Goal: Task Accomplishment & Management: Use online tool/utility

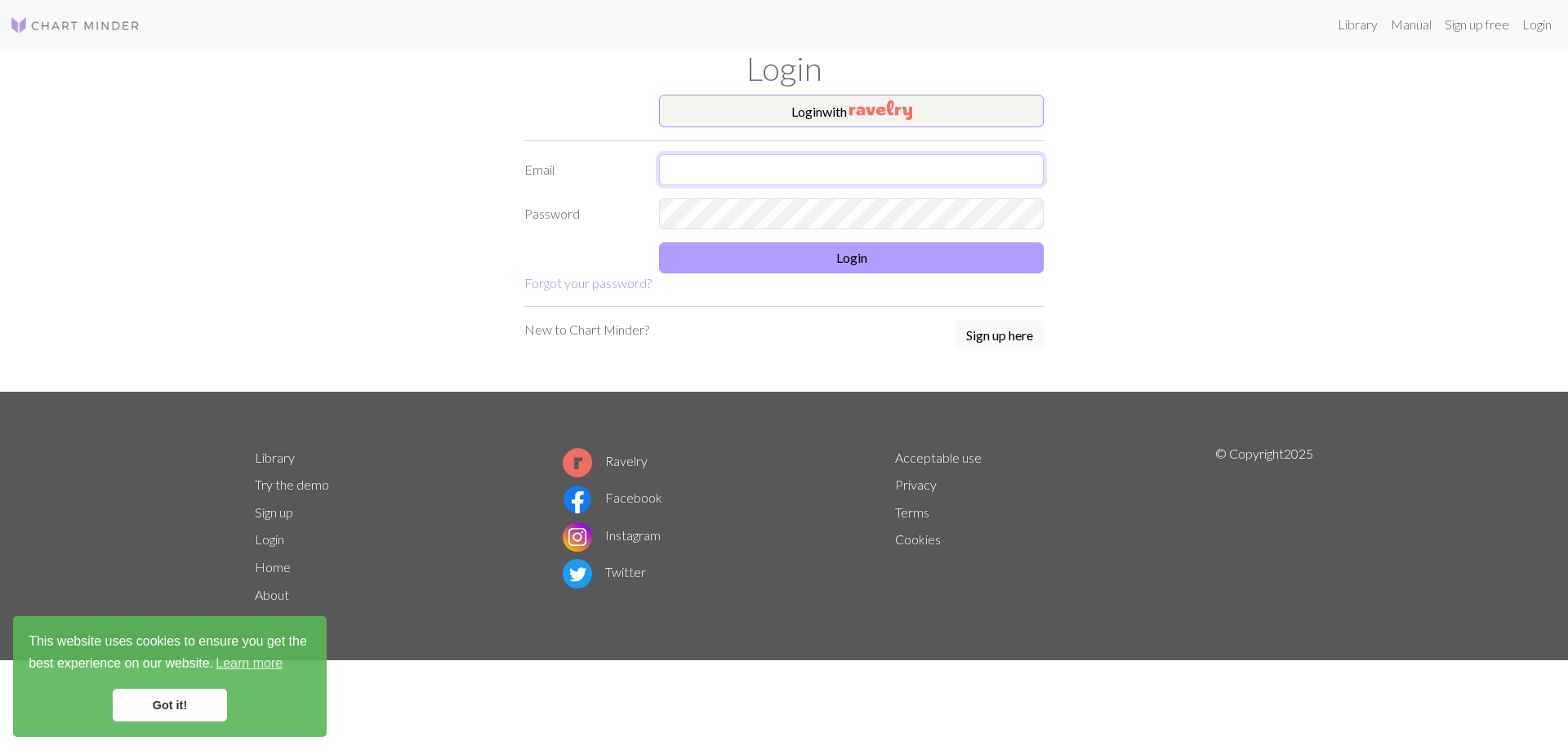
type input "kot.karey@gmail.com"
click at [810, 264] on button "Login" at bounding box center [851, 258] width 384 height 31
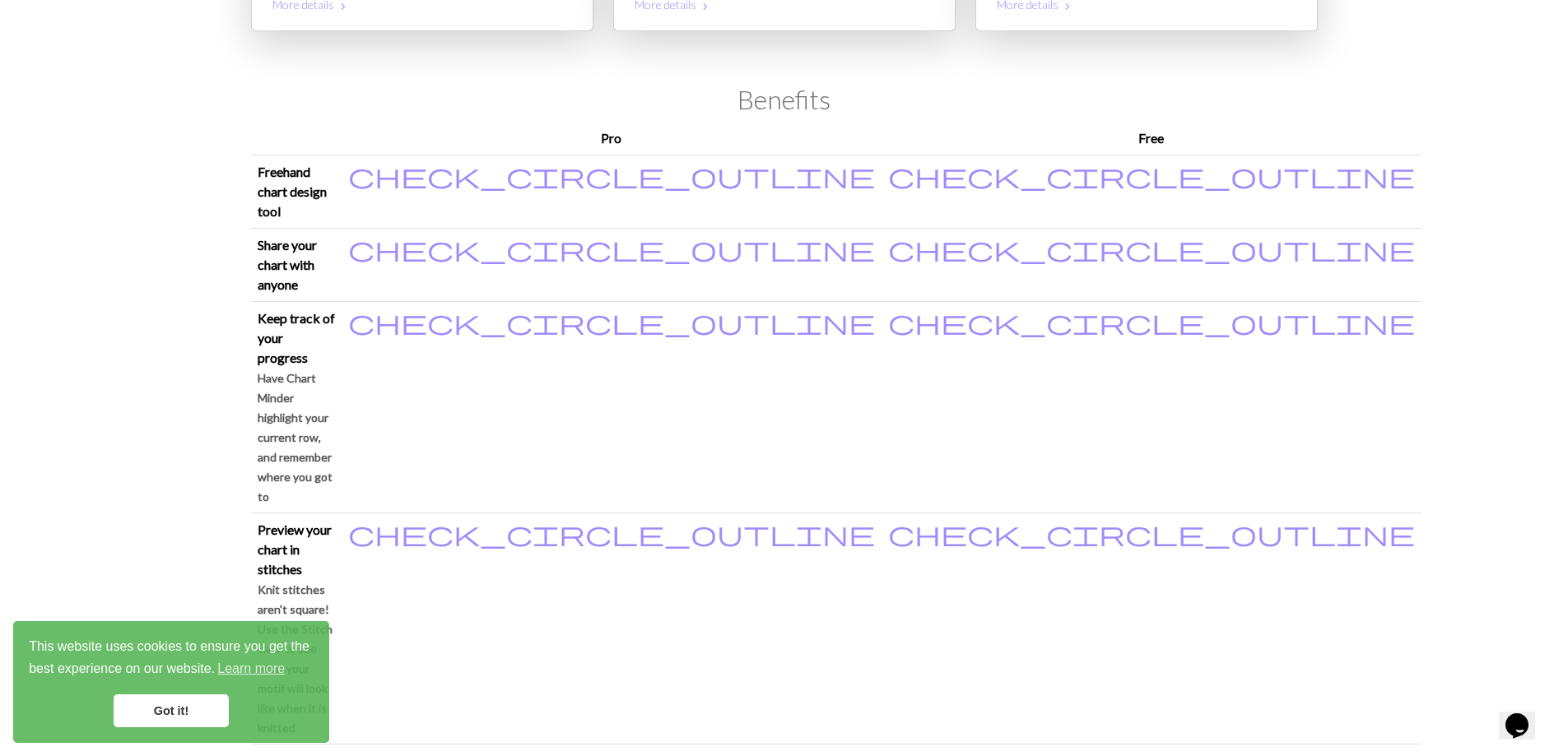
scroll to position [329, 0]
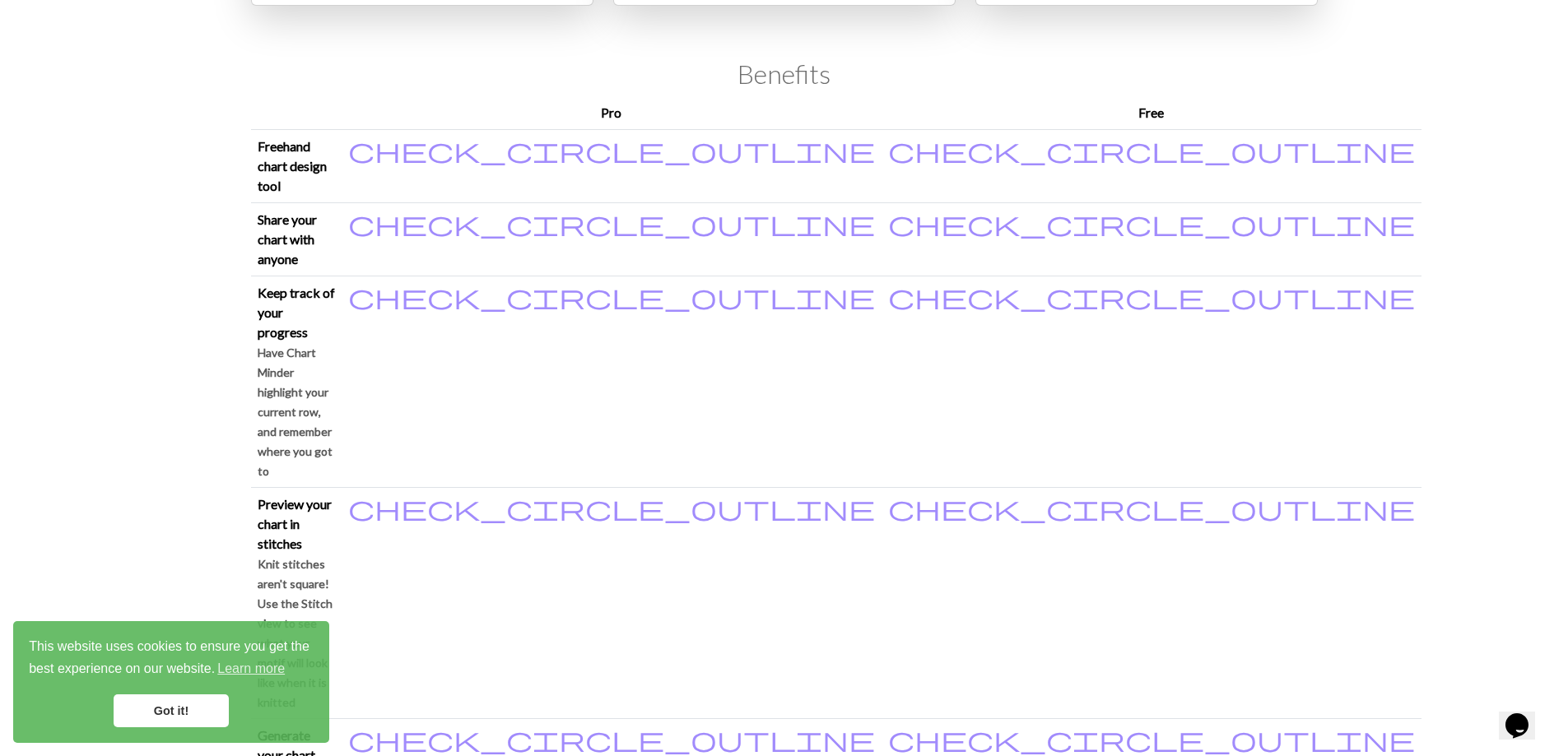
click at [159, 715] on link "Got it!" at bounding box center [170, 711] width 115 height 33
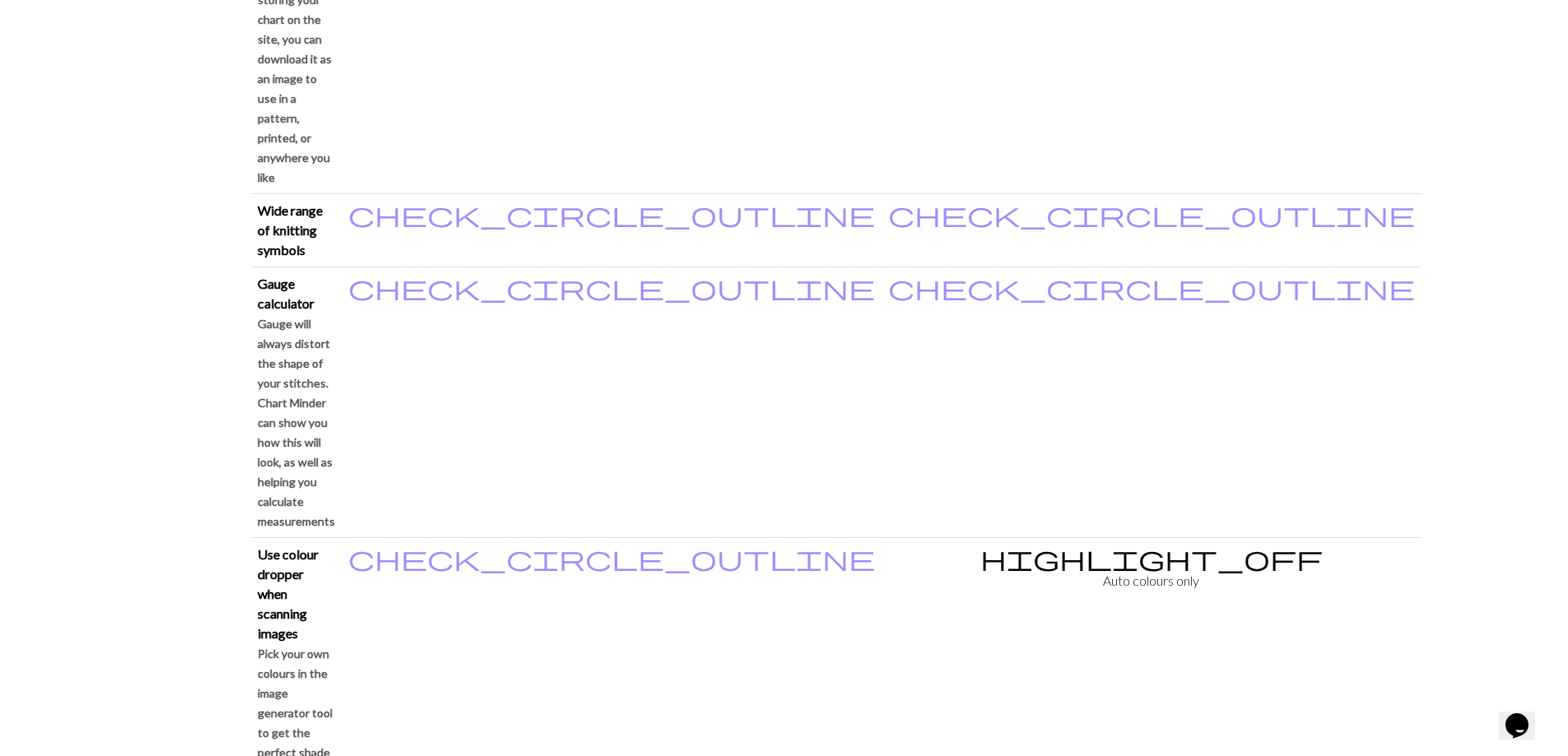
scroll to position [1399, 0]
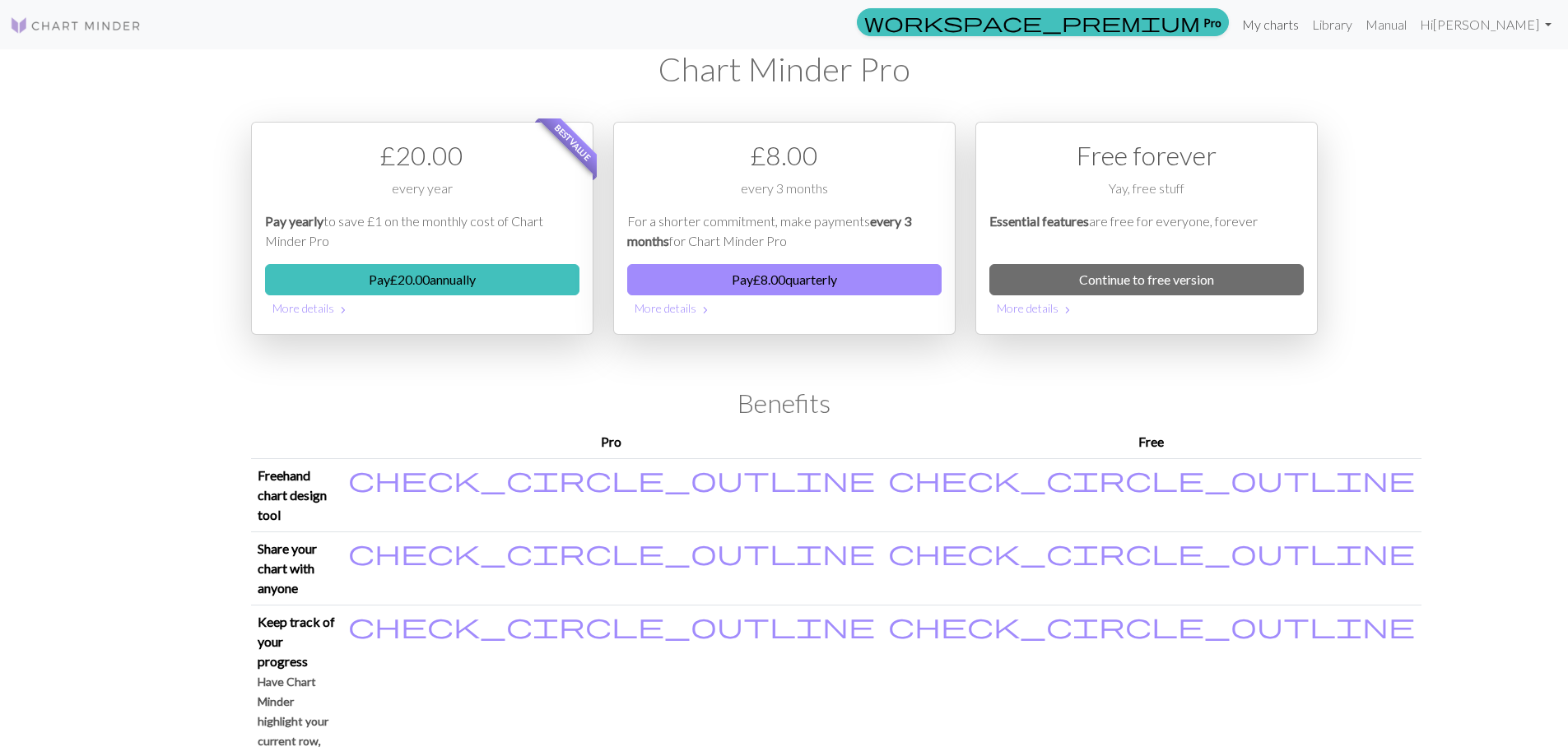
click at [1306, 23] on link "My charts" at bounding box center [1271, 25] width 70 height 33
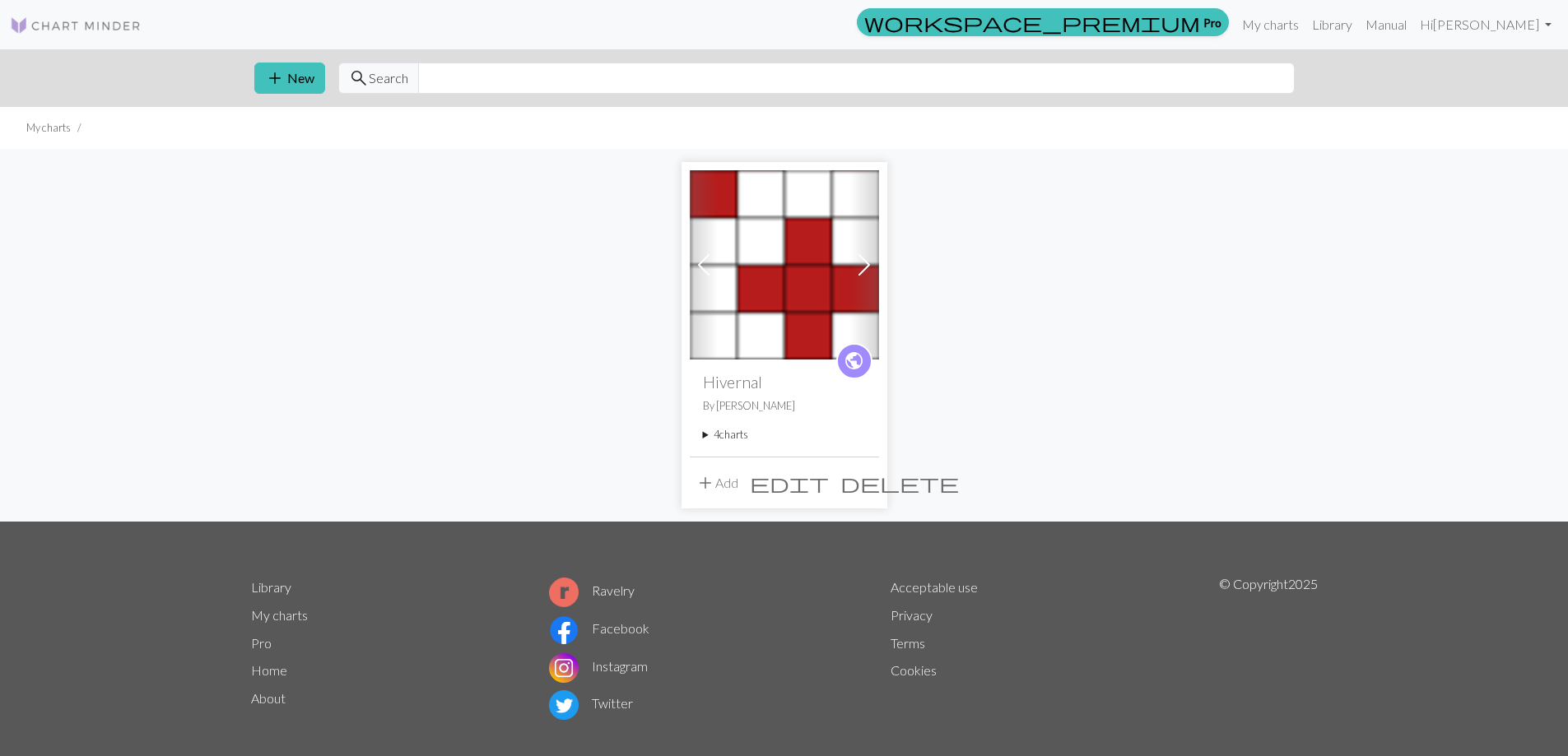
click at [852, 364] on span "public" at bounding box center [854, 361] width 20 height 26
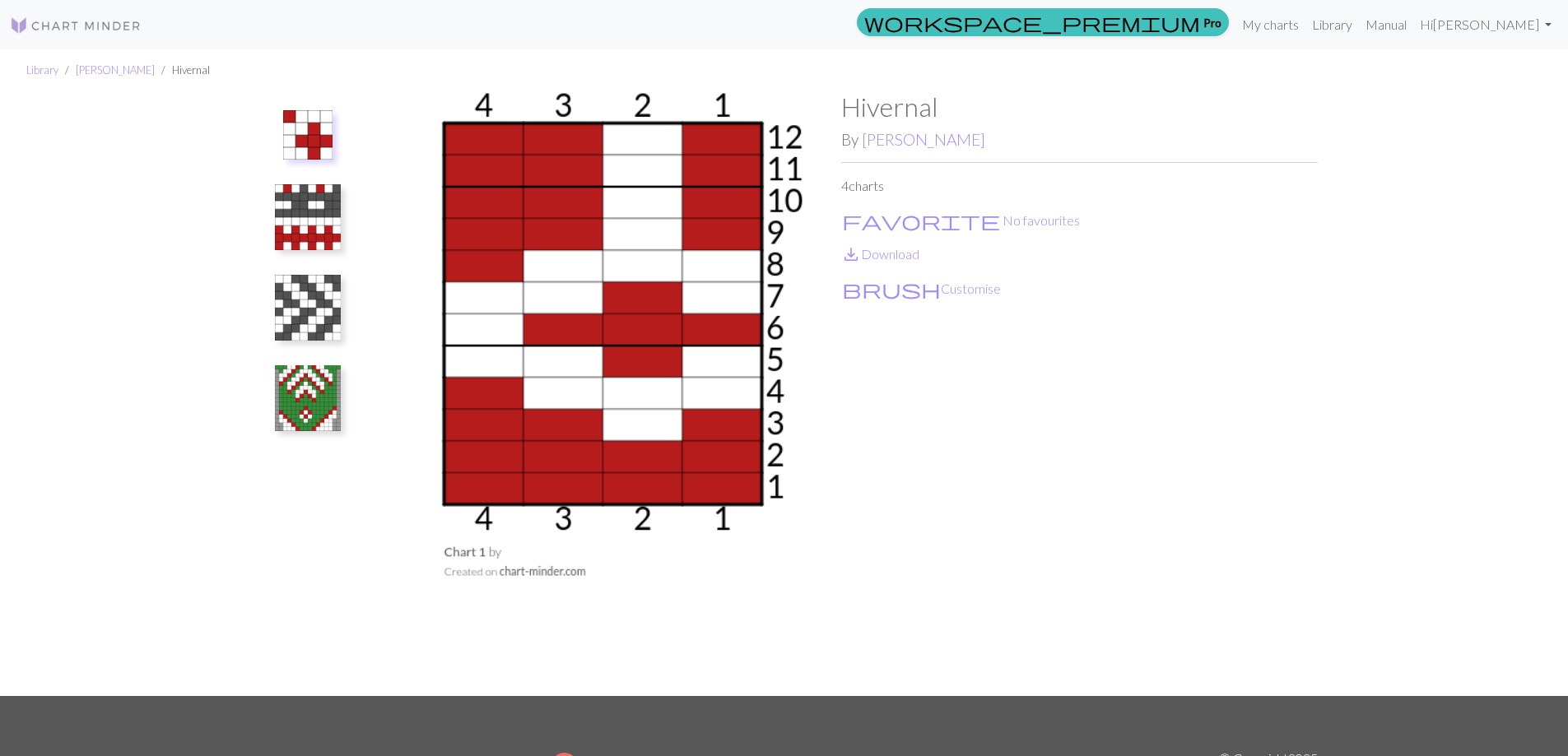
click at [852, 364] on div "Hivernal By Karey Kot 4 charts favorite No favourites save_alt Download brush C…" at bounding box center [1079, 393] width 477 height 604
click at [884, 290] on button "brush Customise" at bounding box center [921, 288] width 160 height 21
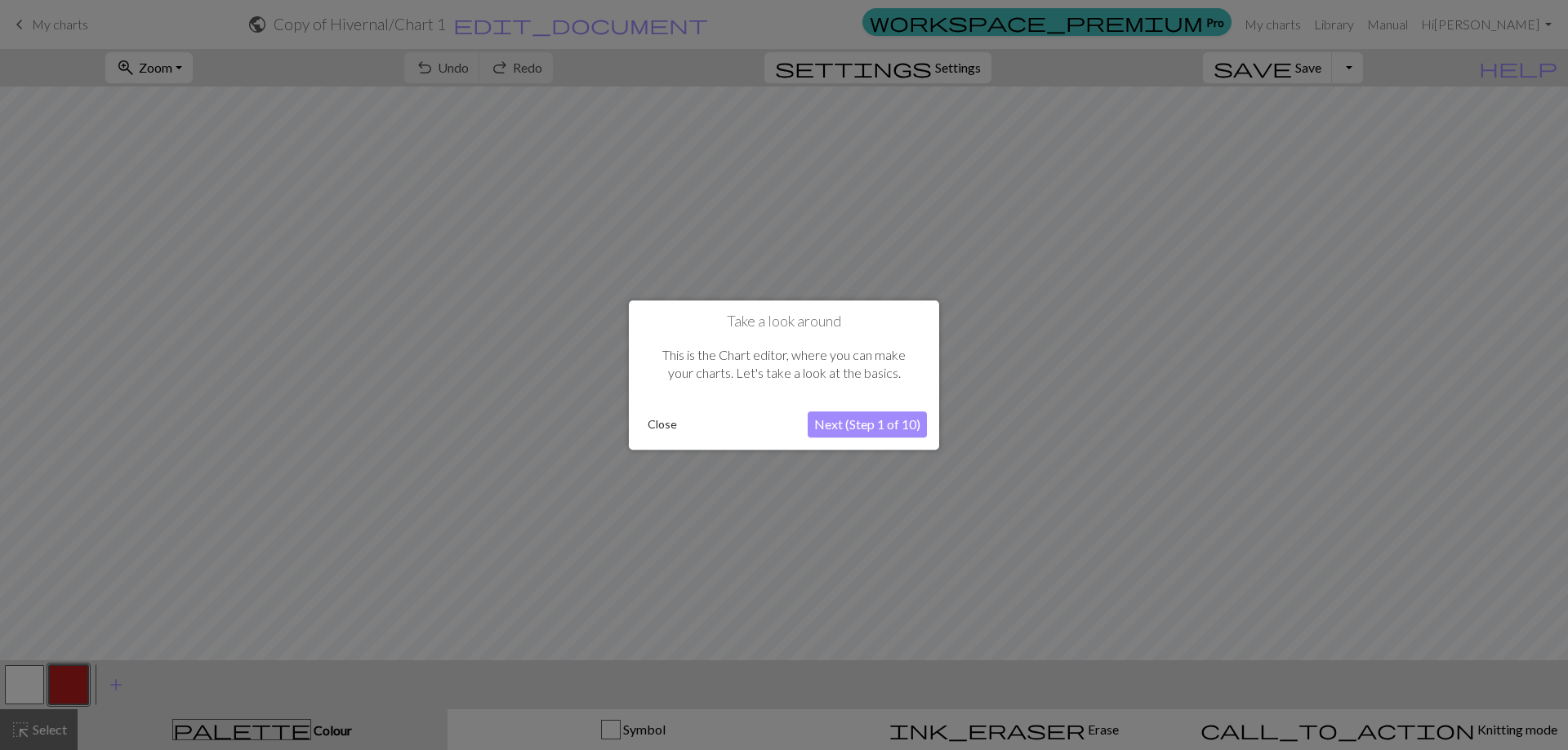
click at [669, 426] on button "Close" at bounding box center [662, 424] width 43 height 25
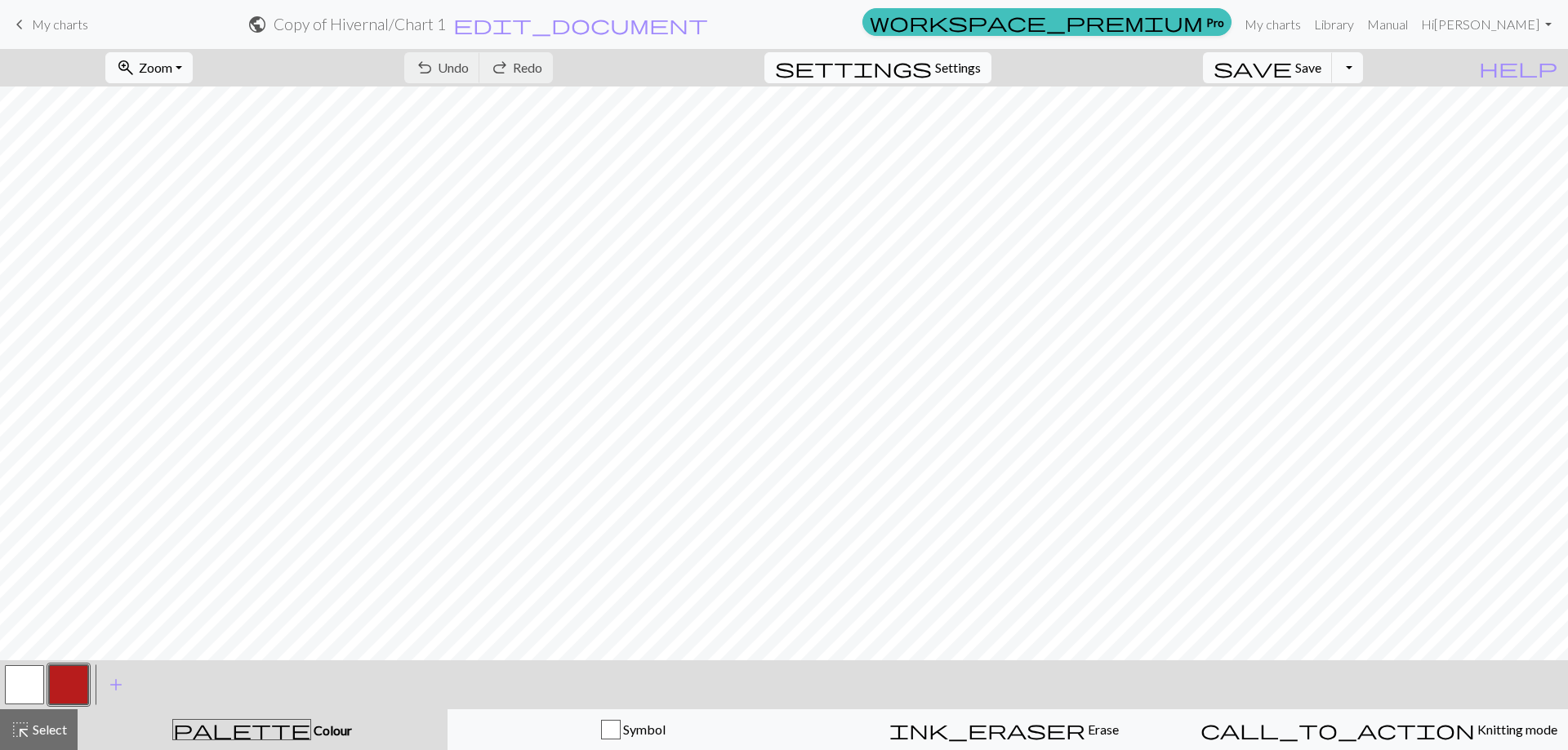
click at [957, 66] on span "Settings" at bounding box center [957, 68] width 46 height 19
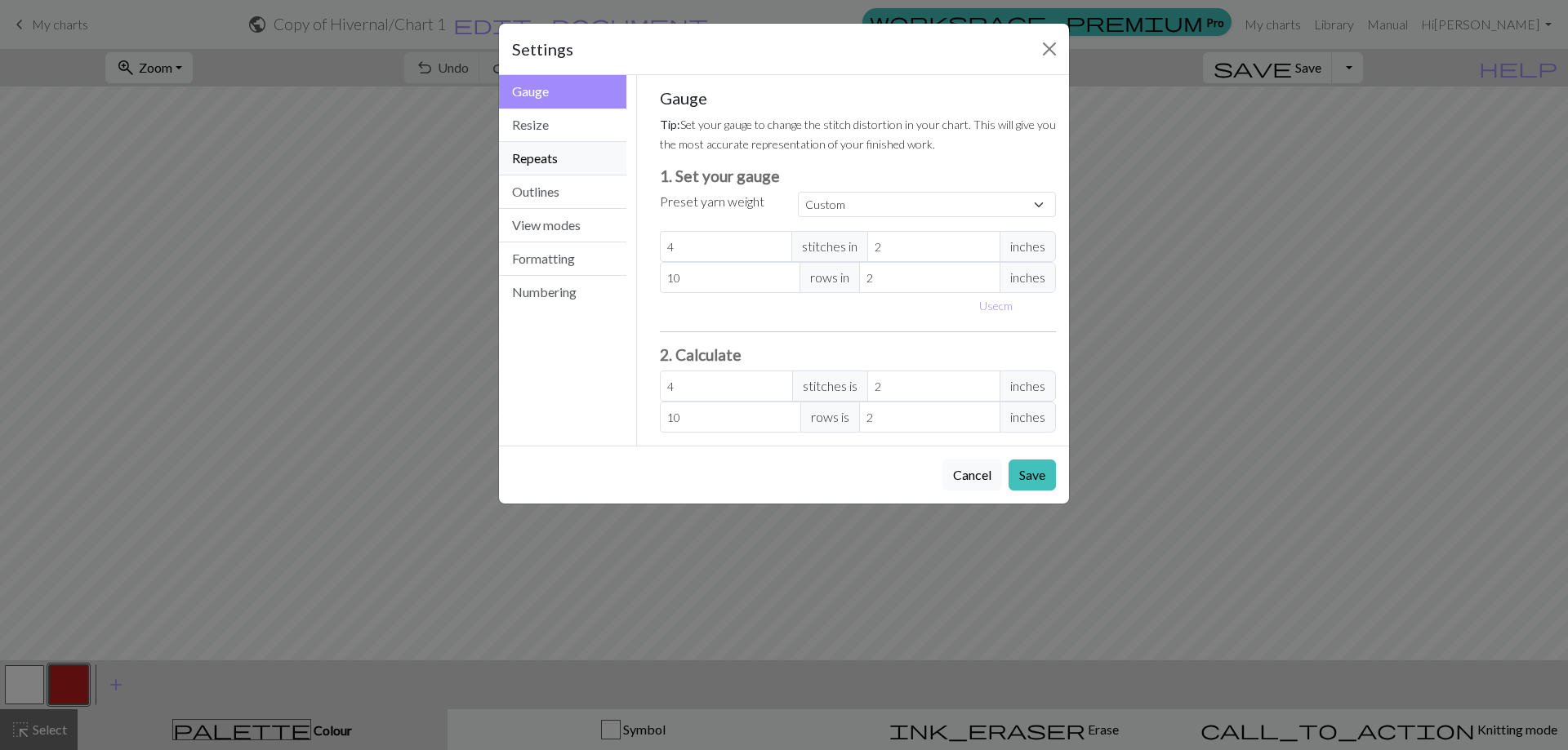
click at [571, 162] on button "Repeats" at bounding box center [563, 159] width 128 height 34
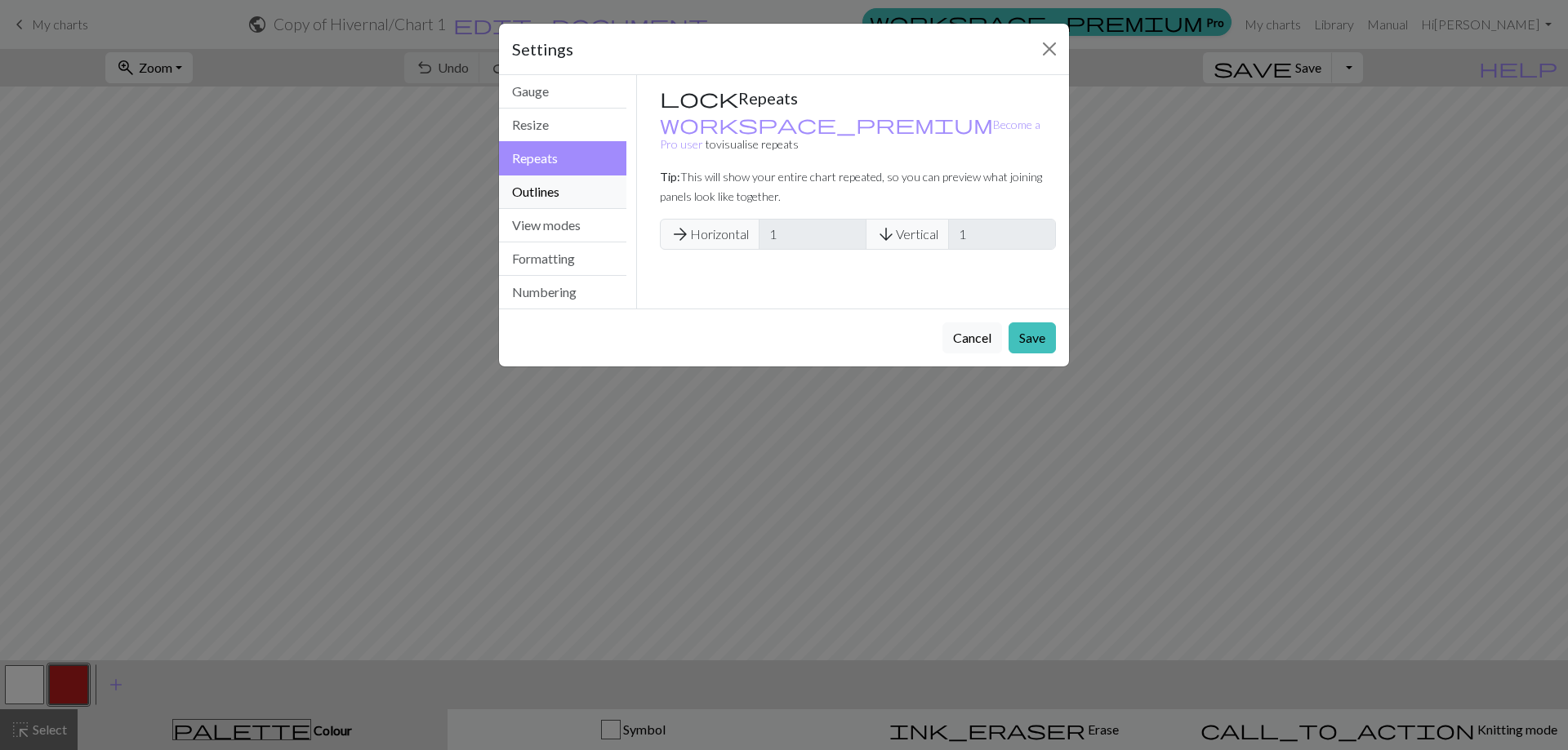
click at [560, 190] on button "Outlines" at bounding box center [563, 192] width 128 height 34
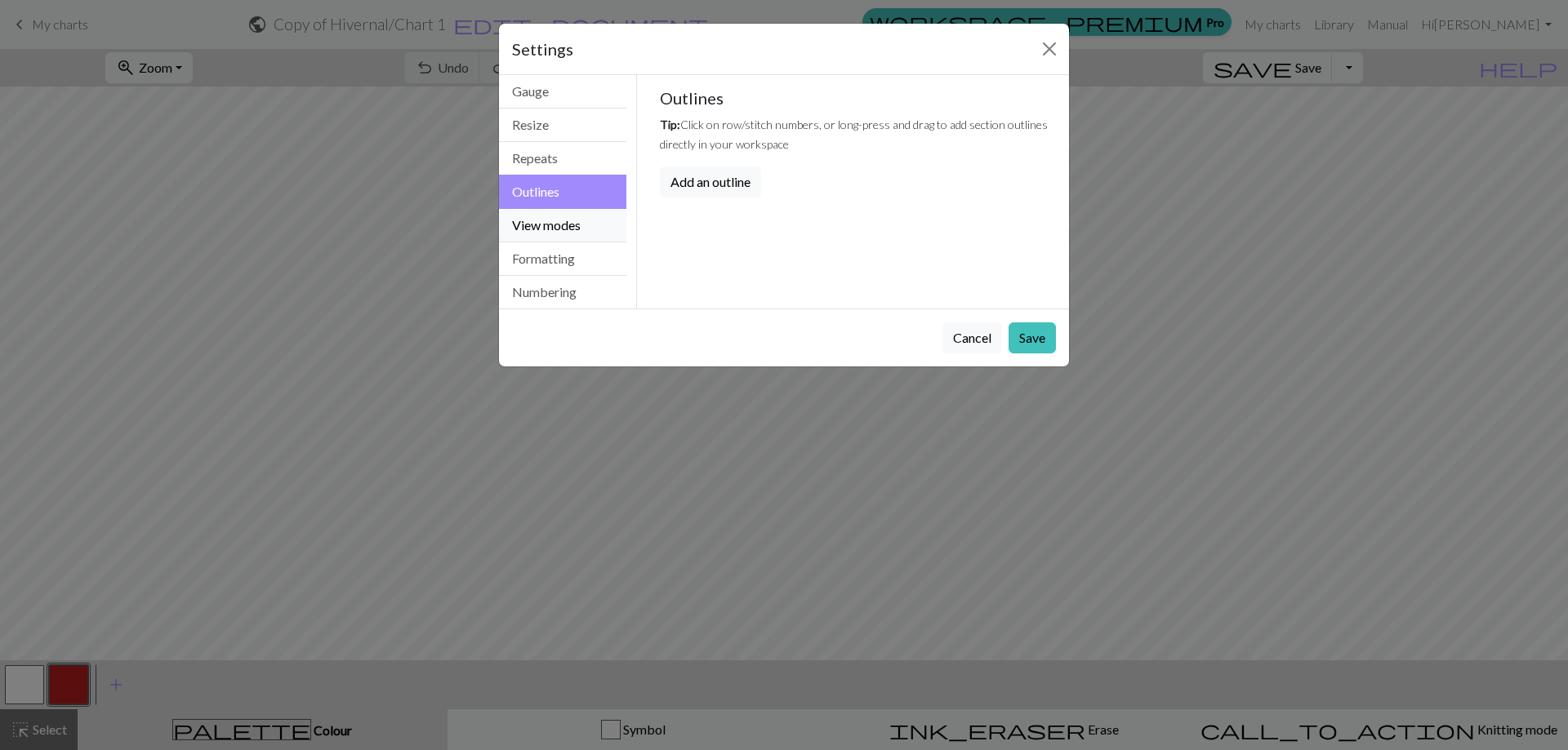
click at [557, 227] on button "View modes" at bounding box center [563, 225] width 128 height 34
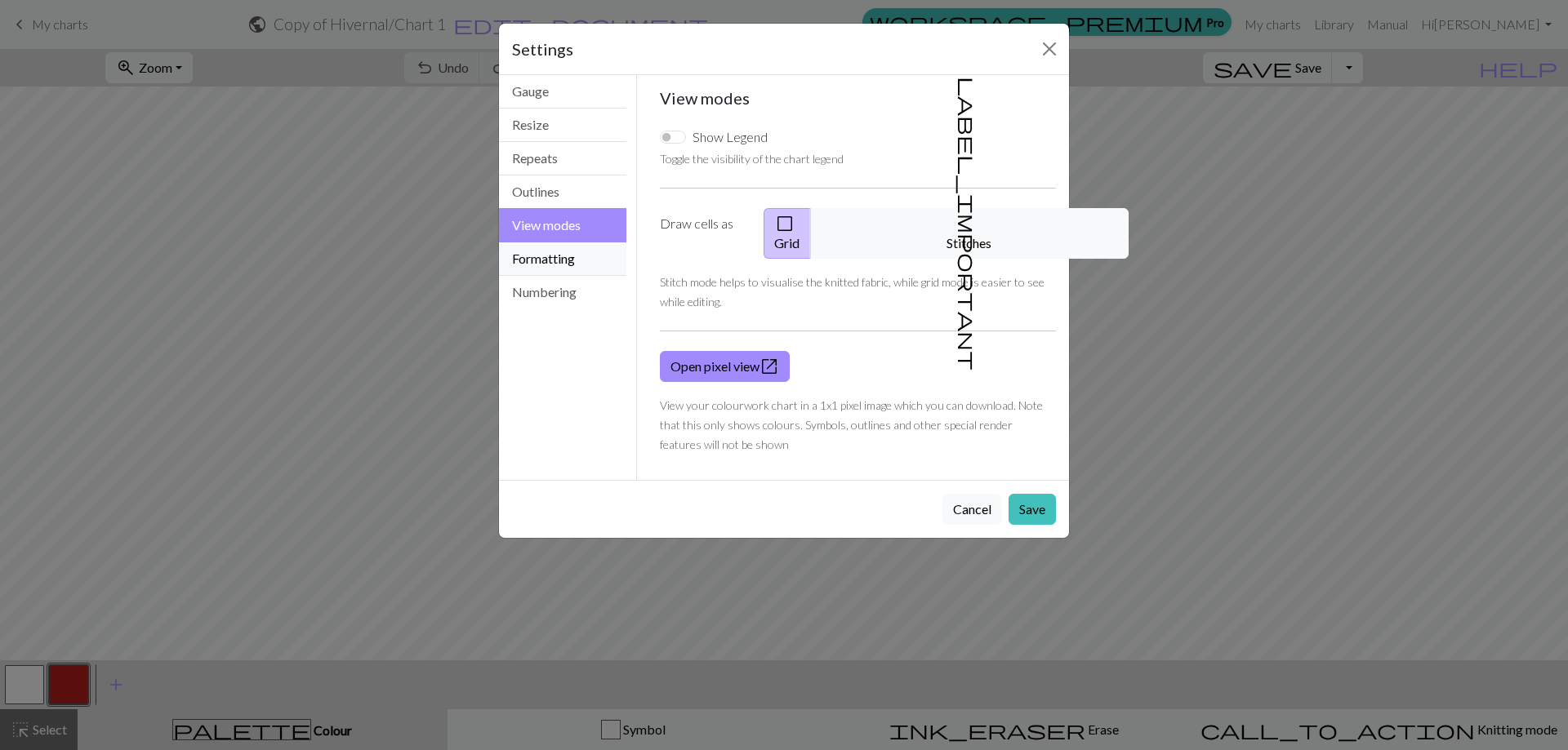
click at [552, 260] on button "Formatting" at bounding box center [563, 259] width 128 height 34
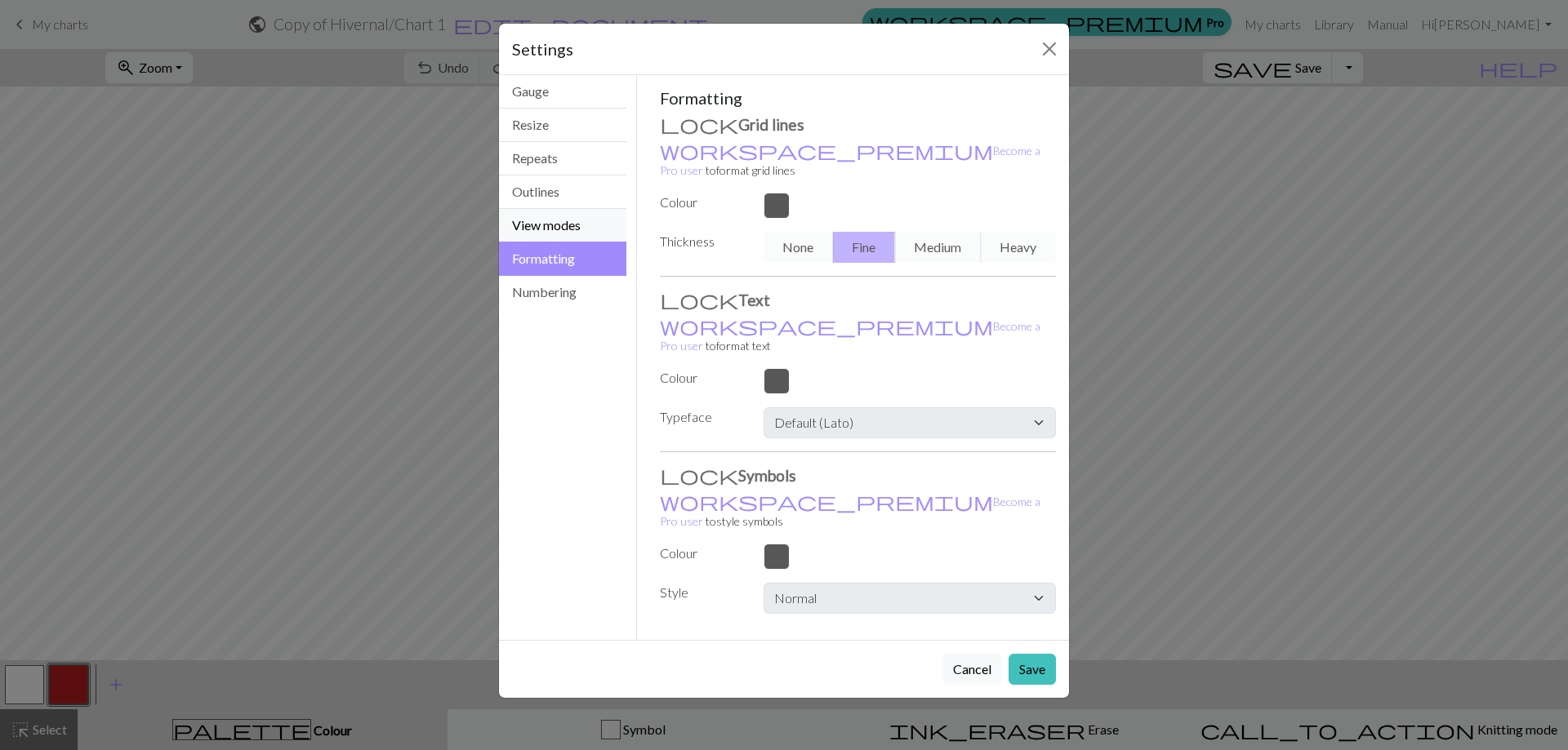
click at [553, 237] on button "View modes" at bounding box center [563, 225] width 128 height 34
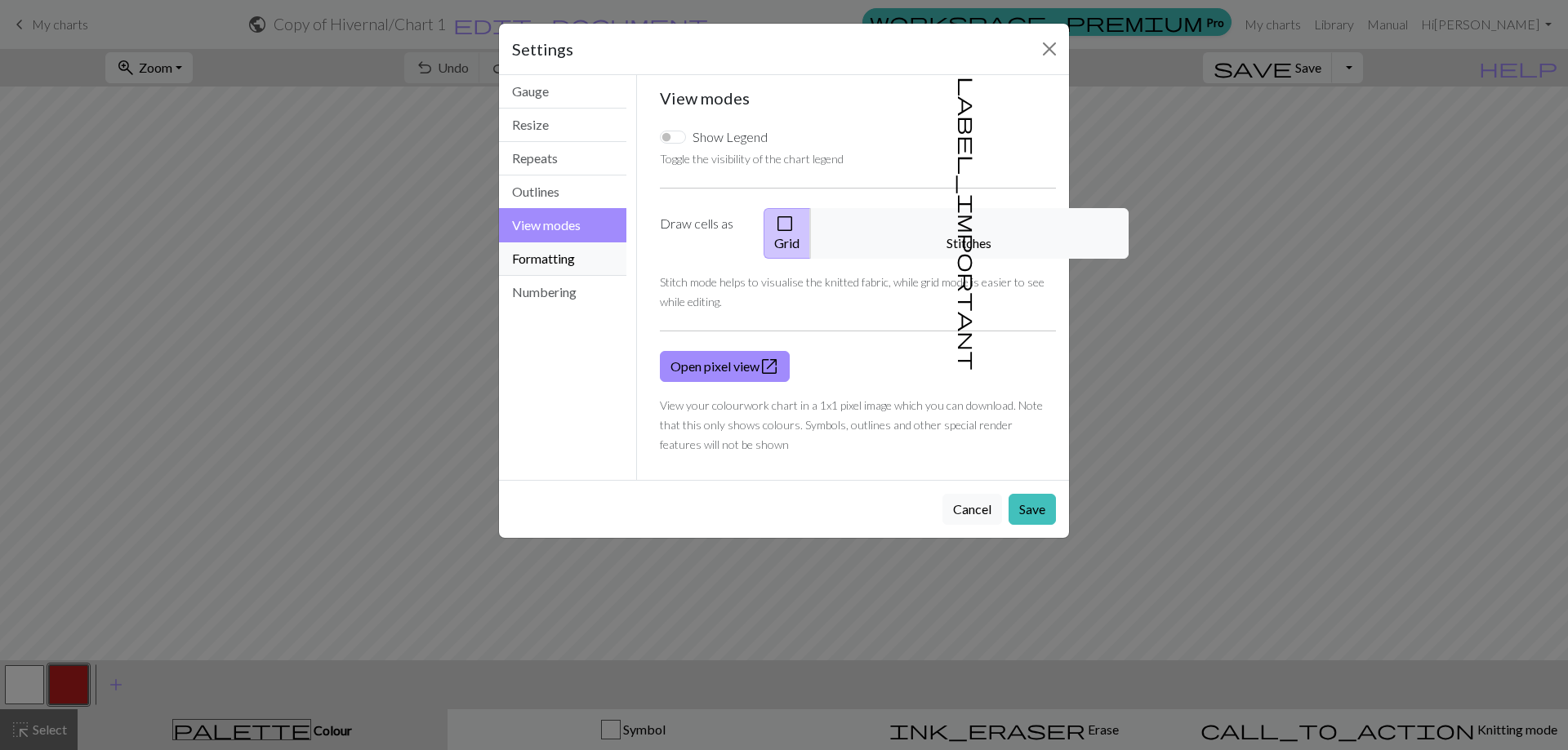
click at [553, 262] on button "Formatting" at bounding box center [563, 259] width 128 height 34
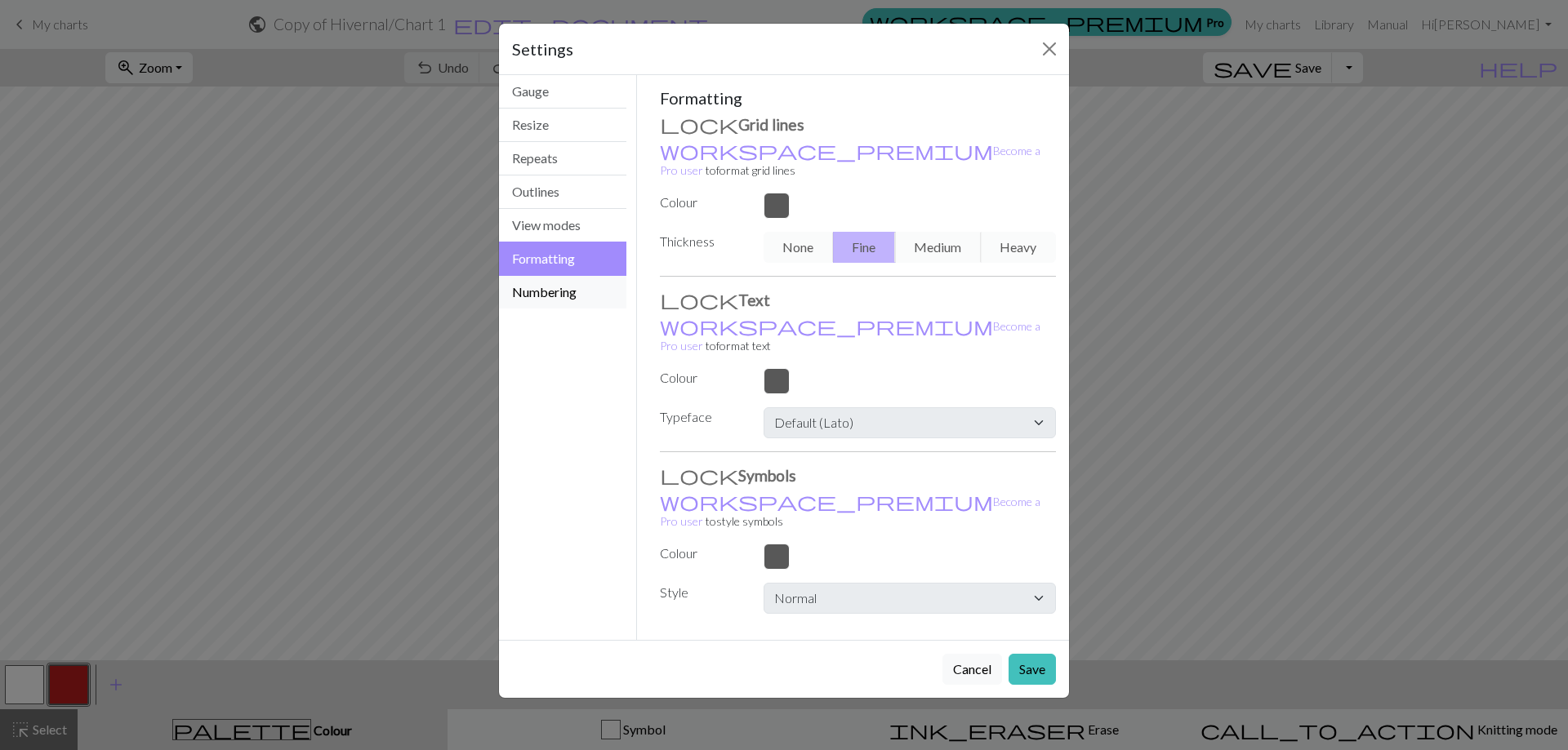
click at [562, 296] on button "Numbering" at bounding box center [563, 292] width 128 height 33
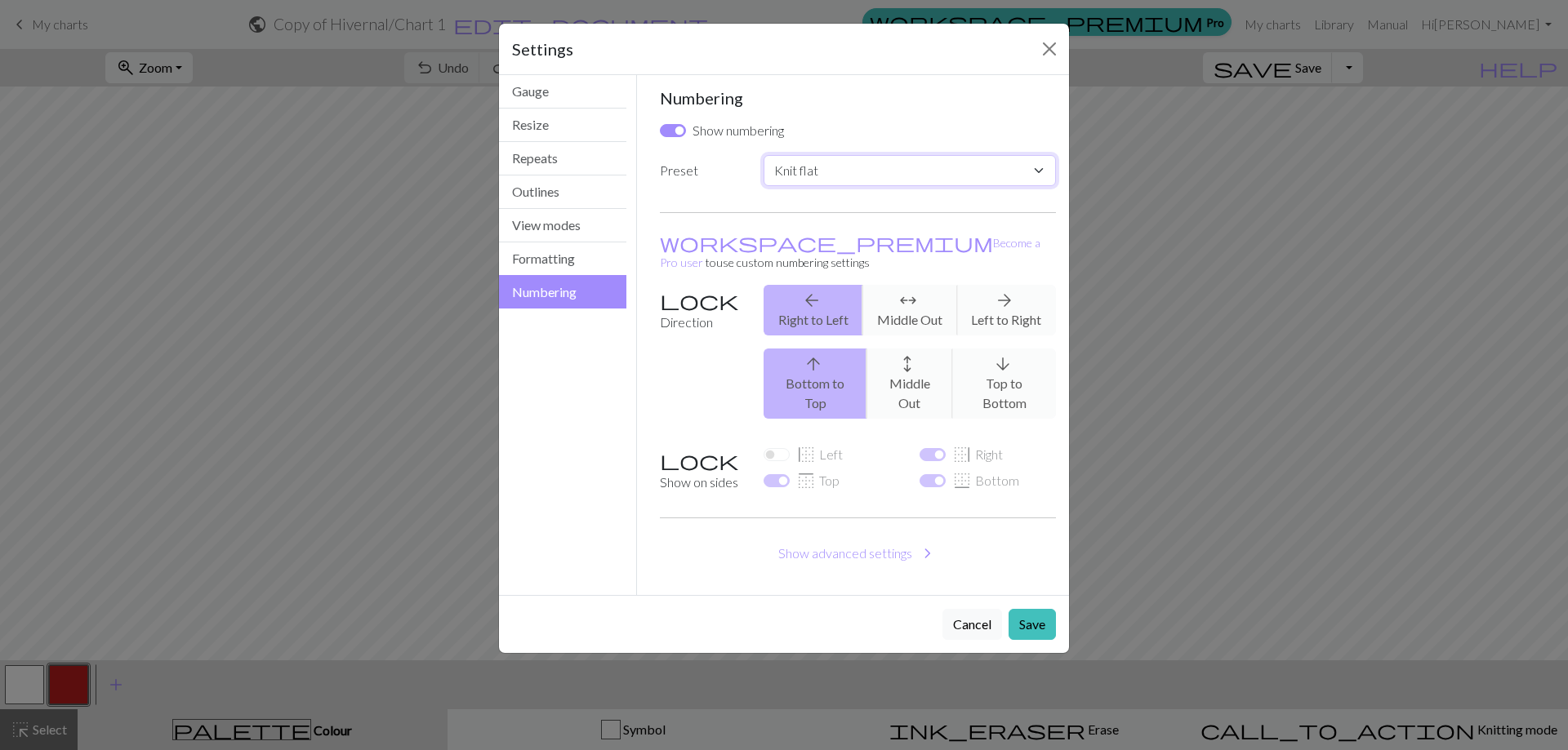
click at [1034, 171] on select "Custom Knit flat Knit in the round Lace knitting Cross stitch" at bounding box center [909, 171] width 292 height 31
select select "round"
click at [763, 155] on select "Custom Knit flat Knit in the round Lace knitting Cross stitch" at bounding box center [909, 171] width 292 height 31
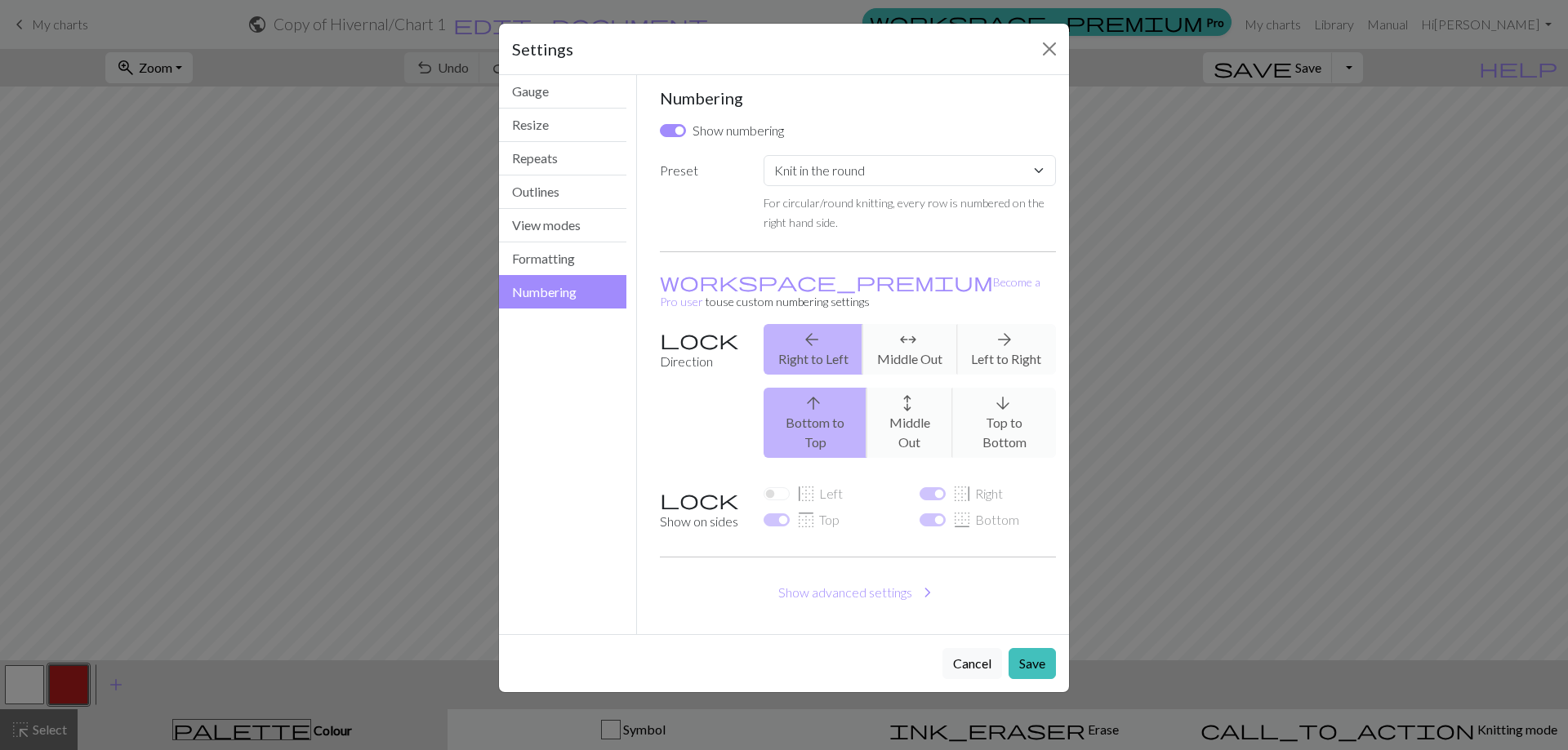
click at [978, 241] on div "Numbering Show numbering Preset Custom Knit flat Knit in the round Lace knittin…" at bounding box center [858, 355] width 397 height 533
click at [1026, 648] on button "Save" at bounding box center [1032, 663] width 47 height 31
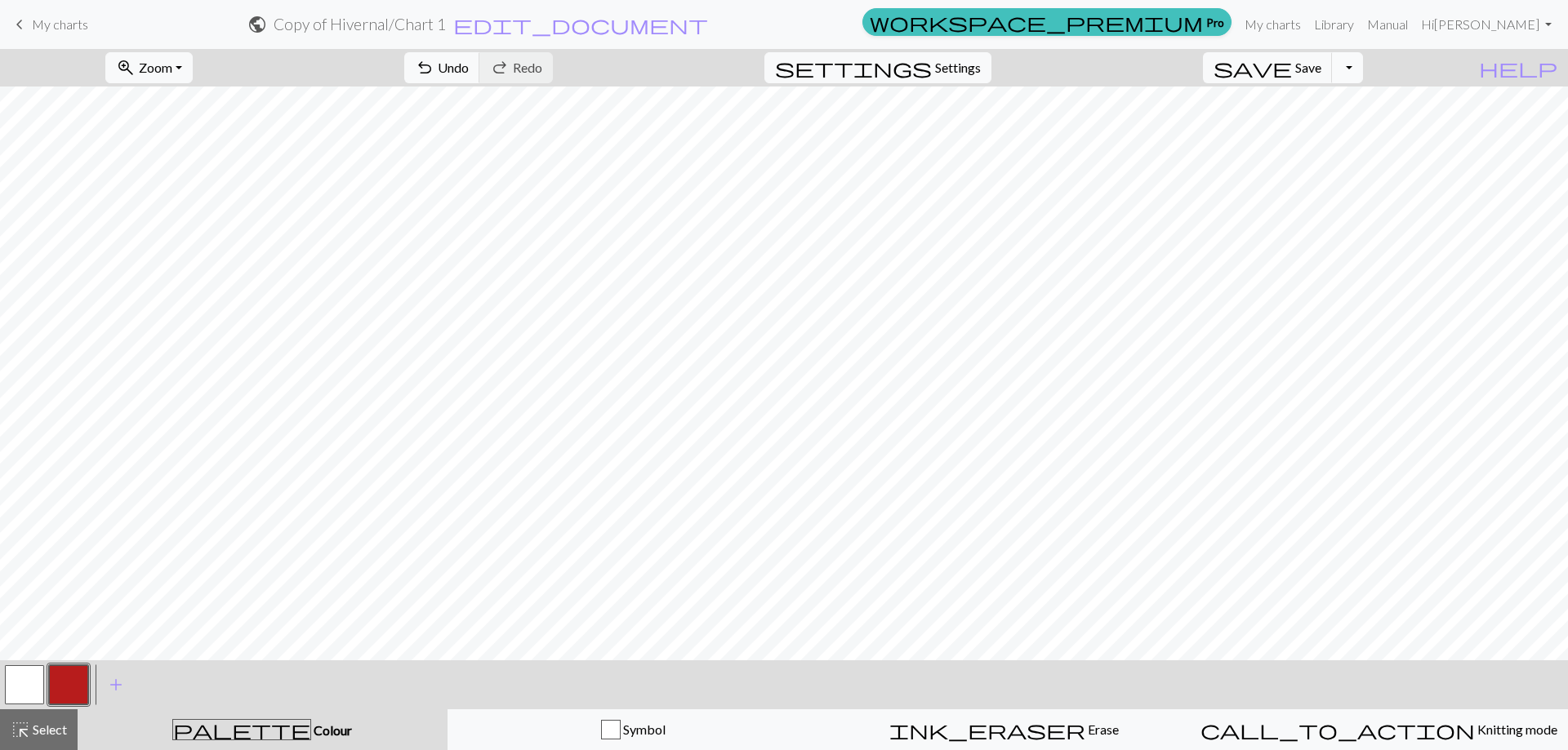
click at [1363, 62] on button "Toggle Dropdown" at bounding box center [1347, 68] width 31 height 31
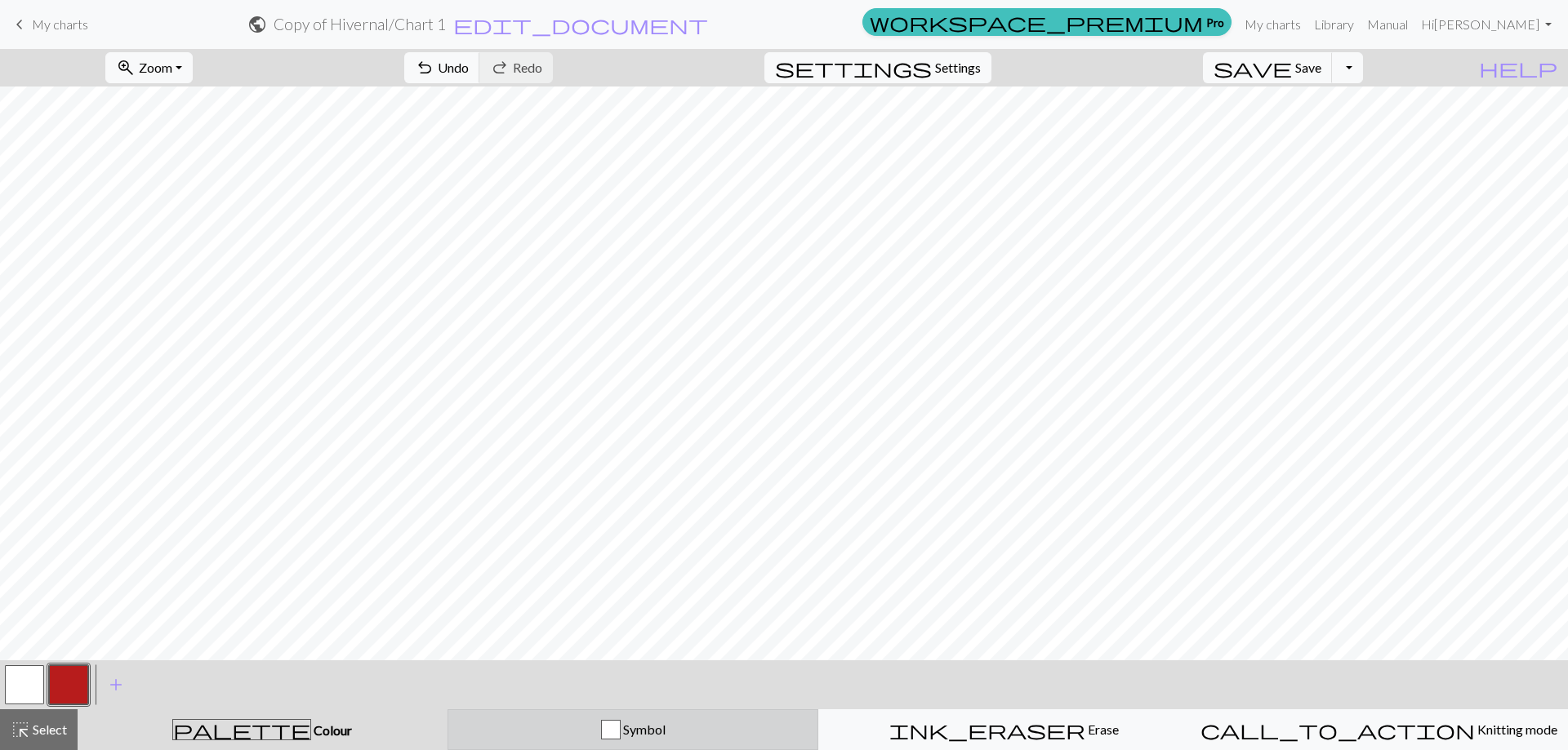
drag, startPoint x: 608, startPoint y: 734, endPoint x: 614, endPoint y: 726, distance: 10.0
click at [608, 734] on div "button" at bounding box center [610, 729] width 19 height 19
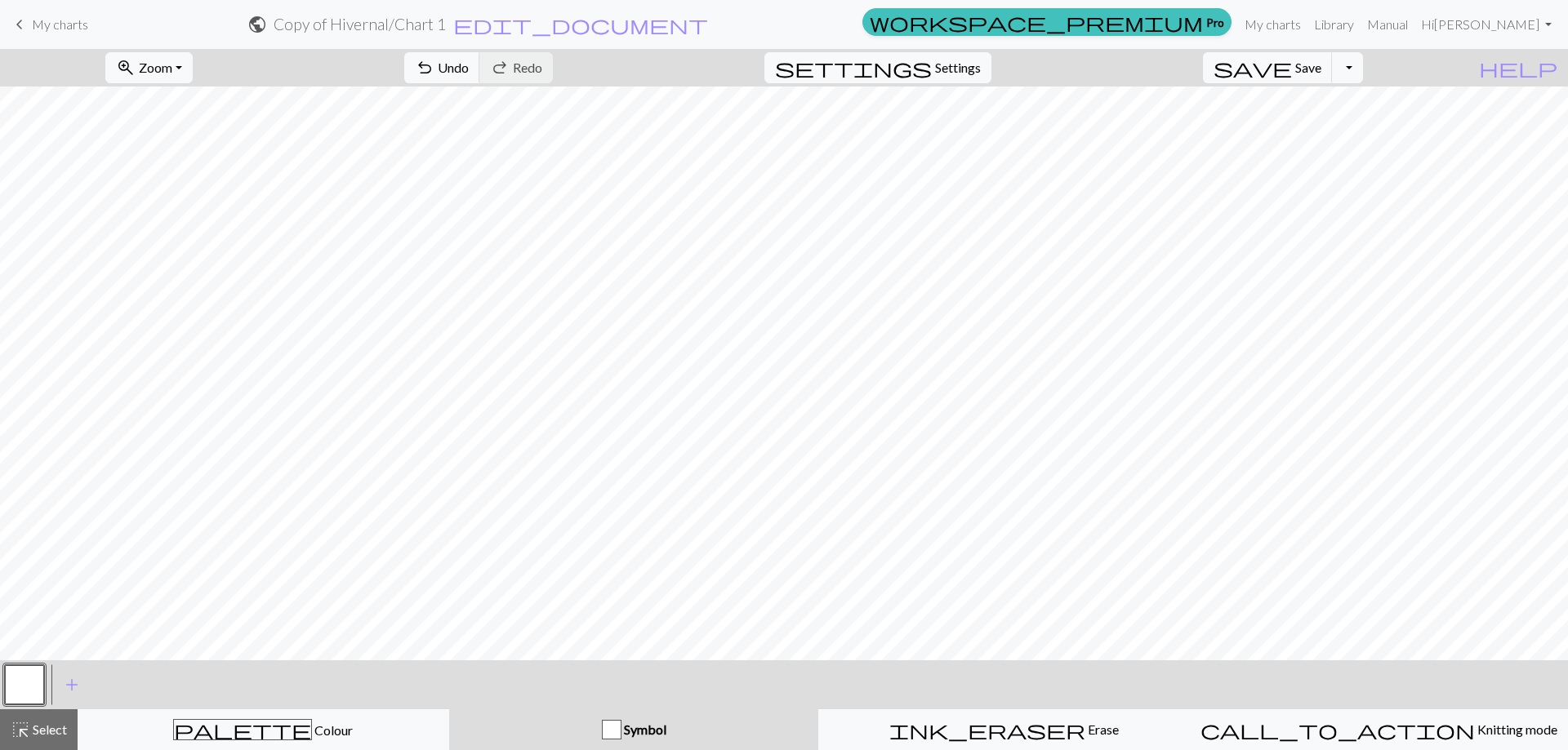
click at [612, 730] on div "button" at bounding box center [611, 729] width 19 height 19
click at [652, 729] on span "Symbol" at bounding box center [643, 729] width 45 height 16
click at [12, 686] on button "button" at bounding box center [24, 684] width 39 height 39
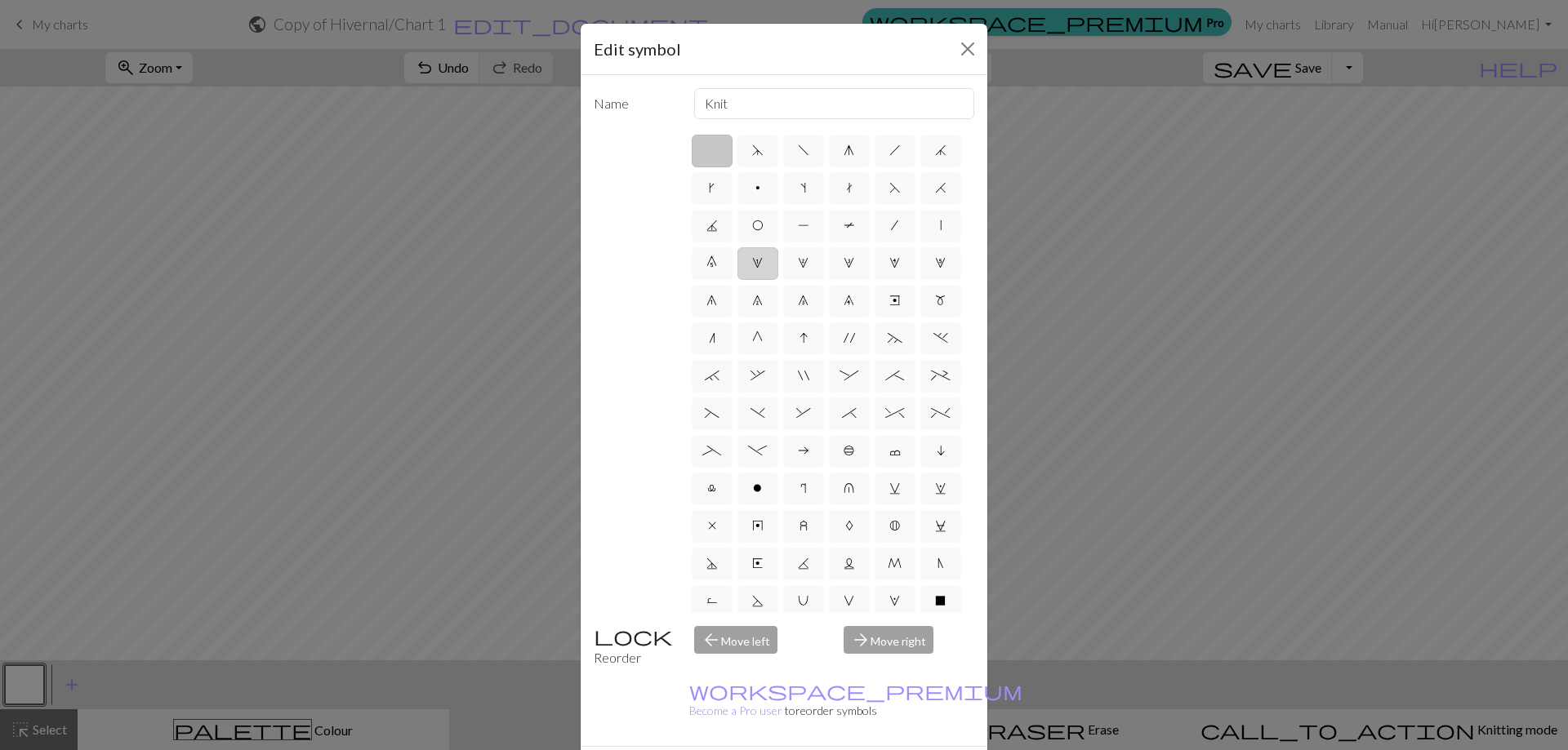
click at [763, 258] on span "1" at bounding box center [758, 263] width 11 height 13
click at [763, 258] on input "1" at bounding box center [758, 258] width 11 height 11
radio input "true"
type input "increase 1"
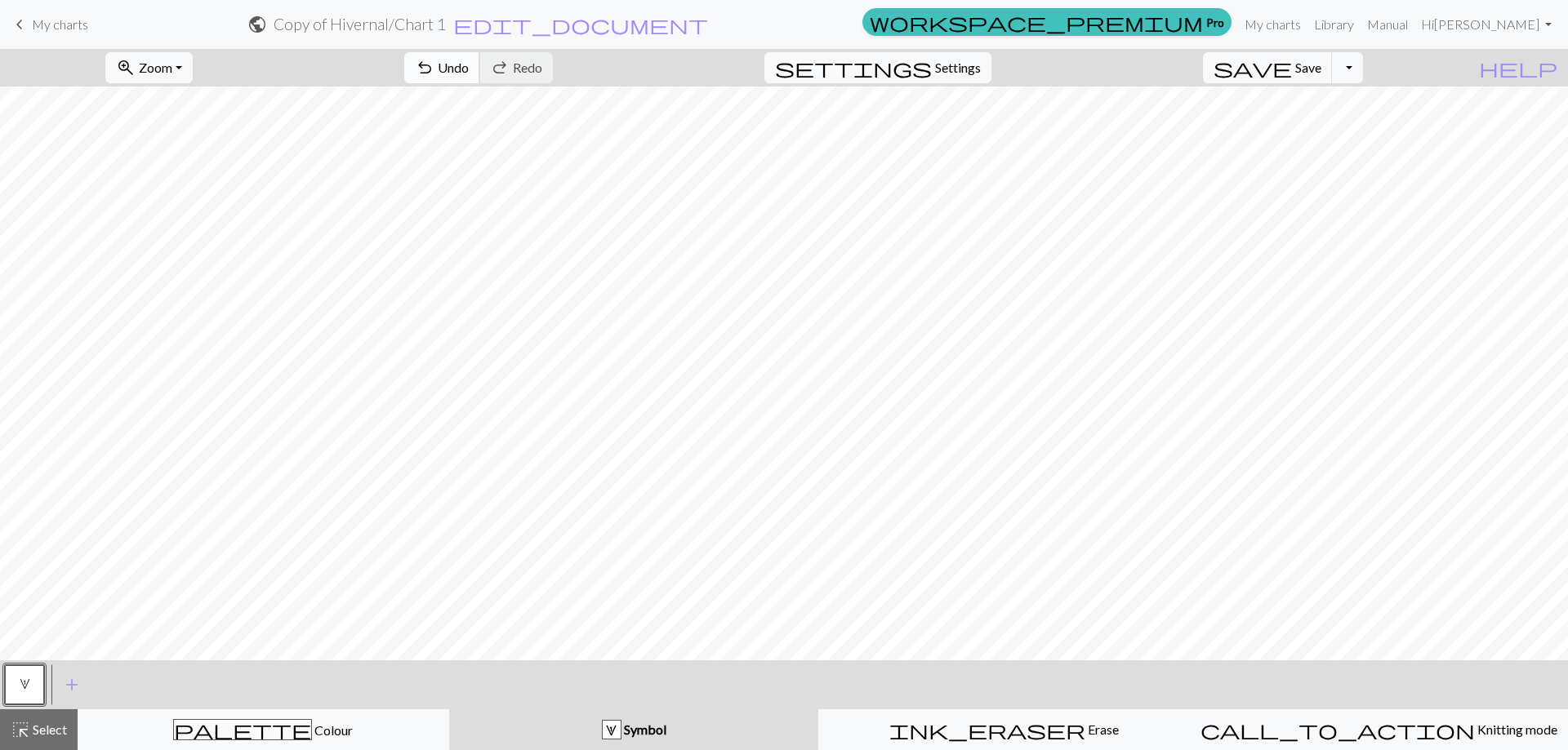
click at [434, 60] on span "undo" at bounding box center [423, 68] width 19 height 23
click at [602, 727] on div "Symbol" at bounding box center [634, 729] width 350 height 19
click at [74, 683] on span "add" at bounding box center [71, 684] width 19 height 23
click at [74, 683] on button "button" at bounding box center [68, 684] width 39 height 39
click at [77, 684] on button "button" at bounding box center [68, 684] width 39 height 39
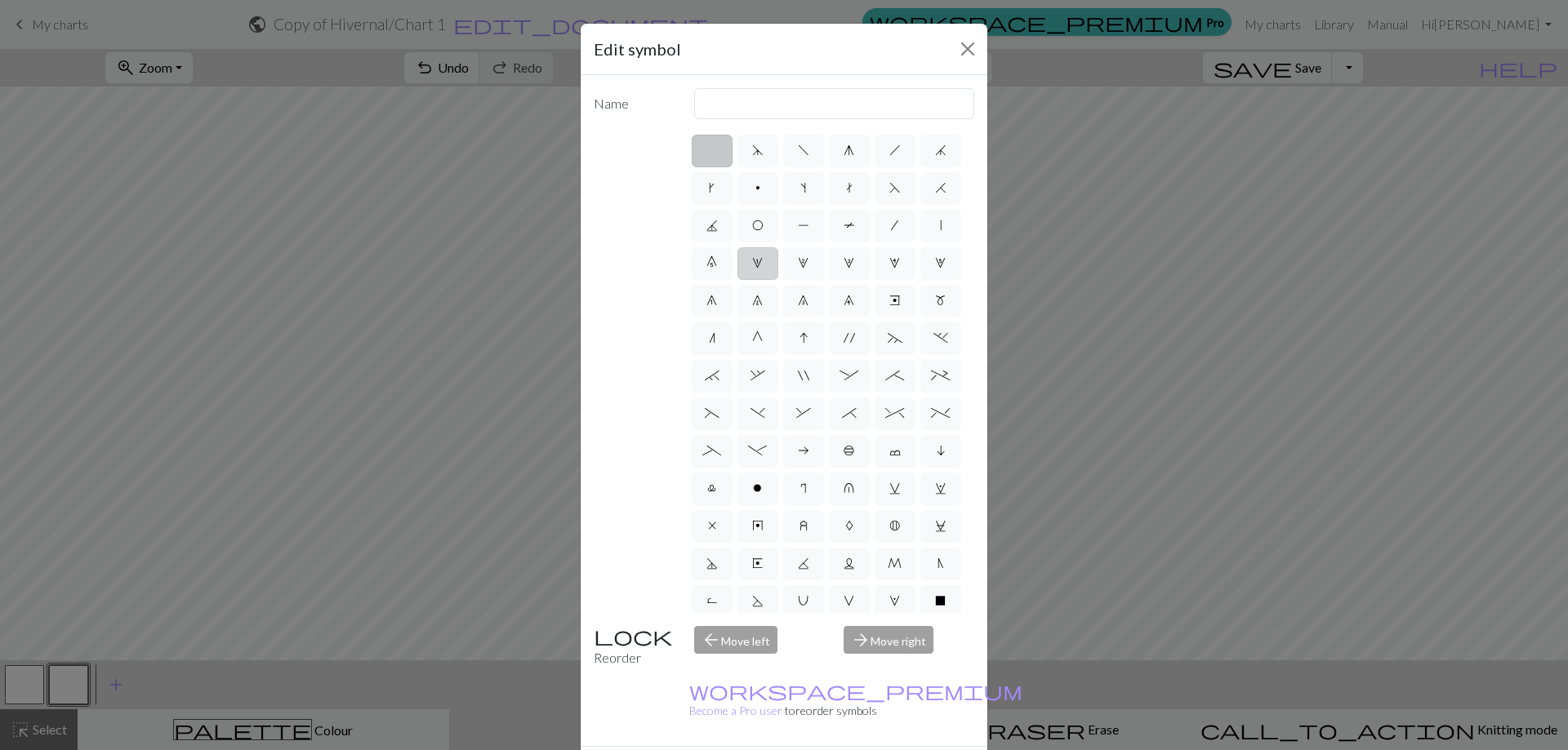
click at [778, 262] on label "1" at bounding box center [758, 264] width 41 height 33
click at [763, 262] on input "1" at bounding box center [758, 258] width 11 height 11
radio input "true"
type input "increase 1"
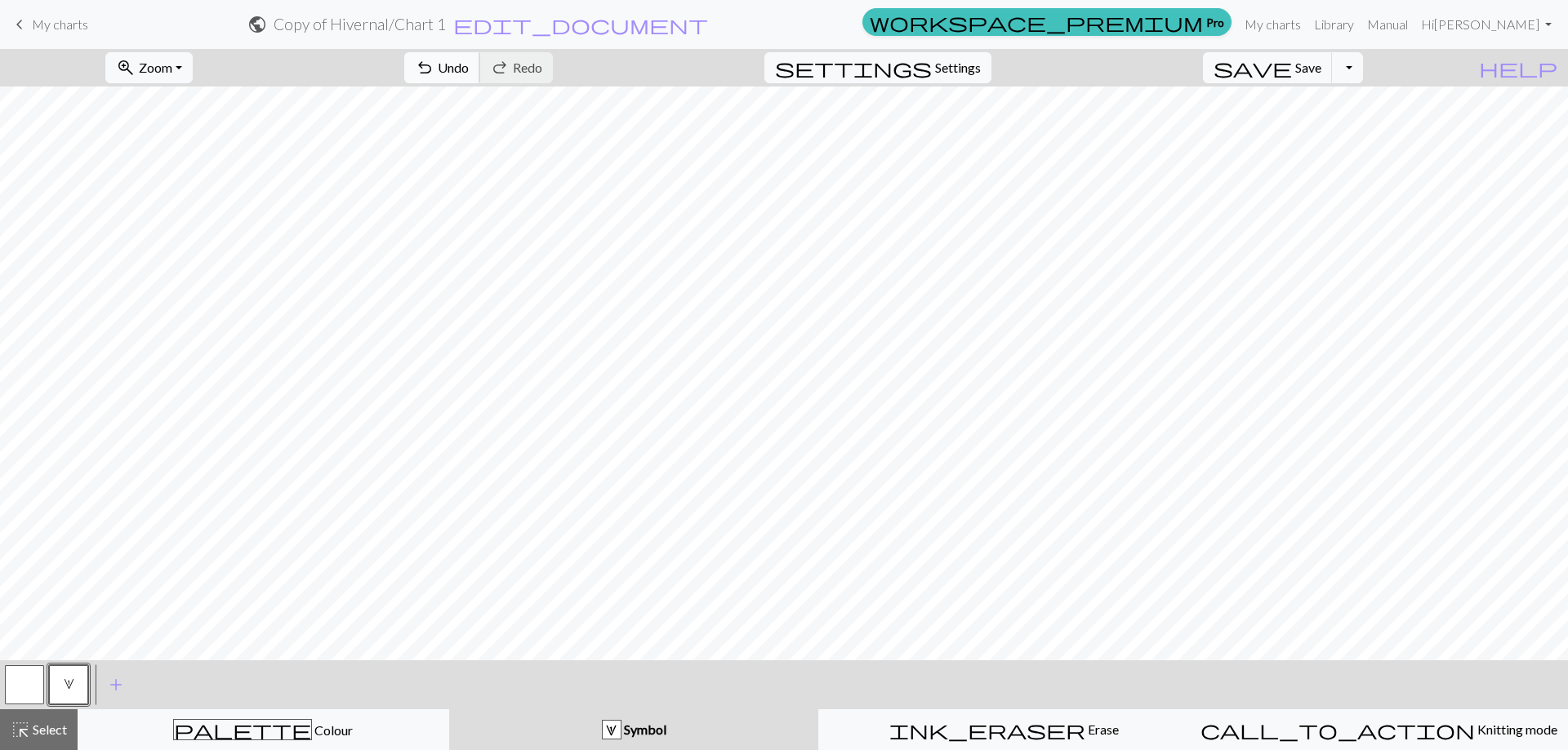
click at [468, 69] on span "Undo" at bounding box center [453, 67] width 31 height 16
click at [468, 64] on span "Undo" at bounding box center [453, 67] width 31 height 16
click at [673, 719] on button "Symbol" at bounding box center [633, 729] width 370 height 41
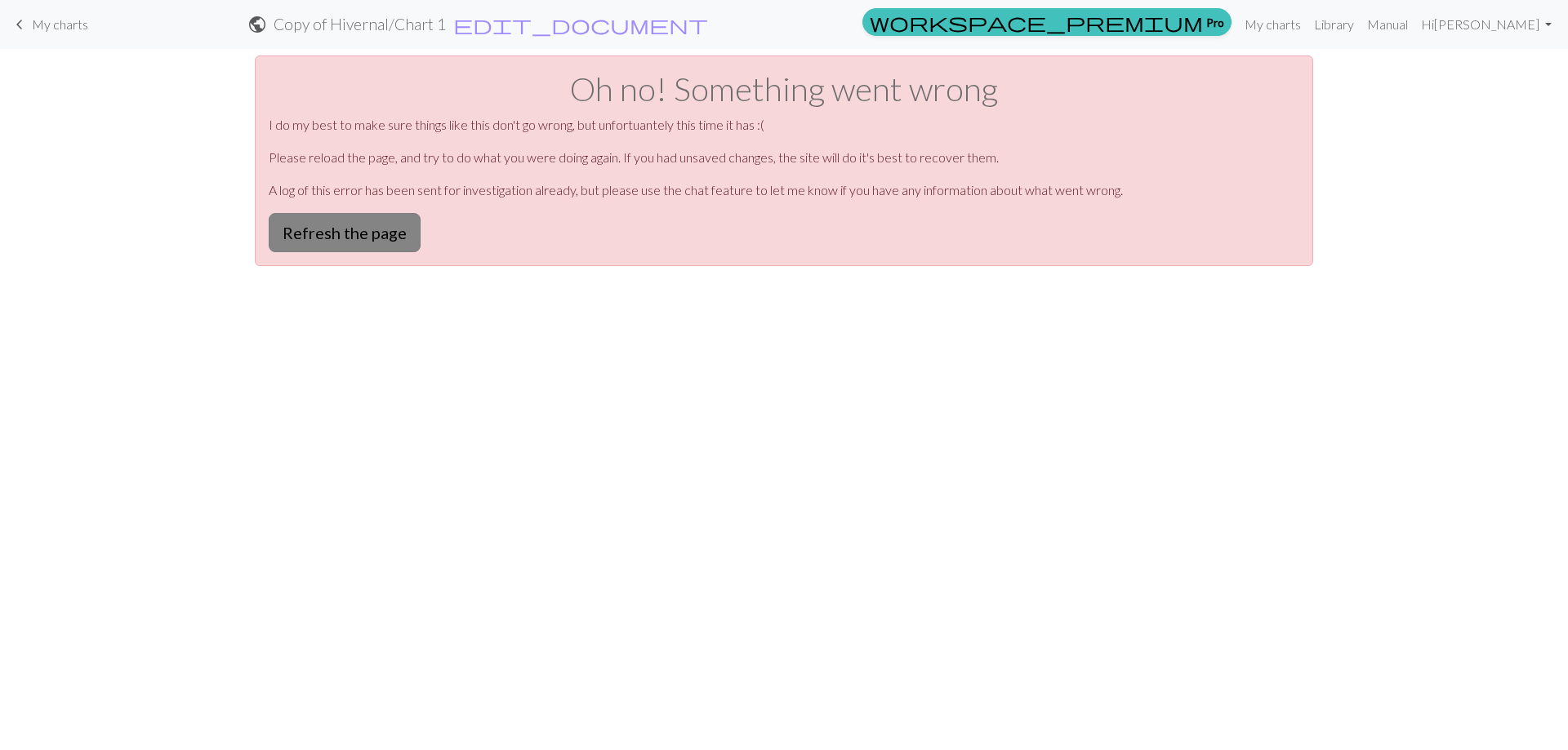
click at [360, 234] on button "Refresh the page" at bounding box center [344, 232] width 152 height 39
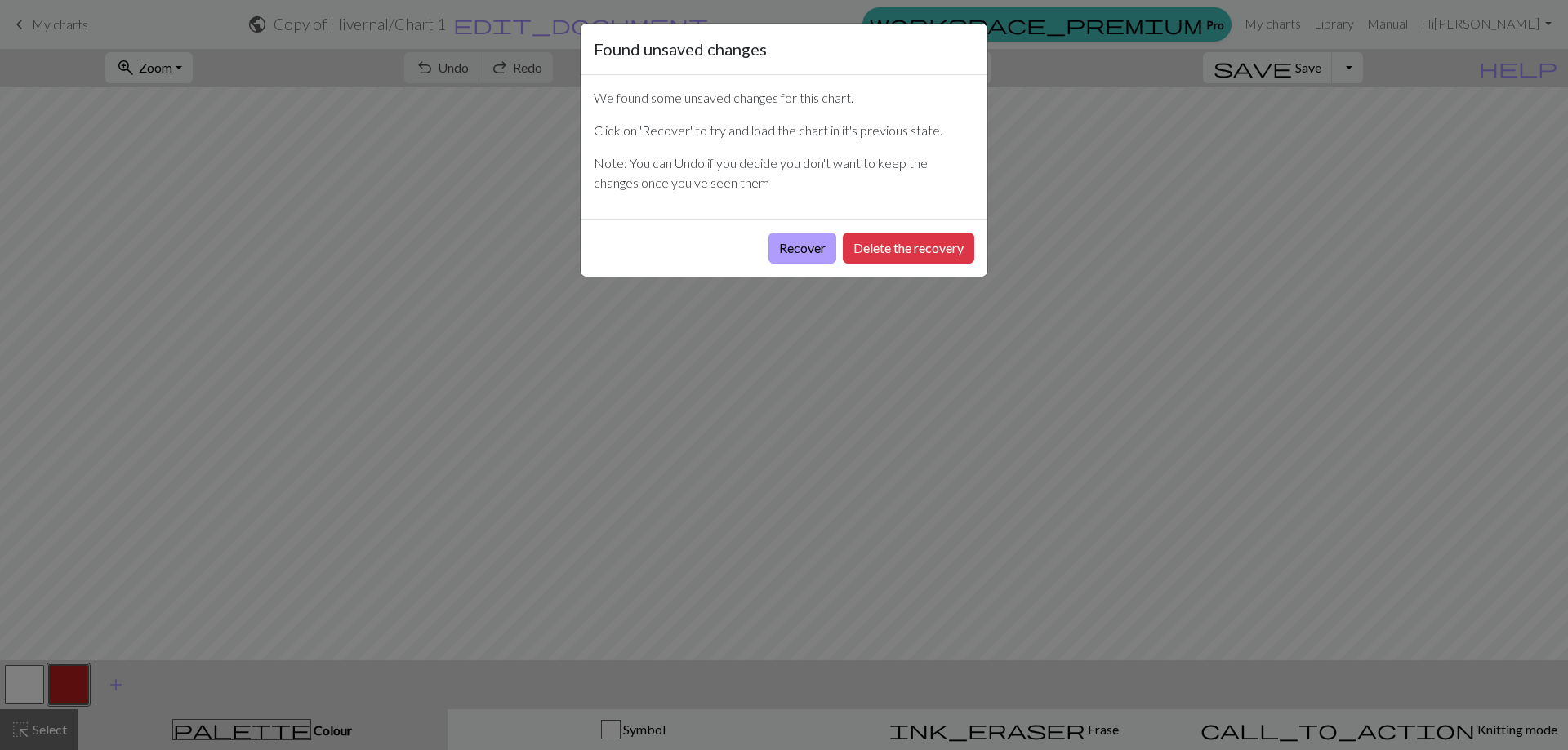
click at [809, 249] on button "Recover" at bounding box center [802, 248] width 68 height 31
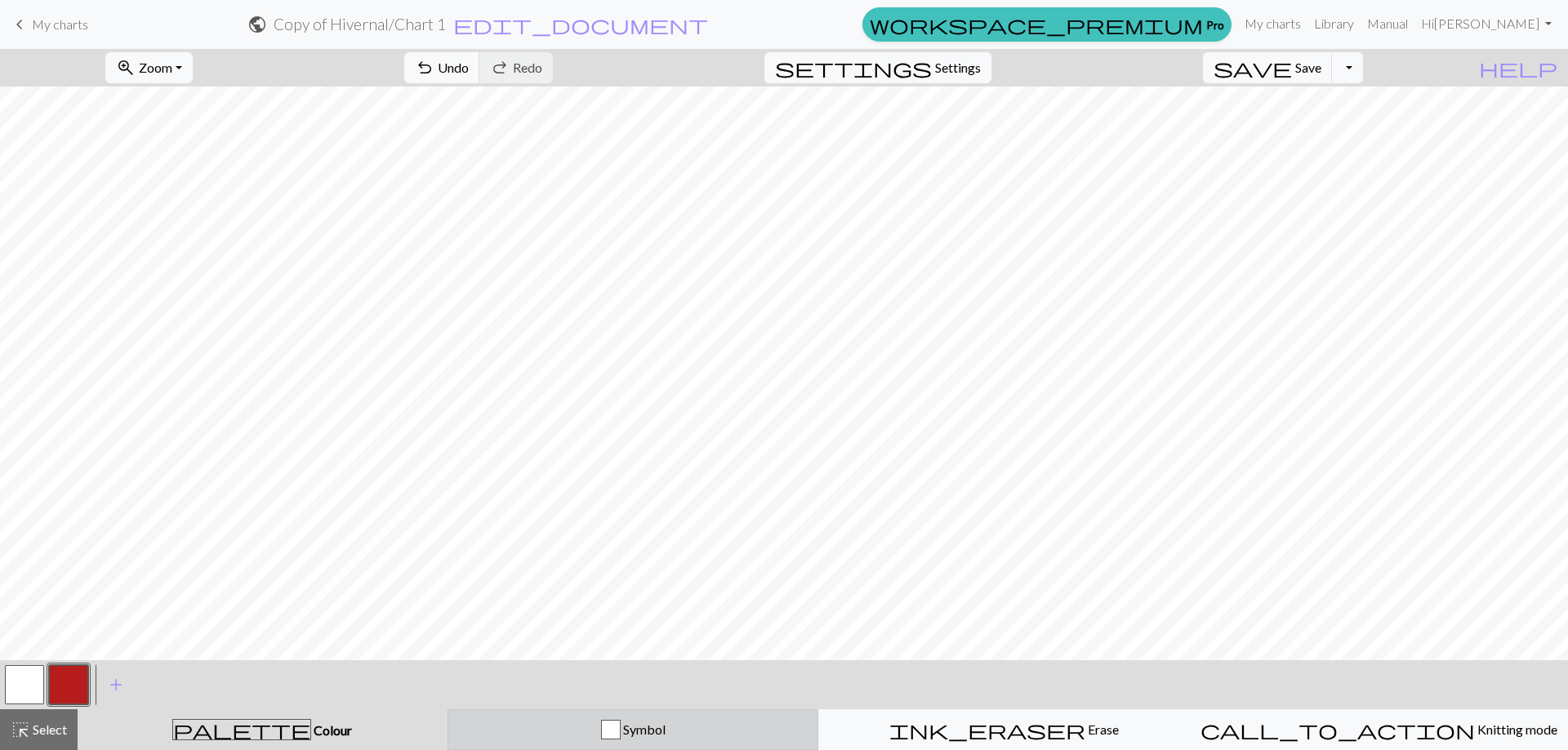
click at [645, 733] on span "Symbol" at bounding box center [643, 729] width 45 height 16
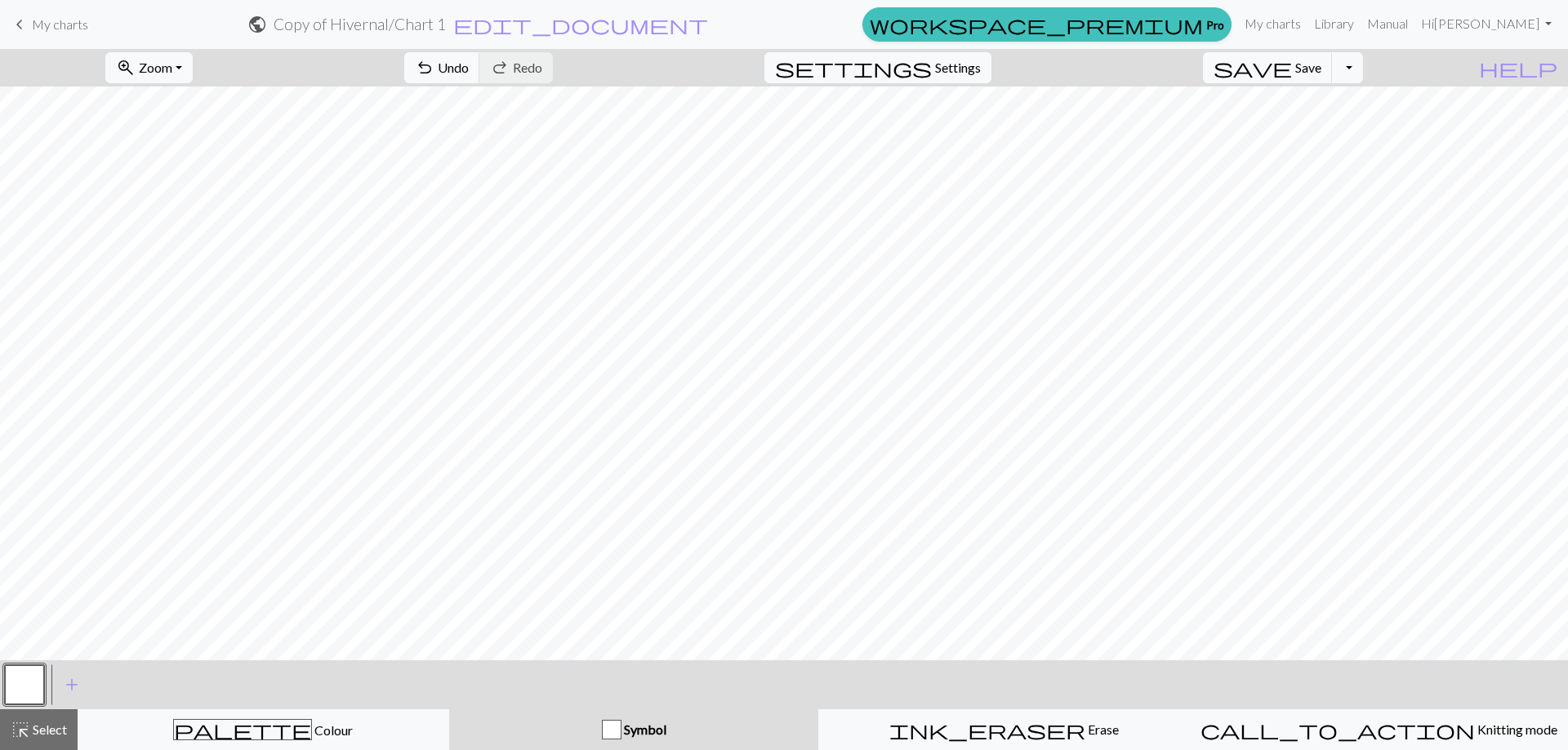
click at [22, 677] on button "button" at bounding box center [24, 684] width 39 height 39
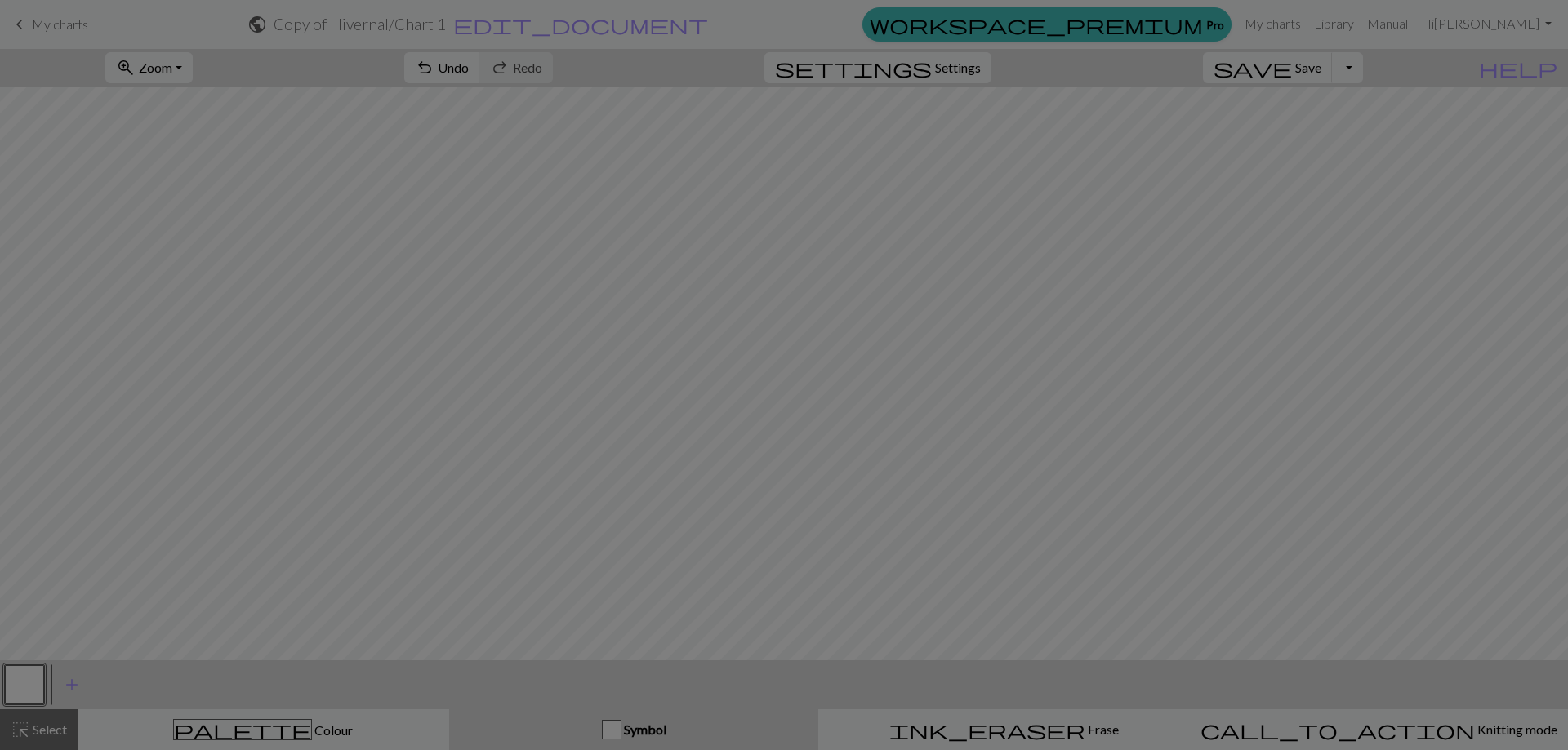
click at [22, 677] on div "Edit symbol Name Knit d f g h j k p s t F H J O P T / | 0 1 2 3 4 5 6 7 8 9 e m…" at bounding box center [784, 375] width 1568 height 750
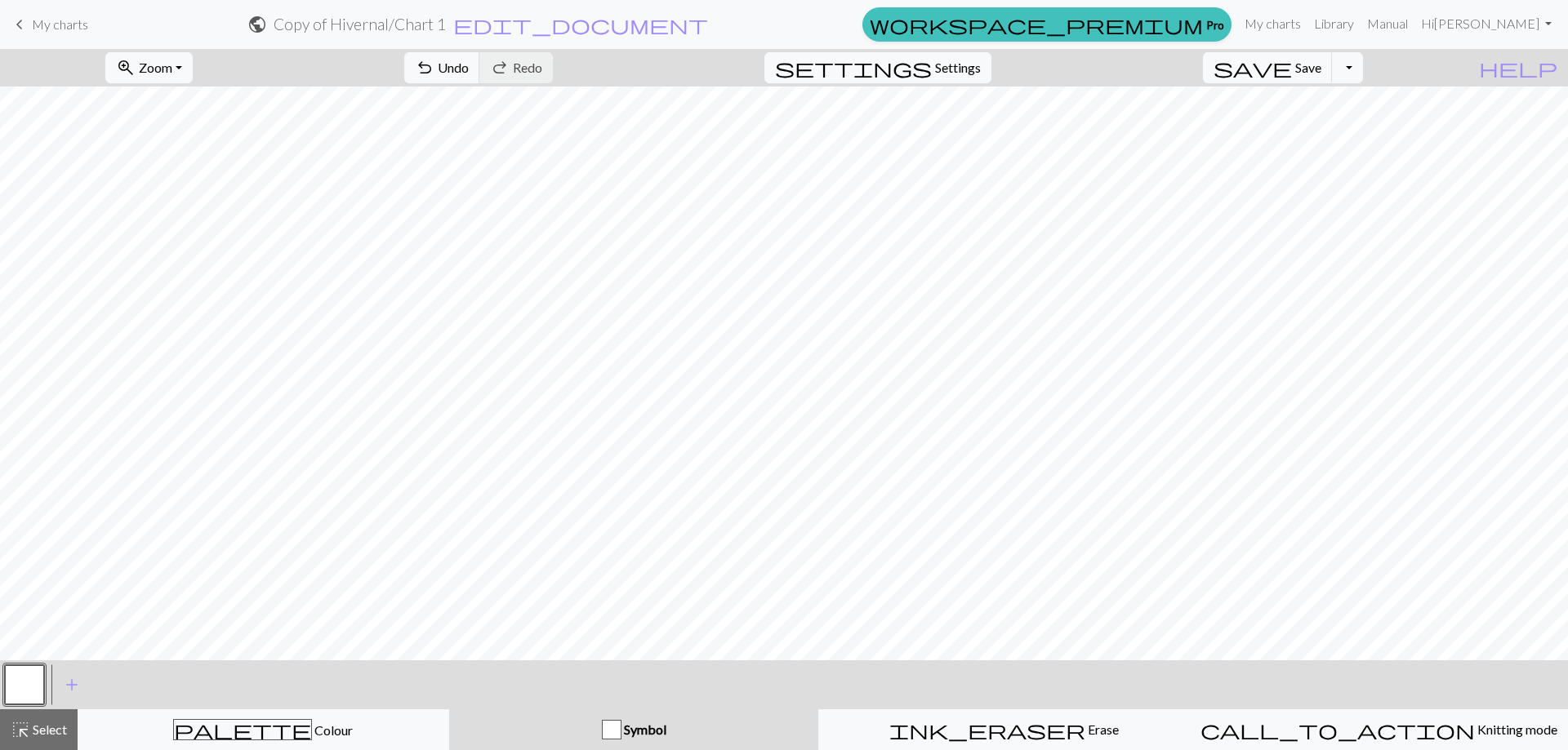
click at [17, 693] on button "button" at bounding box center [24, 684] width 39 height 39
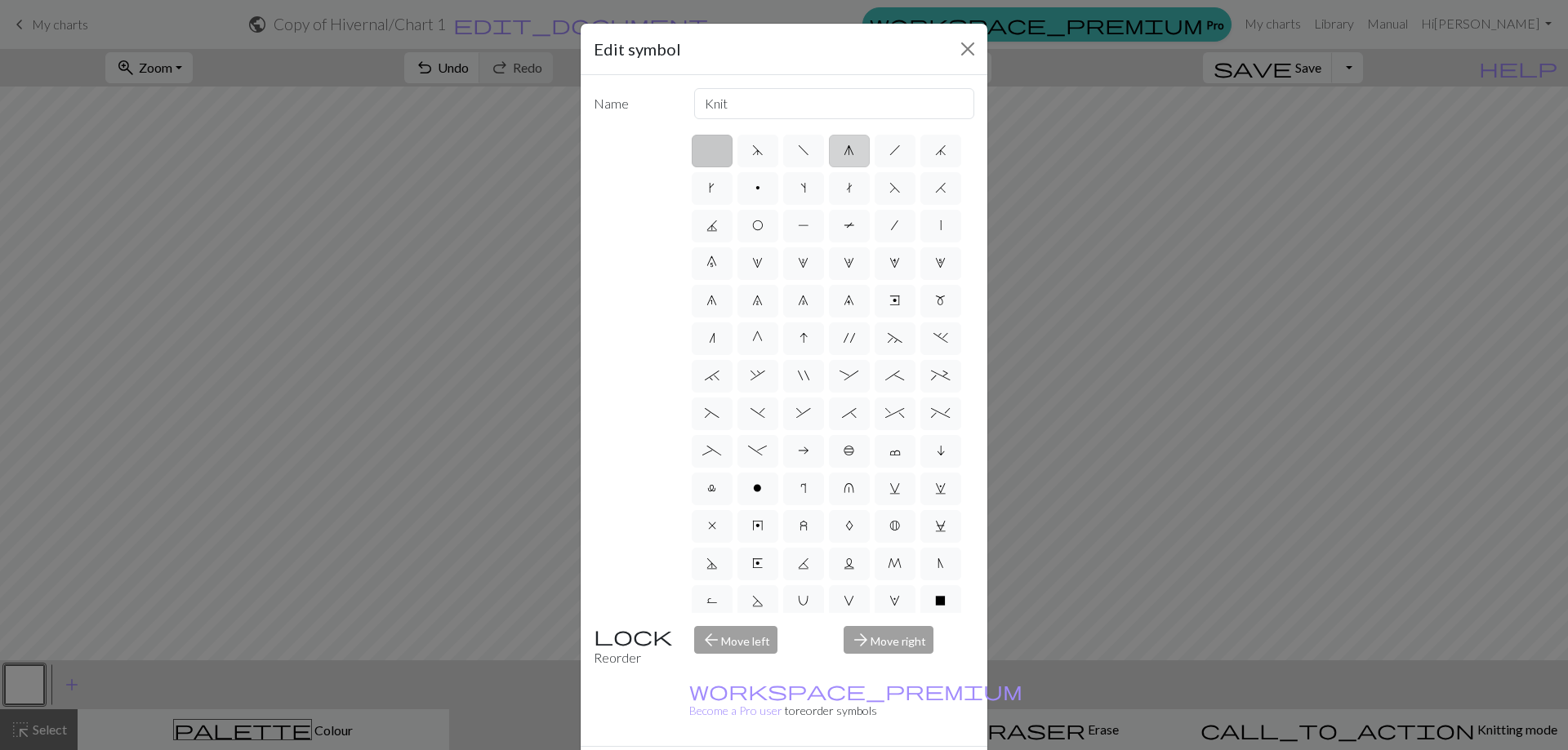
click at [849, 145] on label "g" at bounding box center [849, 151] width 41 height 33
click at [849, 145] on input "g" at bounding box center [849, 146] width 11 height 11
radio input "true"
type input "sk2p"
click at [935, 157] on span "j" at bounding box center [940, 150] width 12 height 13
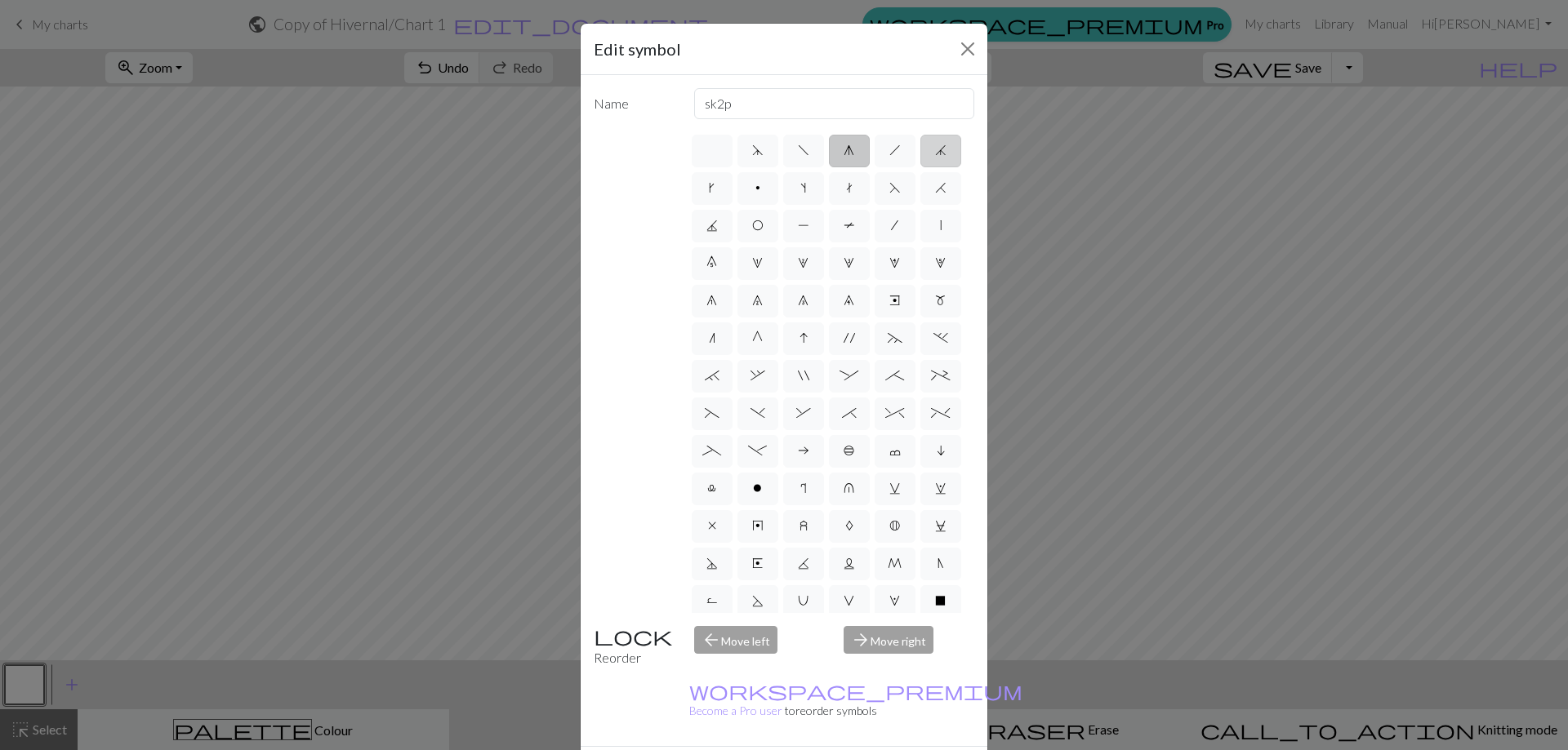
click at [935, 151] on input "j" at bounding box center [940, 146] width 11 height 11
radio input "true"
type input "k3tog"
click at [715, 185] on span "k" at bounding box center [711, 188] width 5 height 13
click at [719, 185] on input "k" at bounding box center [714, 183] width 11 height 11
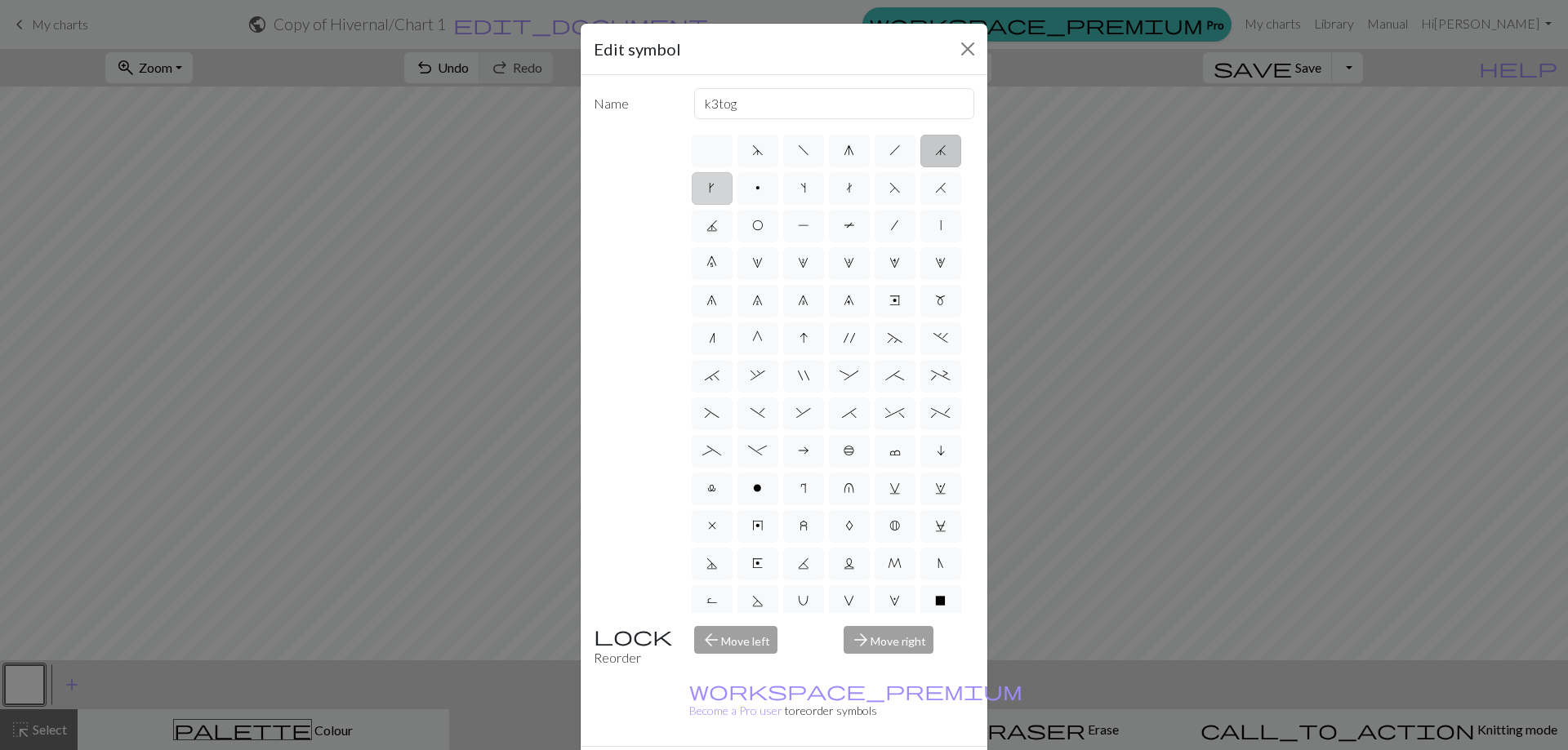
radio input "true"
type input "right leaning increase"
click at [760, 188] on span "p" at bounding box center [757, 188] width 5 height 13
click at [766, 188] on input "p" at bounding box center [760, 183] width 11 height 11
radio input "true"
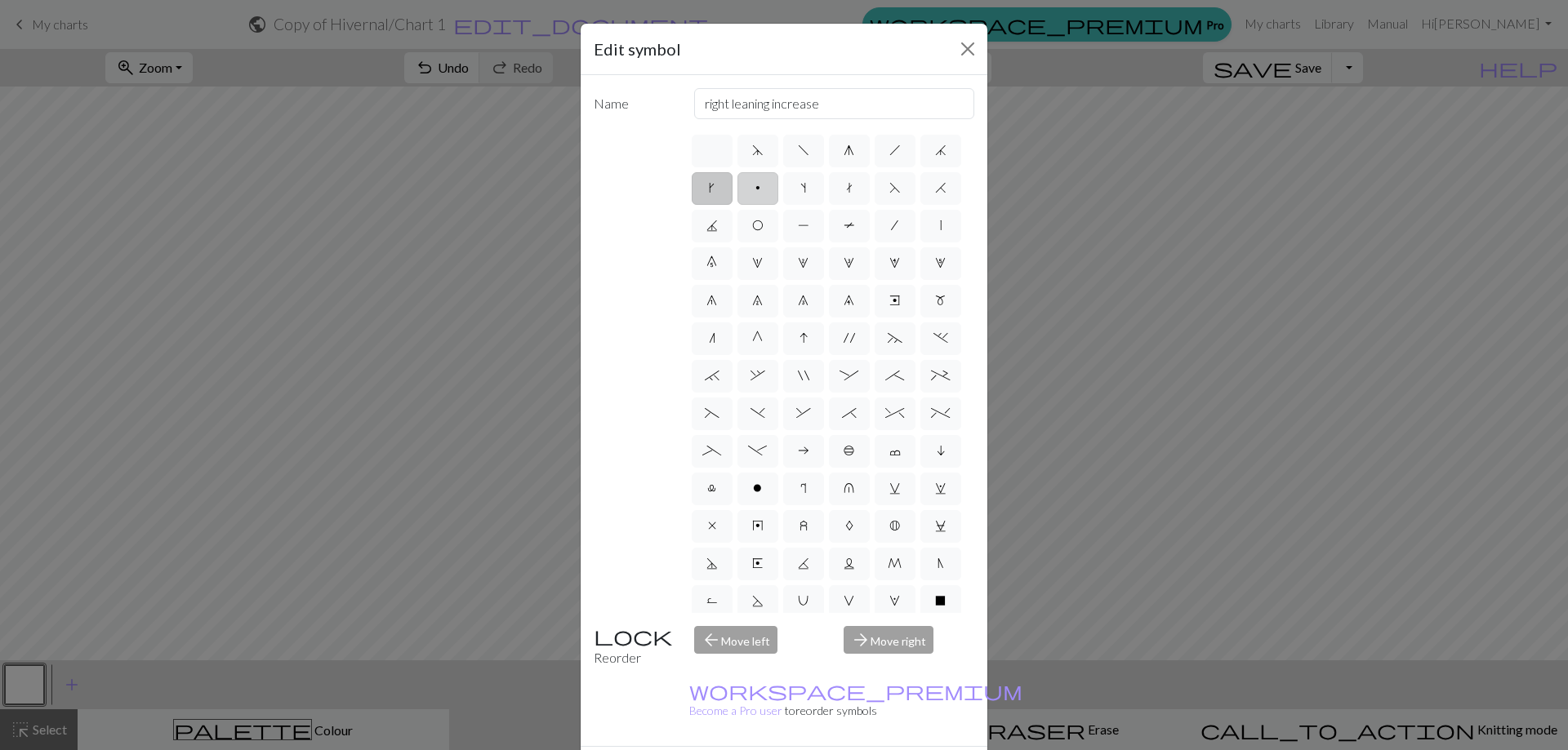
type input "purl"
click at [806, 182] on span "s" at bounding box center [803, 188] width 5 height 13
click at [810, 182] on input "s" at bounding box center [806, 183] width 11 height 11
radio input "true"
type input "increase one left leaning"
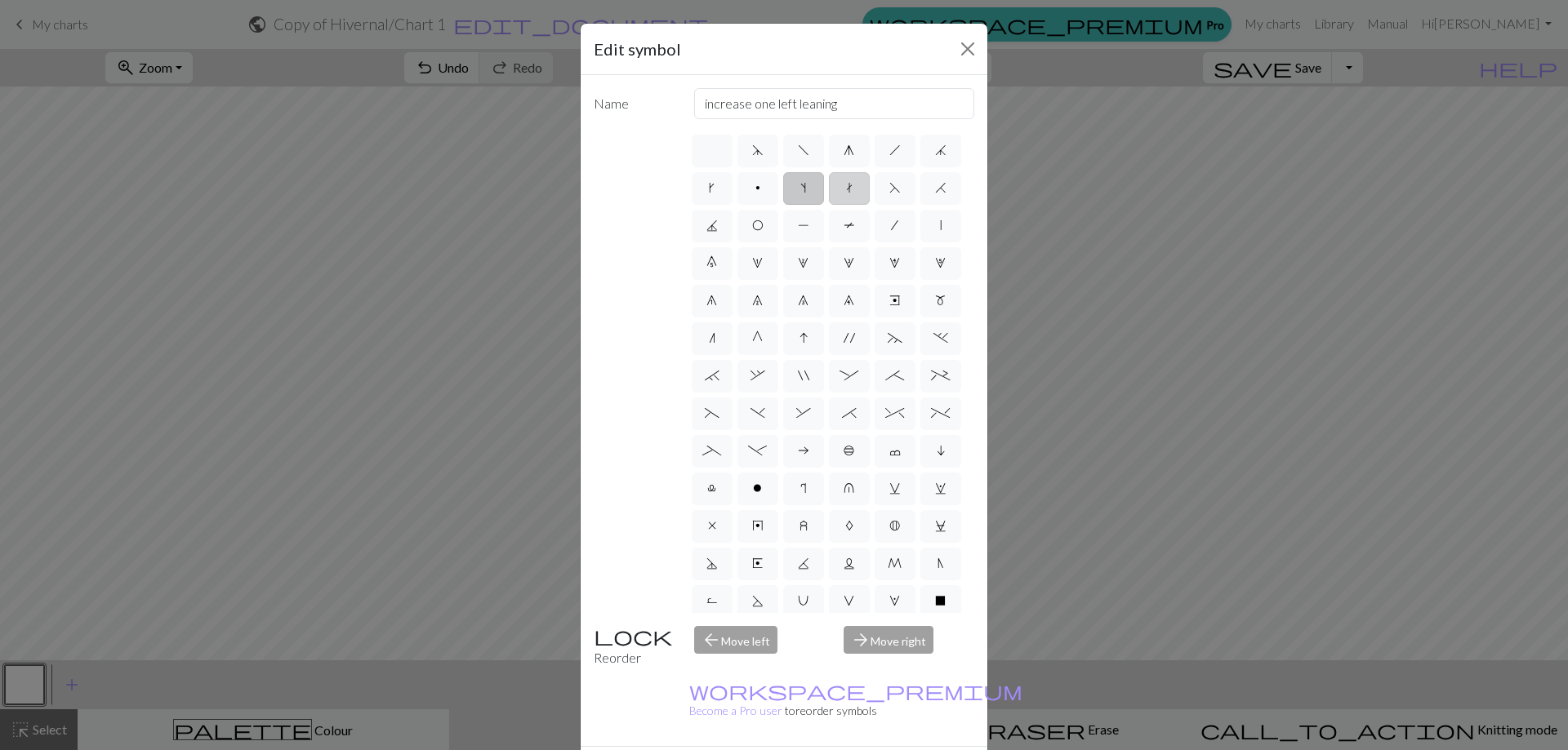
click at [852, 186] on span "t" at bounding box center [849, 188] width 6 height 13
click at [856, 186] on input "t" at bounding box center [852, 183] width 11 height 11
radio input "true"
type input "ktbl"
click at [874, 205] on label "F" at bounding box center [894, 189] width 41 height 33
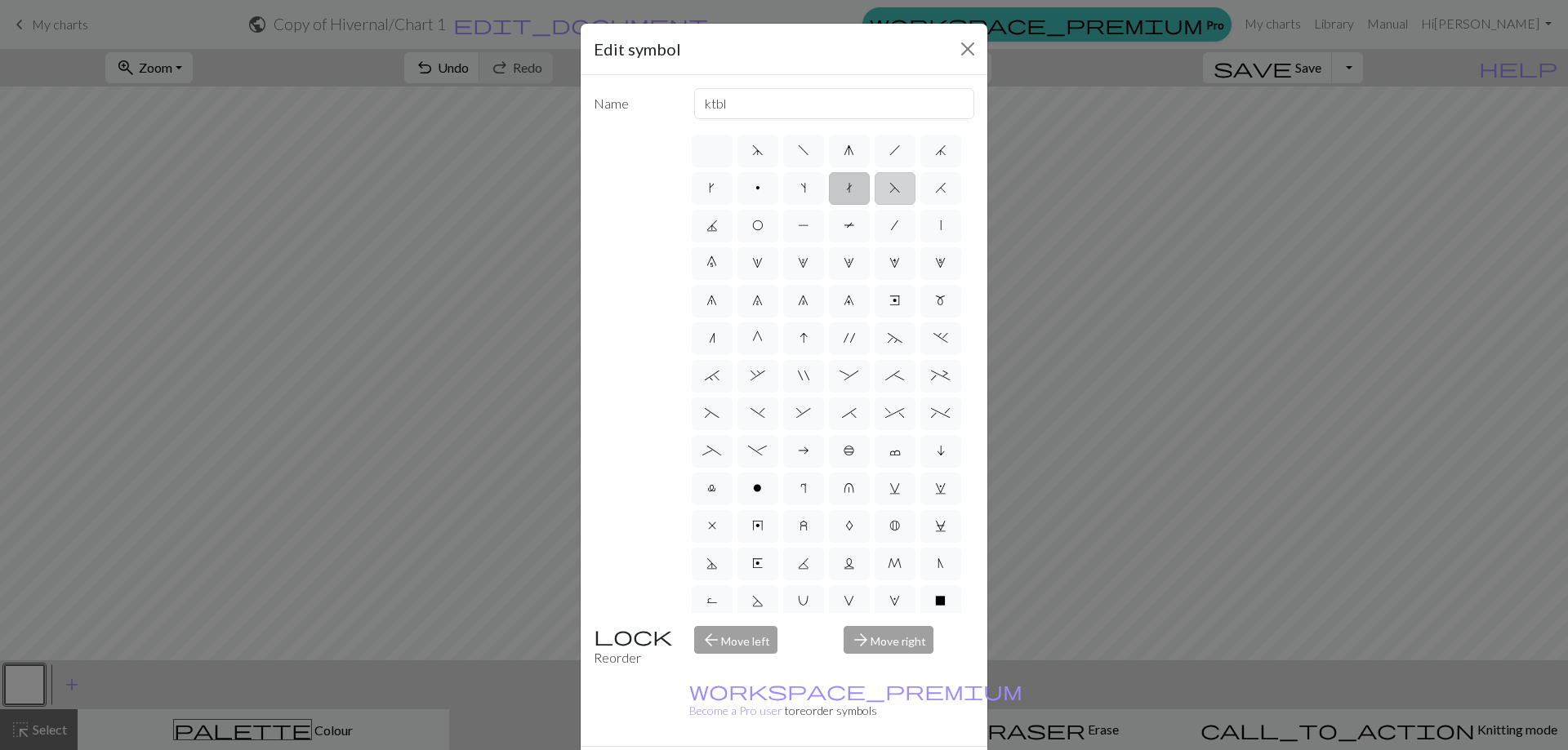
click at [889, 189] on input "F" at bounding box center [894, 183] width 11 height 11
radio input "true"
type input "ssk"
click at [935, 194] on span "H" at bounding box center [940, 188] width 12 height 13
click at [935, 189] on input "H" at bounding box center [940, 183] width 11 height 11
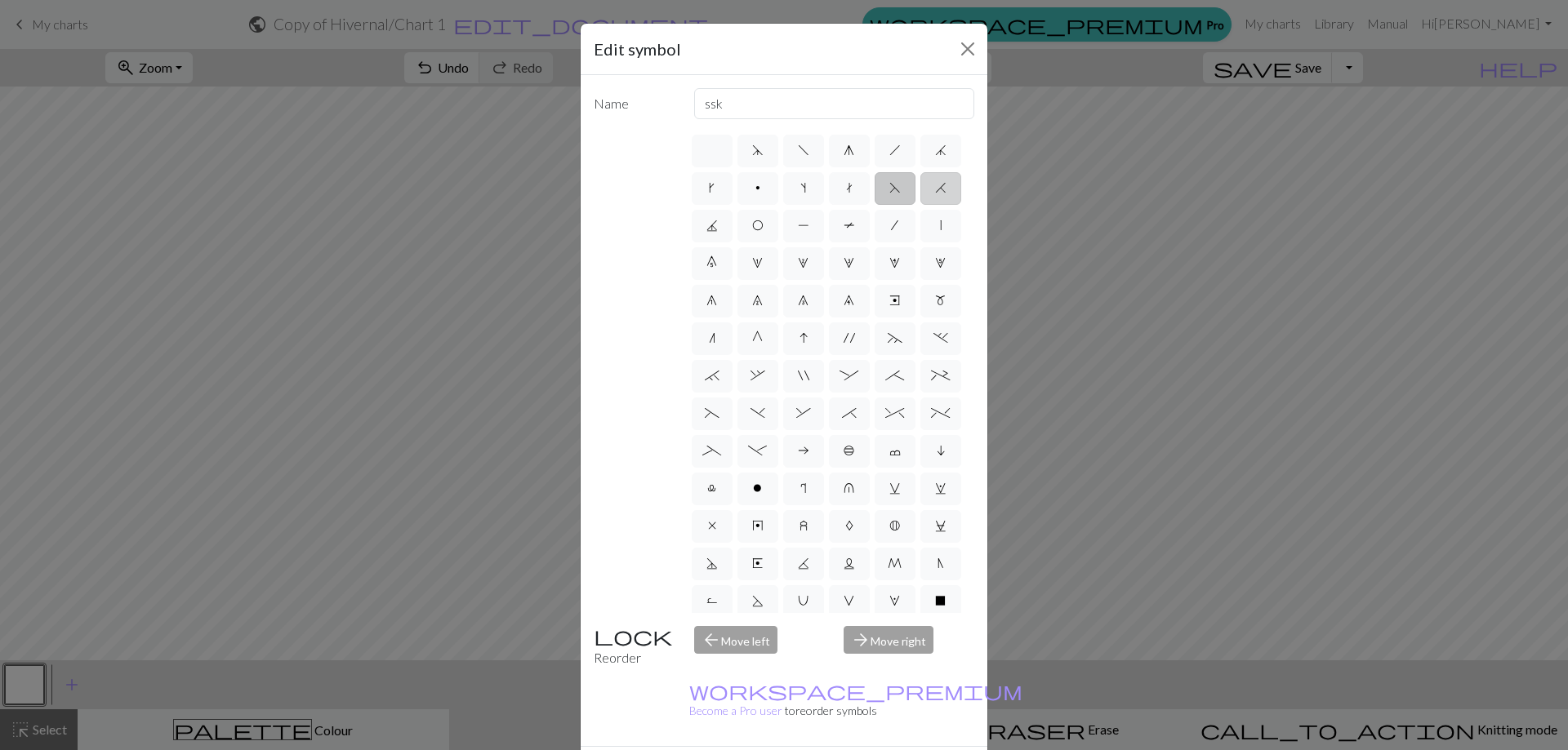
radio input "true"
type input "k2tog"
click at [732, 225] on label "J" at bounding box center [712, 226] width 41 height 33
click at [716, 225] on input "J" at bounding box center [712, 221] width 11 height 11
radio input "true"
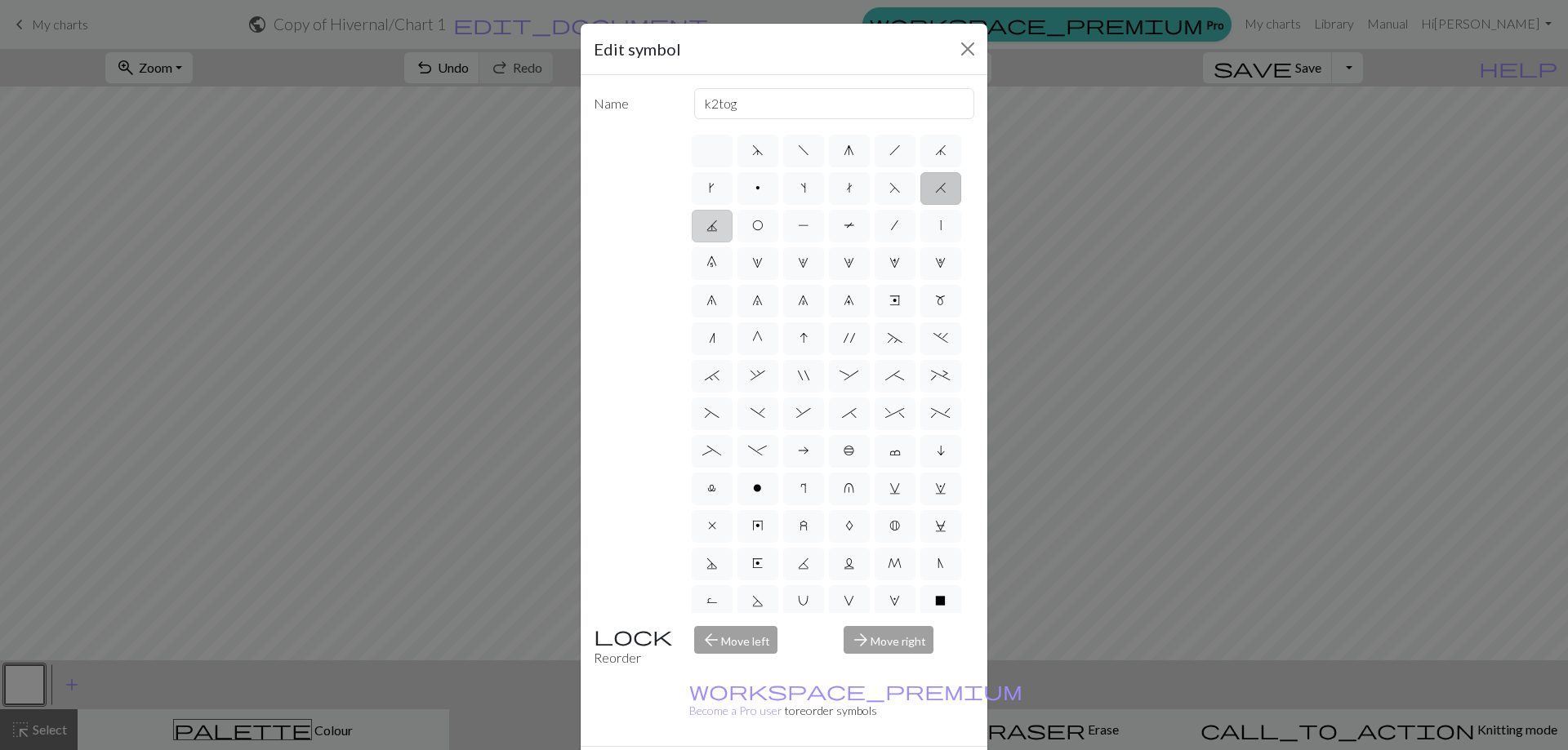
type input "p3tog"
click at [778, 223] on label "O" at bounding box center [758, 226] width 41 height 33
click at [763, 223] on input "O" at bounding box center [758, 221] width 11 height 11
radio input "true"
type input "yo"
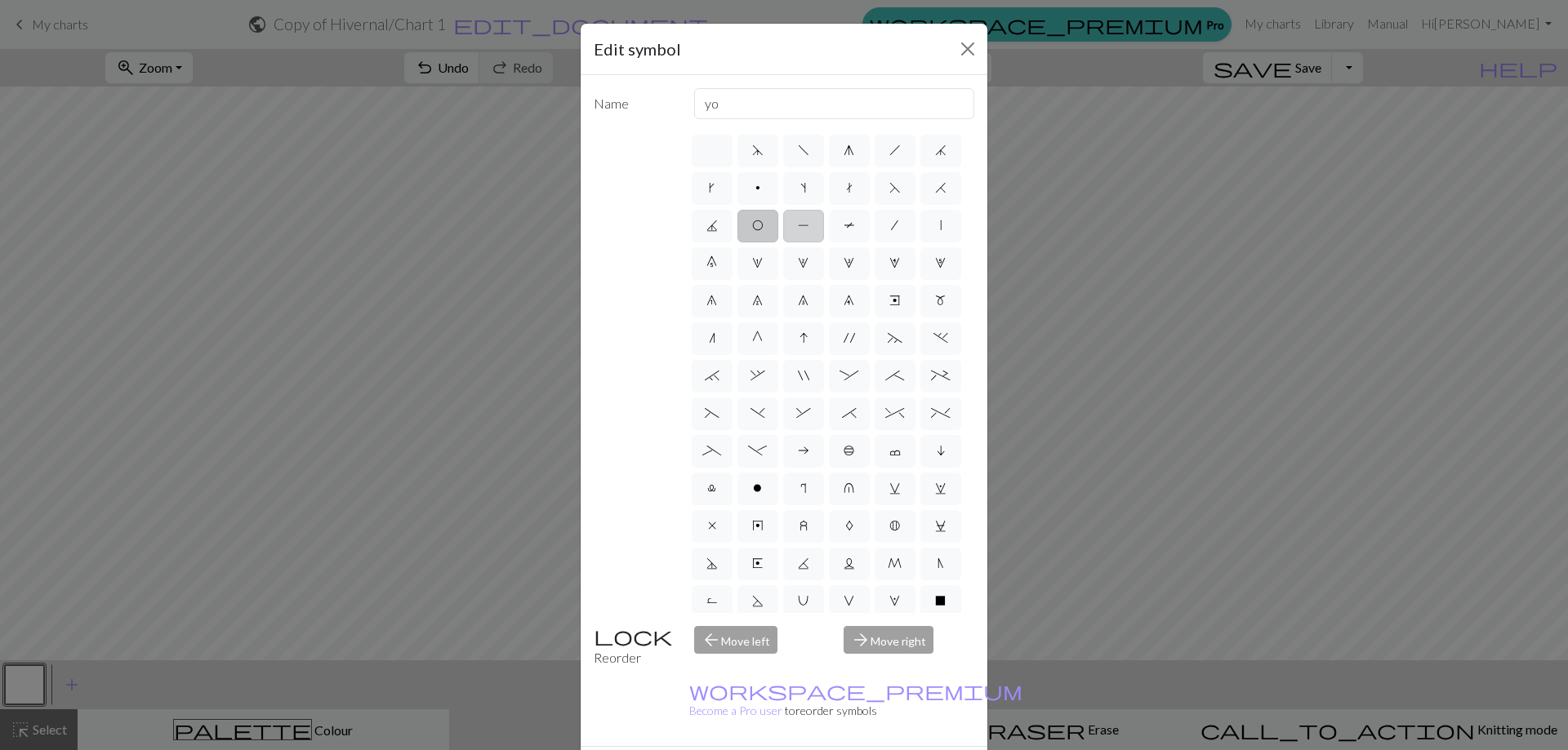
click at [824, 225] on label "P" at bounding box center [803, 226] width 41 height 33
click at [809, 225] on input "P" at bounding box center [803, 221] width 11 height 11
radio input "true"
type input "purl"
click at [843, 232] on span "T" at bounding box center [849, 225] width 12 height 13
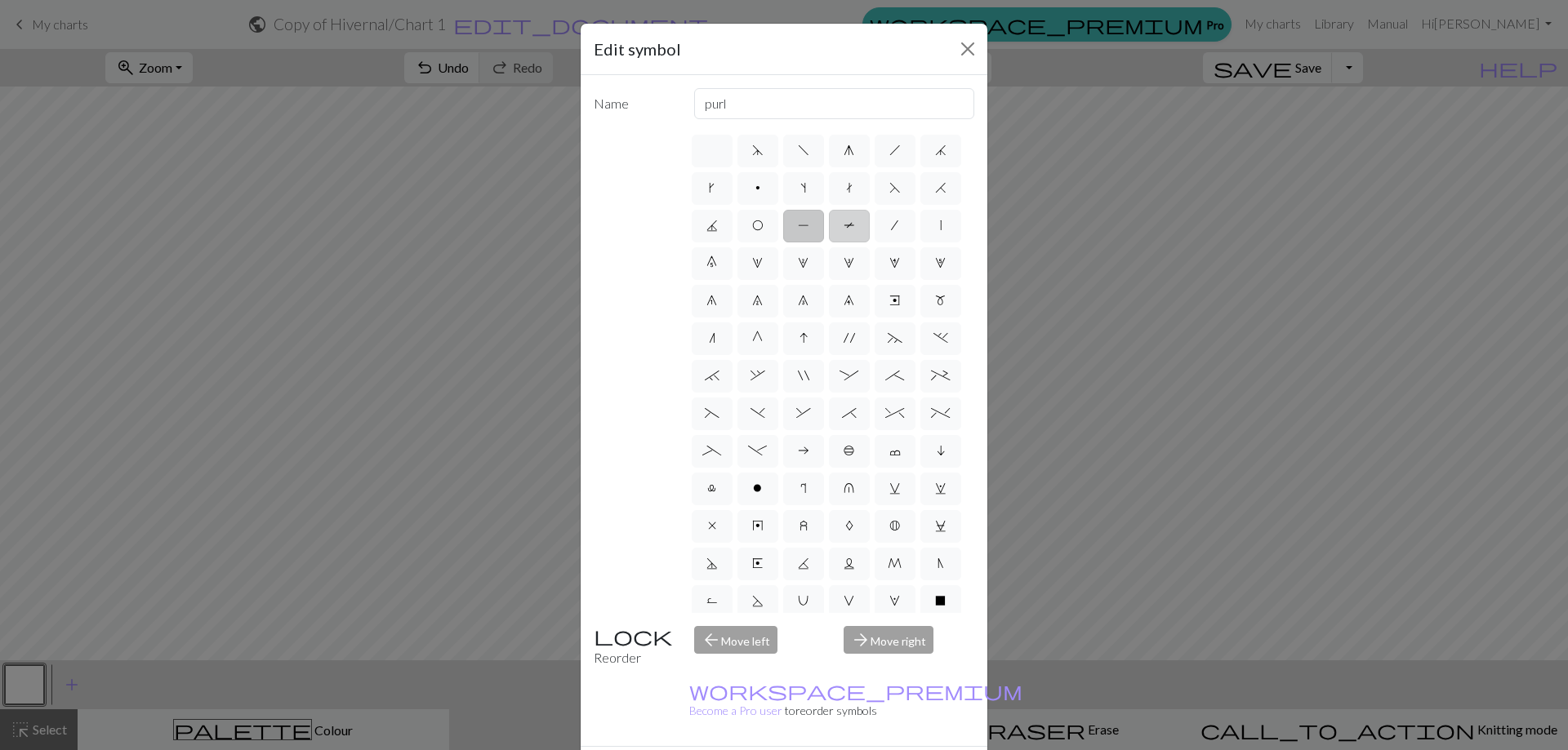
click at [843, 226] on input "T" at bounding box center [849, 221] width 11 height 11
radio input "true"
type input "ptbl"
click at [891, 232] on span "/" at bounding box center [894, 225] width 7 height 13
click at [891, 226] on input "/" at bounding box center [896, 221] width 11 height 11
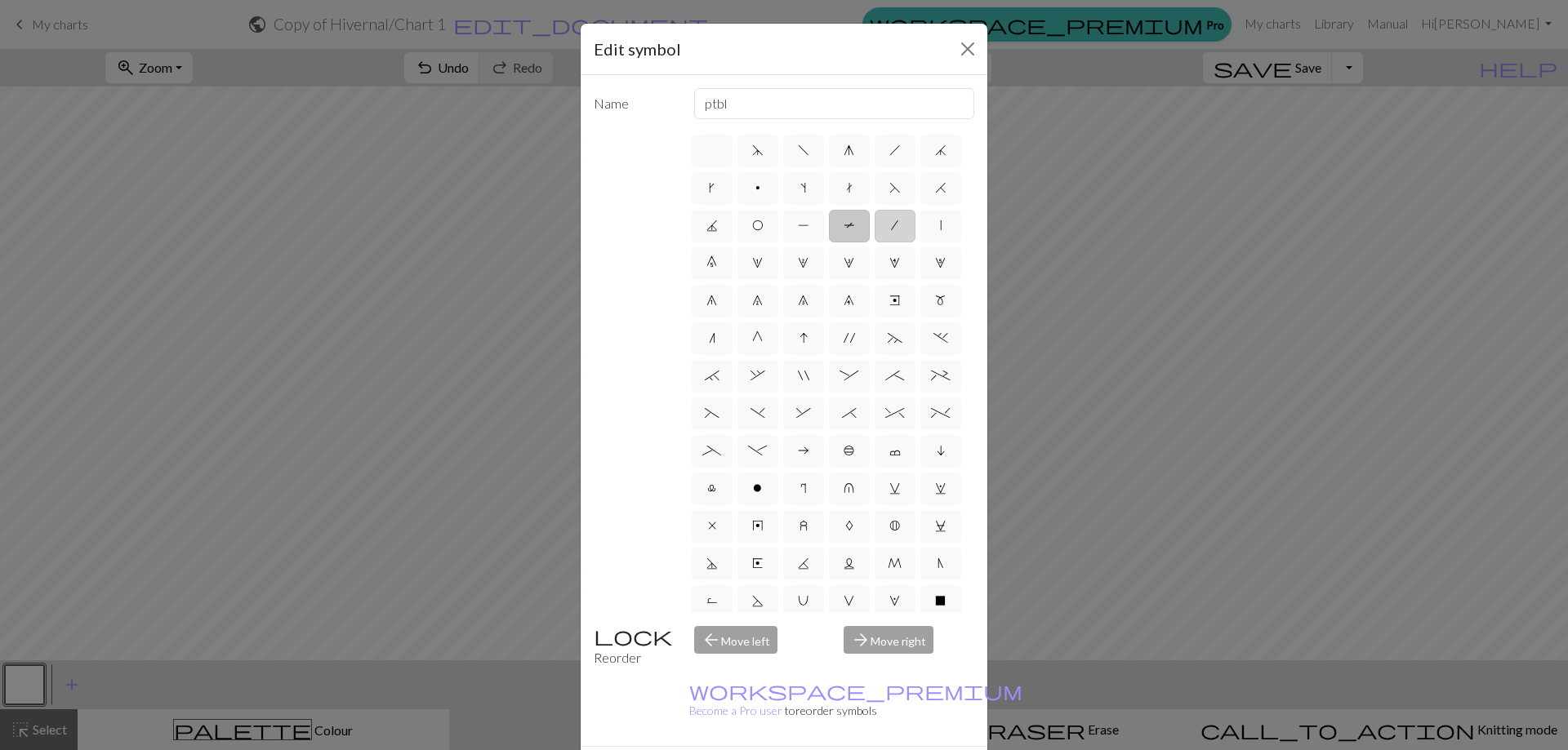
radio input "true"
type input "right leaning decrease"
click at [920, 243] on label "|" at bounding box center [940, 226] width 41 height 33
click at [940, 226] on input "|" at bounding box center [946, 221] width 11 height 11
radio input "true"
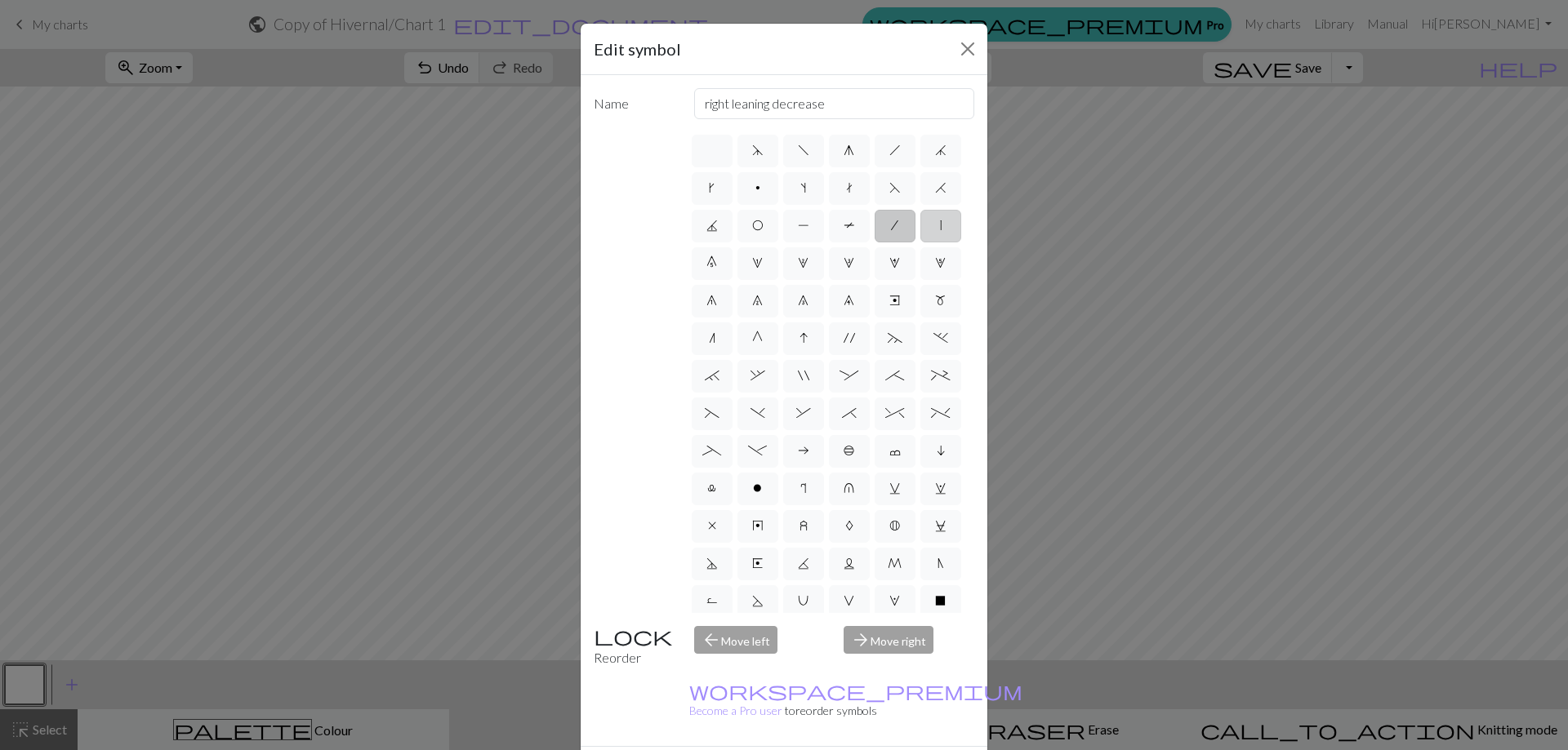
type input "slip stitch"
click at [732, 262] on label "0" at bounding box center [712, 264] width 41 height 33
click at [716, 262] on input "0" at bounding box center [712, 258] width 11 height 11
radio input "true"
type input "decrease 5"
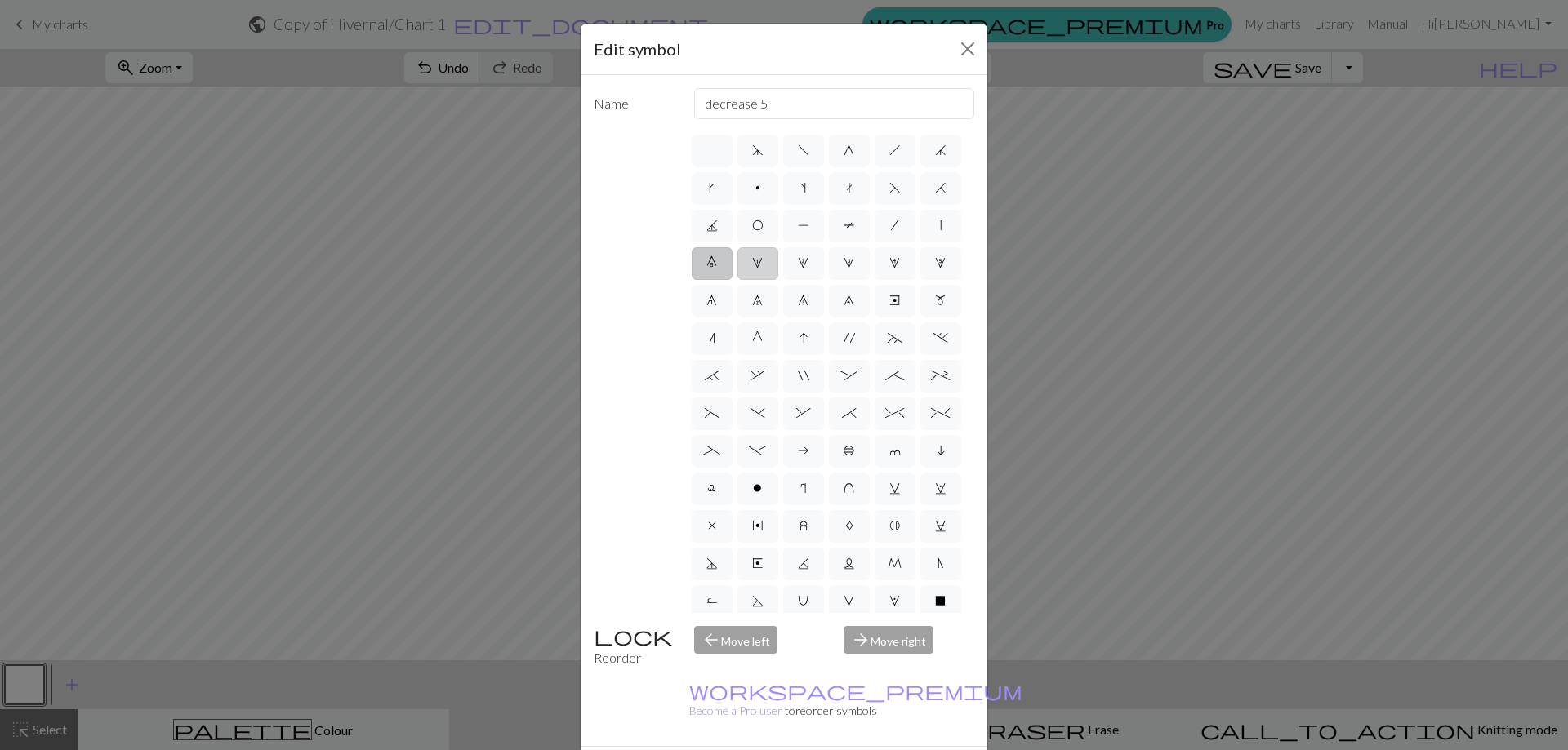
click at [778, 261] on label "1" at bounding box center [758, 264] width 41 height 33
click at [763, 261] on input "1" at bounding box center [758, 258] width 11 height 11
radio input "true"
type input "increase 1"
click at [909, 641] on div "arrow_forward Move right" at bounding box center [908, 647] width 151 height 42
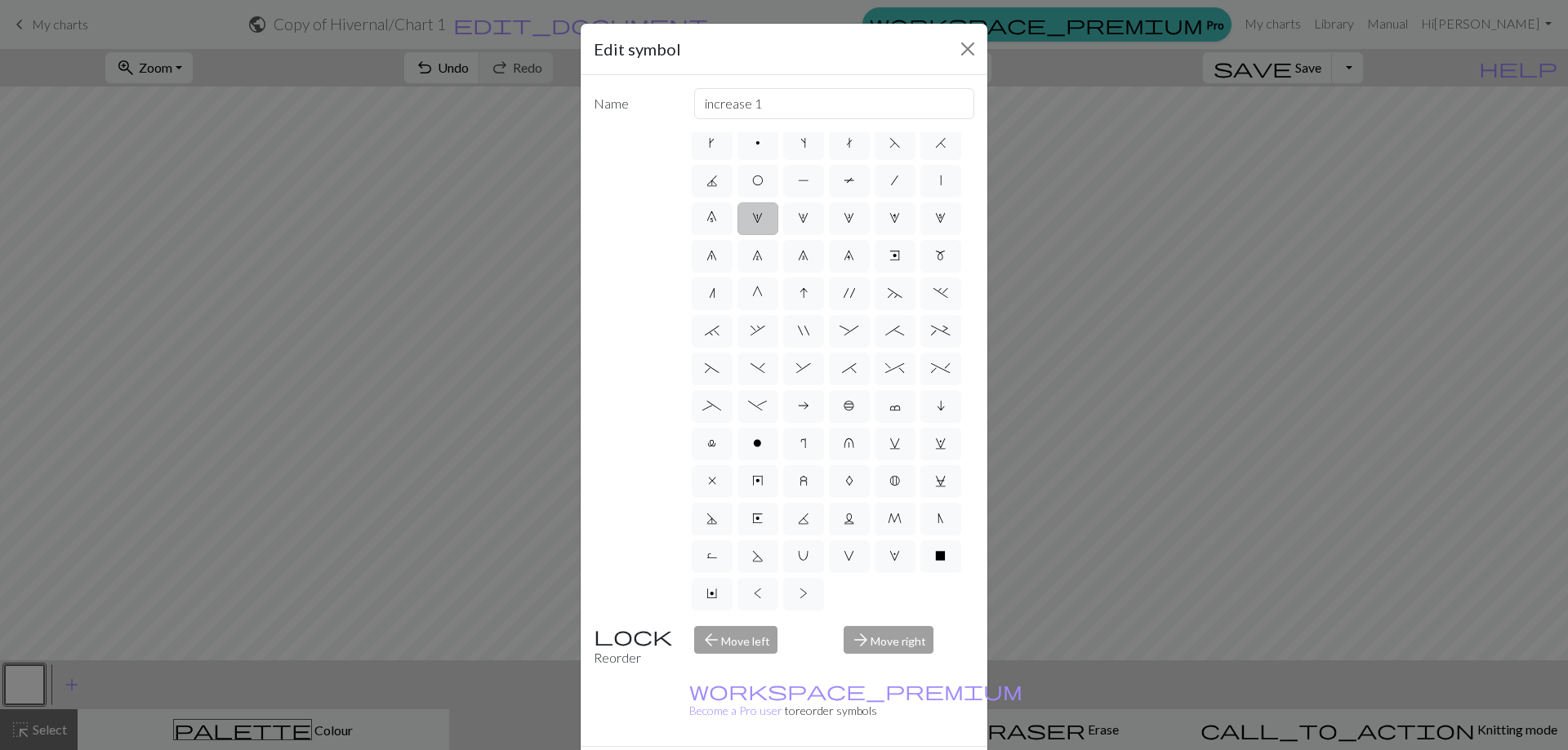
scroll to position [158, 0]
click at [716, 587] on span "Y" at bounding box center [712, 593] width 11 height 13
click at [716, 629] on input "Y" at bounding box center [712, 634] width 11 height 11
radio input "true"
type input "place bead"
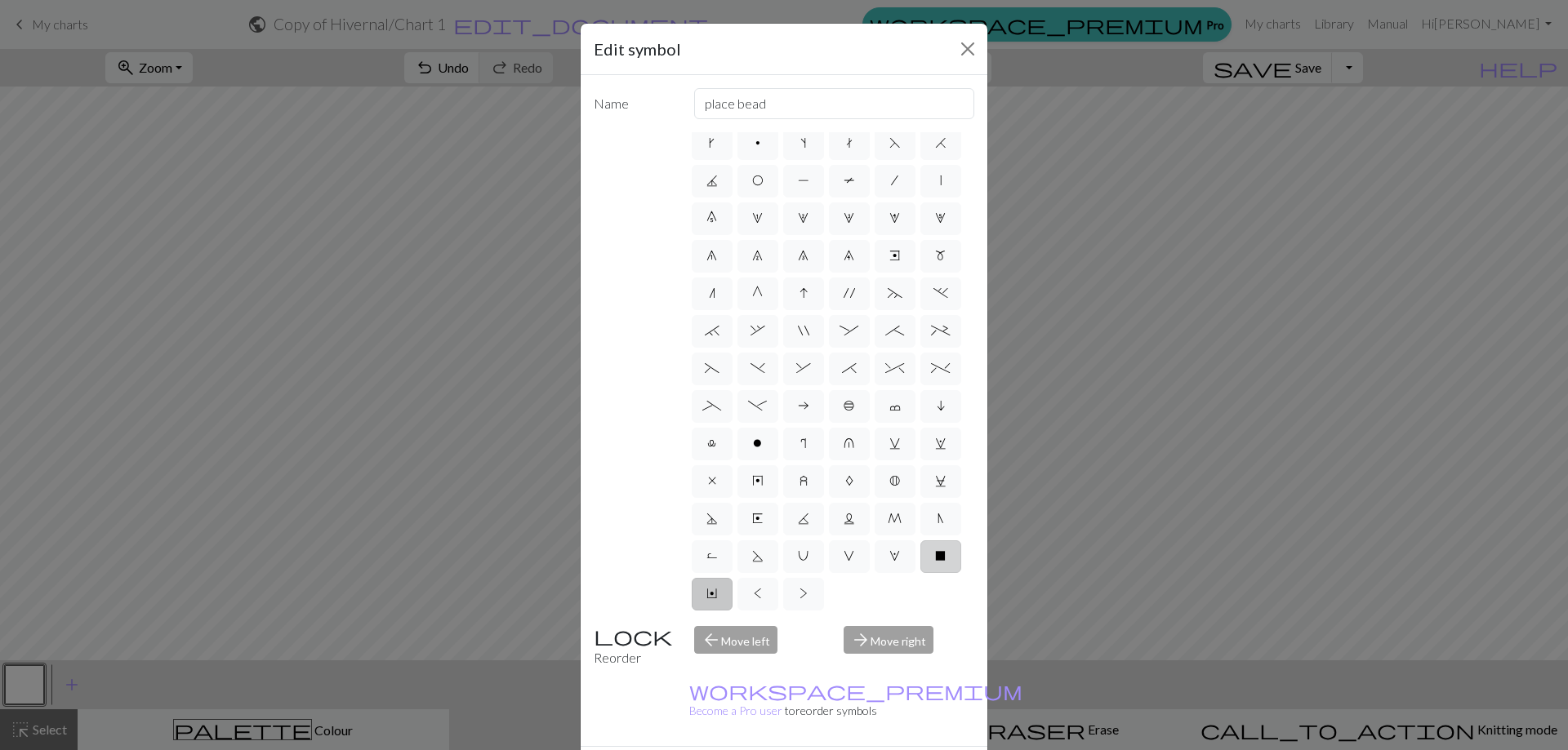
click at [935, 557] on span "X" at bounding box center [940, 556] width 11 height 13
click at [935, 591] on input "X" at bounding box center [940, 597] width 11 height 11
radio input "true"
type input "no stitch"
click at [889, 559] on span "W" at bounding box center [894, 556] width 11 height 13
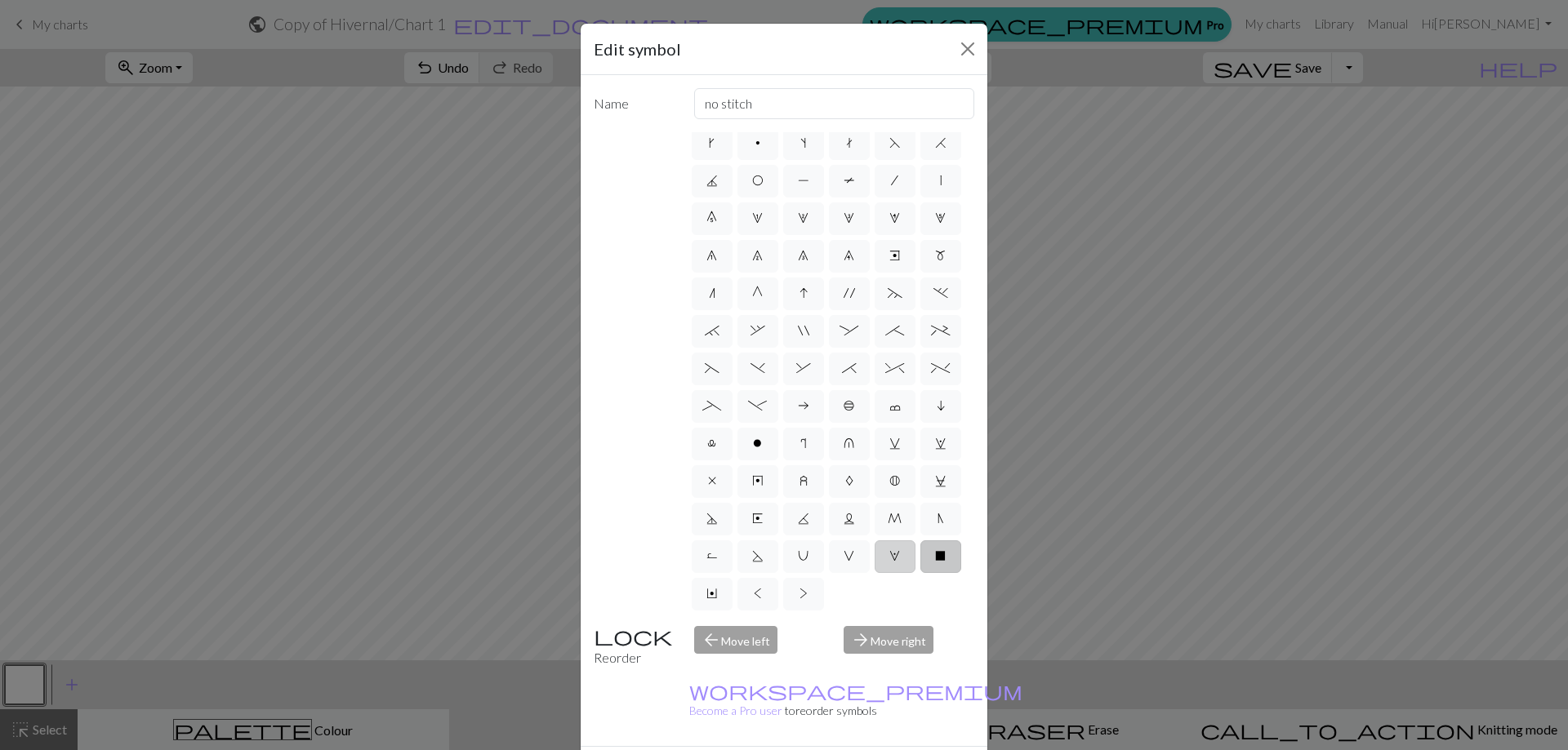
click at [889, 591] on input "W" at bounding box center [894, 597] width 11 height 11
radio input "true"
type input "k1, yo, k1"
click at [843, 560] on span "V" at bounding box center [849, 556] width 11 height 13
click at [843, 591] on input "V" at bounding box center [849, 597] width 11 height 11
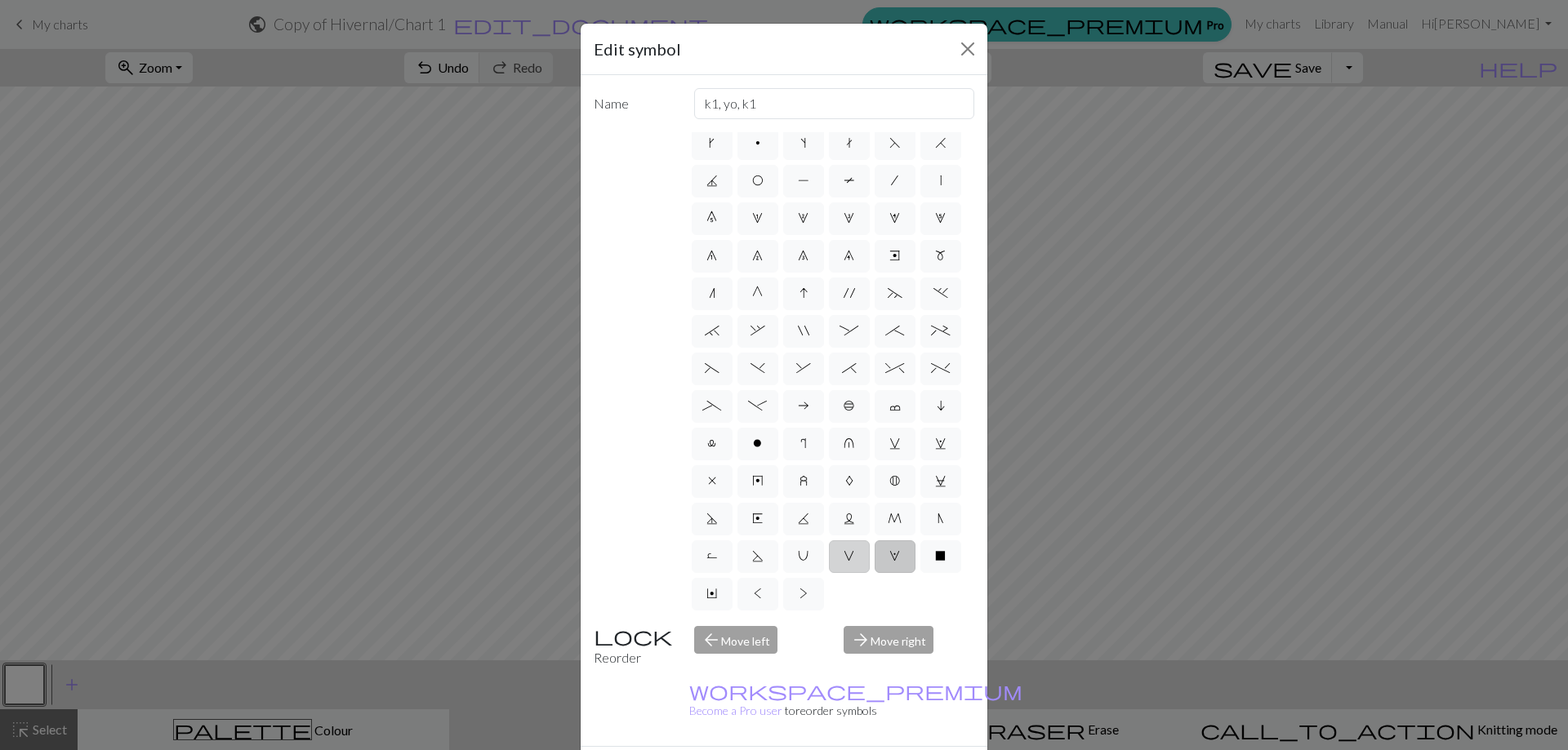
radio input "true"
type input "sl1 purlwise"
click at [800, 594] on span ">" at bounding box center [803, 593] width 8 height 13
click at [800, 629] on input ">" at bounding box center [805, 634] width 11 height 11
radio input "true"
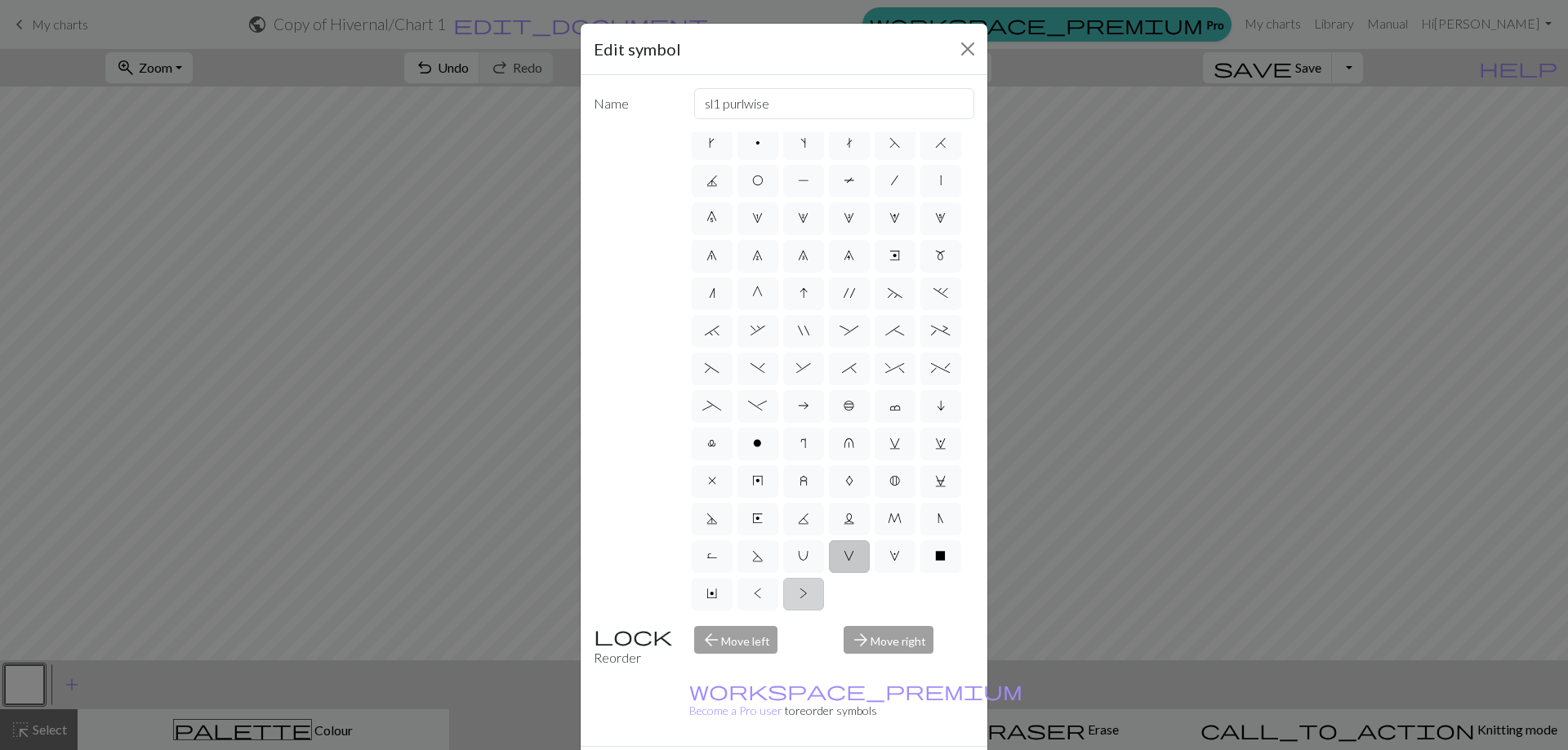
type input "twisted purl"
click at [778, 577] on label "<" at bounding box center [758, 593] width 41 height 33
click at [764, 627] on input "<" at bounding box center [759, 632] width 11 height 11
radio input "true"
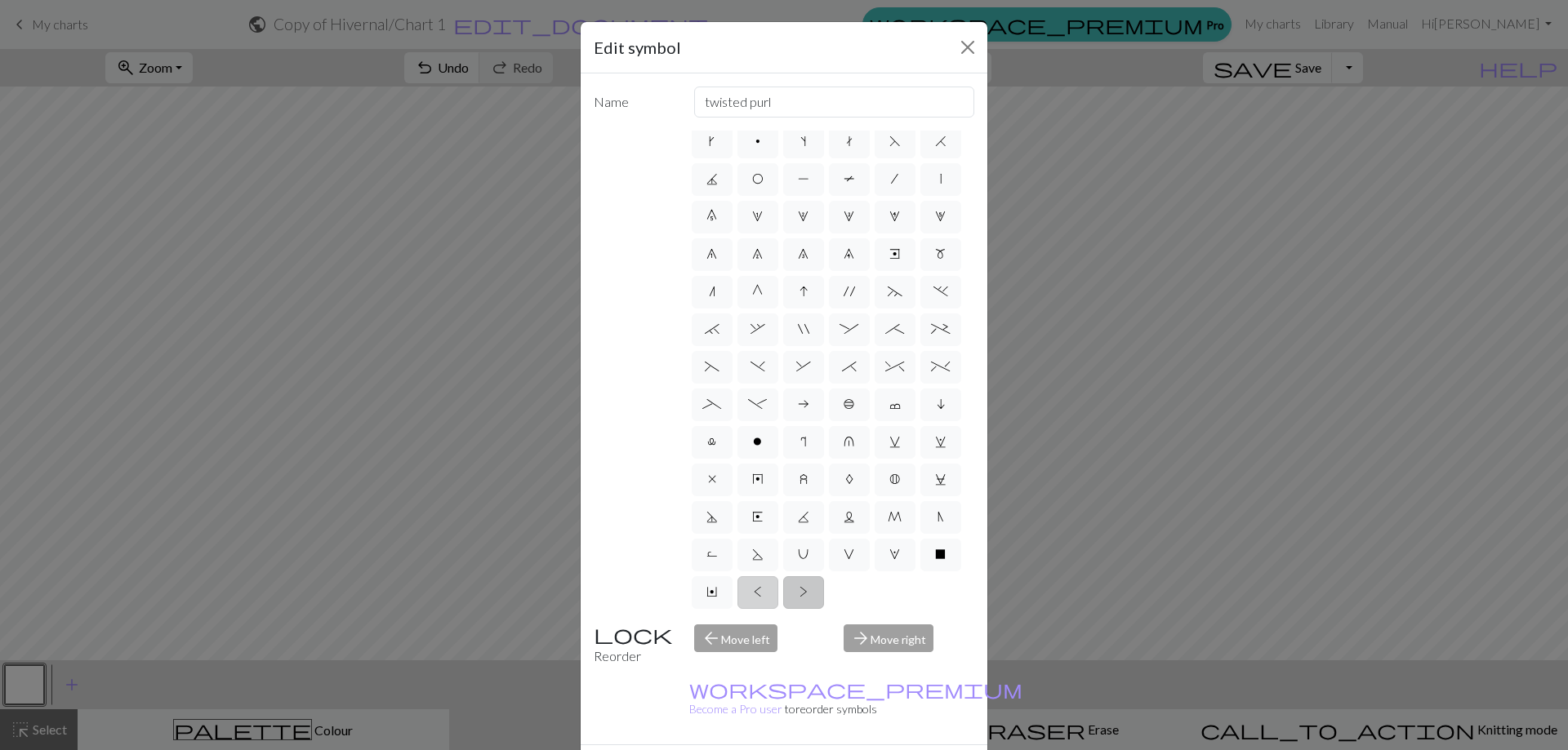
type input "twisted knit"
click at [809, 547] on span "U" at bounding box center [803, 554] width 11 height 13
click at [809, 589] on input "U" at bounding box center [803, 595] width 11 height 11
radio input "true"
type input "eyelet"
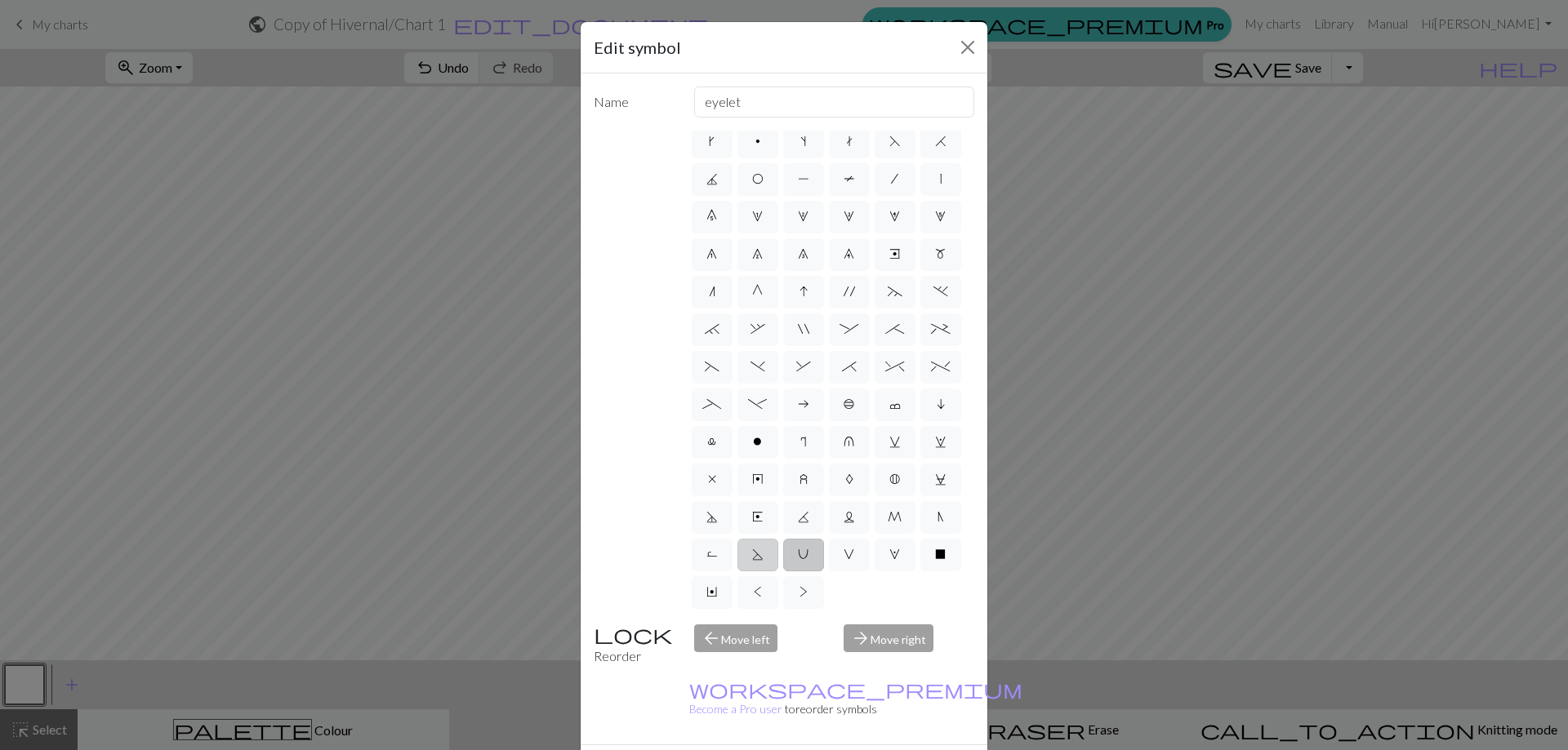
click at [778, 538] on label "S" at bounding box center [758, 555] width 41 height 33
click at [763, 589] on input "S" at bounding box center [758, 595] width 11 height 11
radio input "true"
type input "p2tog tbl"
click at [732, 538] on label "R" at bounding box center [712, 555] width 41 height 33
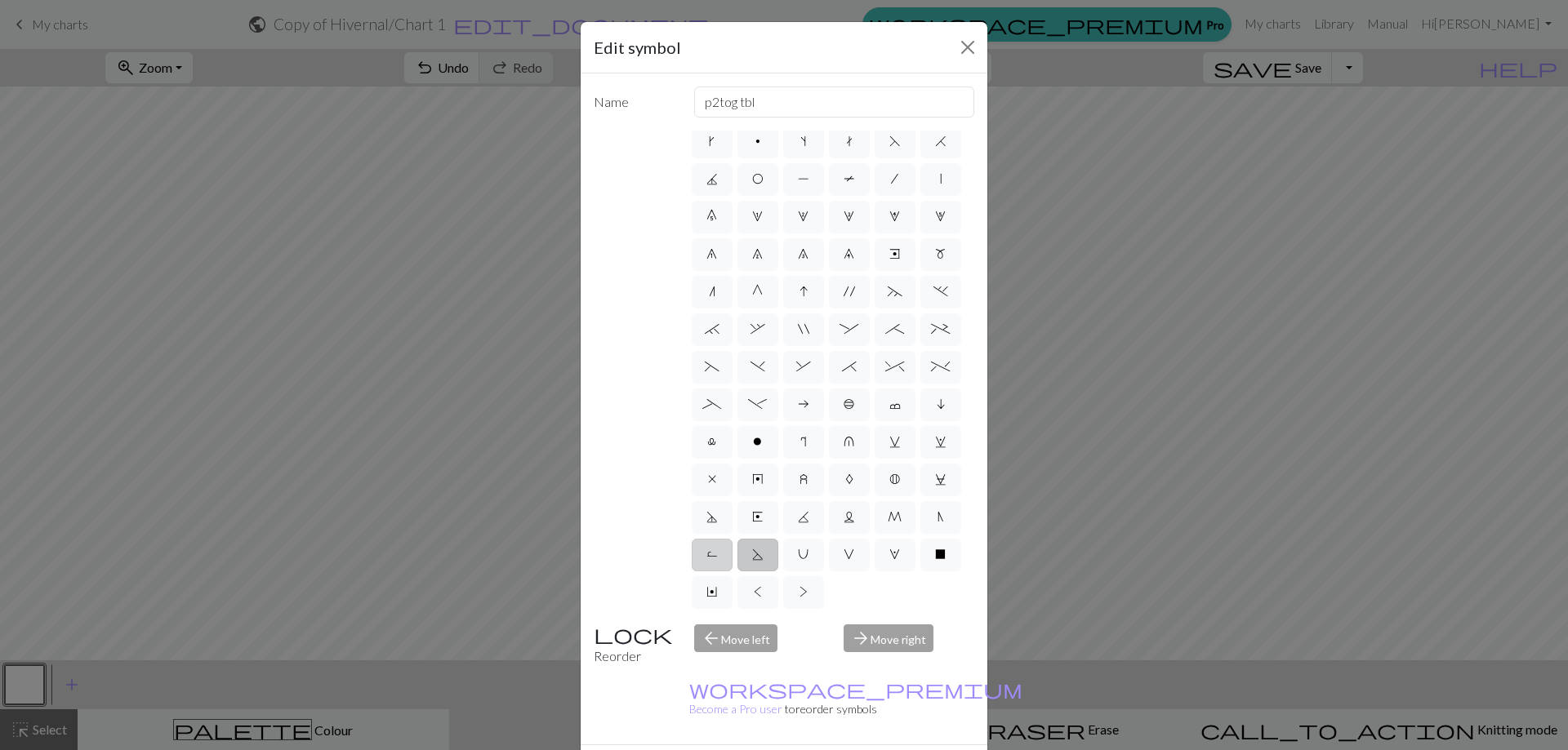
click at [716, 589] on input "R" at bounding box center [712, 595] width 11 height 11
radio input "true"
type input "purl by wrapping yarn over"
click at [937, 515] on span "N" at bounding box center [940, 516] width 6 height 13
click at [937, 552] on input "N" at bounding box center [943, 557] width 11 height 11
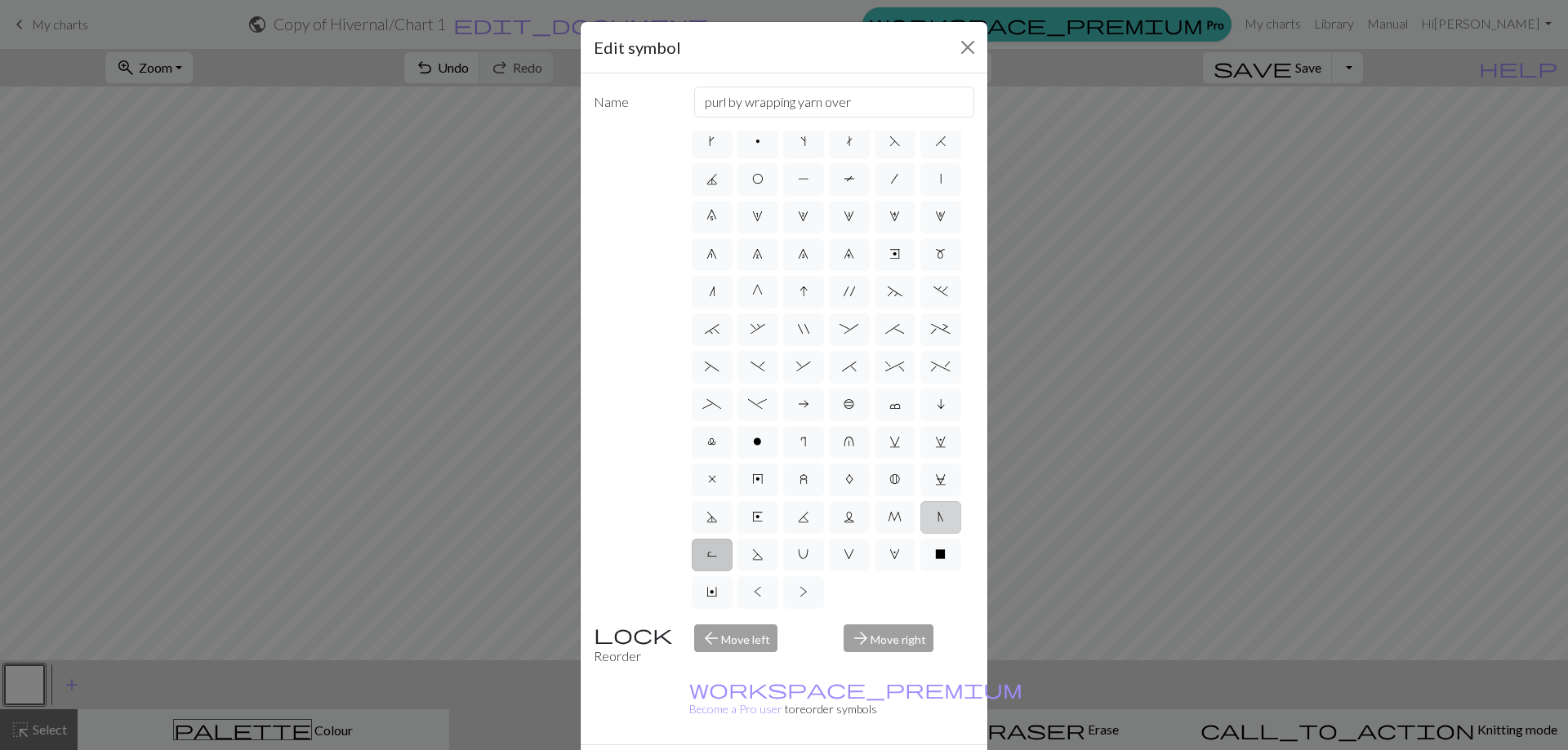
radio input "true"
type input "skp"
click at [887, 514] on span "M" at bounding box center [894, 516] width 14 height 13
click at [887, 552] on input "M" at bounding box center [893, 557] width 11 height 11
radio input "true"
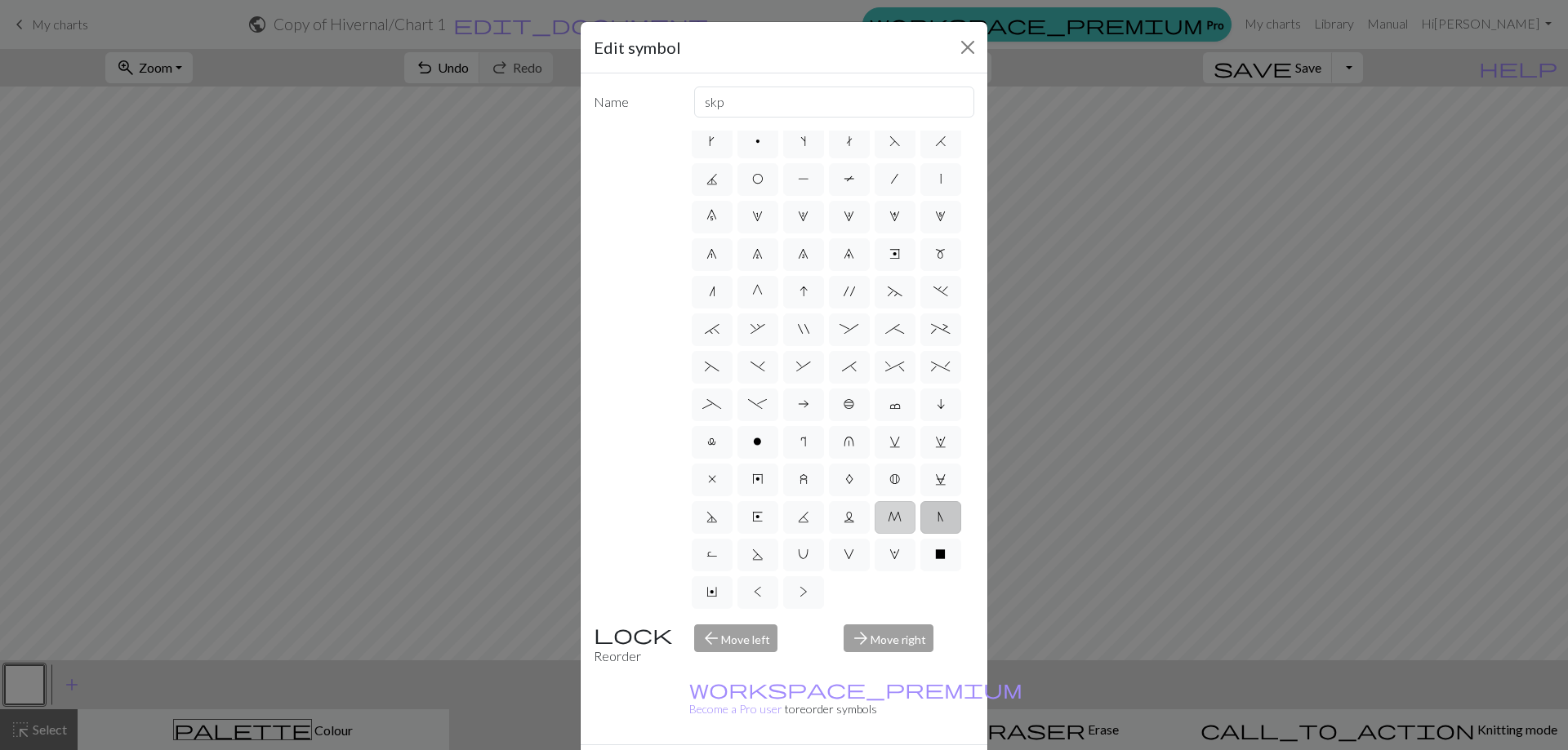
type input "m1"
drag, startPoint x: 882, startPoint y: 736, endPoint x: 879, endPoint y: 728, distance: 8.5
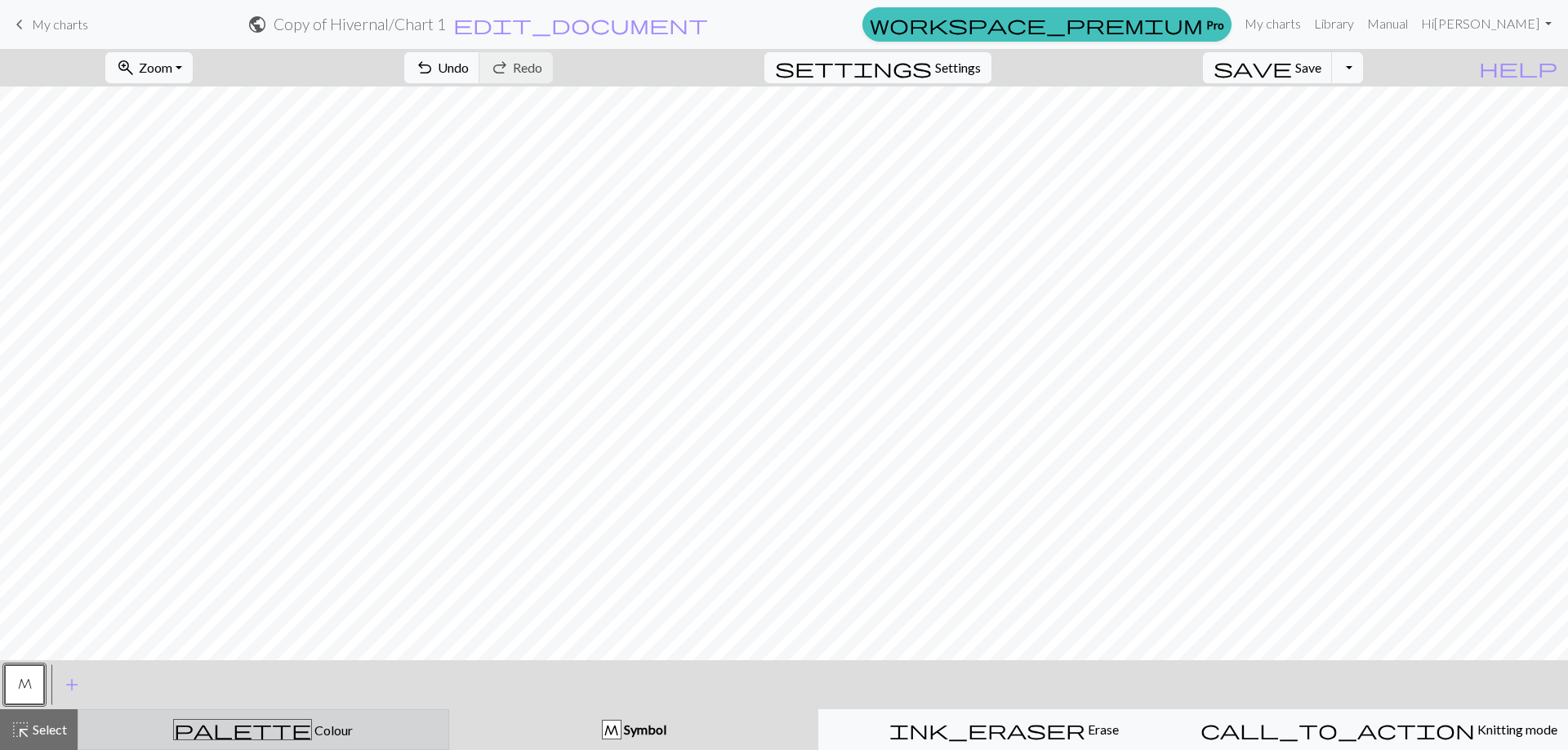
click at [326, 735] on div "palette Colour Colour" at bounding box center [264, 729] width 350 height 21
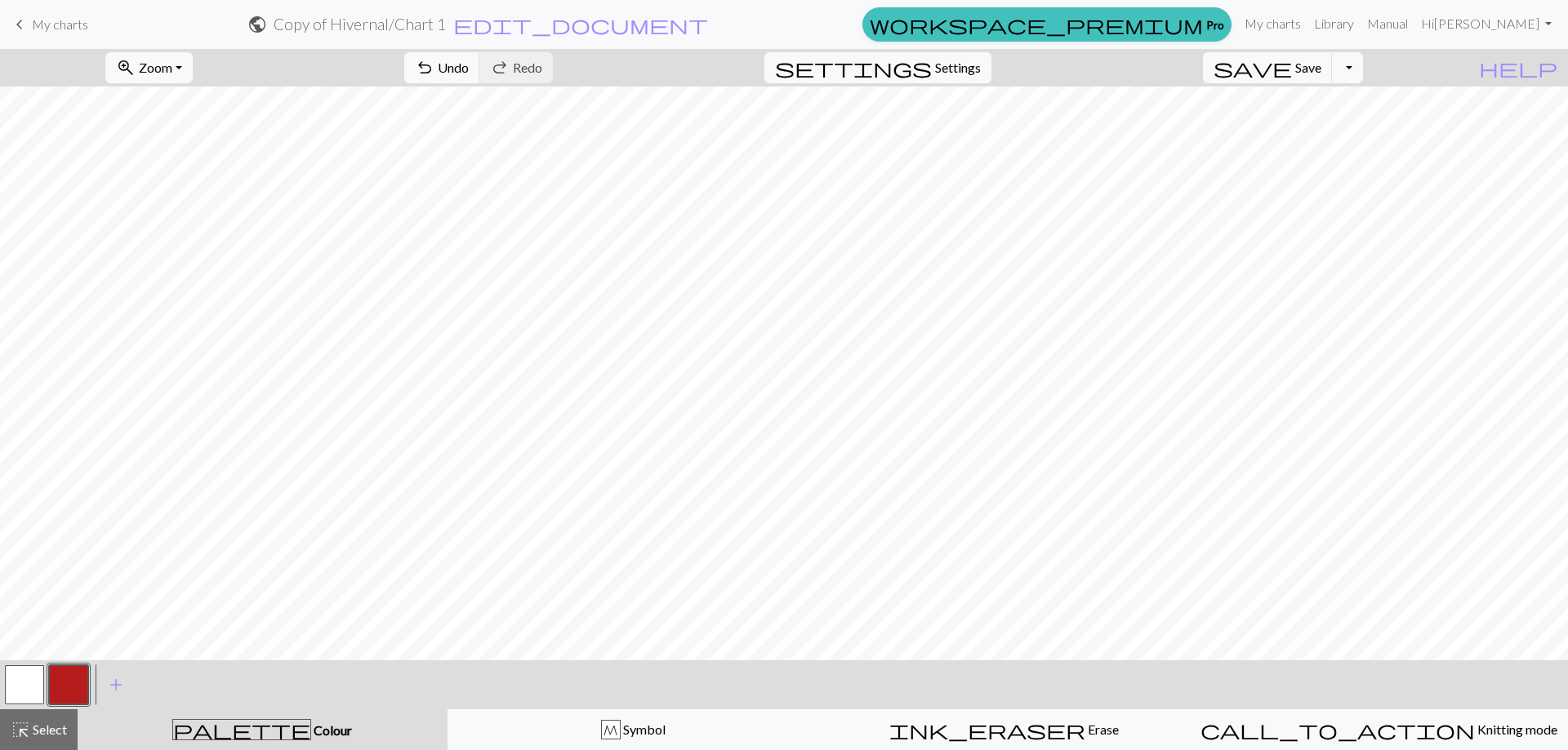
click at [64, 683] on button "button" at bounding box center [68, 684] width 39 height 39
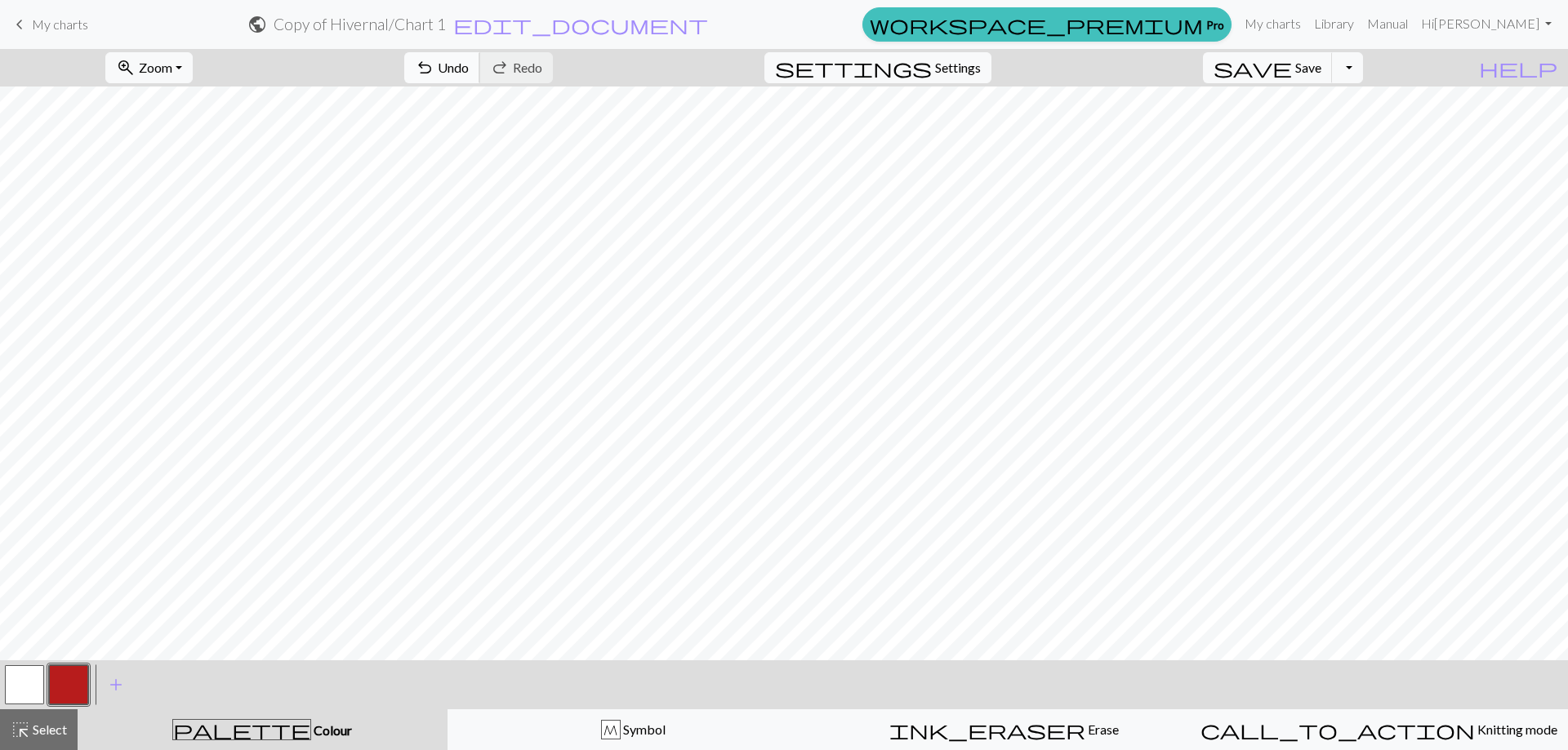
click at [468, 66] on span "Undo" at bounding box center [453, 67] width 31 height 16
click at [468, 68] on span "Undo" at bounding box center [453, 67] width 31 height 16
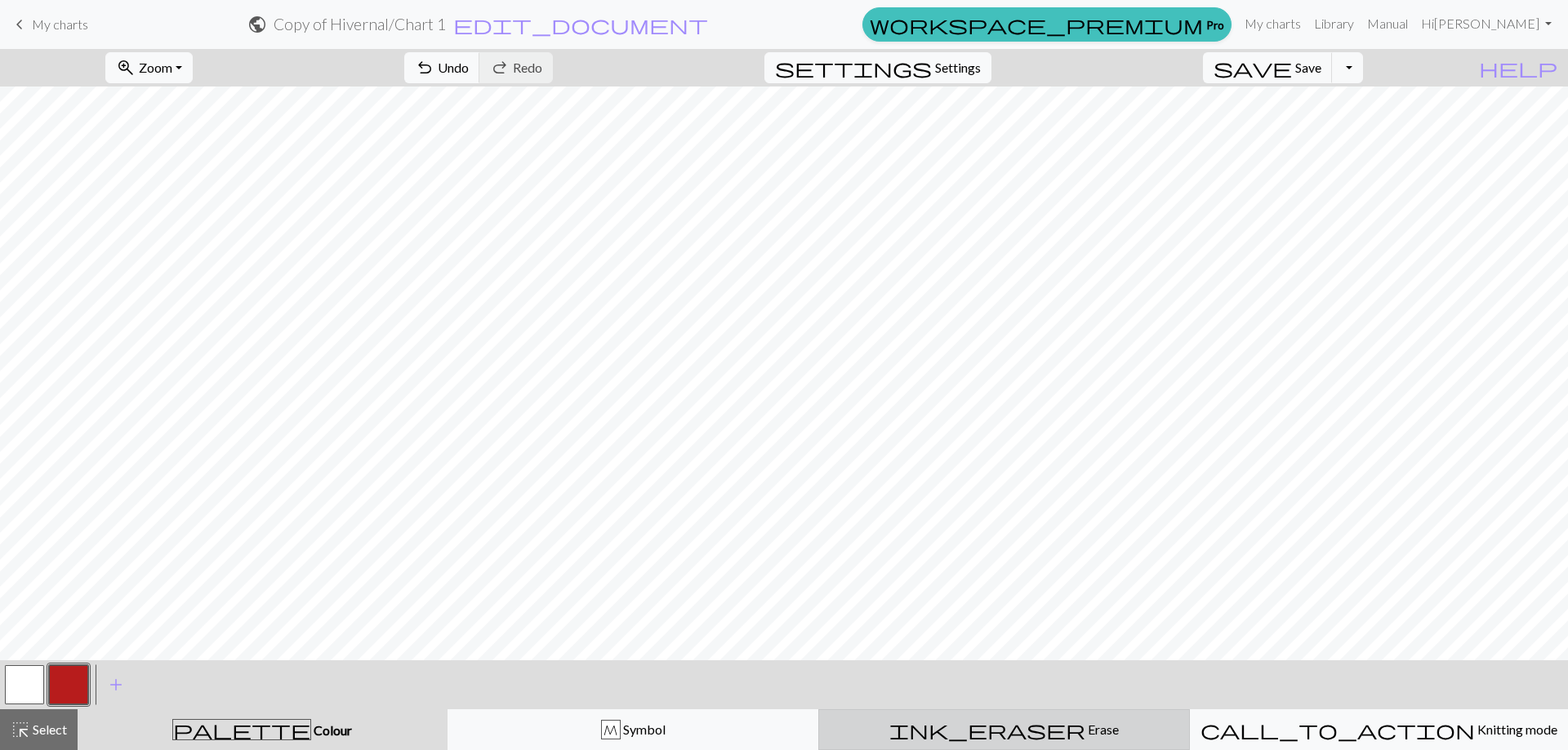
click at [1063, 731] on div "ink_eraser Erase Erase" at bounding box center [1004, 729] width 350 height 19
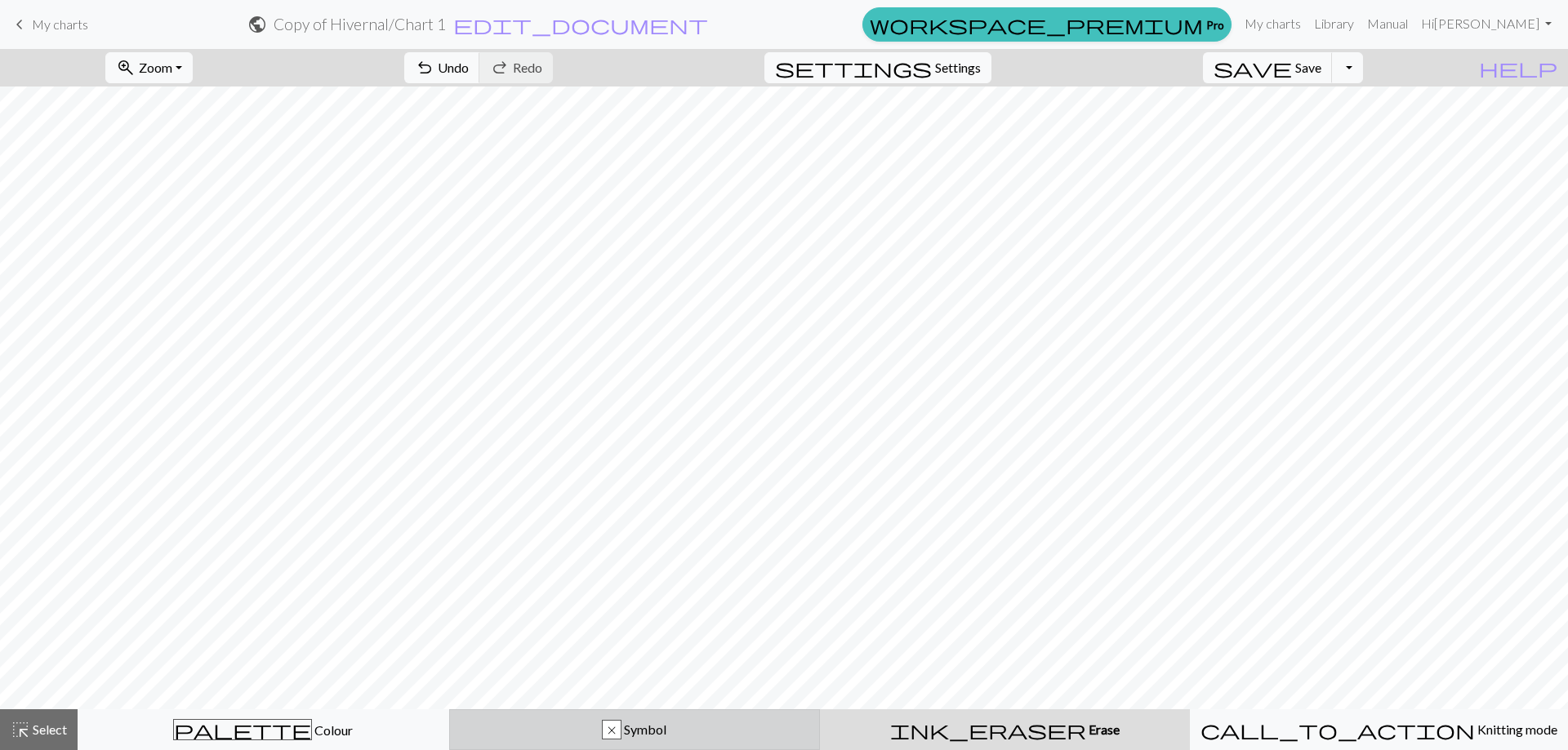
click at [658, 728] on span "Symbol" at bounding box center [643, 729] width 45 height 16
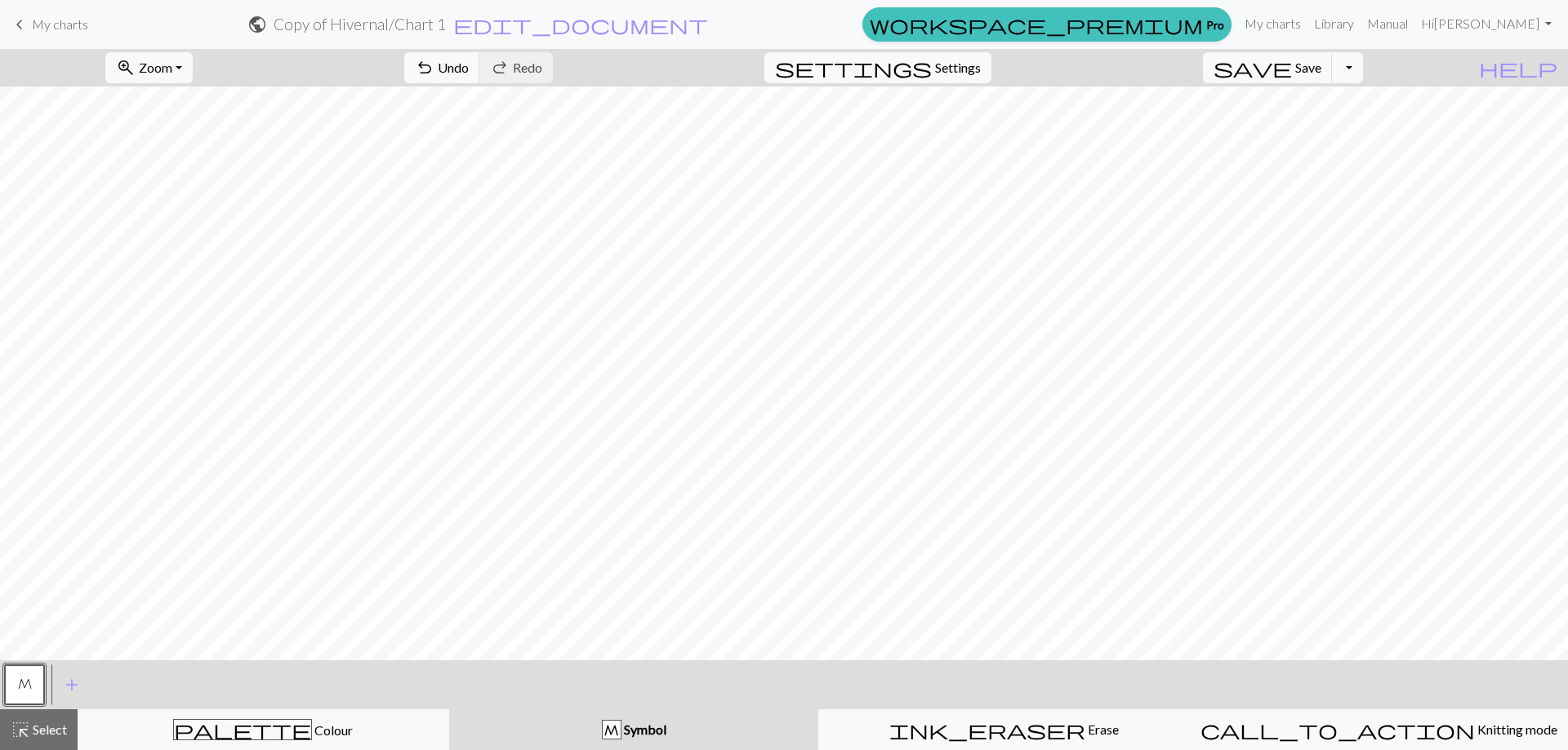
click at [615, 732] on div "M" at bounding box center [612, 730] width 18 height 19
click at [468, 70] on span "Undo" at bounding box center [453, 67] width 31 height 16
click at [468, 69] on span "Undo" at bounding box center [453, 67] width 31 height 16
click at [468, 66] on span "Undo" at bounding box center [453, 67] width 31 height 16
click at [76, 679] on span "add" at bounding box center [71, 684] width 19 height 23
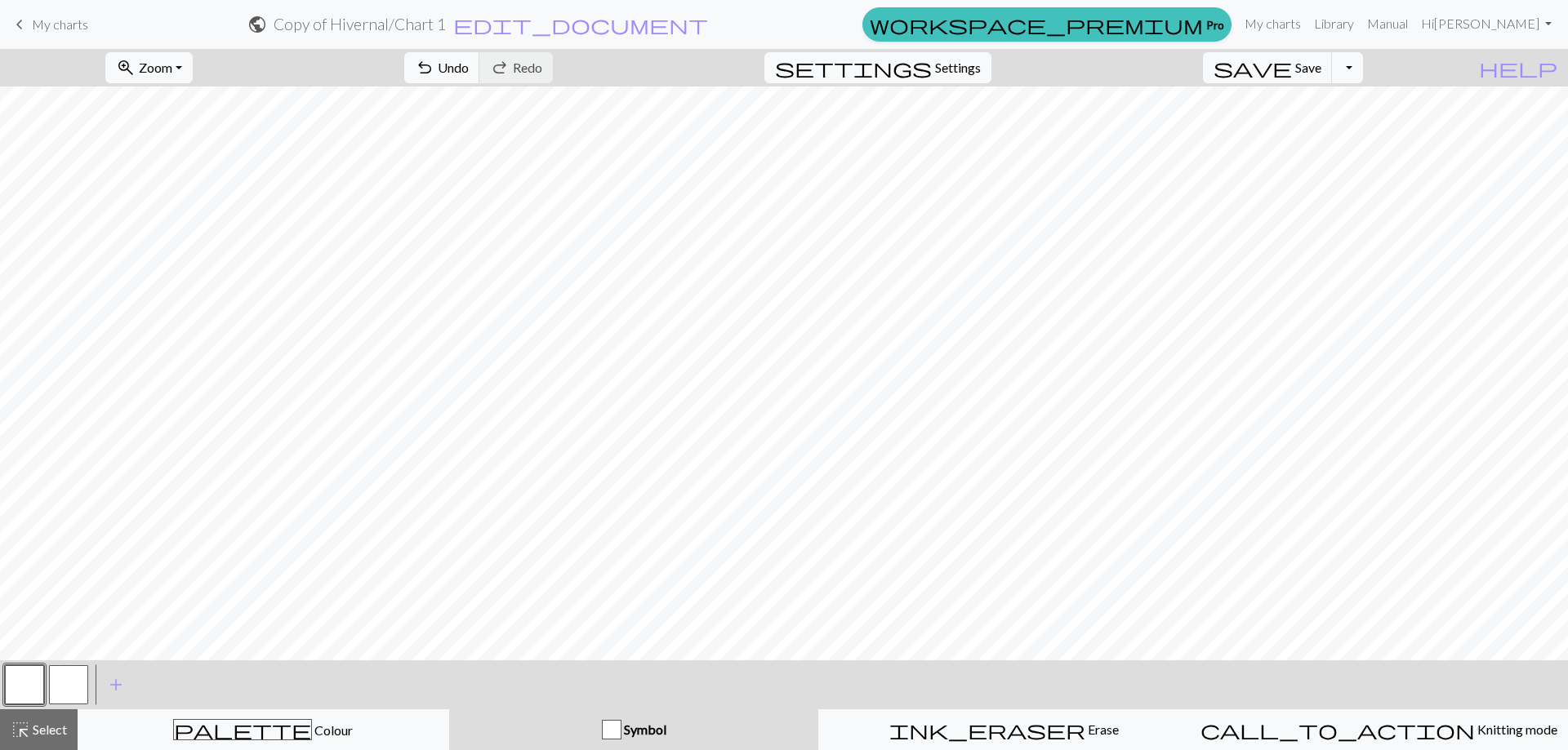
click at [67, 691] on button "button" at bounding box center [68, 684] width 39 height 39
click at [67, 682] on button "button" at bounding box center [68, 684] width 39 height 39
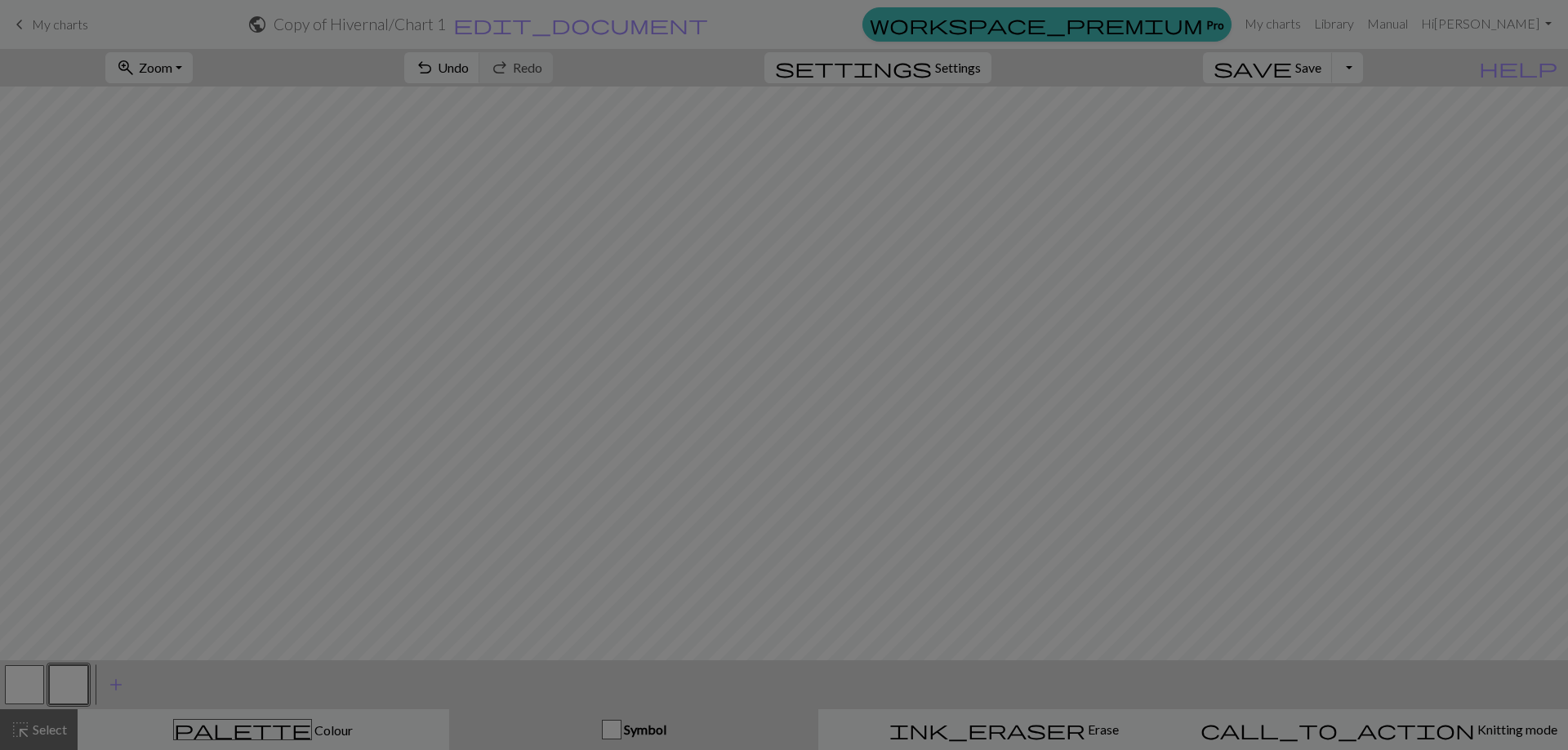
click at [67, 682] on div "Edit symbol Name d f g h j k p s t F H J O P T / | 0 1 2 3 4 5 6 7 8 9 e m n G …" at bounding box center [784, 375] width 1568 height 750
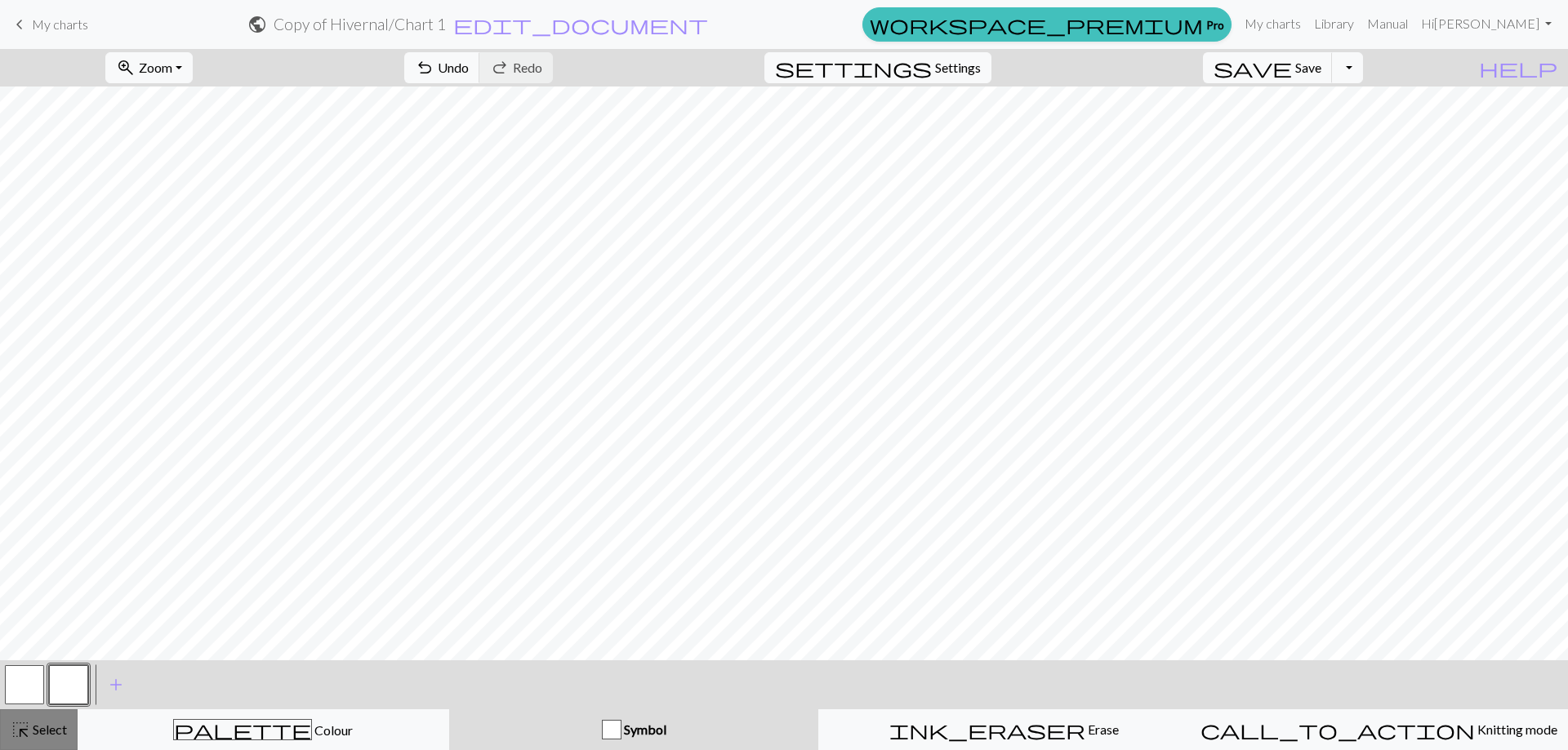
click at [48, 732] on span "Select" at bounding box center [48, 729] width 37 height 16
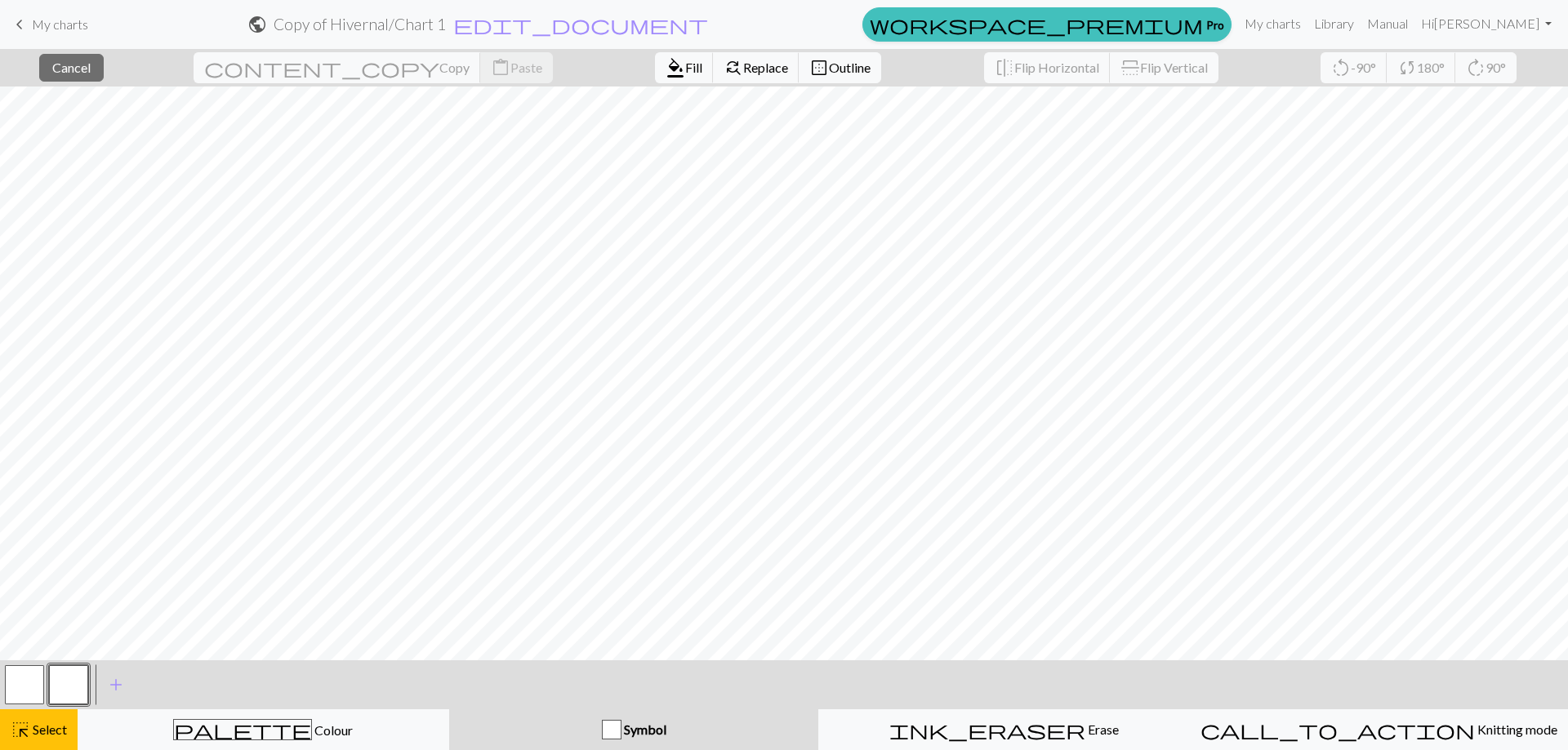
click at [659, 731] on span "Symbol" at bounding box center [643, 729] width 45 height 16
click at [71, 680] on button "button" at bounding box center [68, 684] width 39 height 39
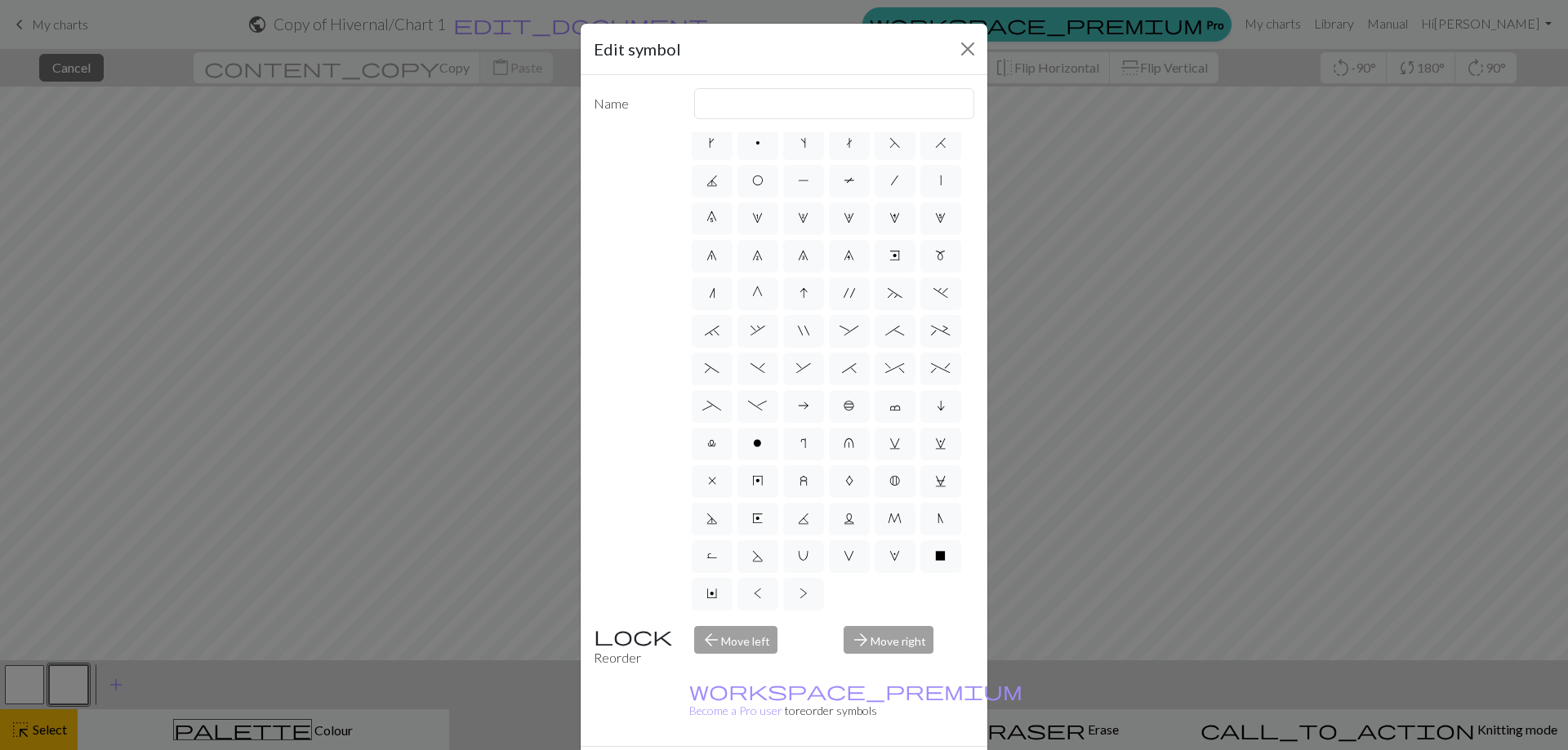
scroll to position [158, 0]
click at [887, 518] on span "M" at bounding box center [894, 518] width 14 height 13
click at [887, 554] on input "M" at bounding box center [893, 559] width 11 height 11
radio input "true"
type input "m1"
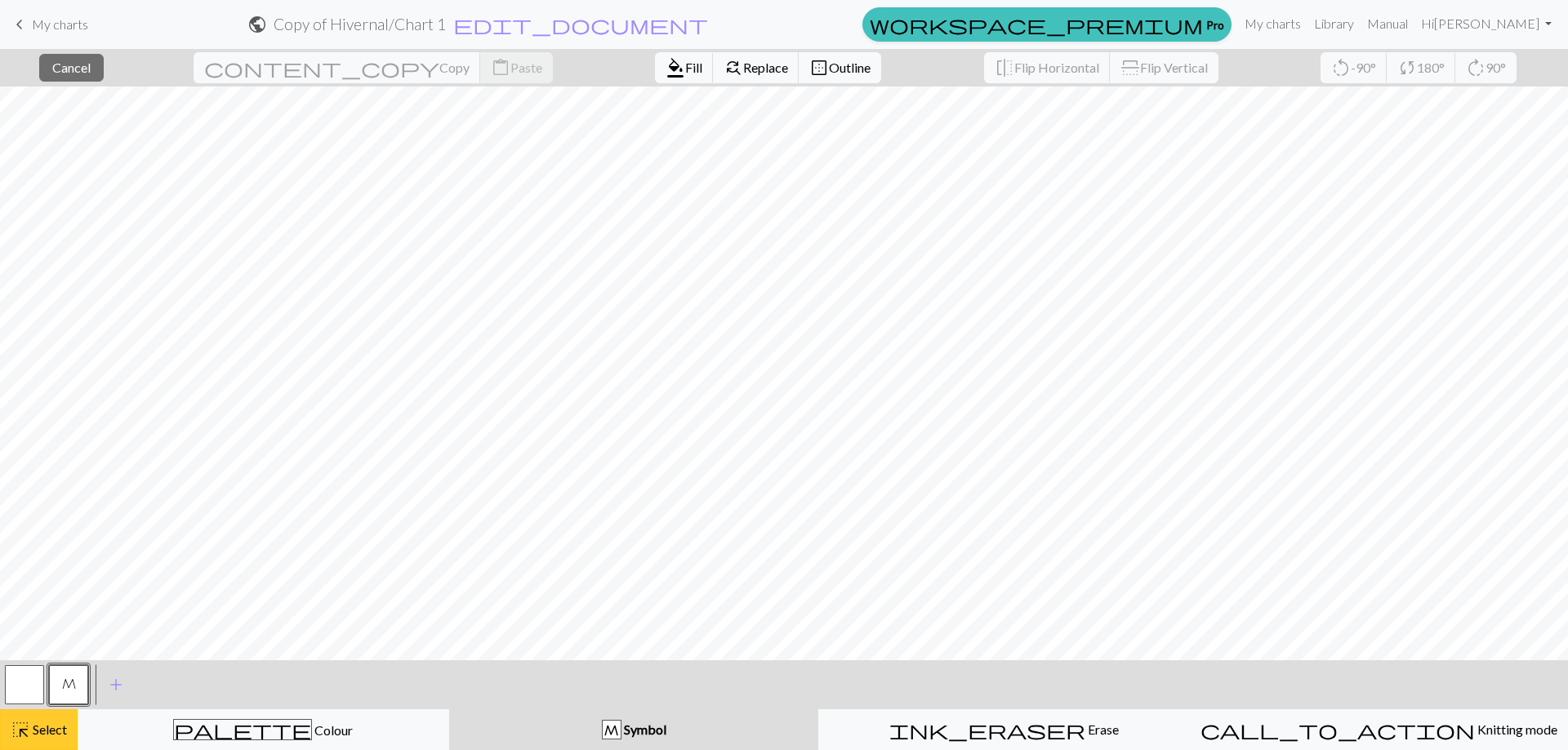
click at [62, 724] on span "Select" at bounding box center [48, 729] width 37 height 16
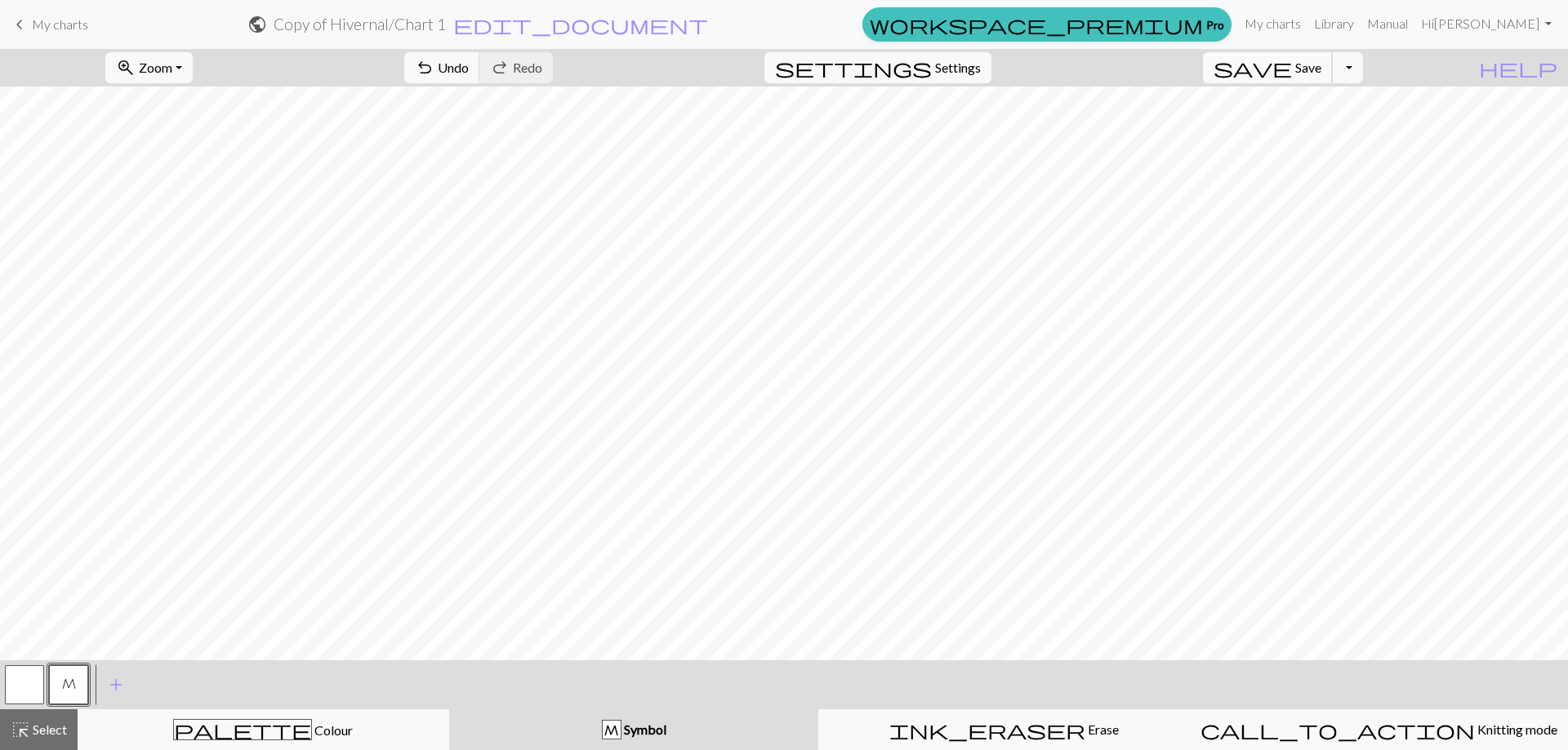
click at [1321, 70] on span "Save" at bounding box center [1308, 67] width 26 height 16
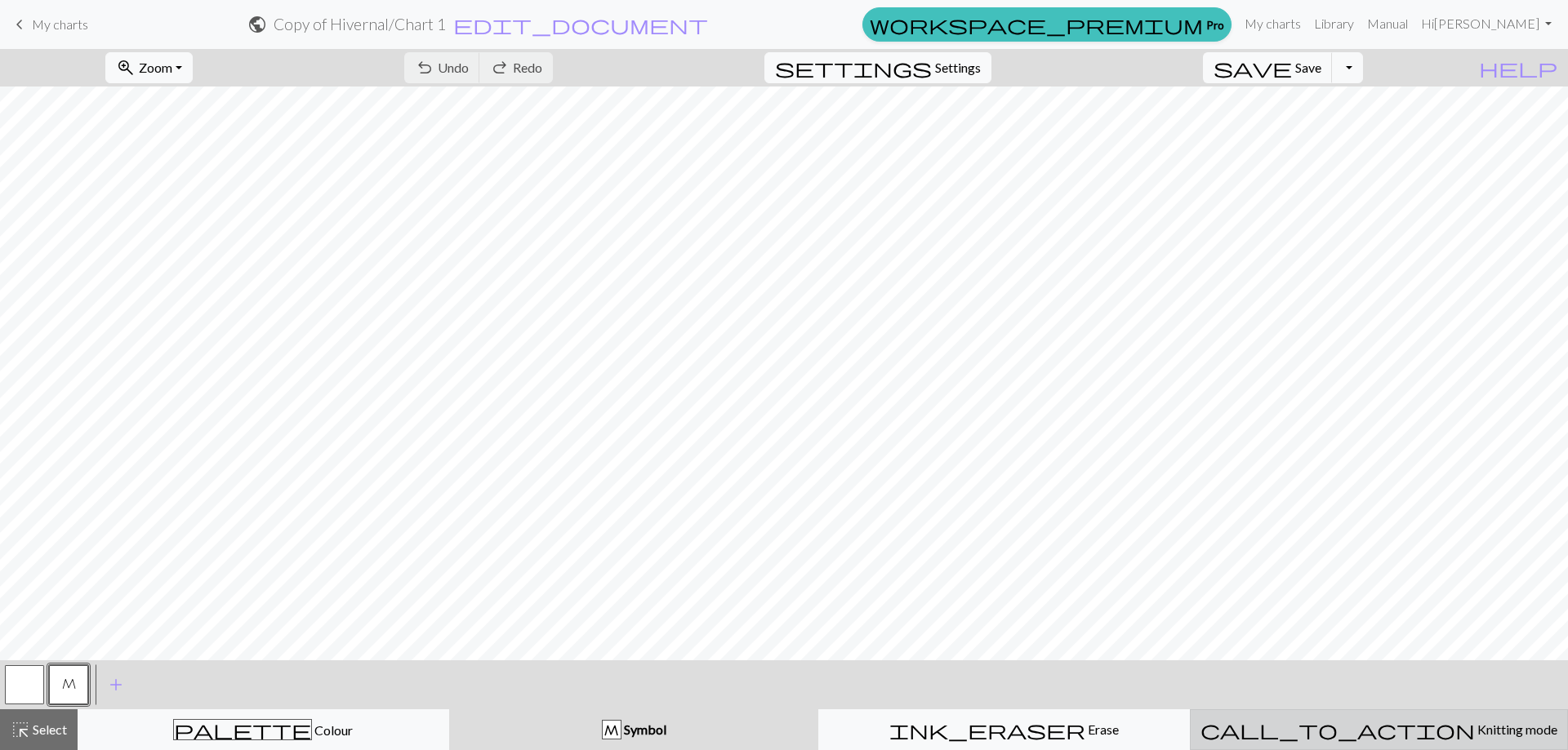
click at [1475, 729] on span "Knitting mode" at bounding box center [1516, 729] width 82 height 16
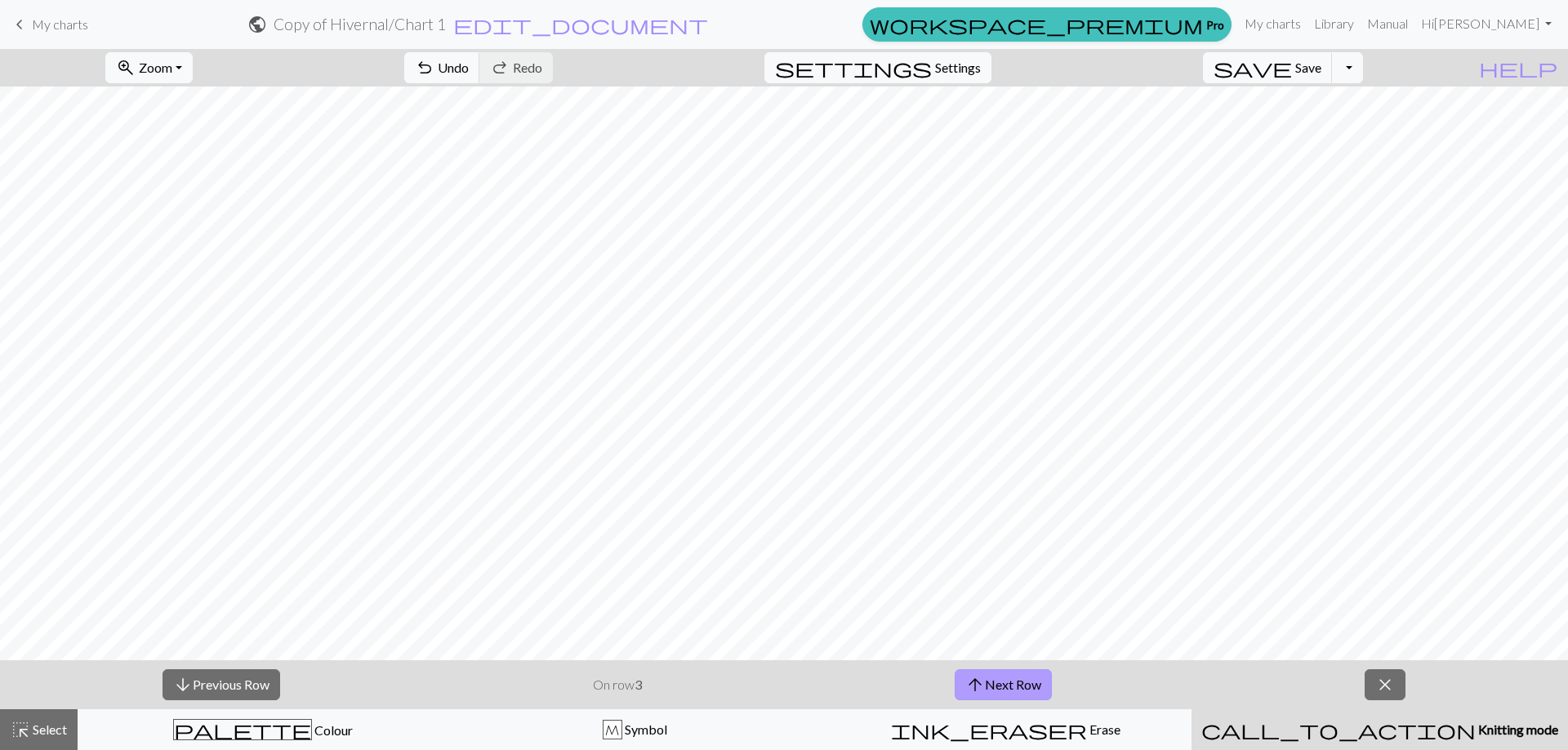
click at [1022, 682] on button "arrow_upward Next Row" at bounding box center [1003, 685] width 97 height 31
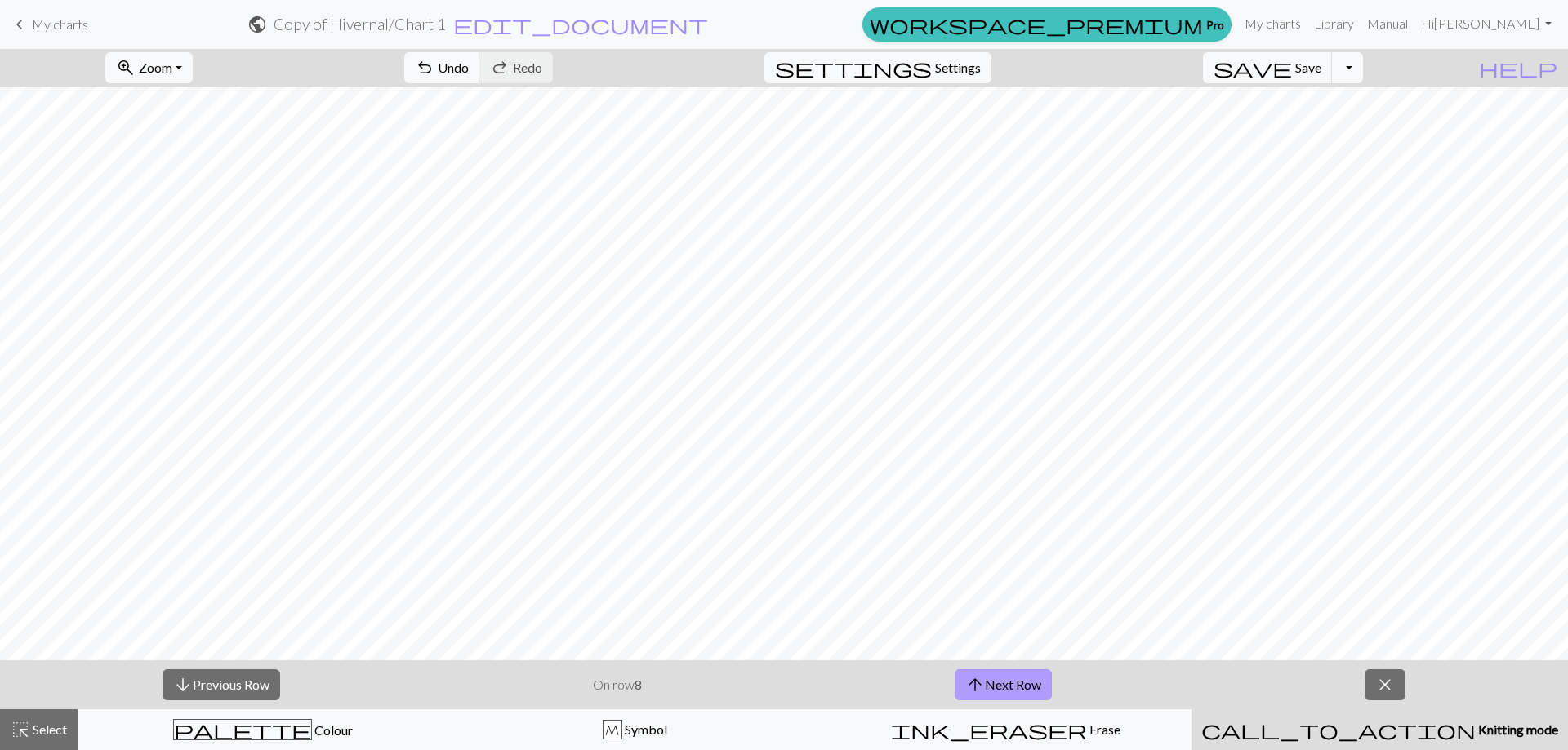
click at [1022, 682] on button "arrow_upward Next Row" at bounding box center [1003, 685] width 97 height 31
click at [1022, 682] on button "arrow_upward Next Row" at bounding box center [1005, 685] width 97 height 31
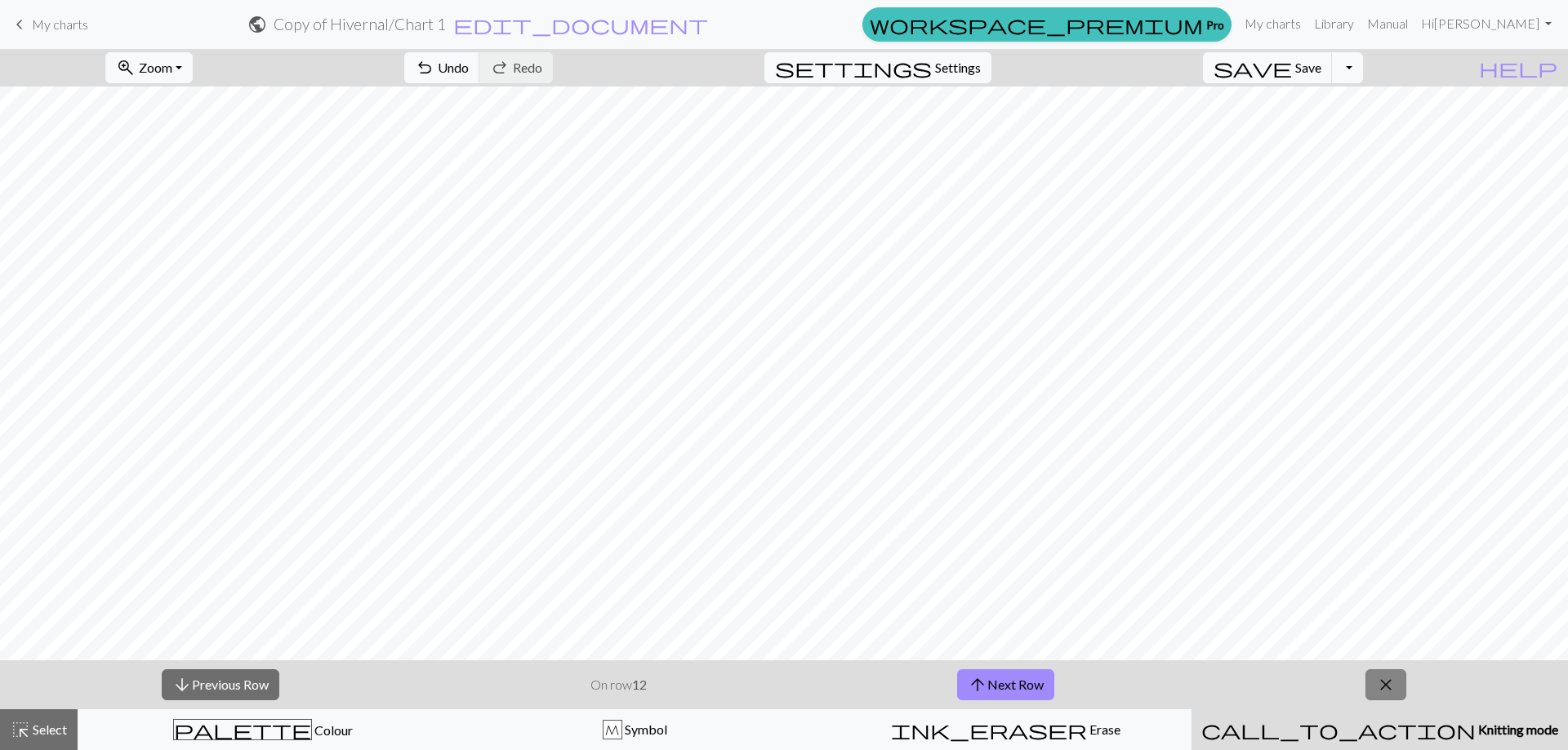
click at [1389, 685] on span "close" at bounding box center [1385, 684] width 19 height 23
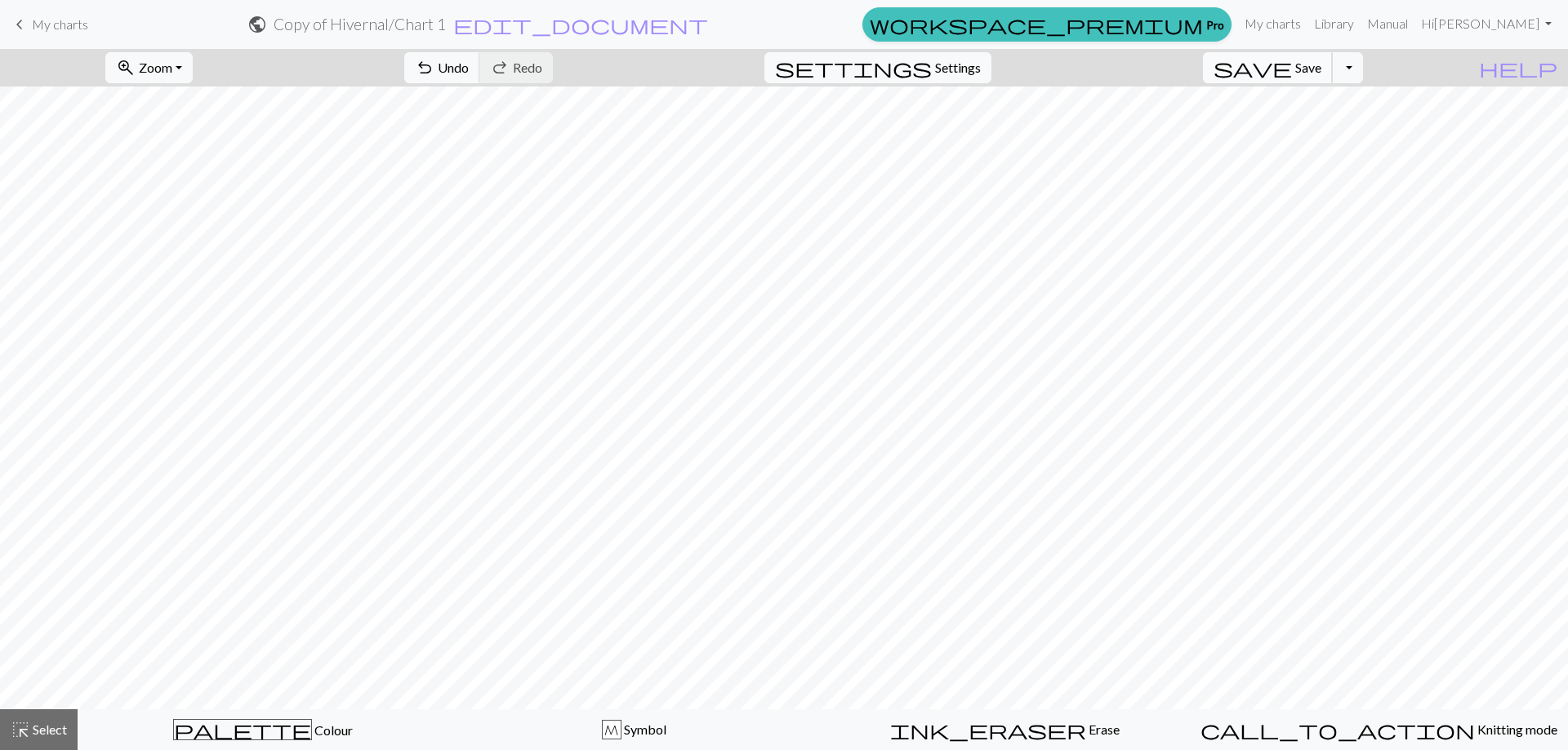
click at [1291, 71] on span "save" at bounding box center [1252, 68] width 78 height 23
click at [1363, 66] on button "Toggle Dropdown" at bounding box center [1347, 68] width 31 height 31
click at [1307, 19] on link "My charts" at bounding box center [1272, 24] width 69 height 33
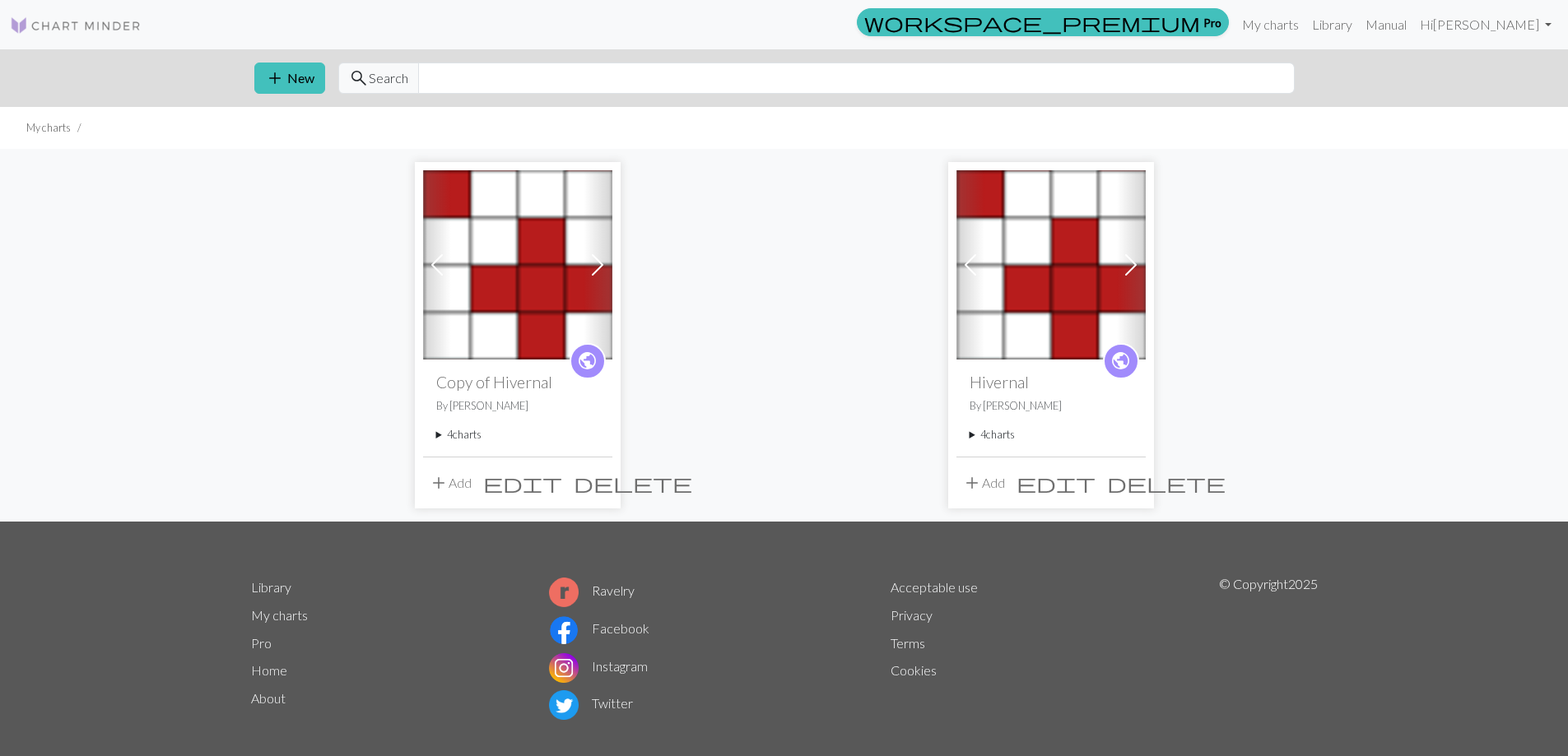
click at [1131, 259] on span at bounding box center [1131, 265] width 27 height 27
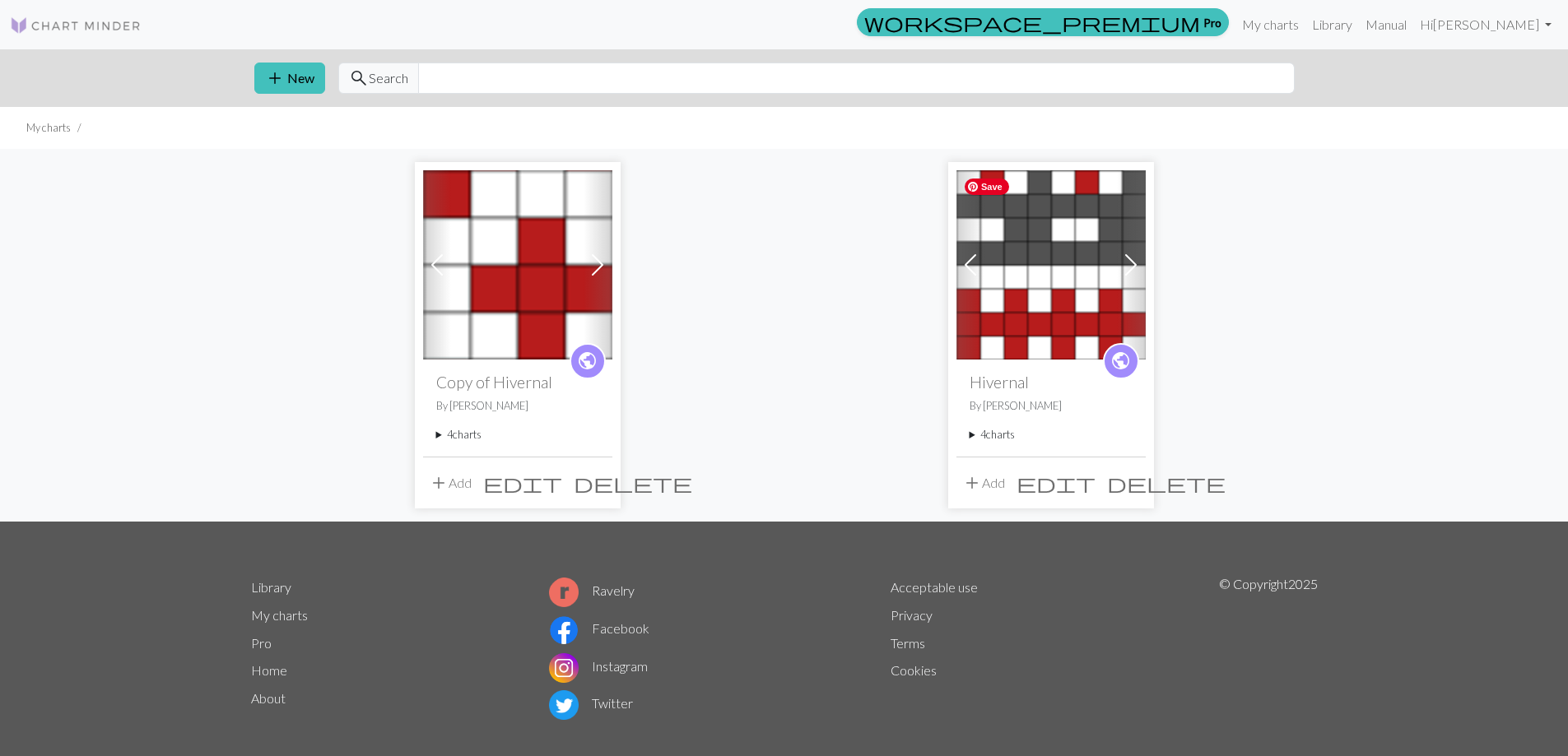
click at [1057, 280] on img at bounding box center [1051, 265] width 190 height 189
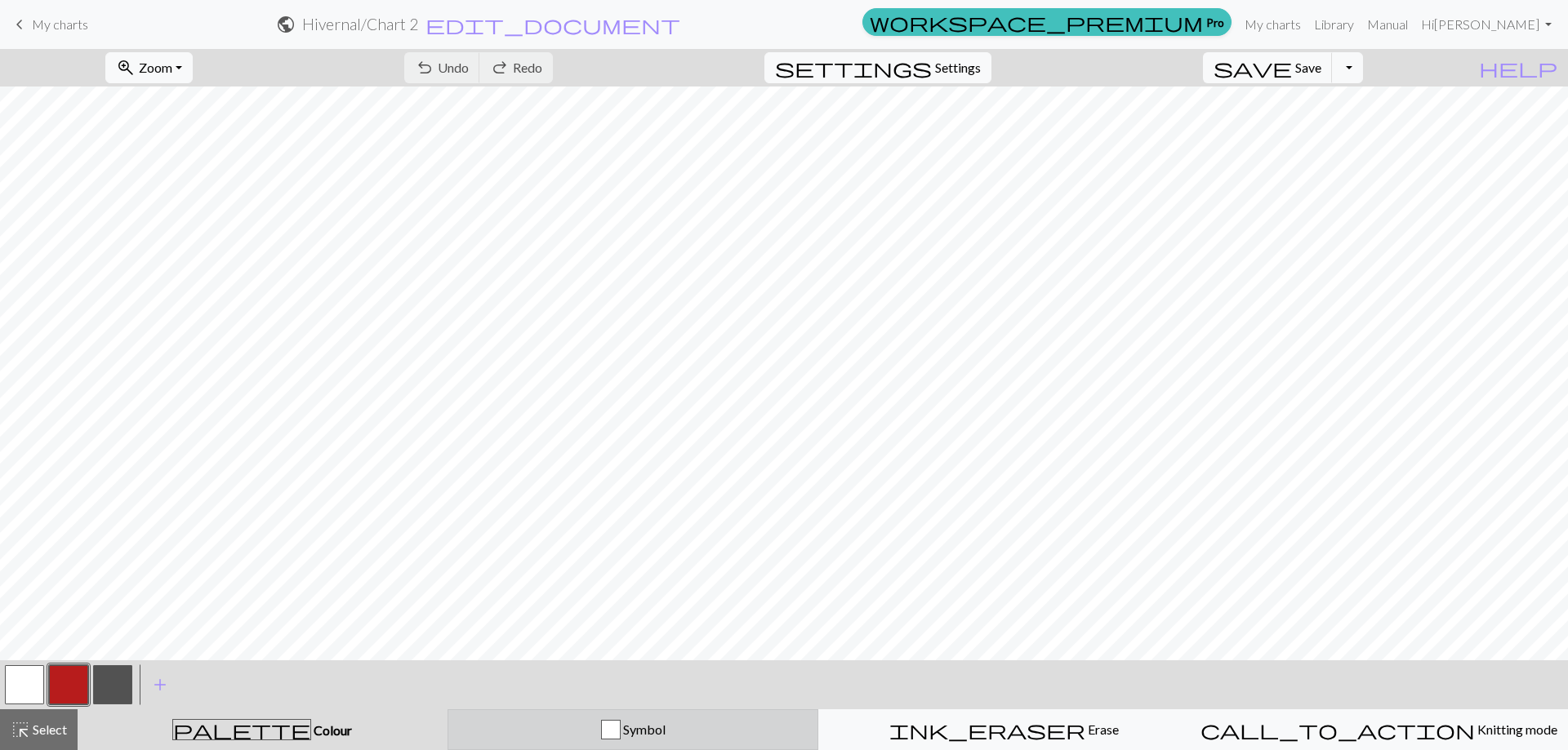
click at [700, 723] on div "Symbol" at bounding box center [633, 729] width 350 height 19
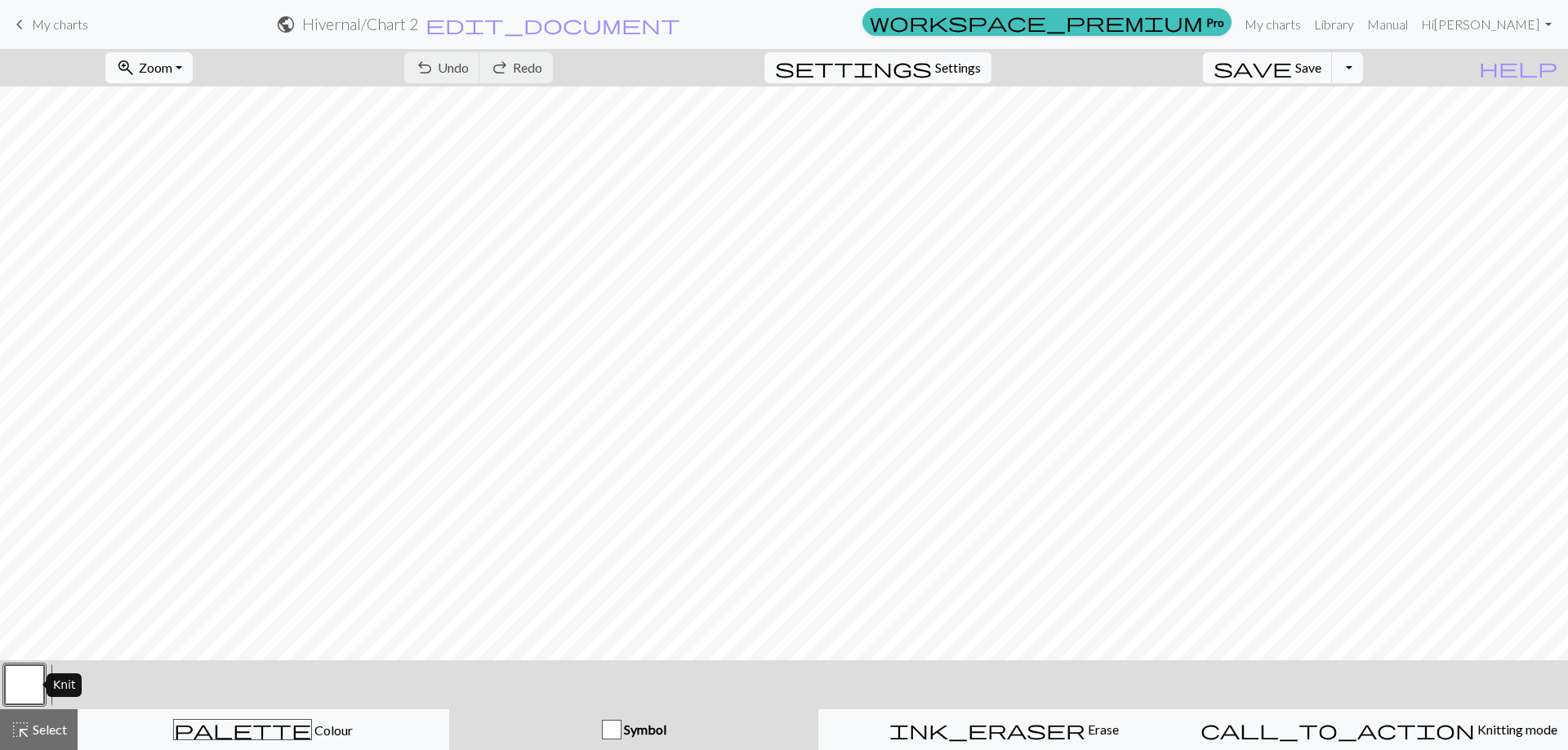
click at [26, 684] on button "button" at bounding box center [24, 684] width 39 height 39
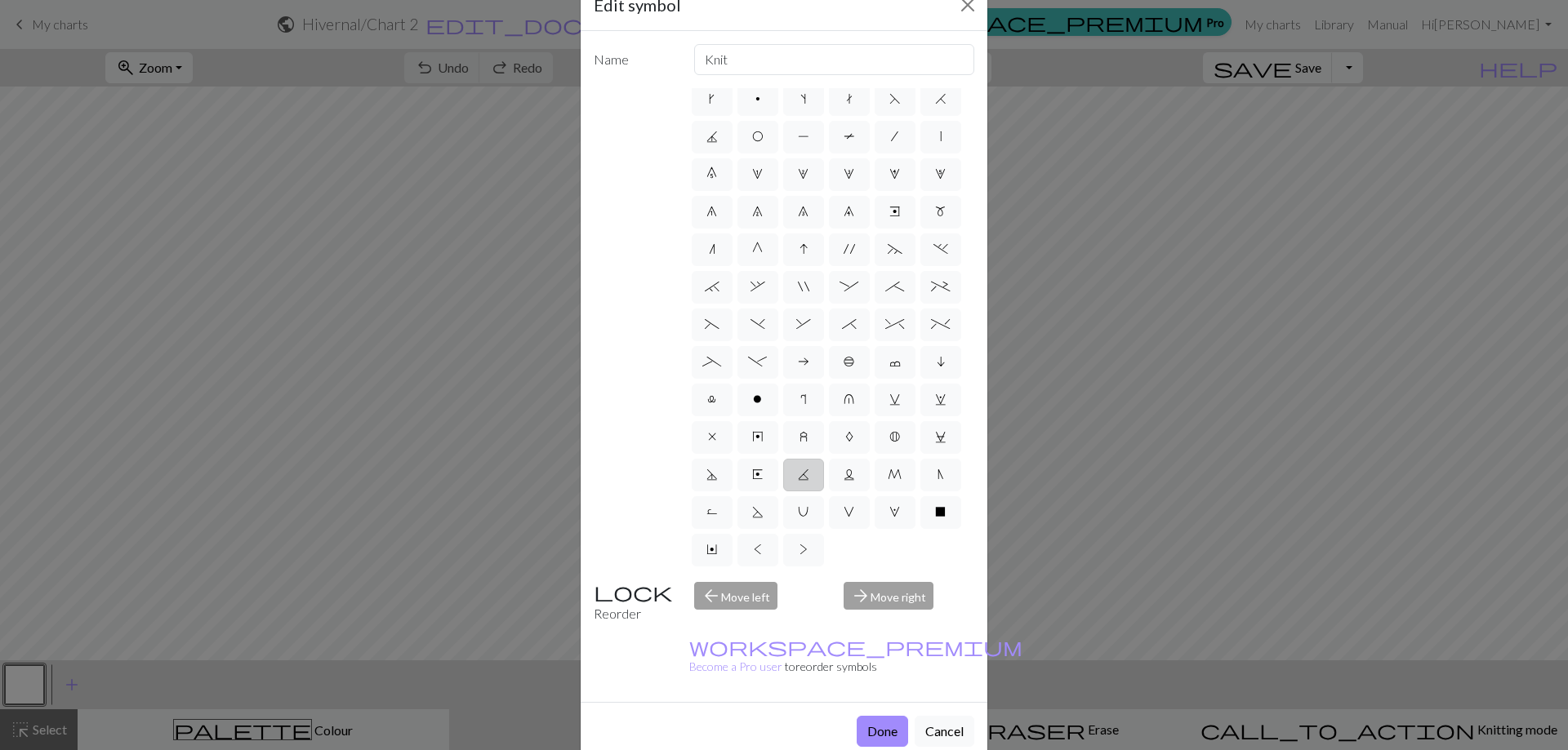
scroll to position [158, 0]
click at [887, 475] on span "M" at bounding box center [894, 474] width 14 height 13
click at [887, 509] on input "M" at bounding box center [893, 515] width 11 height 11
radio input "true"
type input "m1"
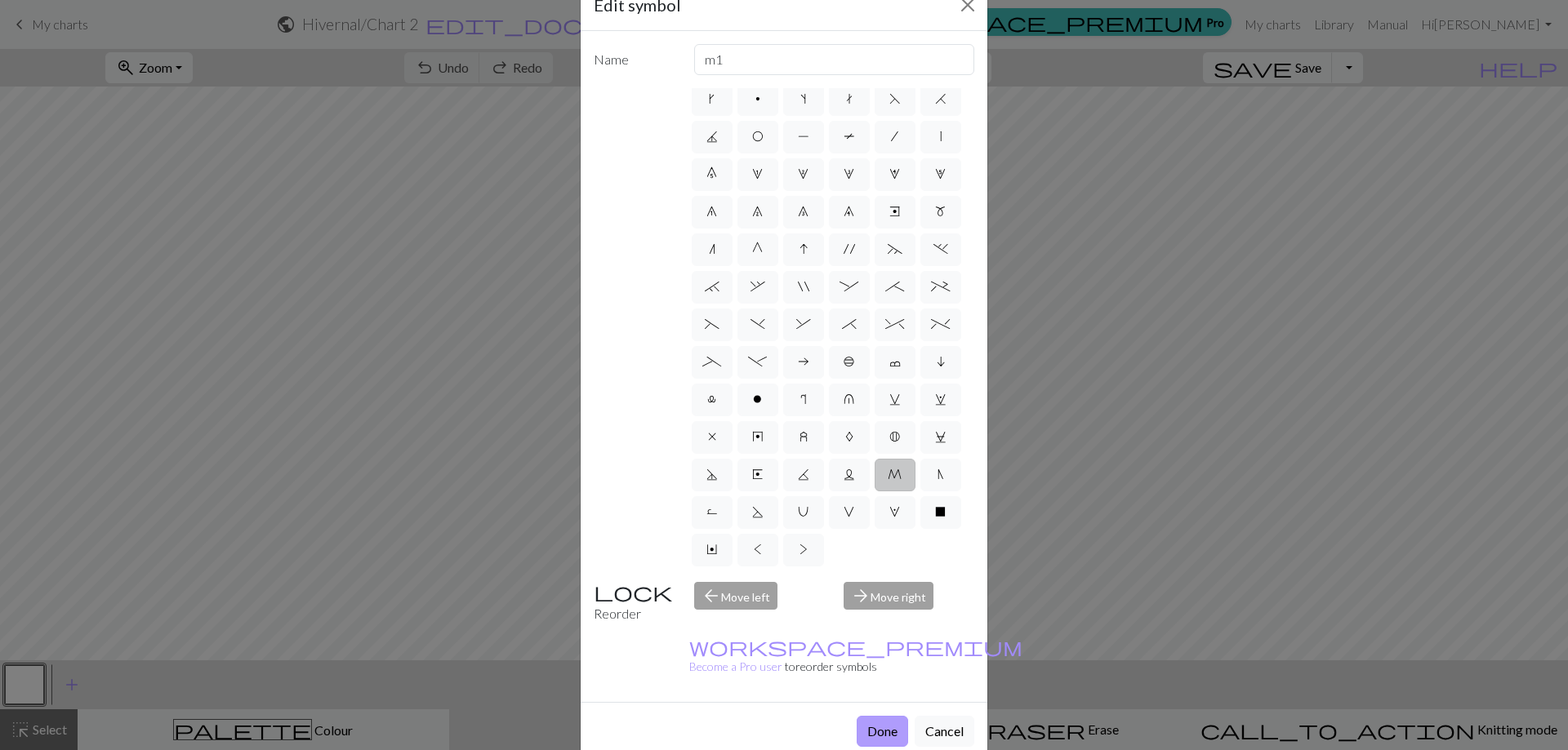
click at [866, 716] on button "Done" at bounding box center [882, 732] width 51 height 31
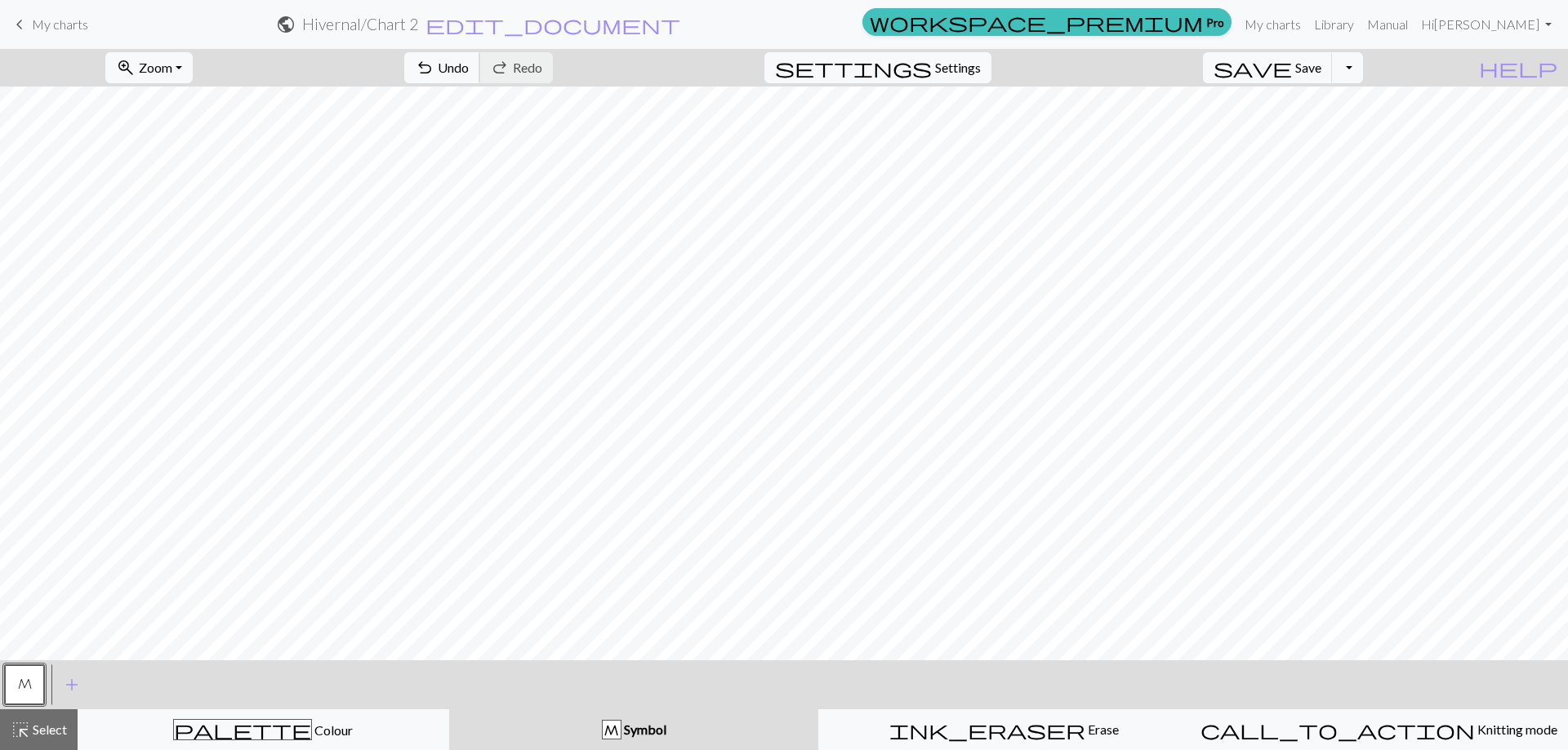
click at [468, 67] on span "Undo" at bounding box center [453, 67] width 31 height 16
click at [21, 683] on button "button" at bounding box center [24, 684] width 39 height 39
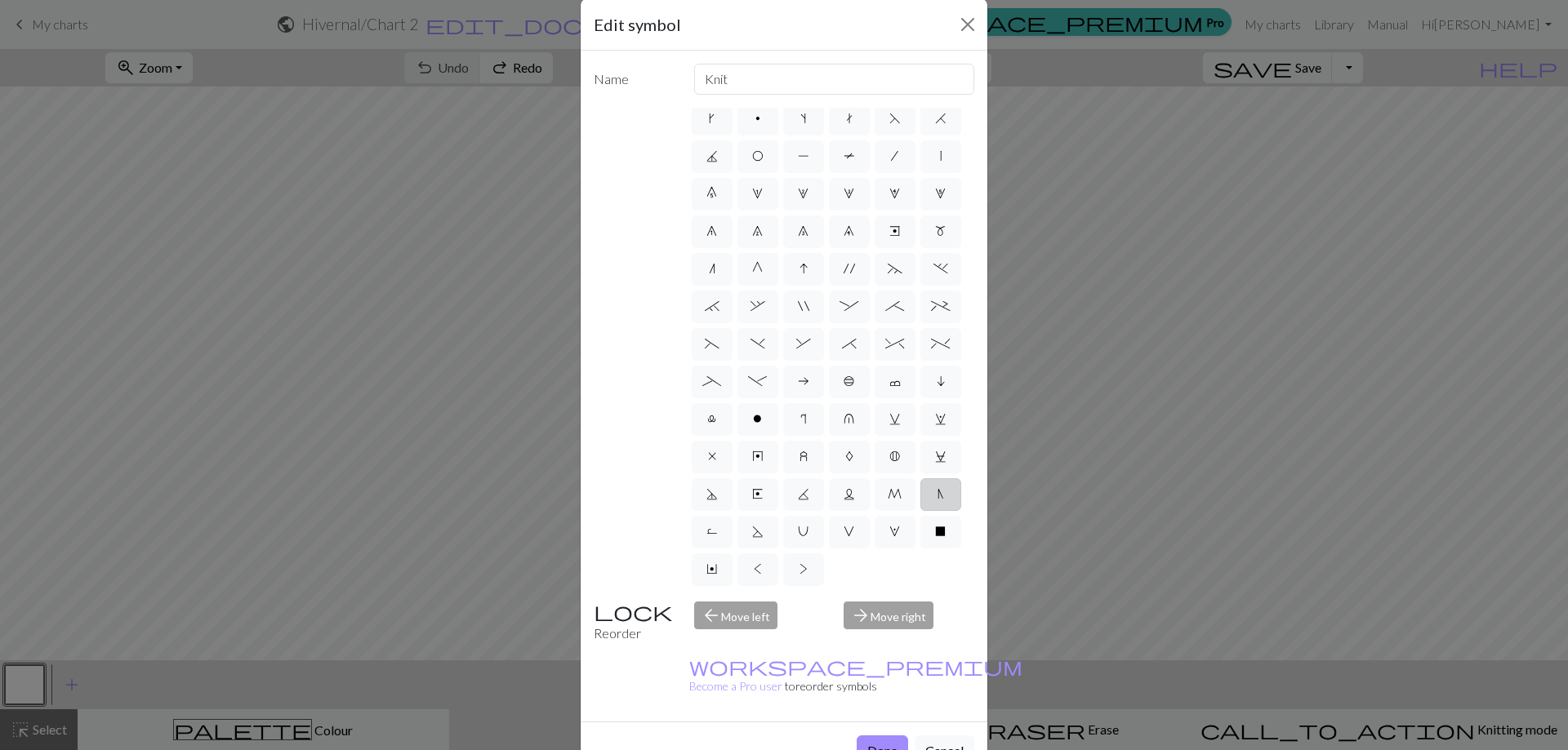
scroll to position [44, 0]
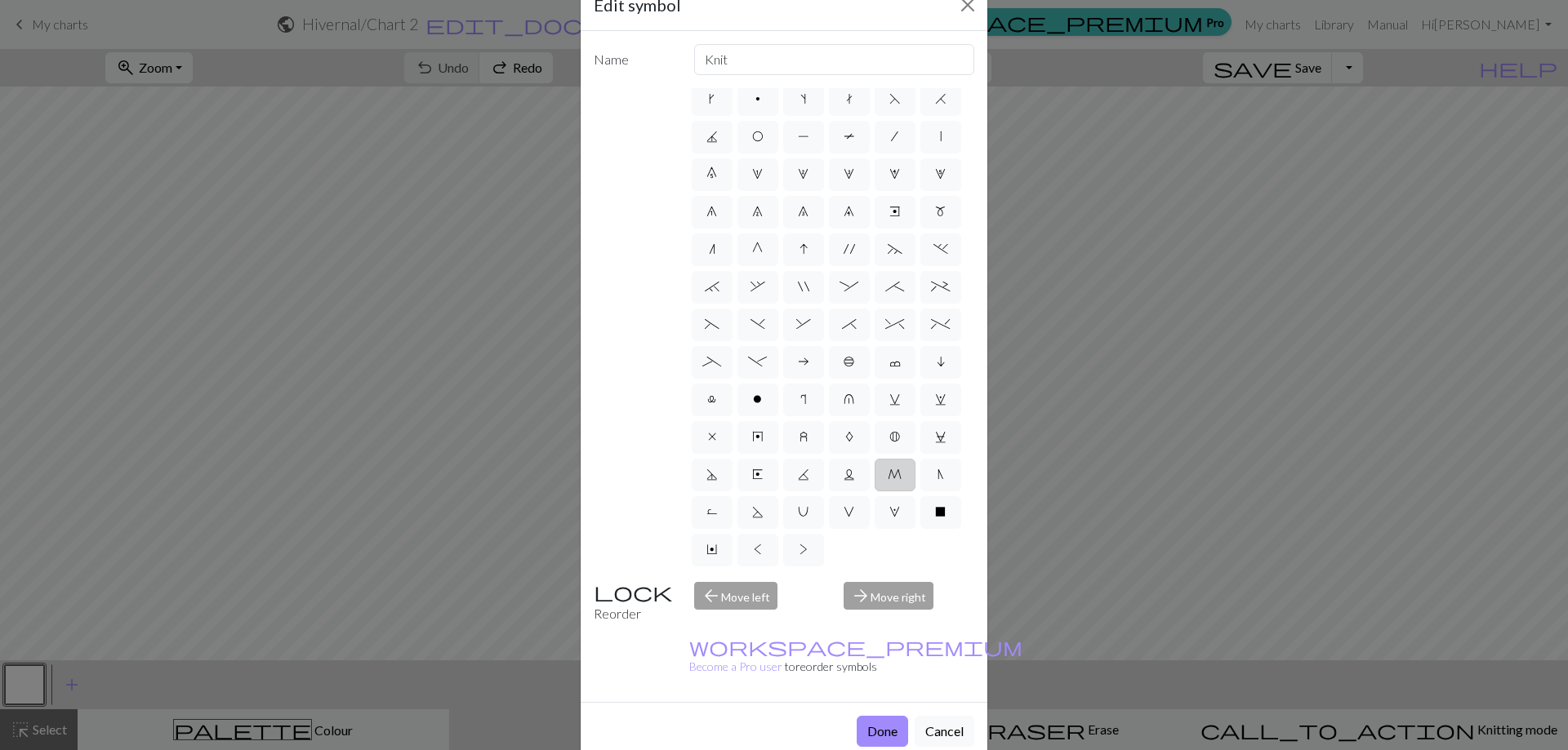
click at [887, 474] on span "M" at bounding box center [894, 474] width 14 height 13
click at [887, 509] on input "M" at bounding box center [893, 515] width 11 height 11
radio input "true"
type input "m1"
drag, startPoint x: 872, startPoint y: 704, endPoint x: 863, endPoint y: 710, distance: 10.8
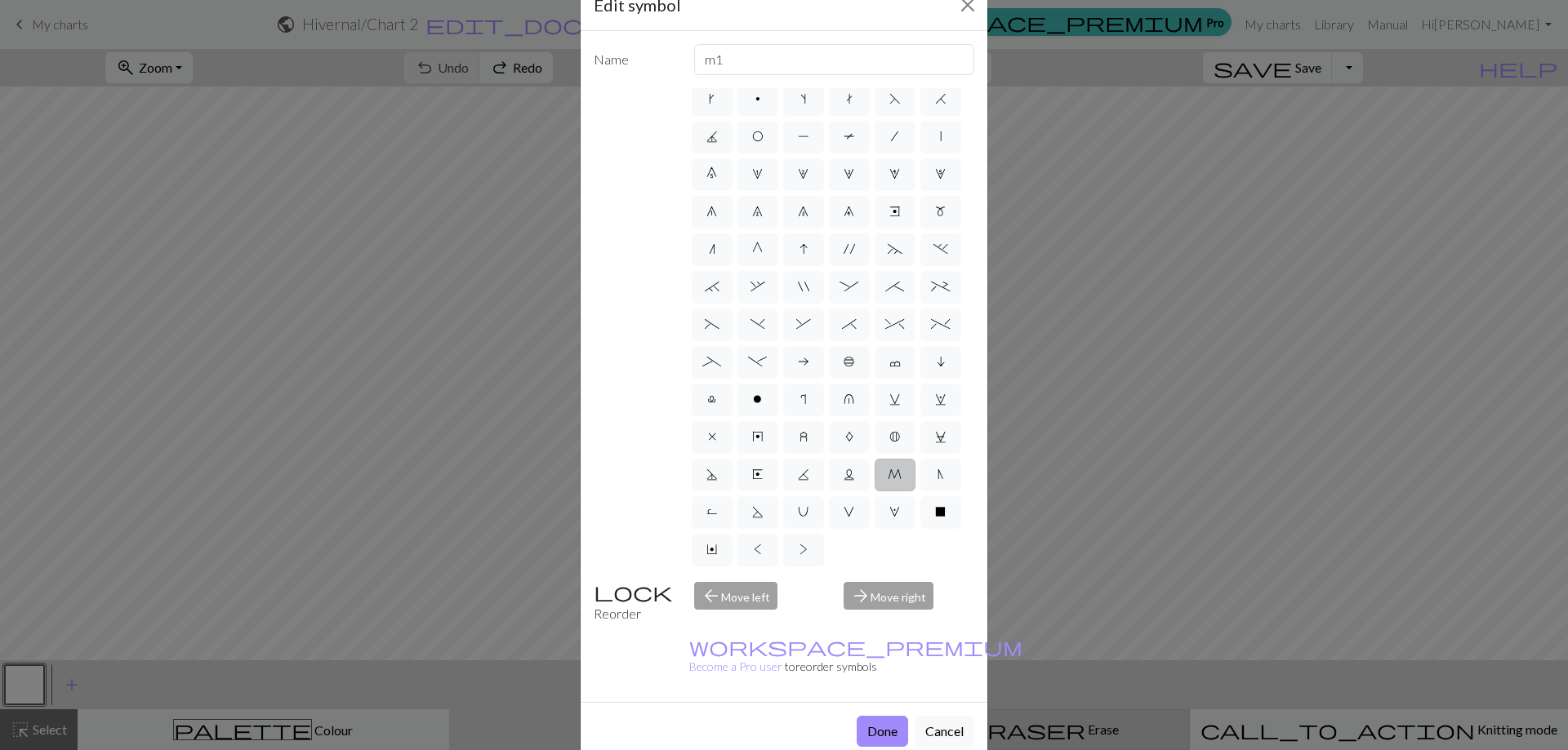
click at [873, 716] on button "Done" at bounding box center [882, 732] width 51 height 31
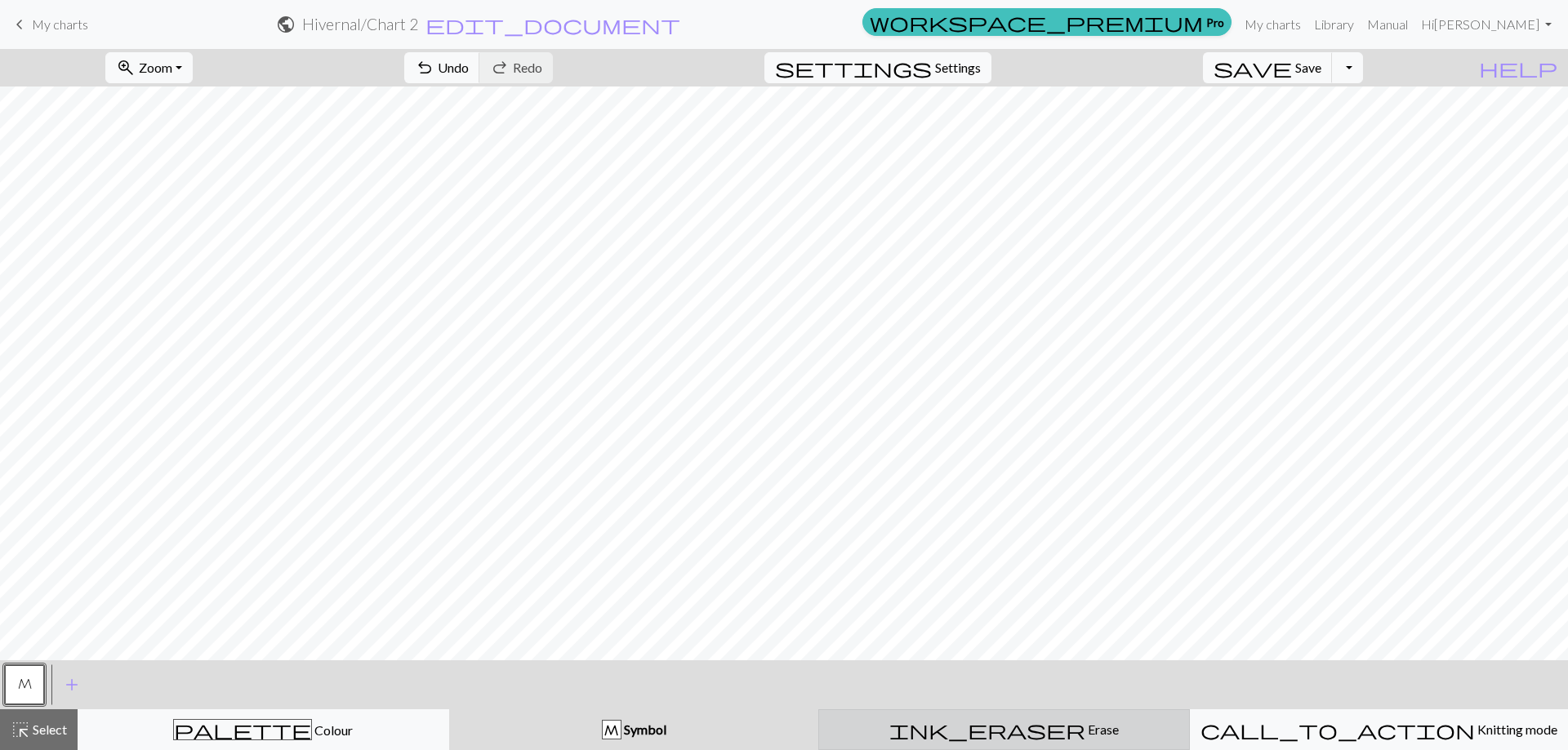
click at [1085, 726] on span "Erase" at bounding box center [1102, 729] width 34 height 16
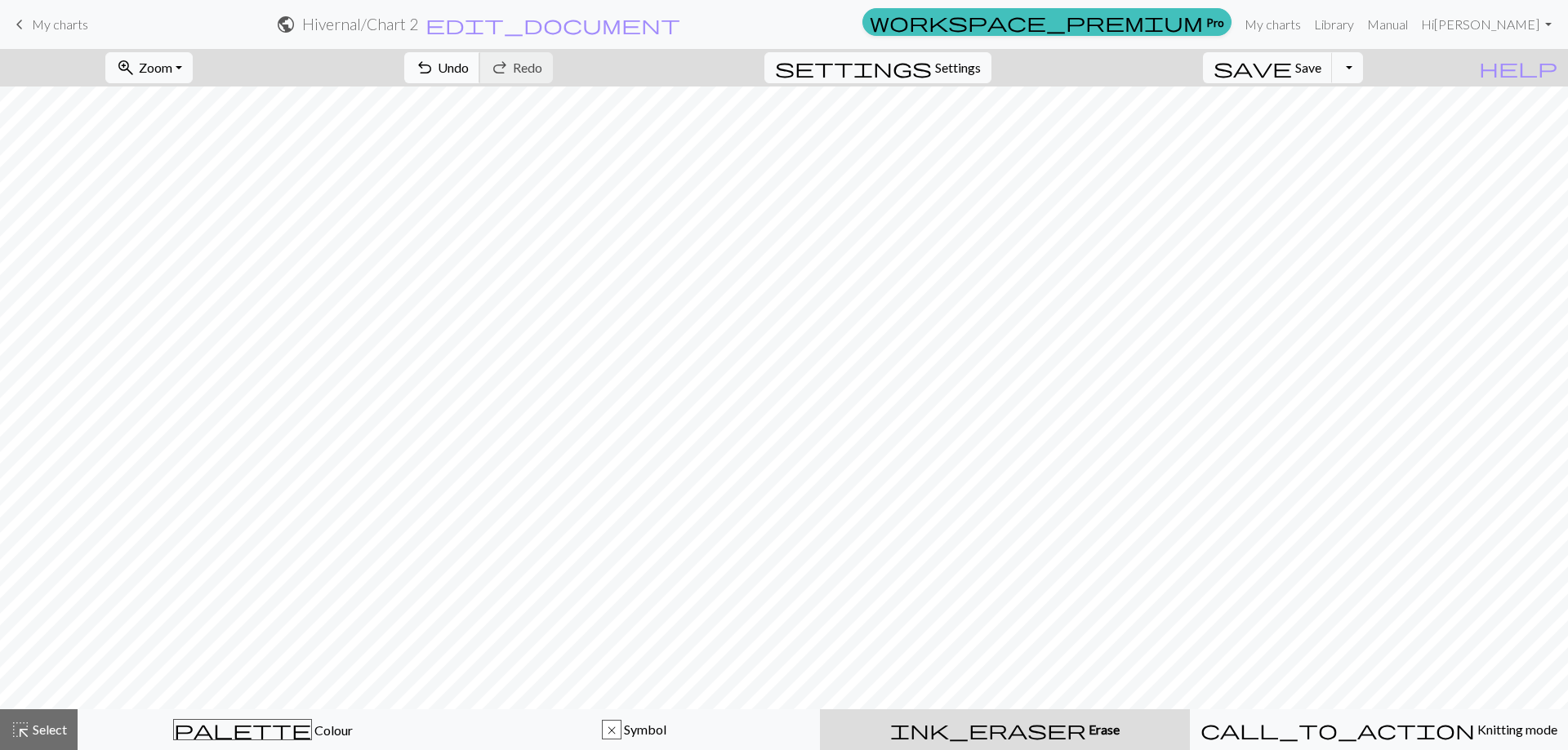
click at [468, 66] on span "Undo" at bounding box center [453, 67] width 31 height 16
click at [468, 68] on span "Undo" at bounding box center [453, 67] width 31 height 16
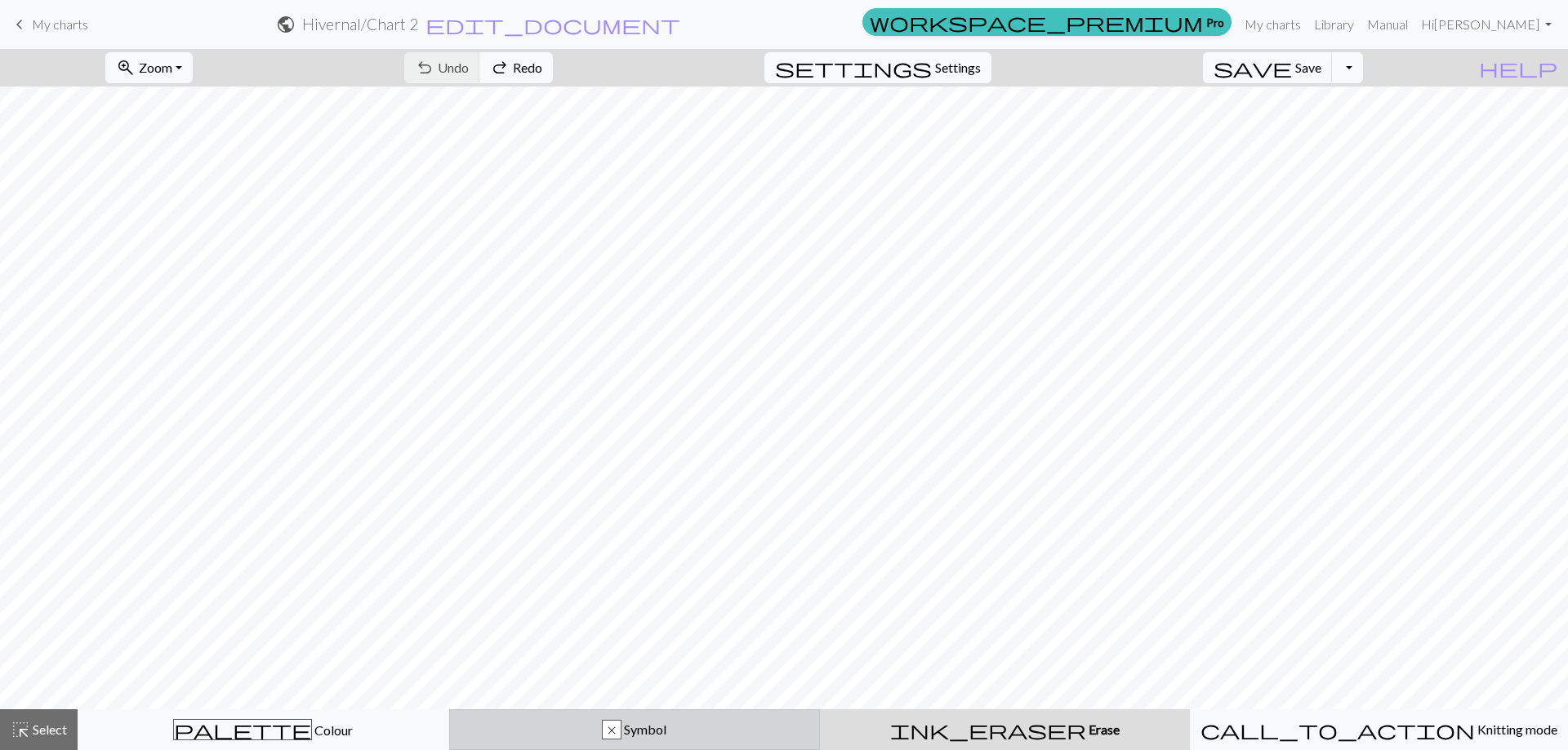
click at [613, 732] on div "x" at bounding box center [612, 730] width 18 height 19
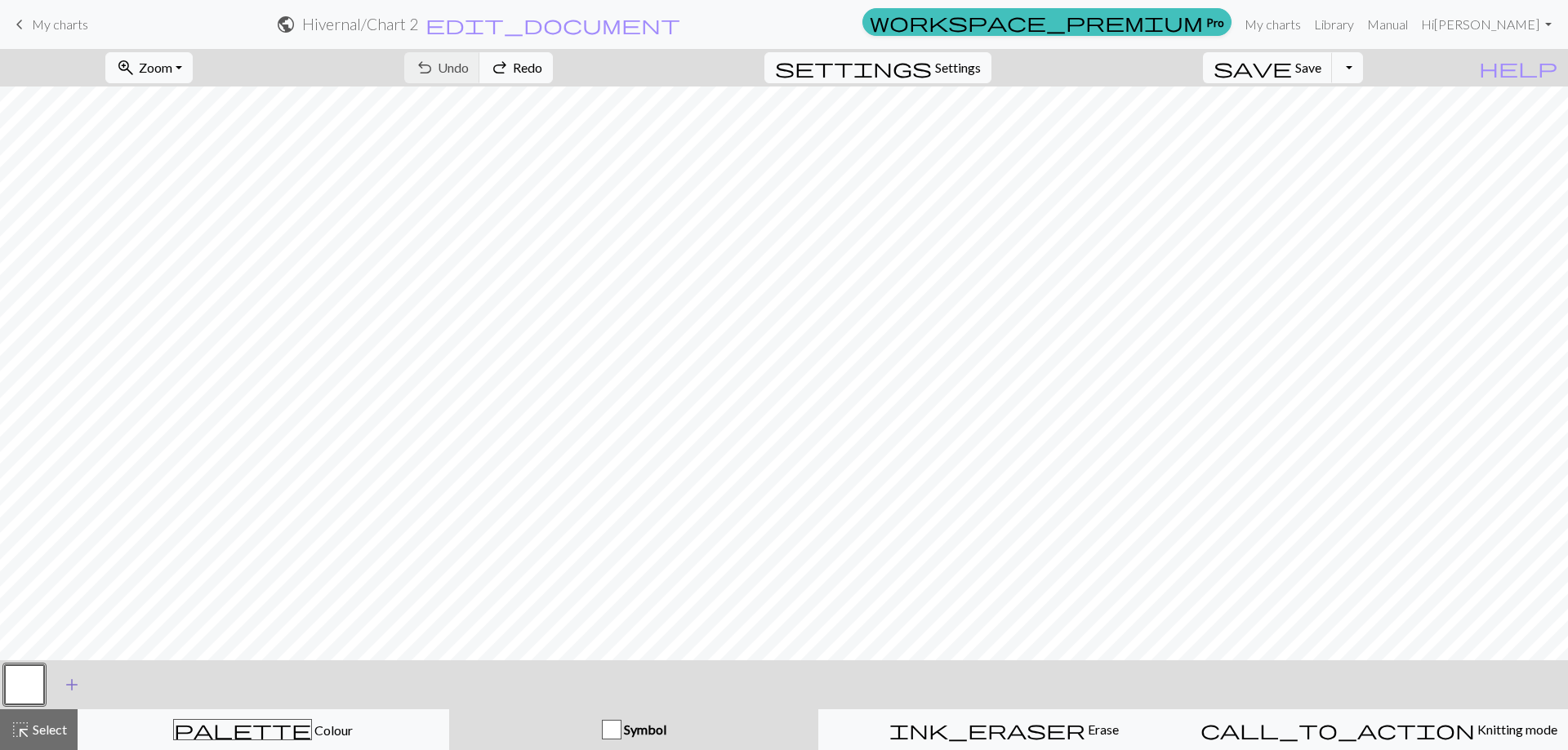
click at [73, 682] on span "add" at bounding box center [71, 684] width 19 height 23
click at [77, 678] on button "button" at bounding box center [68, 684] width 39 height 39
click at [67, 676] on button "button" at bounding box center [68, 684] width 39 height 39
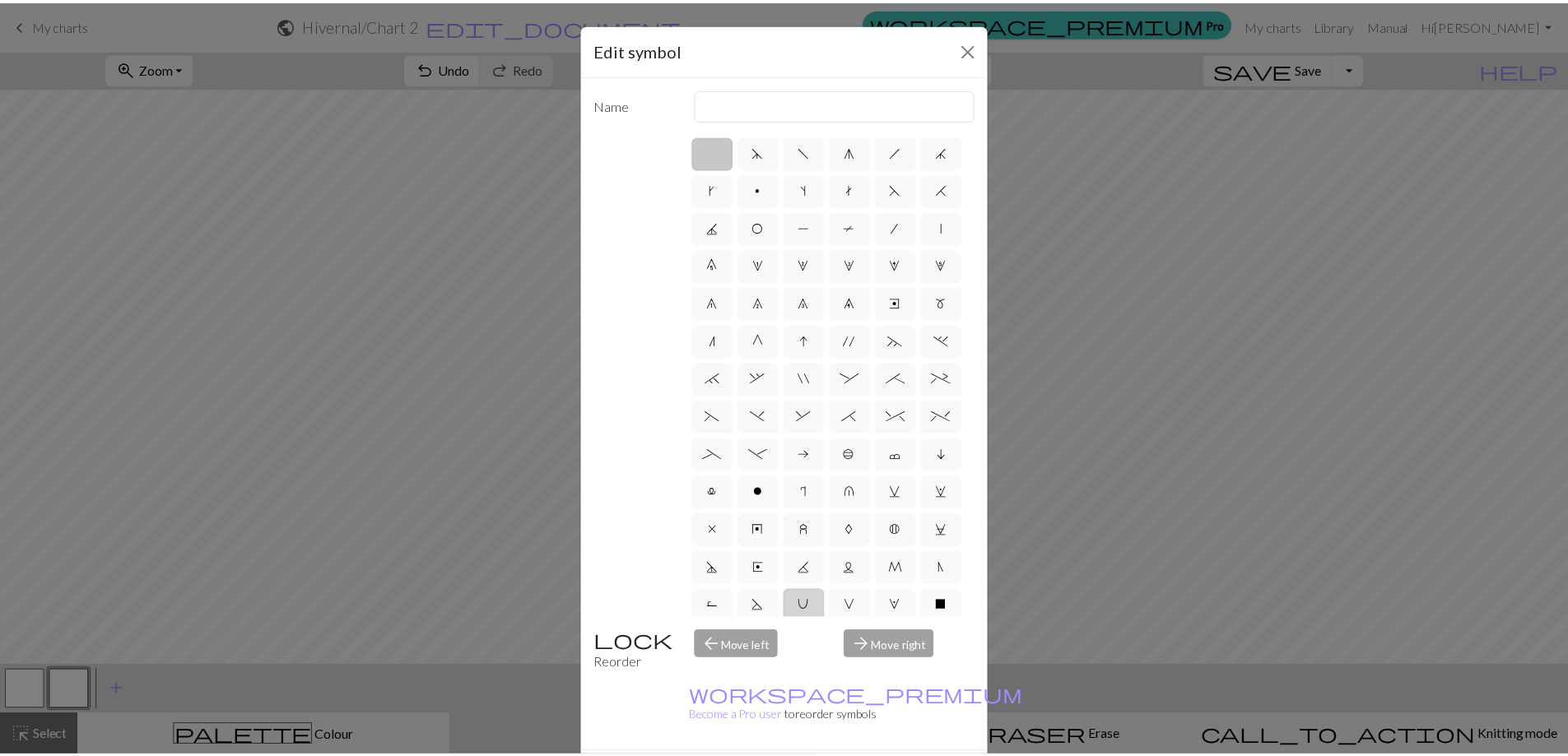
scroll to position [159, 0]
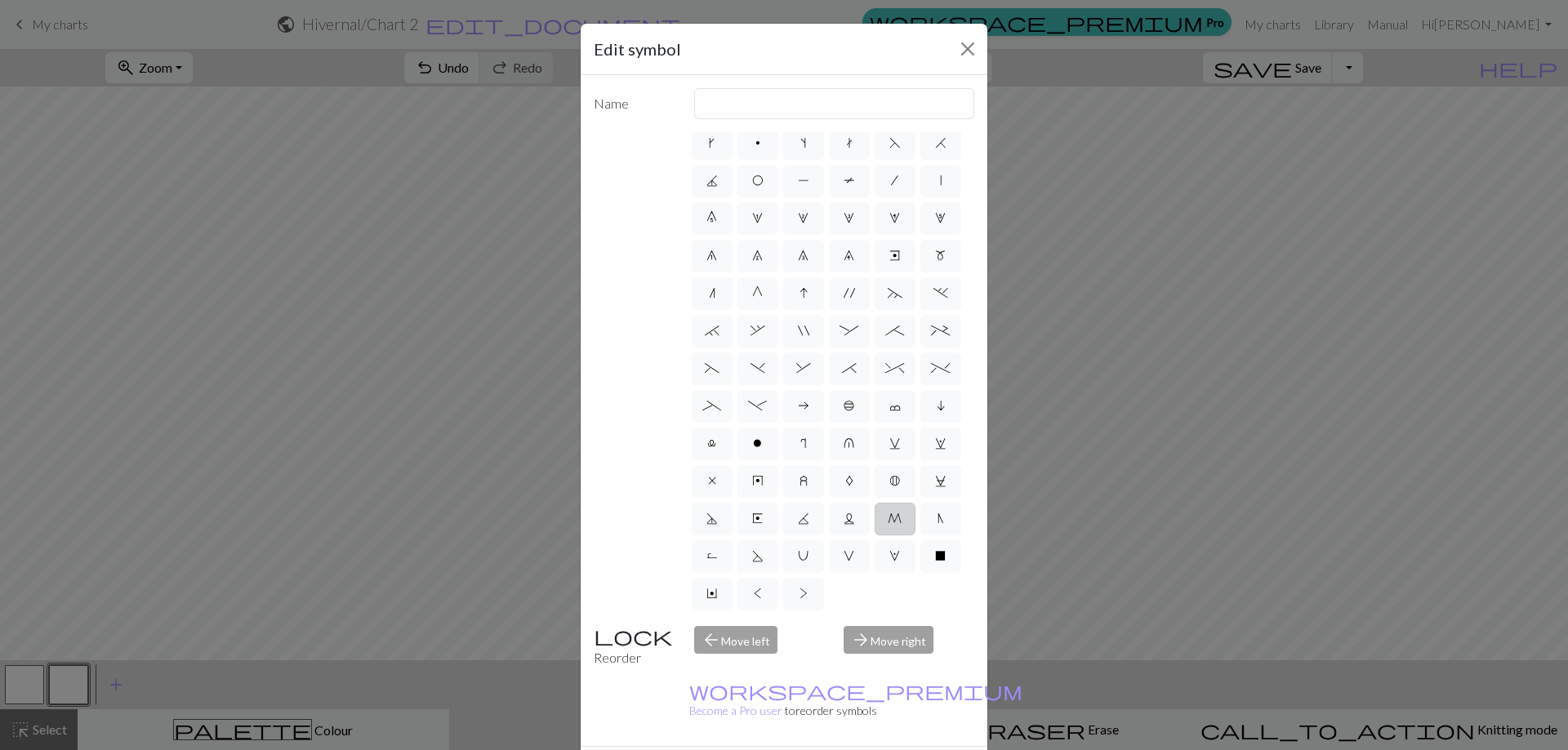
click at [874, 525] on label "M" at bounding box center [894, 519] width 41 height 33
click at [887, 554] on input "M" at bounding box center [893, 559] width 11 height 11
radio input "true"
type input "m1"
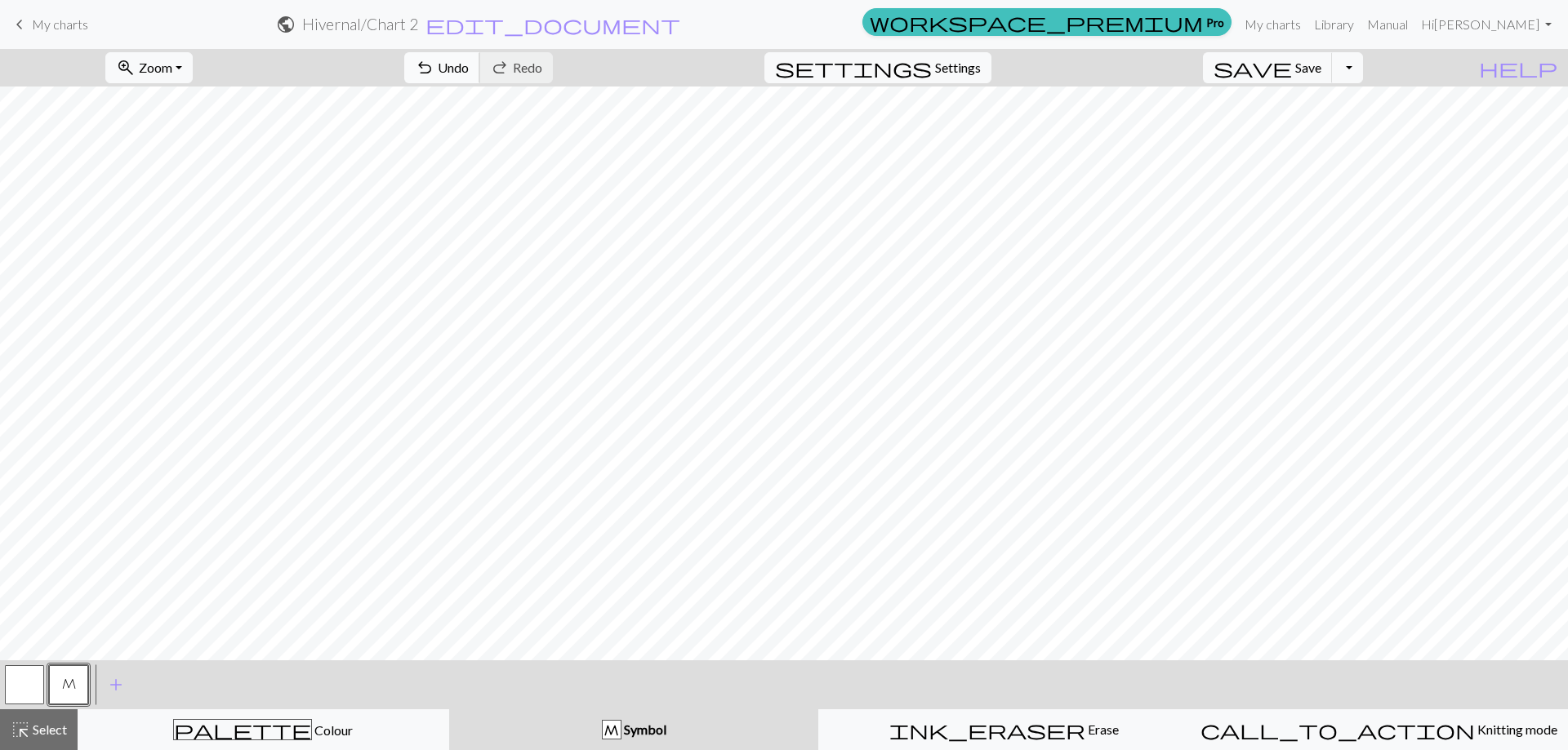
click at [468, 67] on span "Undo" at bounding box center [453, 67] width 31 height 16
click at [434, 67] on span "undo" at bounding box center [423, 68] width 19 height 23
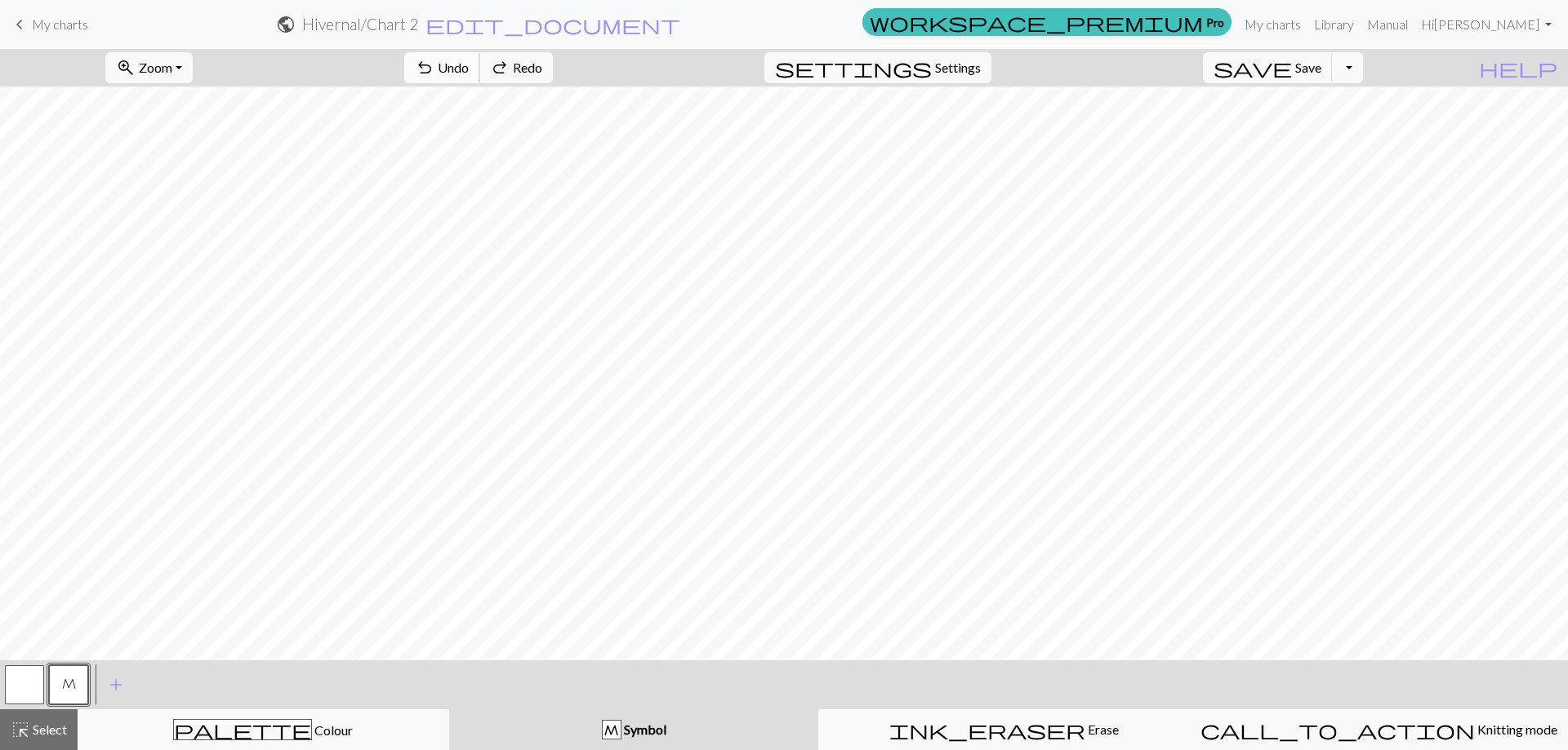
click at [434, 67] on span "undo" at bounding box center [423, 68] width 19 height 23
click at [1307, 23] on link "My charts" at bounding box center [1272, 25] width 69 height 33
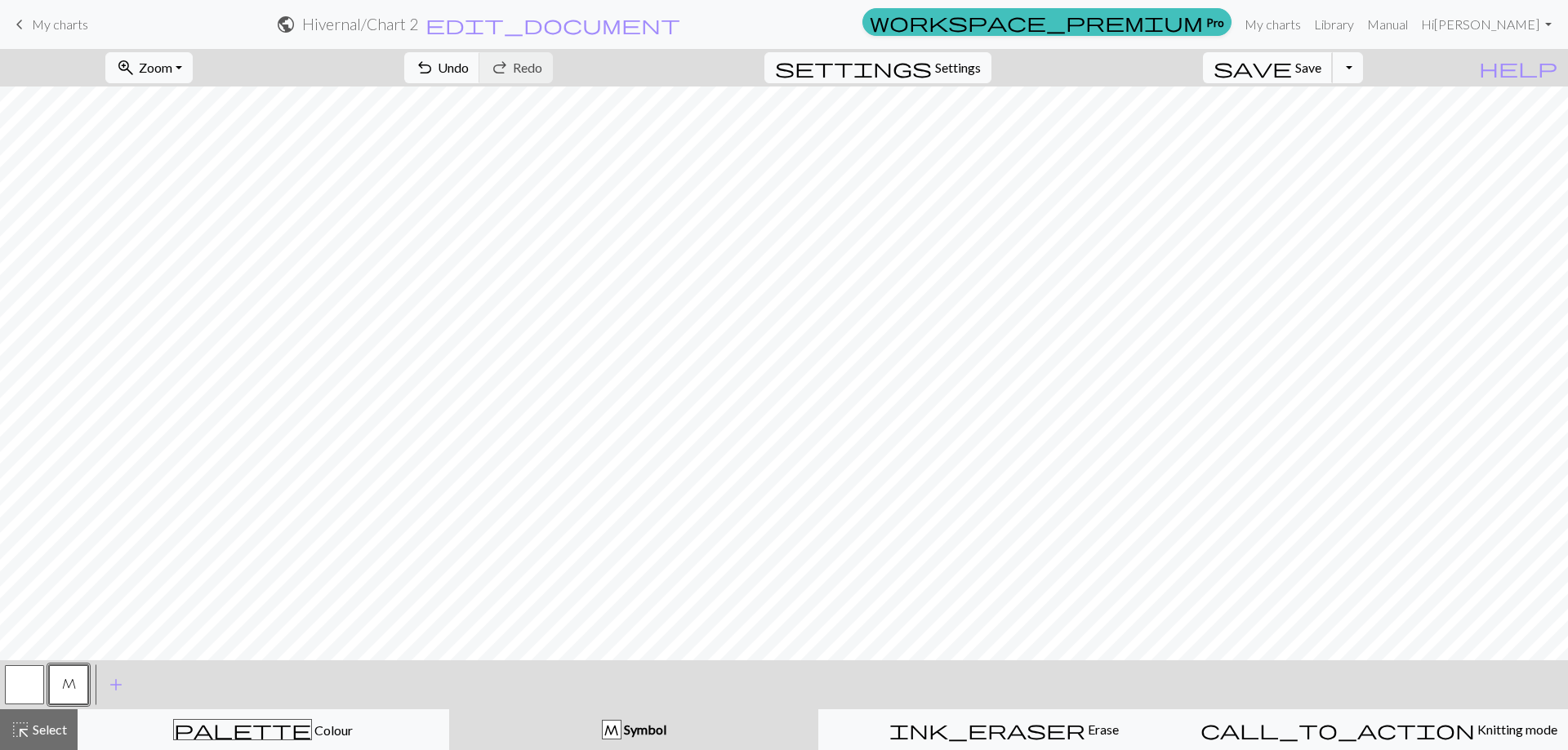
click at [1321, 66] on span "Save" at bounding box center [1308, 67] width 26 height 16
click at [1307, 21] on link "My charts" at bounding box center [1272, 25] width 69 height 33
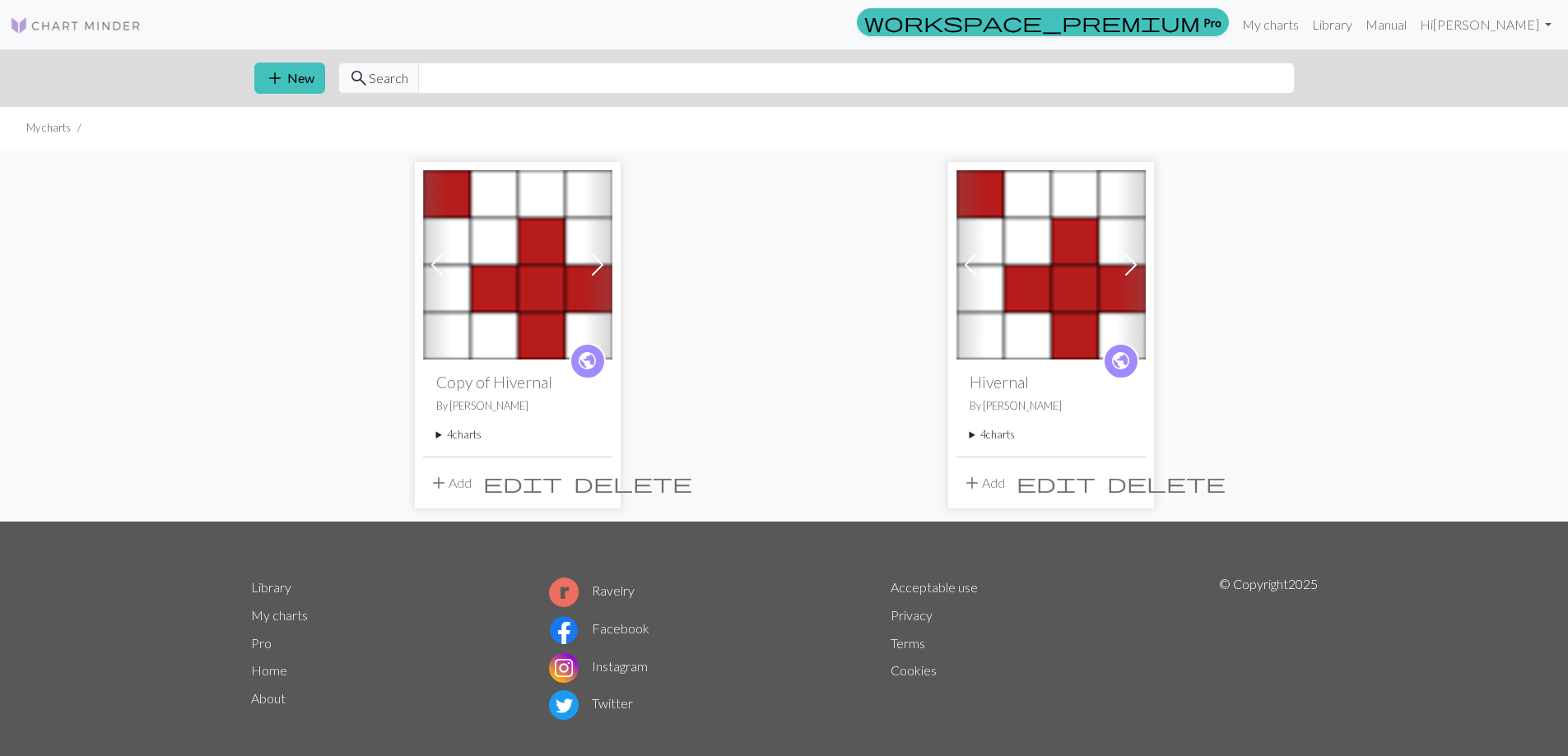
click at [990, 433] on summary "4 charts" at bounding box center [1051, 434] width 163 height 16
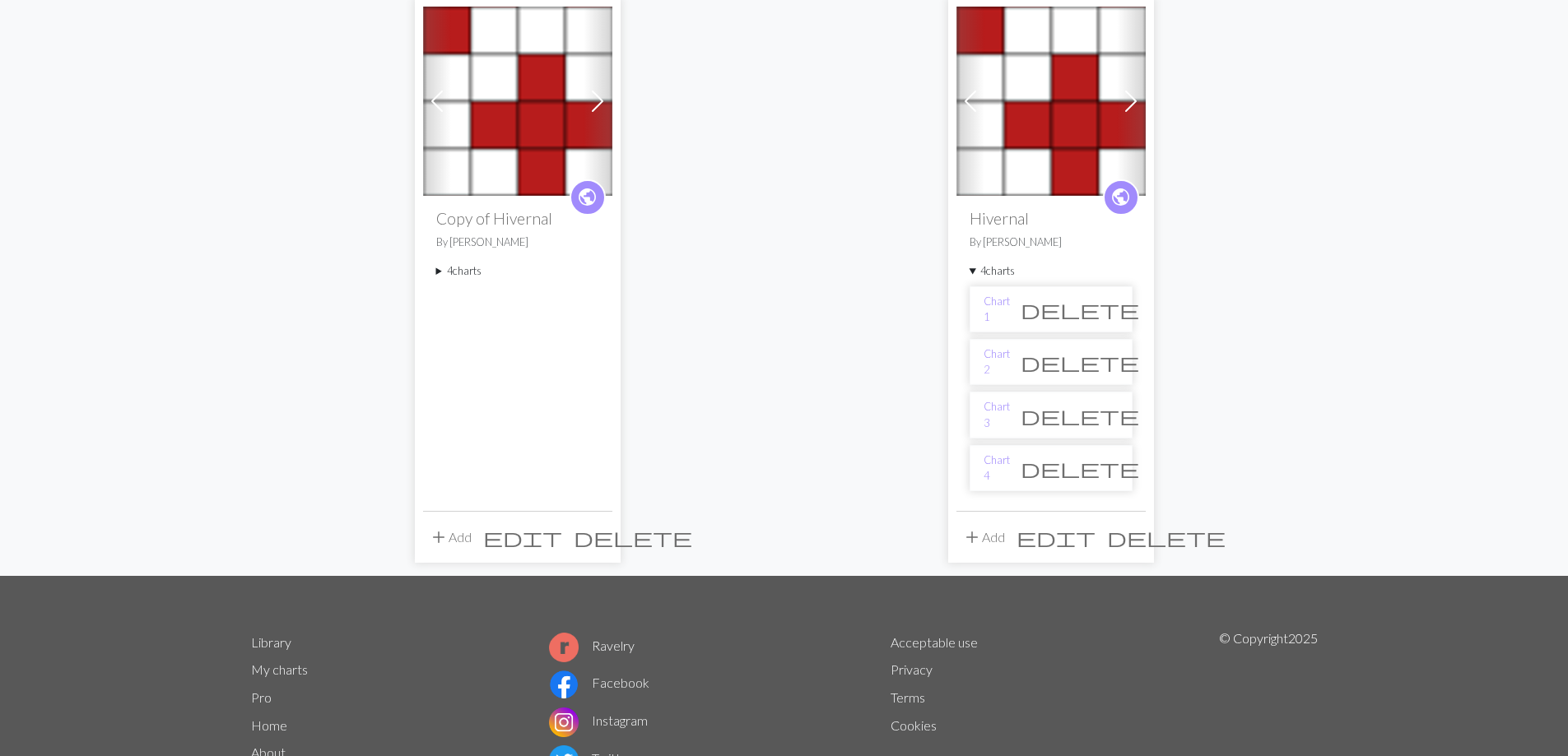
scroll to position [165, 0]
click at [1000, 306] on link "Chart 1" at bounding box center [997, 308] width 27 height 31
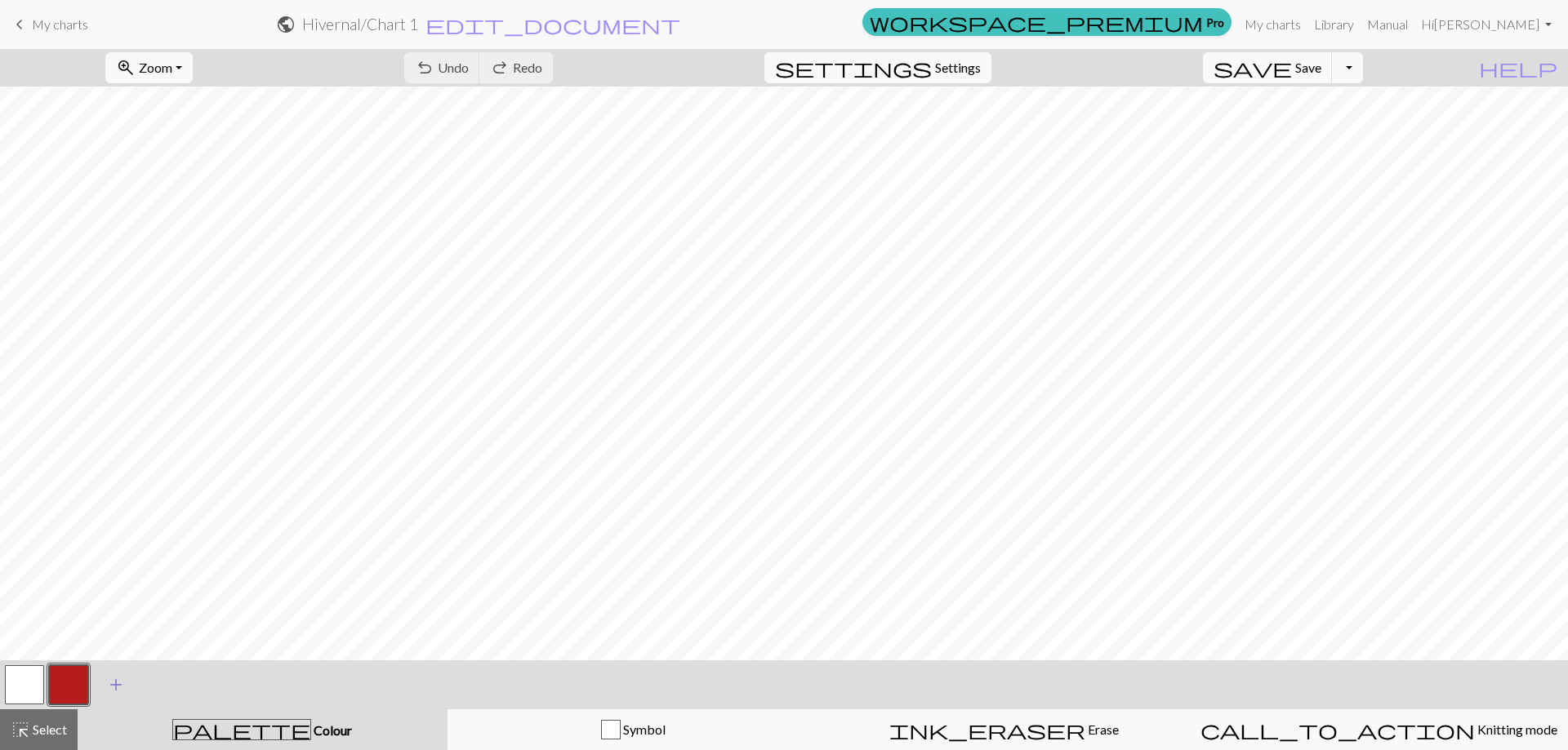
click at [120, 685] on span "add" at bounding box center [115, 684] width 19 height 23
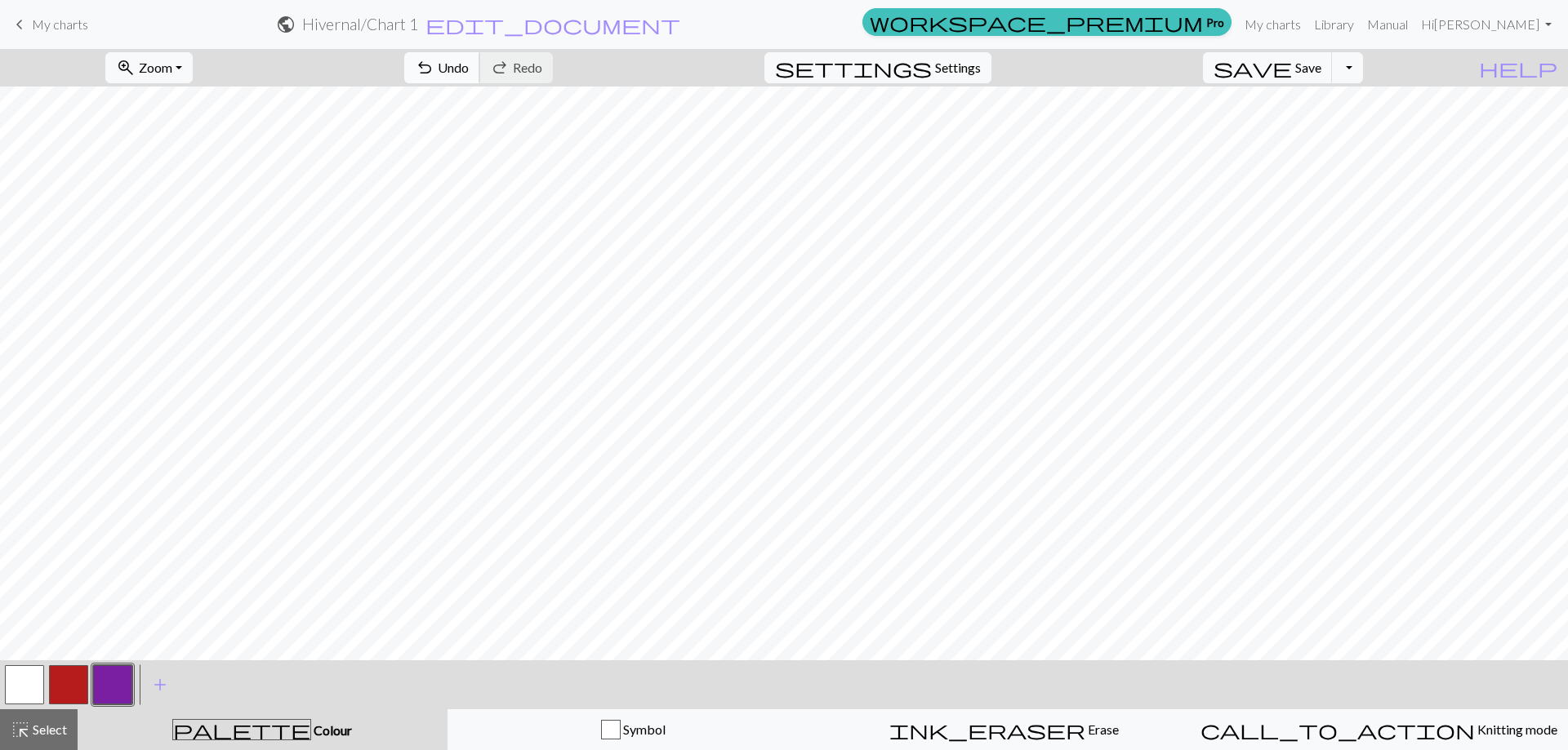
click at [468, 64] on span "Undo" at bounding box center [453, 67] width 31 height 16
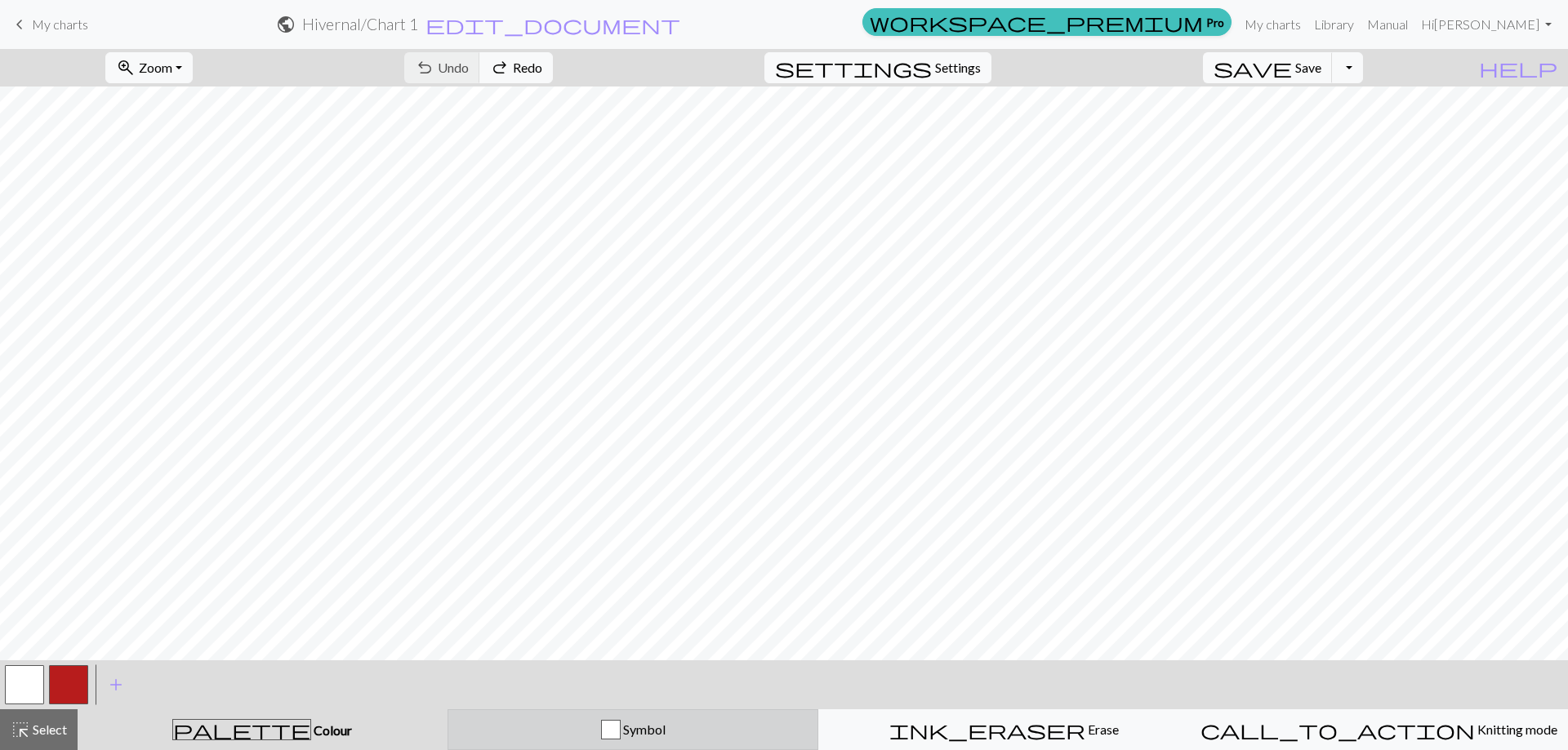
click at [788, 729] on div "Symbol" at bounding box center [633, 729] width 350 height 19
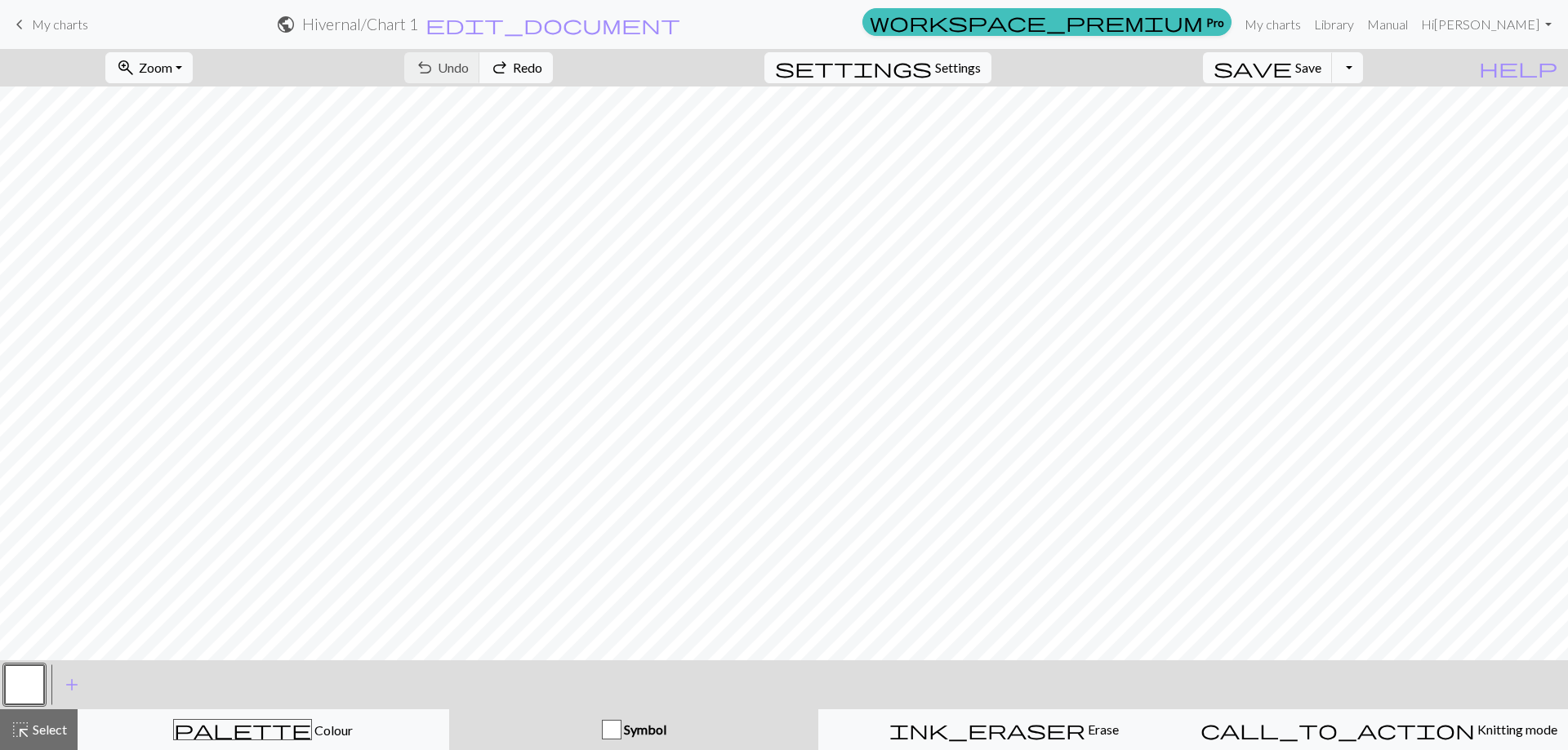
click at [27, 691] on button "button" at bounding box center [24, 684] width 39 height 39
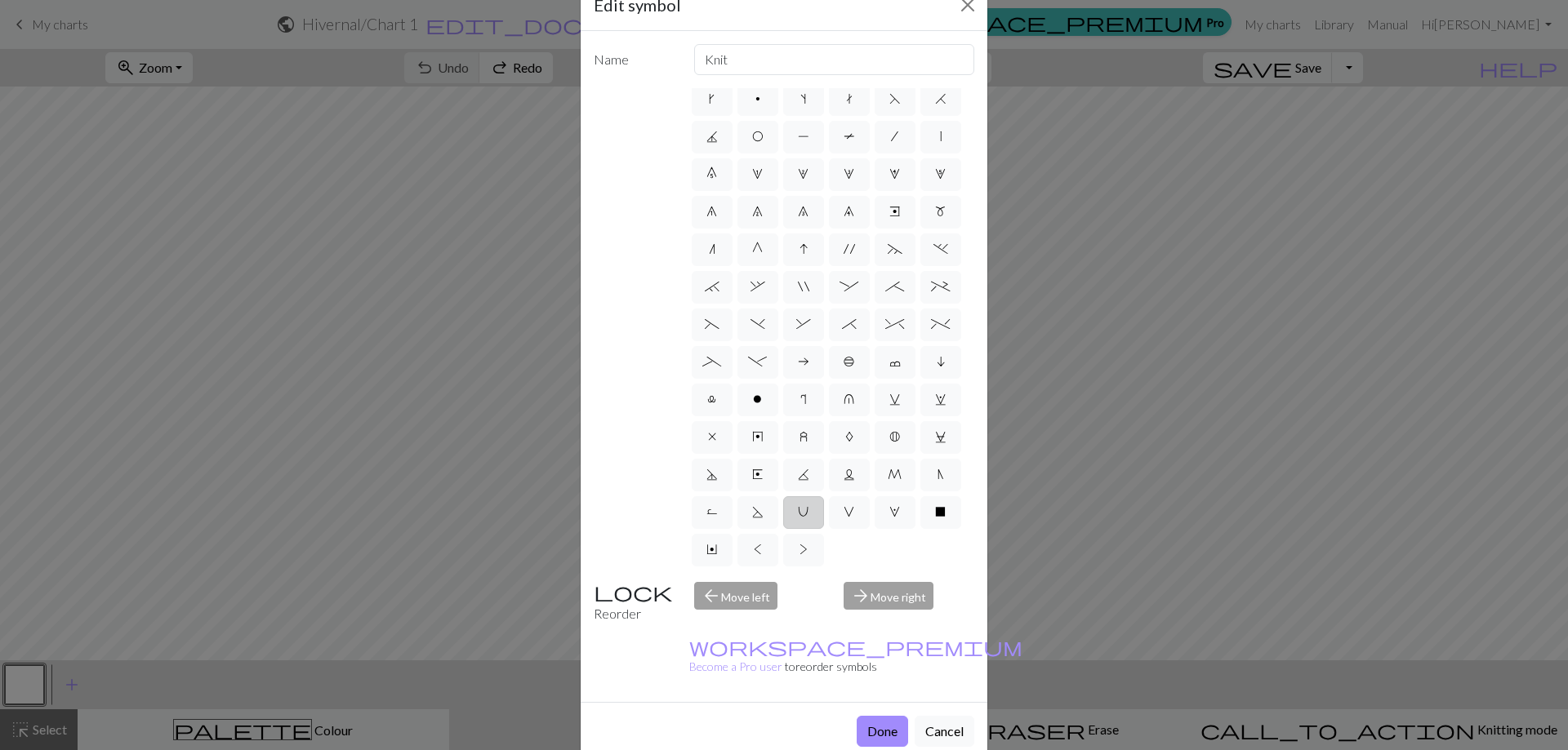
scroll to position [158, 0]
click at [874, 481] on label "M" at bounding box center [894, 475] width 41 height 33
click at [887, 509] on input "M" at bounding box center [893, 515] width 11 height 11
radio input "true"
type input "m1"
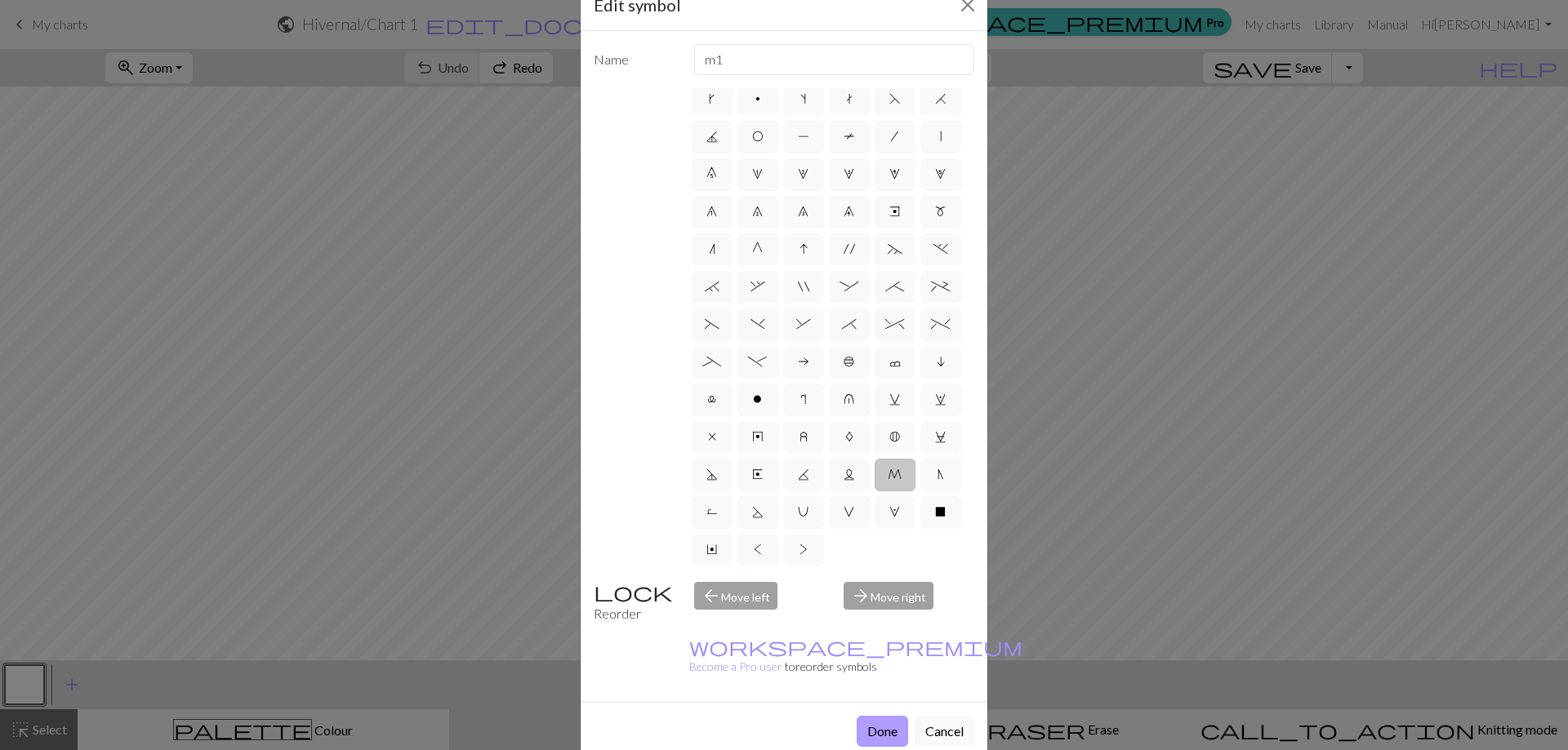
click at [862, 716] on button "Done" at bounding box center [882, 732] width 51 height 31
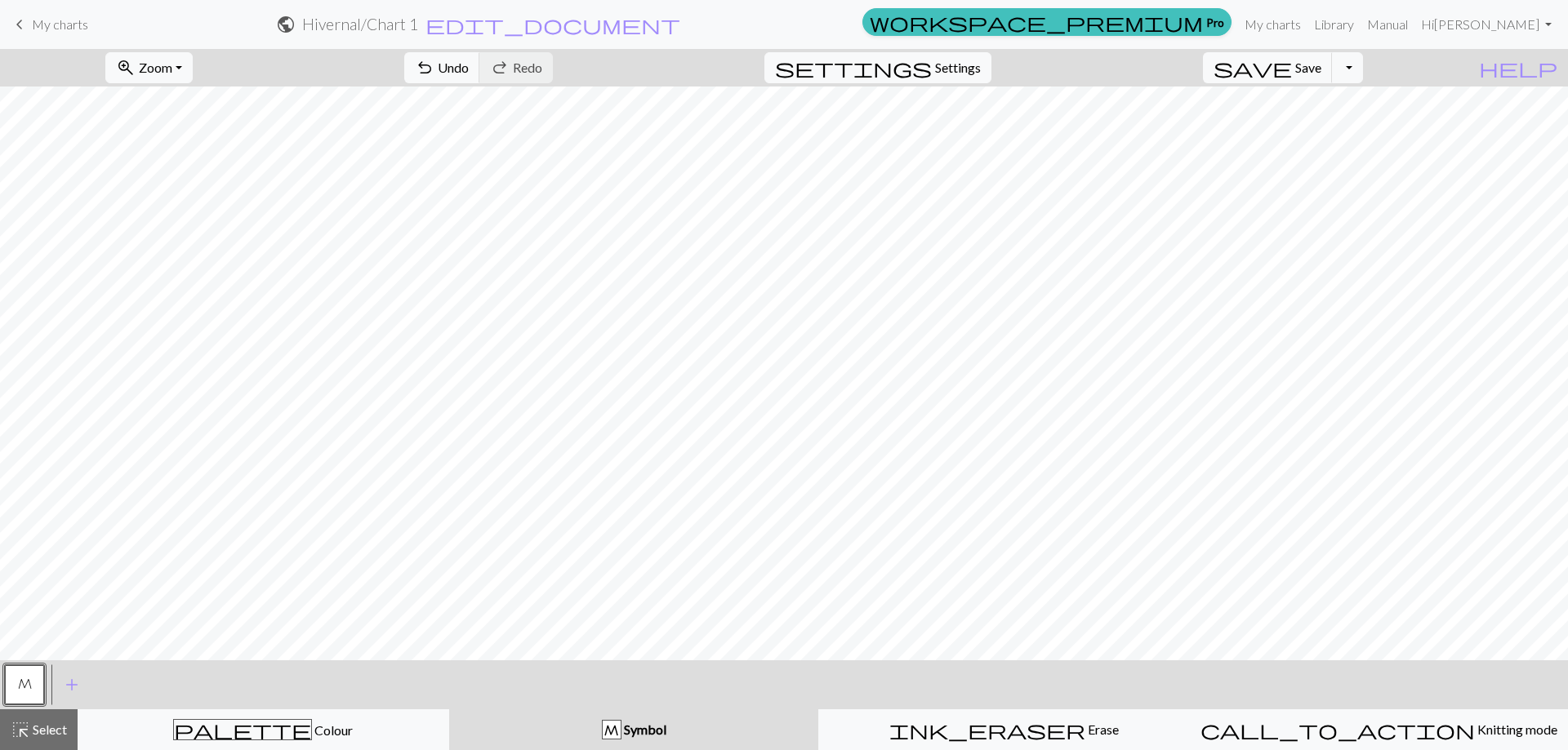
click at [618, 728] on div "M" at bounding box center [612, 730] width 18 height 19
click at [612, 728] on div "M" at bounding box center [612, 730] width 18 height 19
click at [434, 72] on span "undo" at bounding box center [423, 68] width 19 height 23
click at [530, 50] on div "undo Undo Undo redo Redo Redo" at bounding box center [478, 68] width 173 height 37
click at [67, 685] on span "add" at bounding box center [71, 684] width 19 height 23
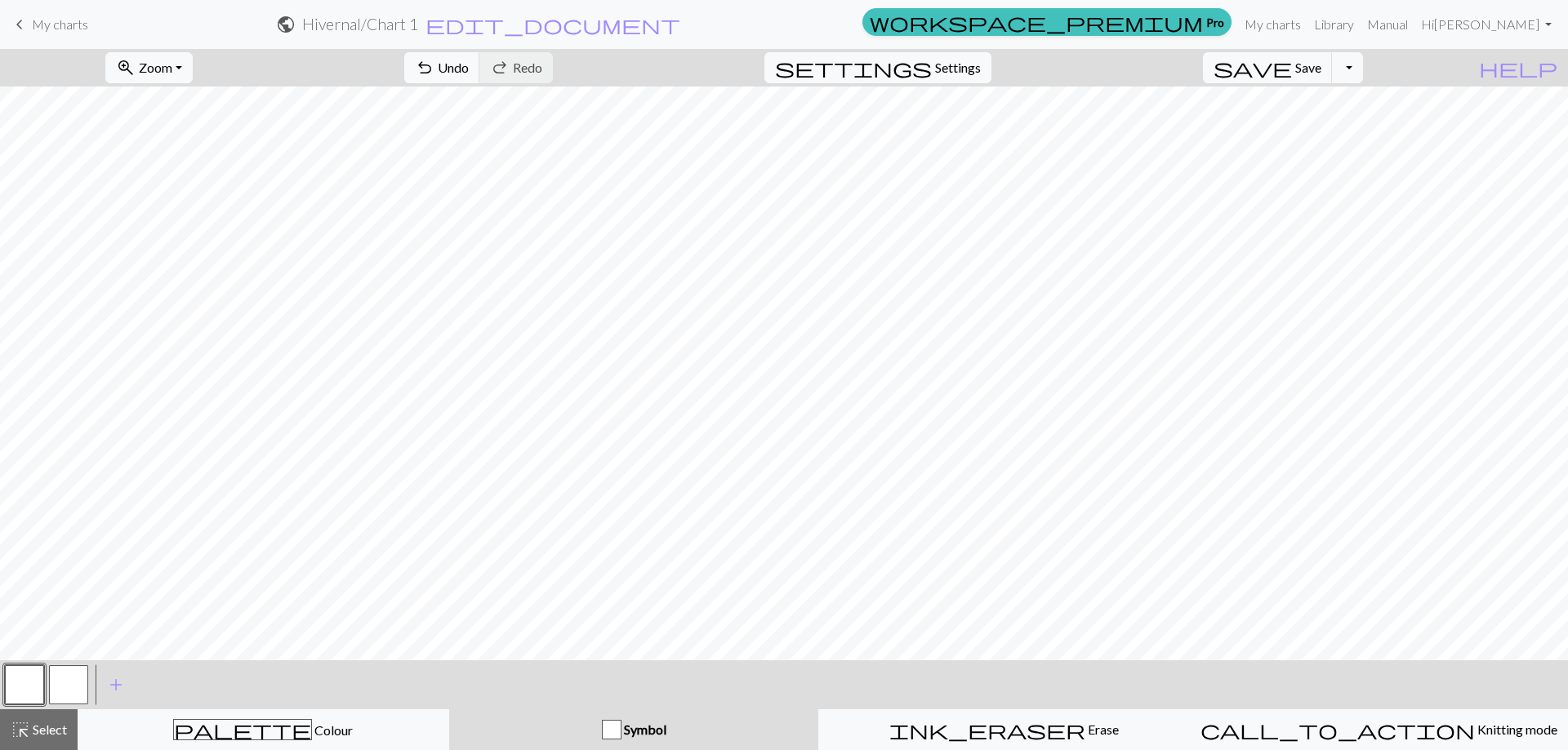
click at [69, 684] on button "button" at bounding box center [68, 684] width 39 height 39
click at [73, 689] on button "button" at bounding box center [68, 684] width 39 height 39
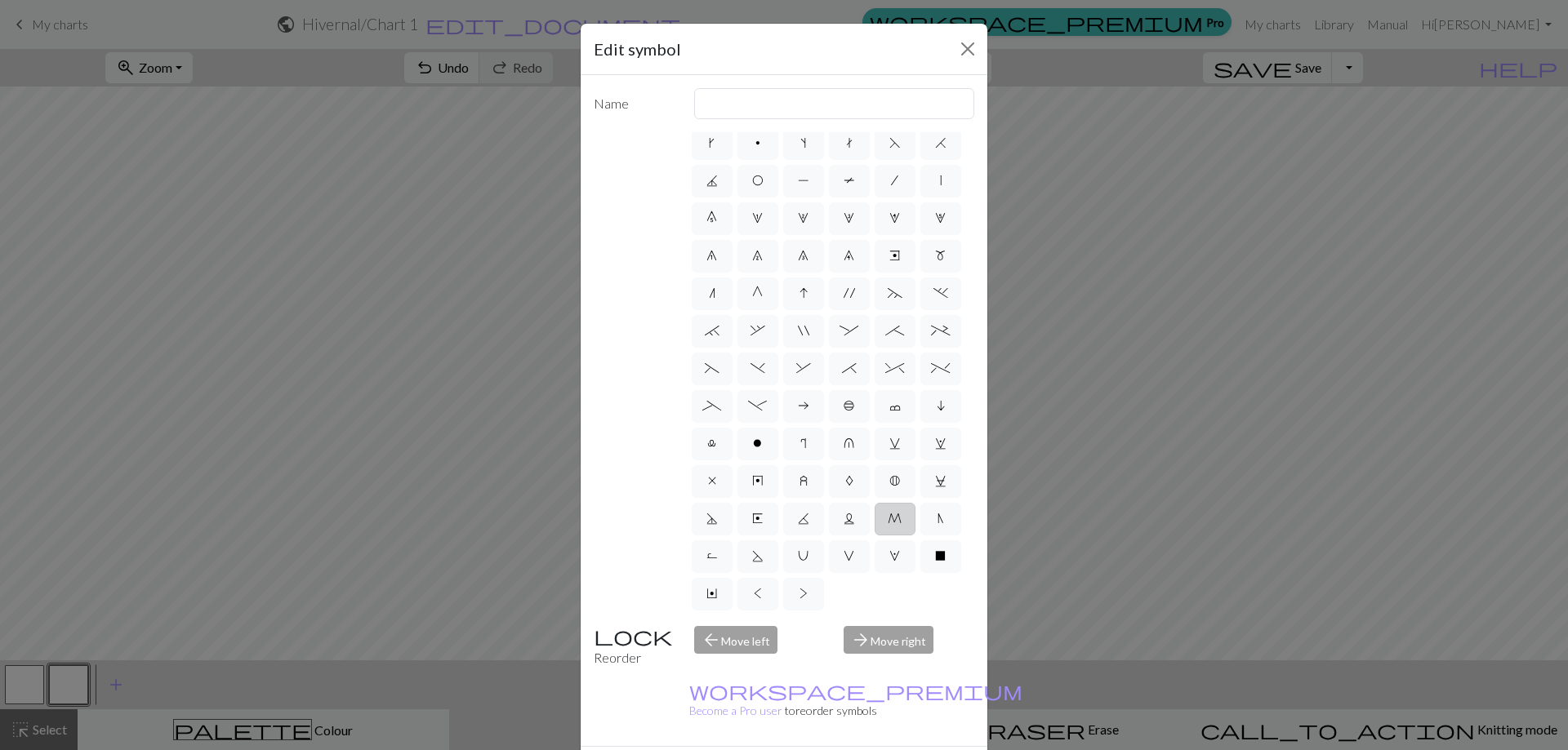
click at [887, 514] on span "M" at bounding box center [894, 518] width 14 height 13
click at [887, 554] on input "M" at bounding box center [893, 559] width 11 height 11
radio input "true"
type input "m1"
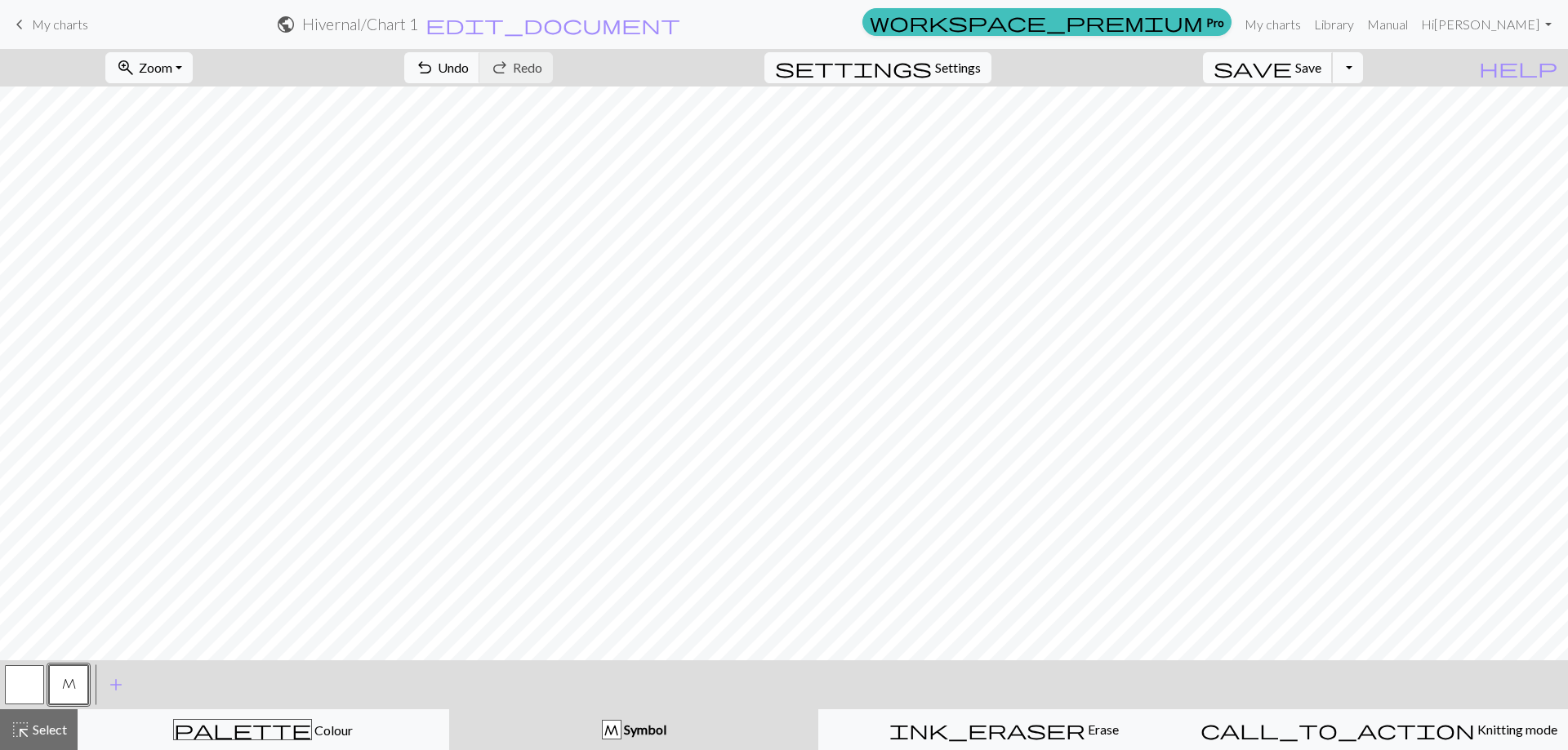
click at [1321, 66] on span "Save" at bounding box center [1308, 67] width 26 height 16
click at [1321, 69] on span "Save" at bounding box center [1308, 67] width 26 height 16
click at [1307, 23] on link "My charts" at bounding box center [1272, 25] width 69 height 33
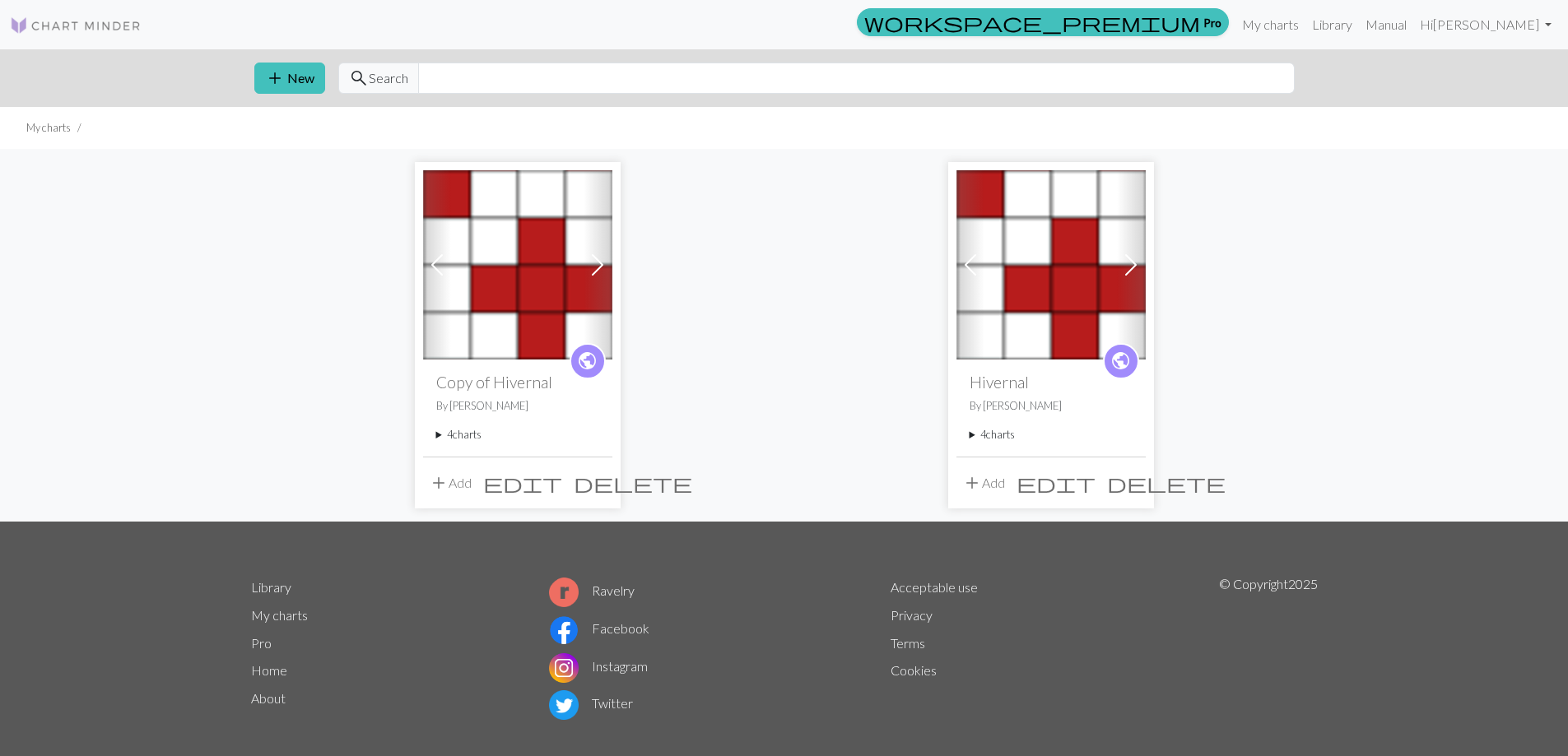
click at [995, 434] on summary "4 charts" at bounding box center [1051, 434] width 163 height 16
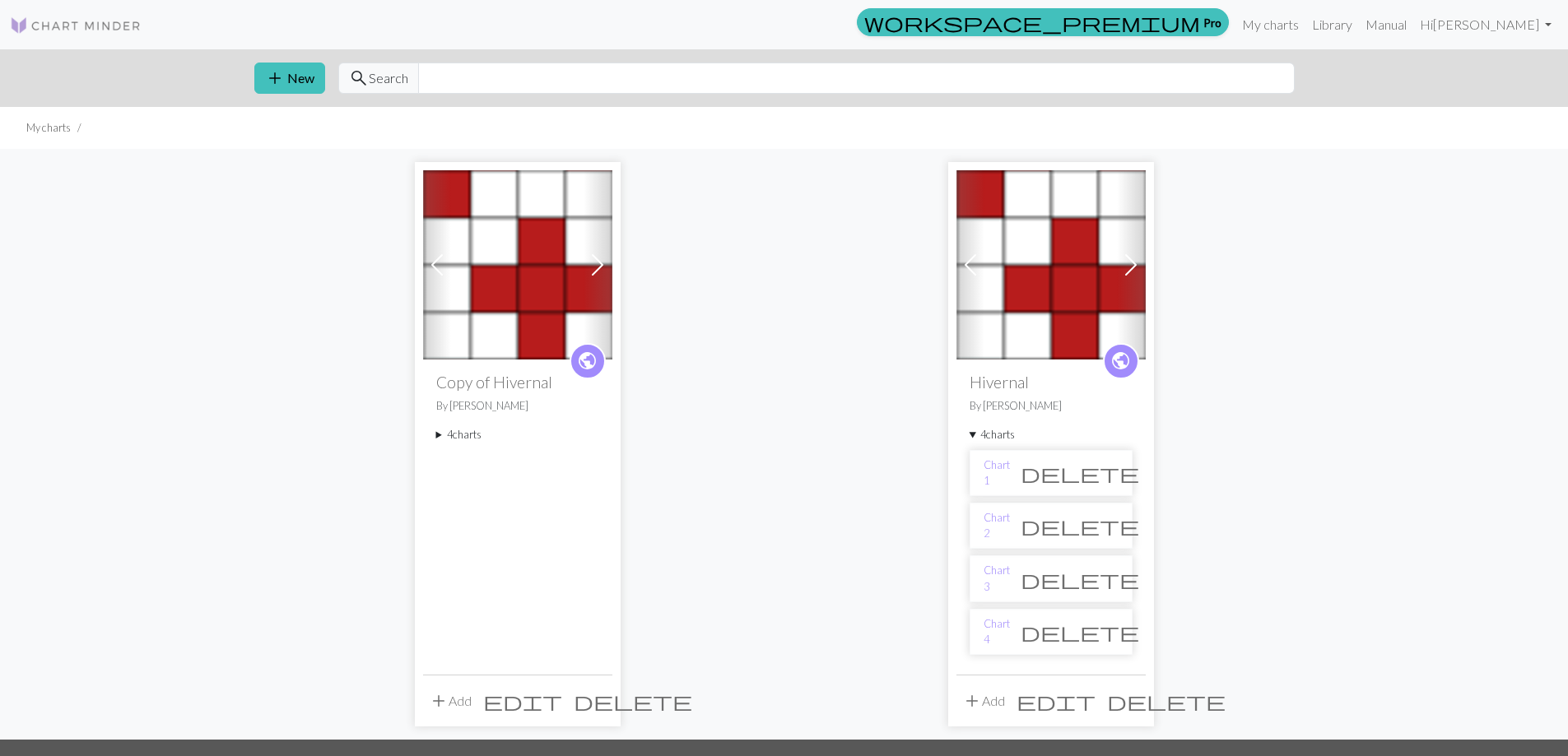
click at [1062, 522] on li "Chart 2 delete" at bounding box center [1051, 526] width 163 height 46
click at [998, 524] on link "Chart 2" at bounding box center [997, 526] width 27 height 31
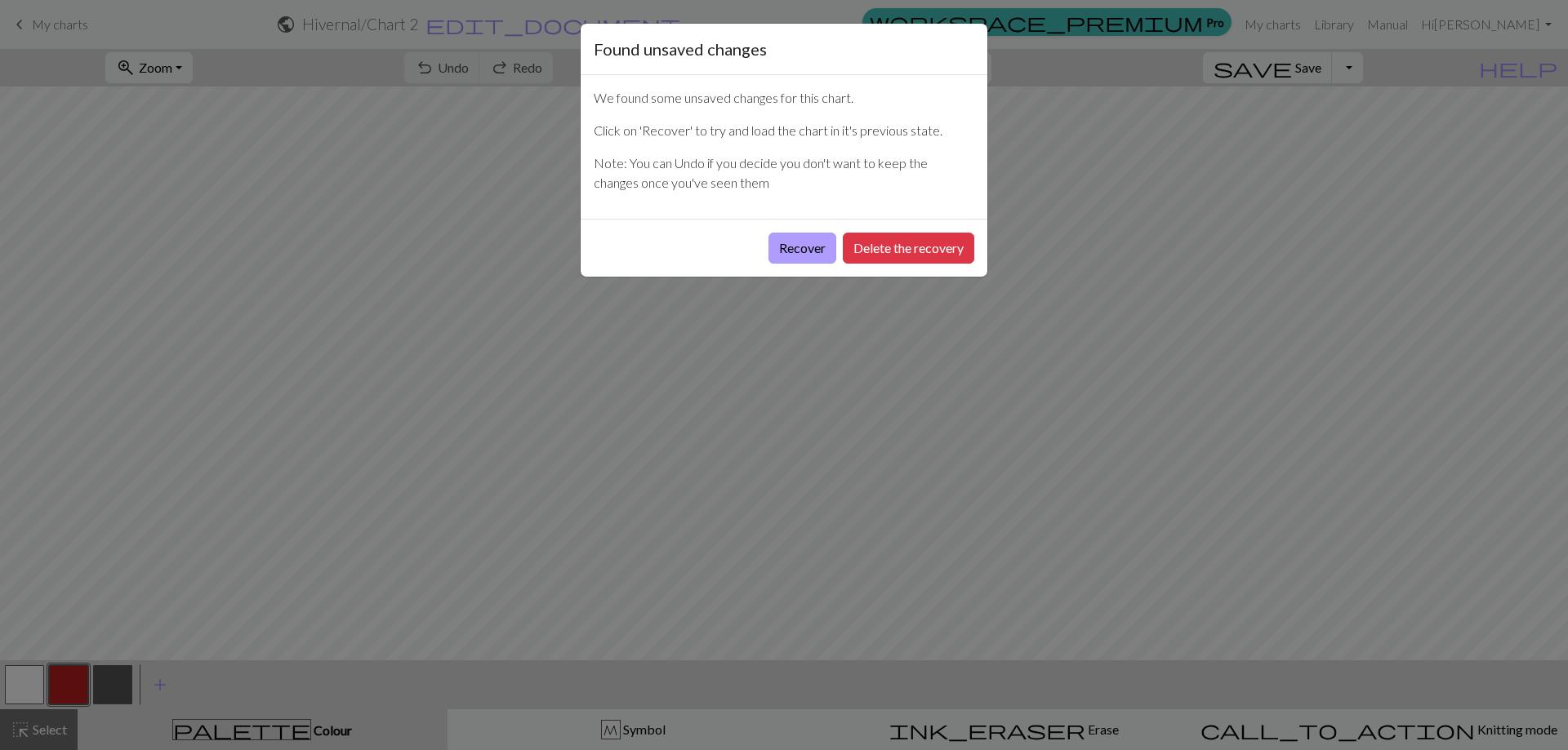
click at [809, 249] on button "Recover" at bounding box center [802, 248] width 68 height 31
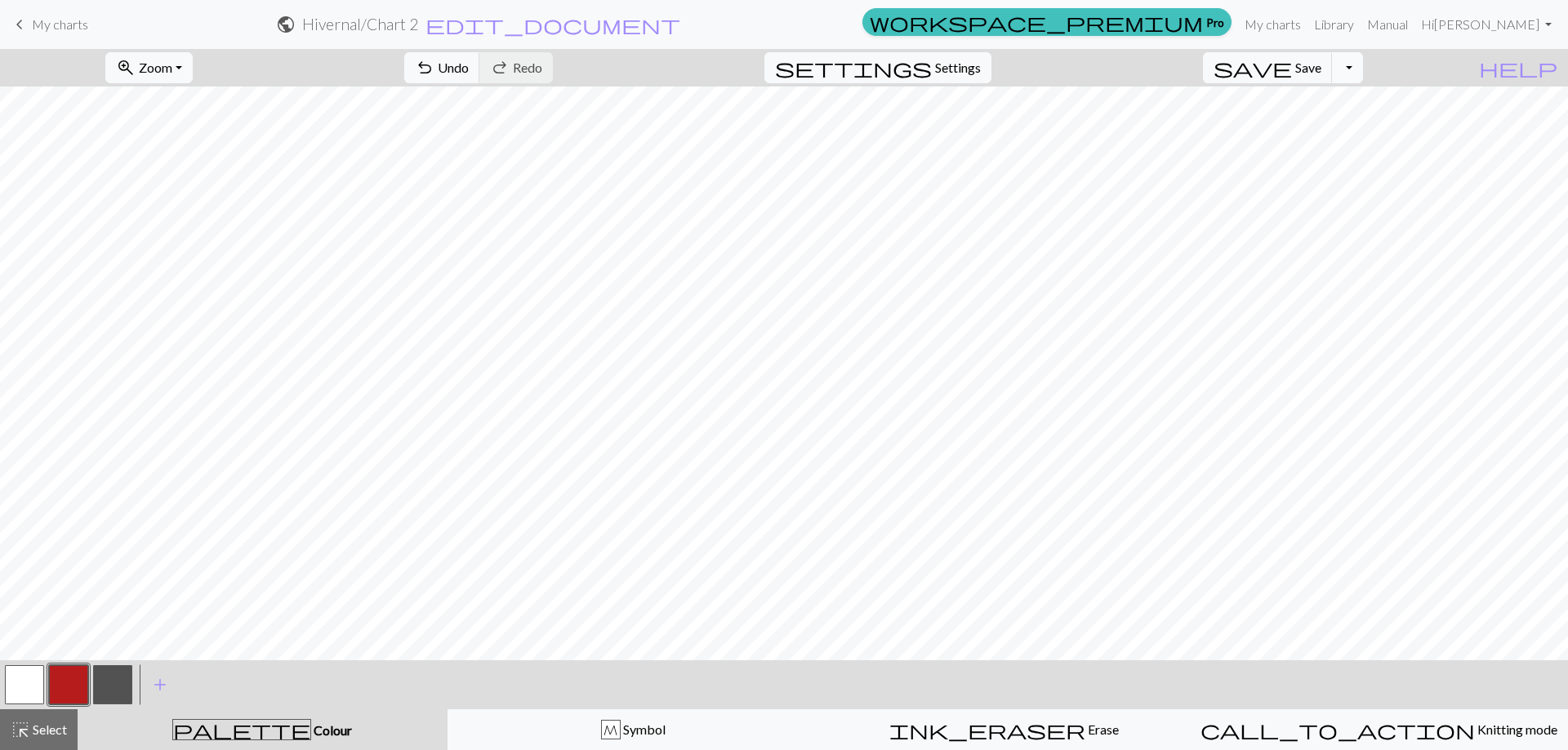
click at [1363, 63] on button "Toggle Dropdown" at bounding box center [1347, 68] width 31 height 31
click at [1307, 26] on link "My charts" at bounding box center [1272, 25] width 69 height 33
click at [1307, 22] on link "My charts" at bounding box center [1272, 25] width 69 height 33
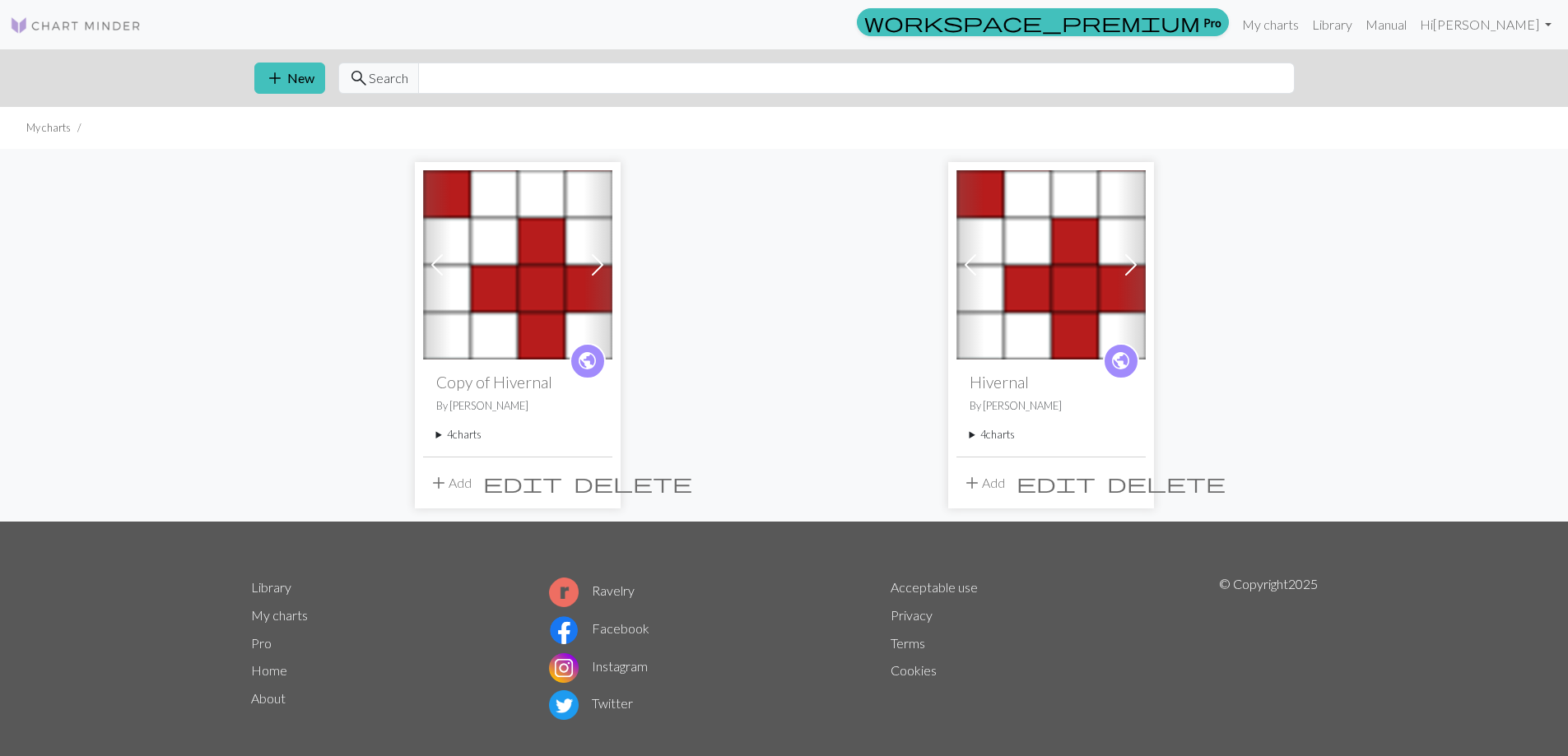
click at [985, 430] on summary "4 charts" at bounding box center [1051, 434] width 163 height 16
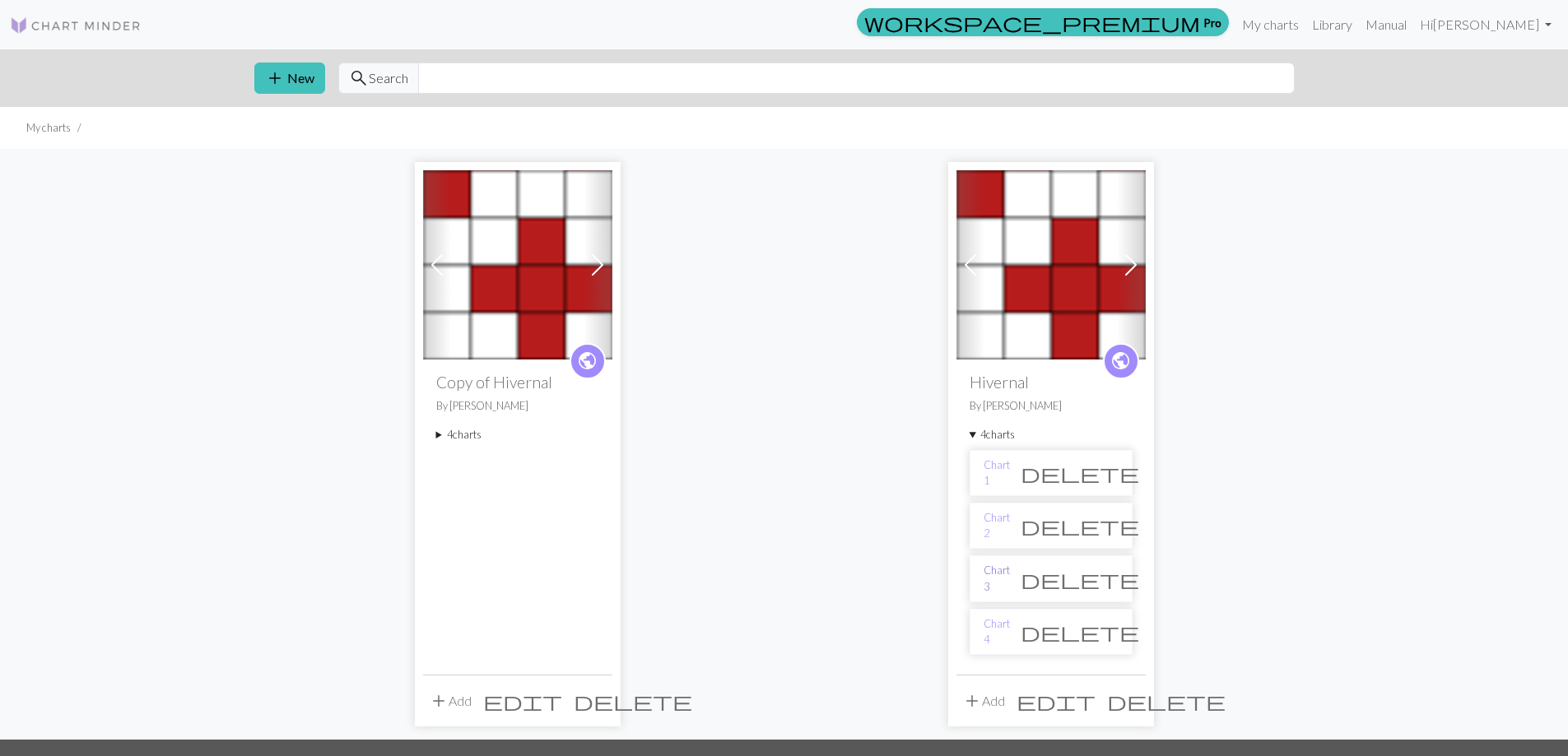
click at [996, 580] on link "Chart 3" at bounding box center [997, 578] width 27 height 31
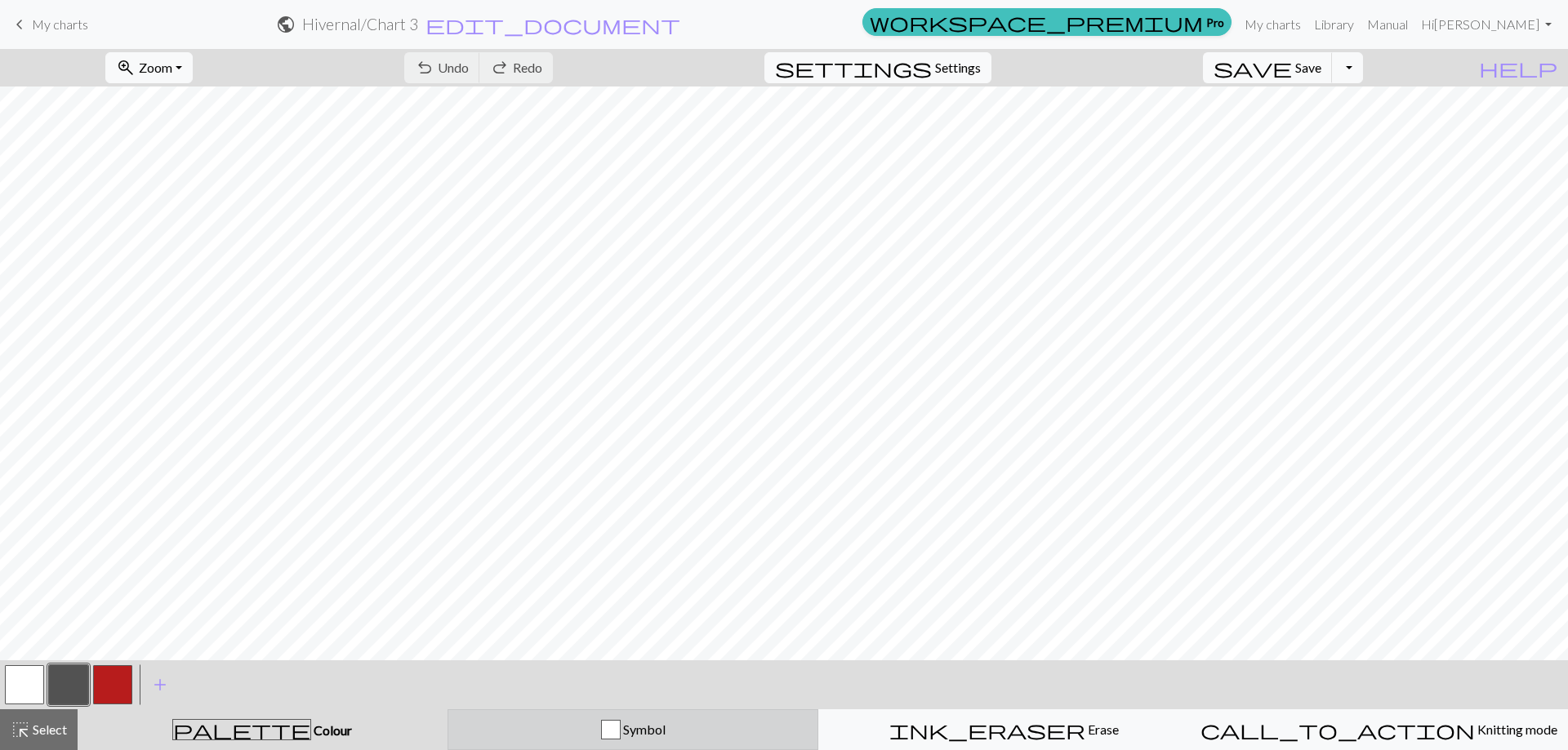
click at [498, 725] on div "Symbol" at bounding box center [633, 729] width 350 height 19
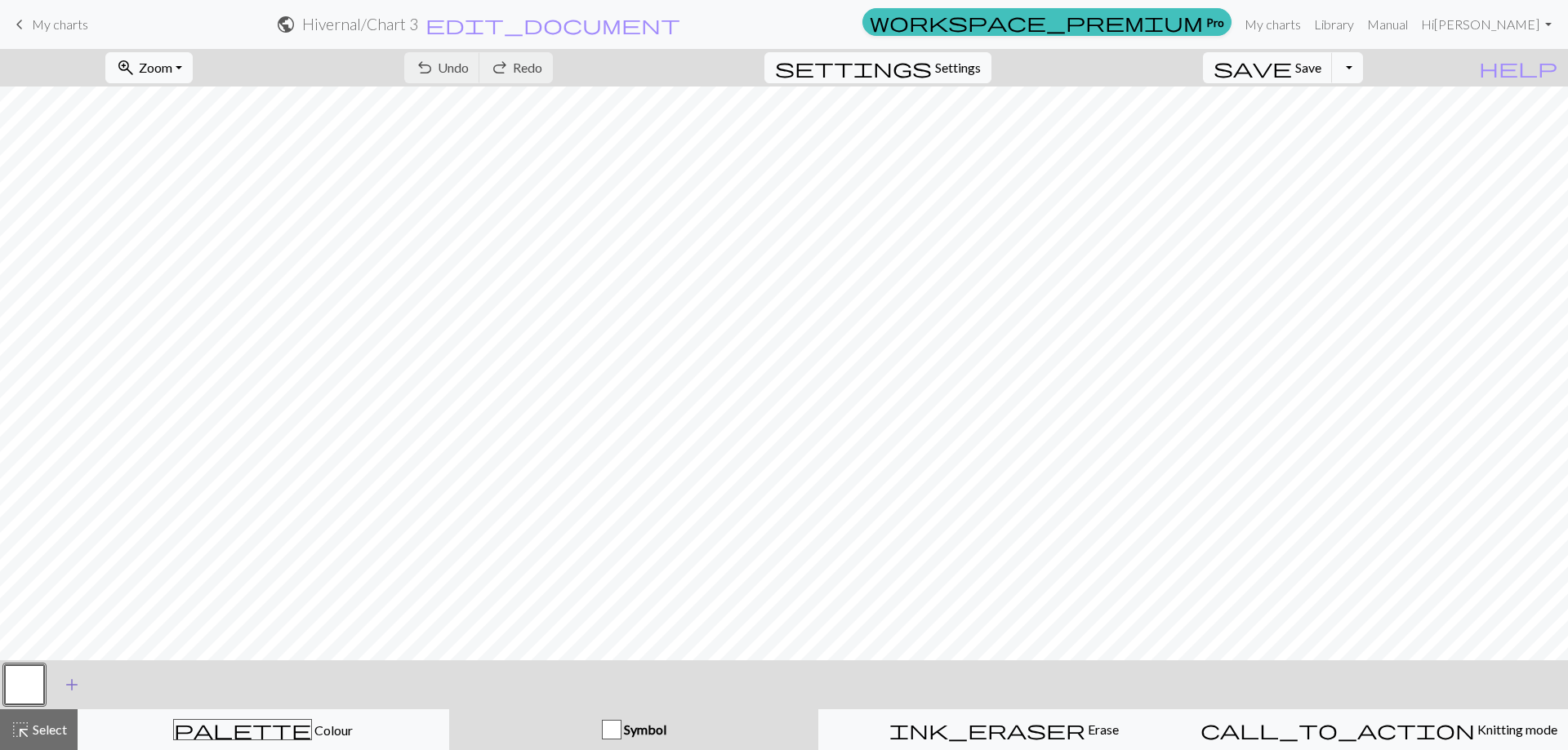
click at [67, 683] on span "add" at bounding box center [71, 684] width 19 height 23
click at [1321, 68] on span "Save" at bounding box center [1308, 67] width 26 height 16
click at [680, 25] on span "edit_document" at bounding box center [552, 24] width 255 height 23
select select "68d3d54e3eea154e62011dc6"
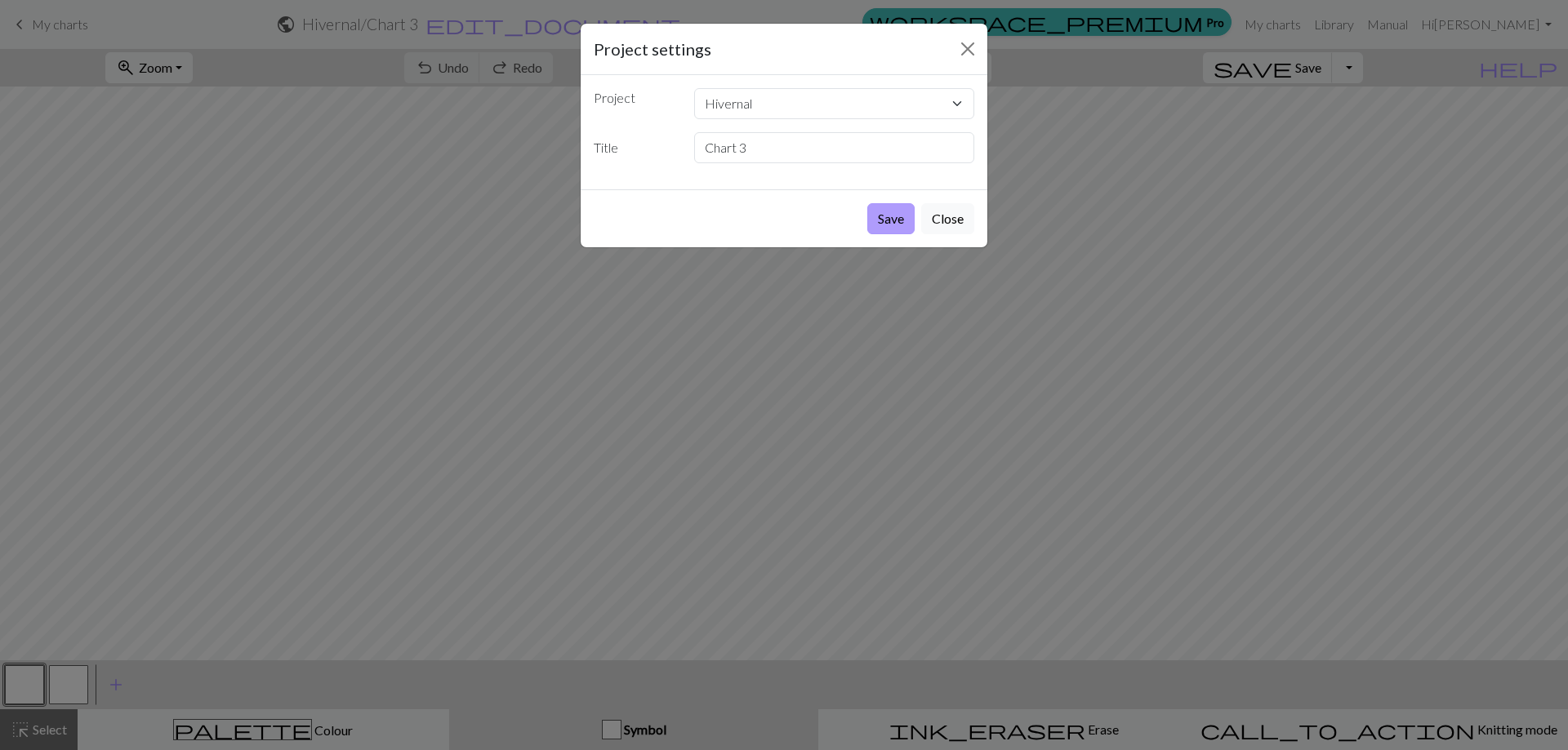
click at [885, 220] on button "Save" at bounding box center [891, 219] width 47 height 31
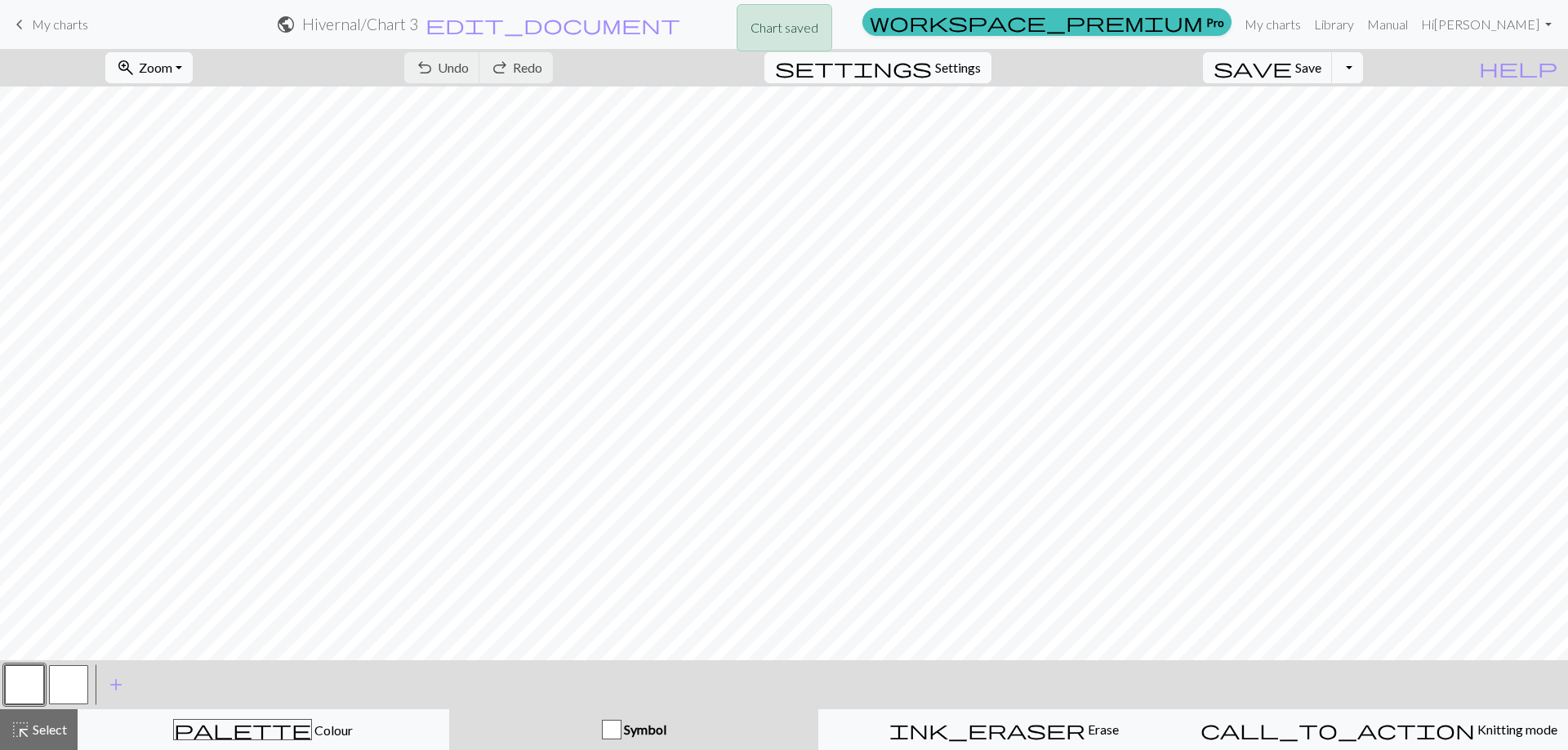
click at [980, 65] on span "Settings" at bounding box center [957, 68] width 46 height 19
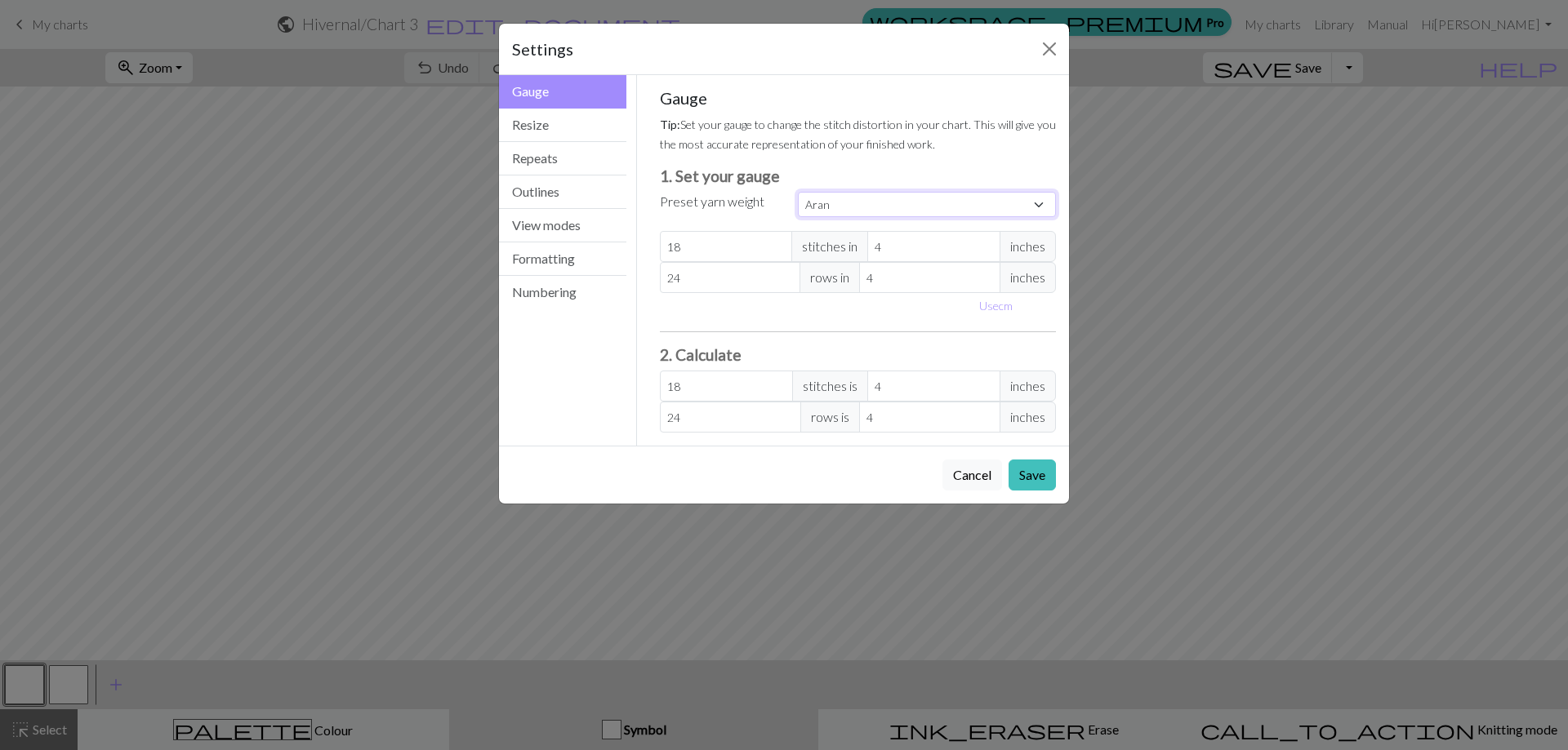
click at [1032, 203] on select "Custom Square Lace Light Fingering Fingering Sport Double knit Worsted Aran Bul…" at bounding box center [926, 204] width 258 height 26
select select "worsted"
click at [798, 192] on select "Custom Square Lace Light Fingering Fingering Sport Double knit Worsted Aran Bul…" at bounding box center [926, 204] width 258 height 26
type input "20"
type input "26"
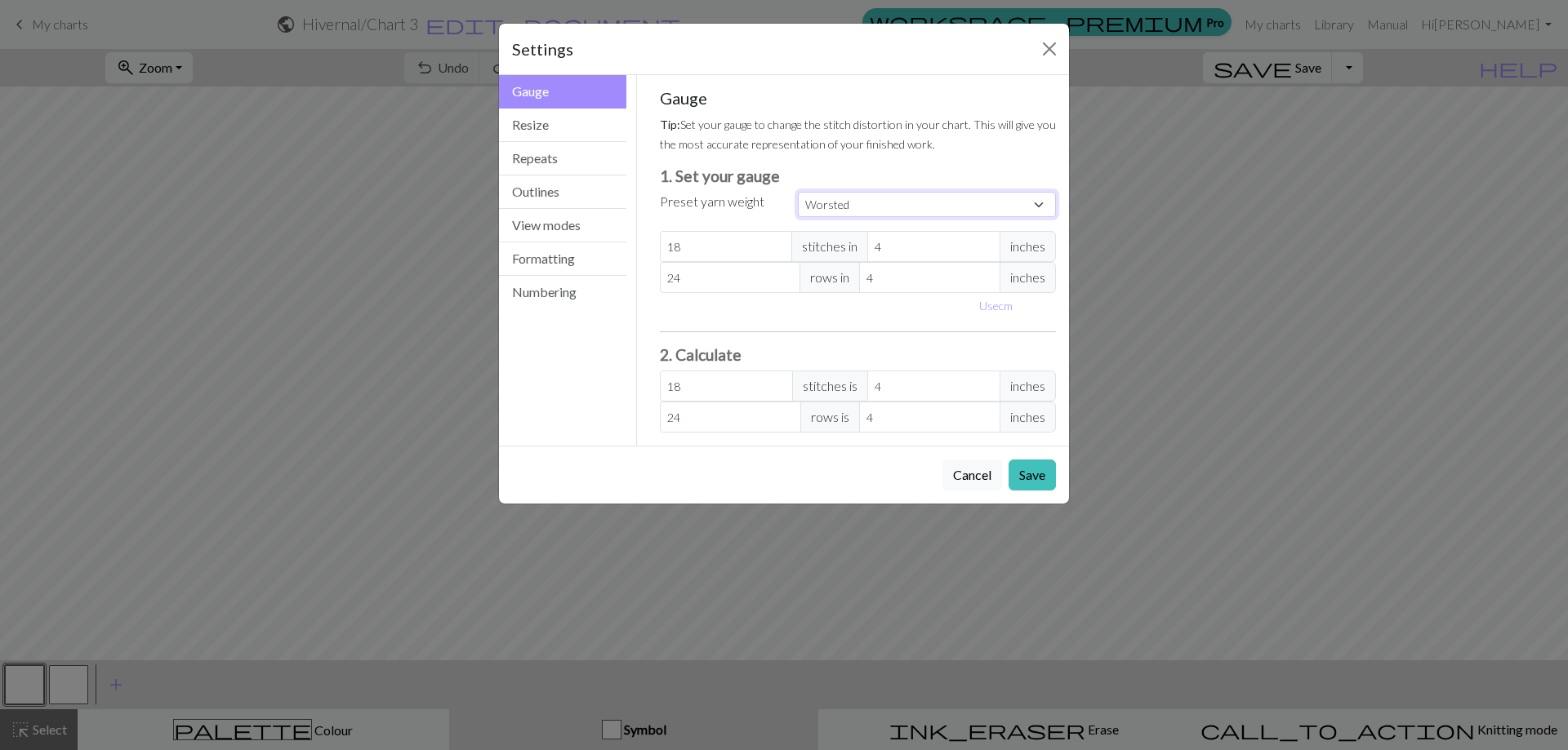
type input "20"
type input "26"
click at [577, 121] on button "Resize" at bounding box center [563, 125] width 128 height 34
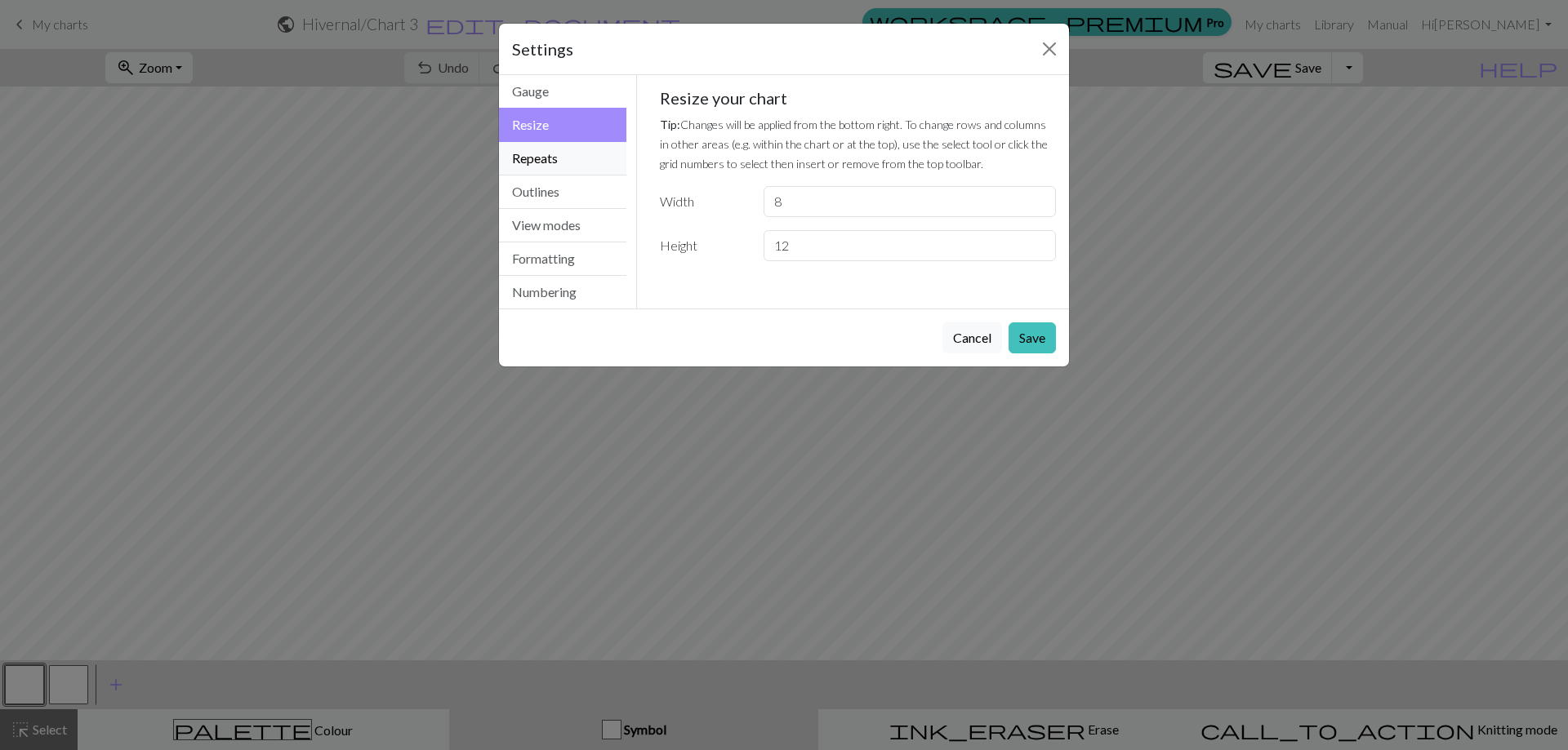
click at [569, 159] on button "Repeats" at bounding box center [563, 159] width 128 height 34
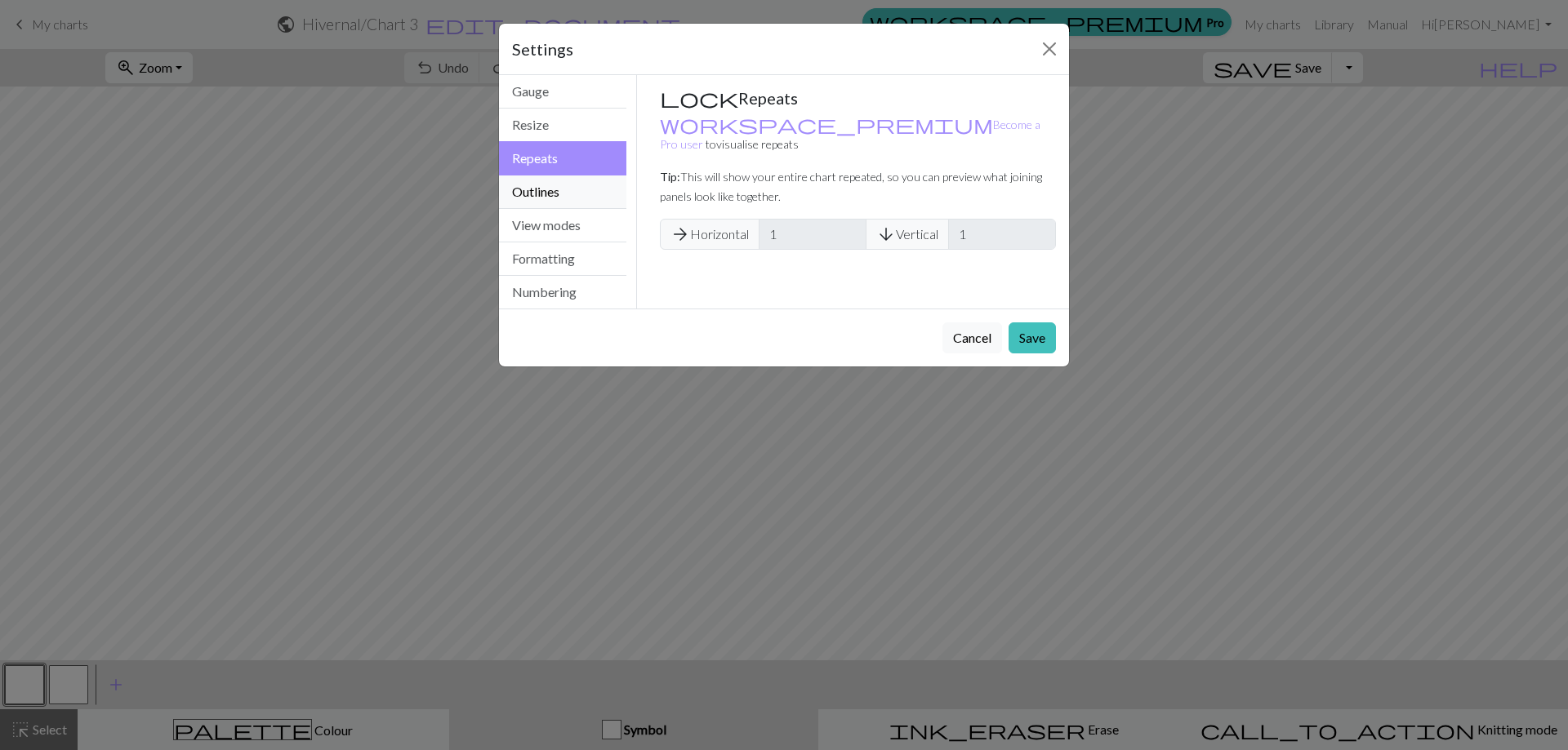
click at [578, 191] on button "Outlines" at bounding box center [563, 192] width 128 height 34
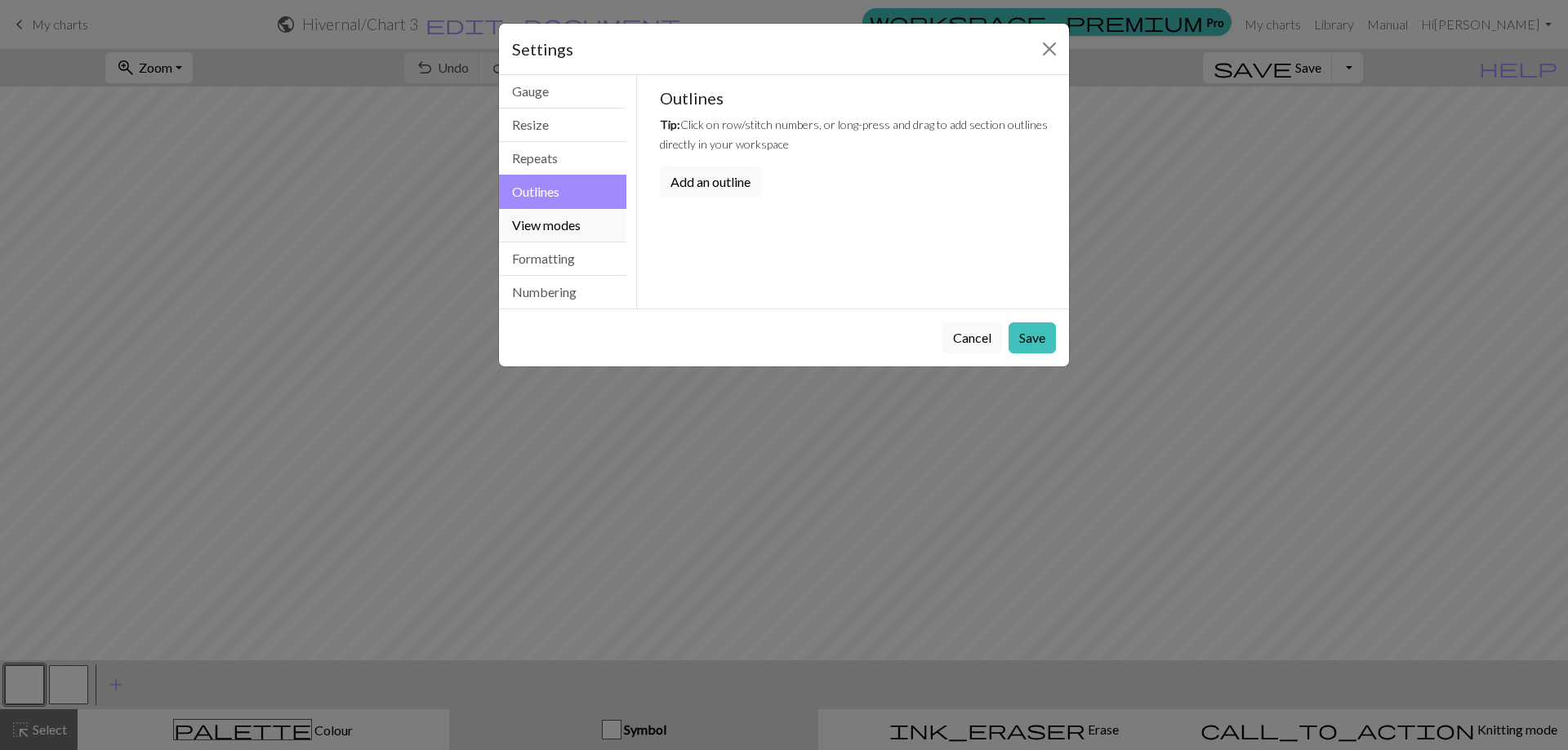
click at [572, 226] on button "View modes" at bounding box center [563, 225] width 128 height 34
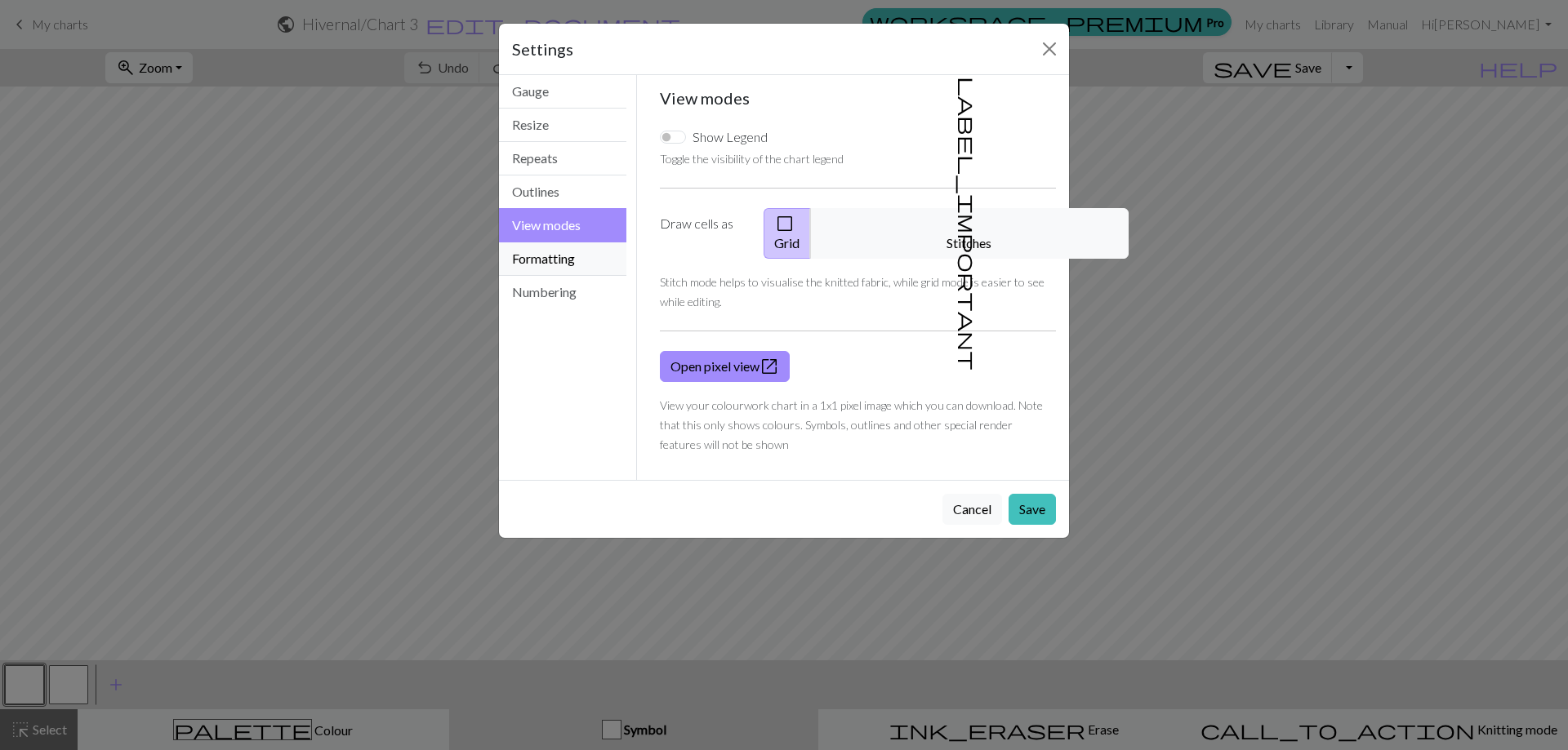
click at [570, 256] on button "Formatting" at bounding box center [563, 259] width 128 height 34
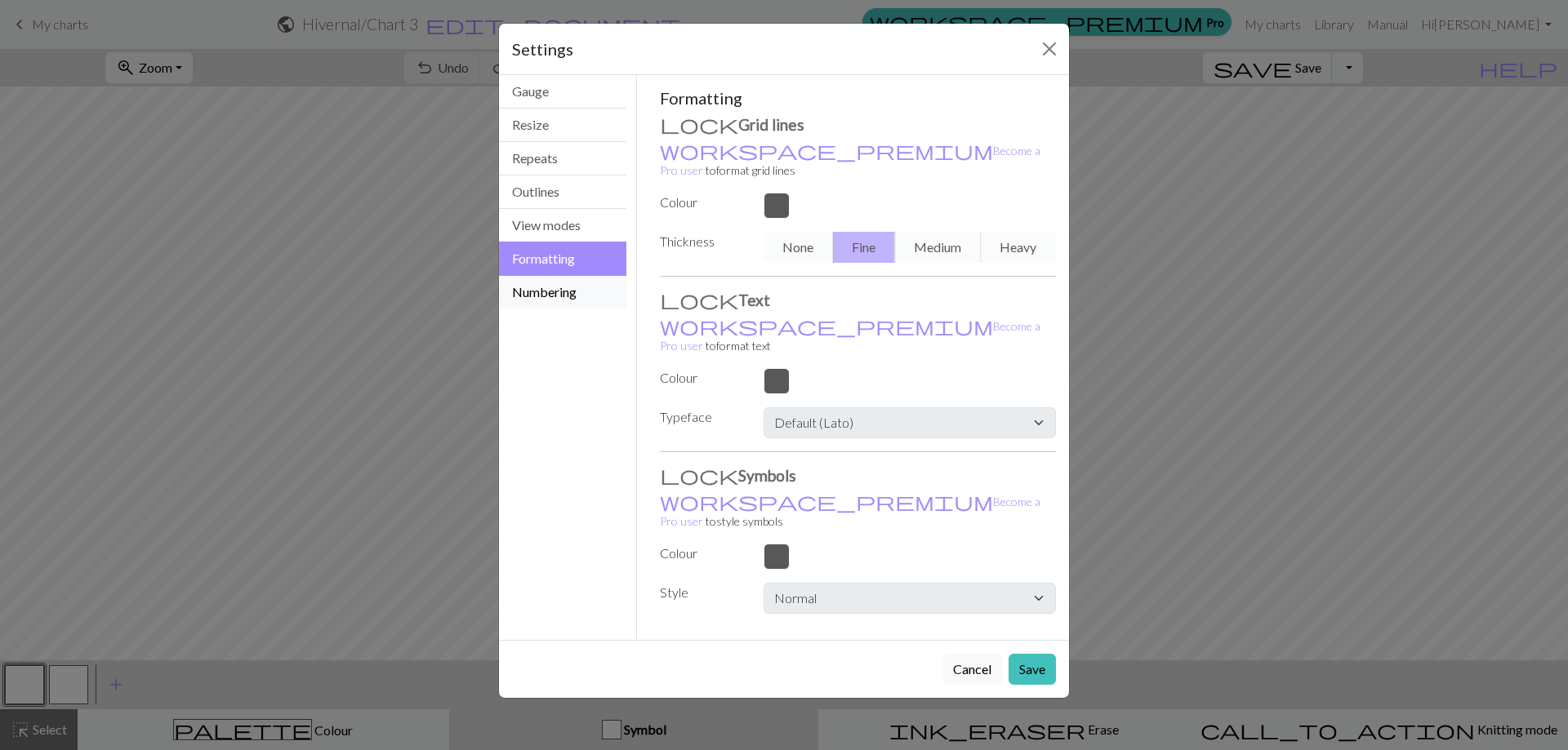
click at [570, 292] on button "Numbering" at bounding box center [563, 292] width 128 height 33
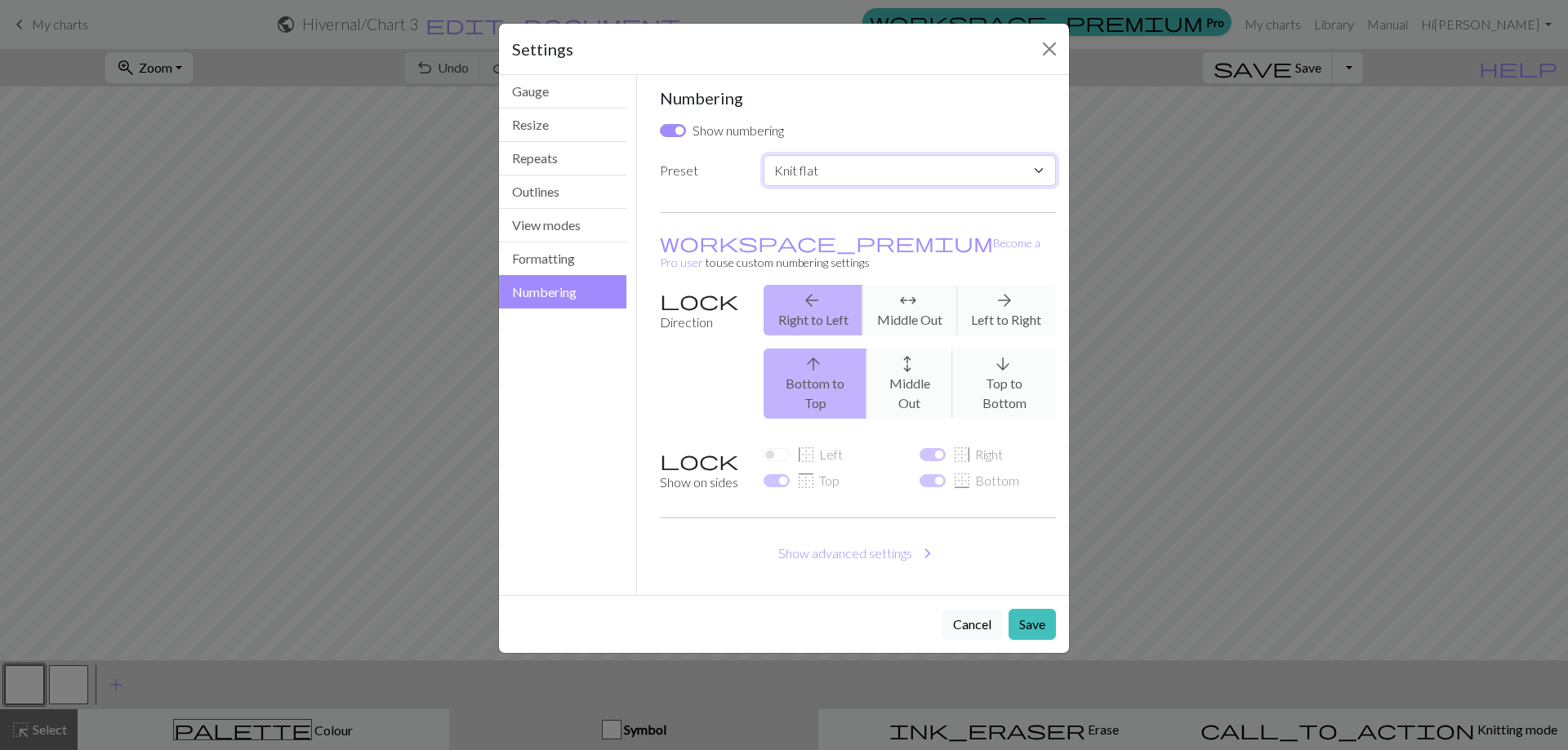
click at [1042, 165] on select "Custom Knit flat Knit in the round Lace knitting Cross stitch" at bounding box center [909, 171] width 292 height 31
select select "round"
click at [763, 155] on select "Custom Knit flat Knit in the round Lace knitting Cross stitch" at bounding box center [909, 171] width 292 height 31
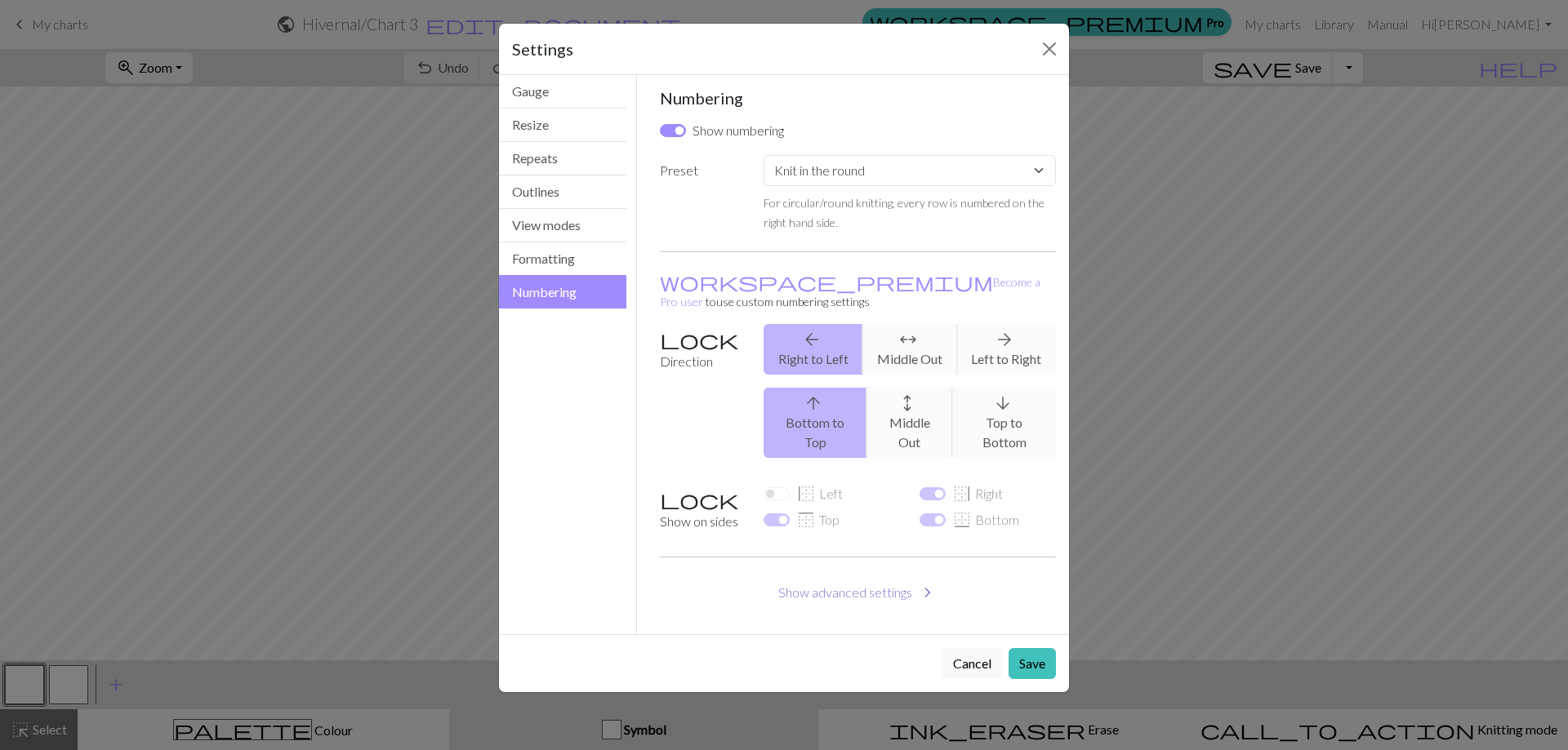
click at [864, 577] on button "Show advanced settings chevron_right" at bounding box center [858, 592] width 397 height 31
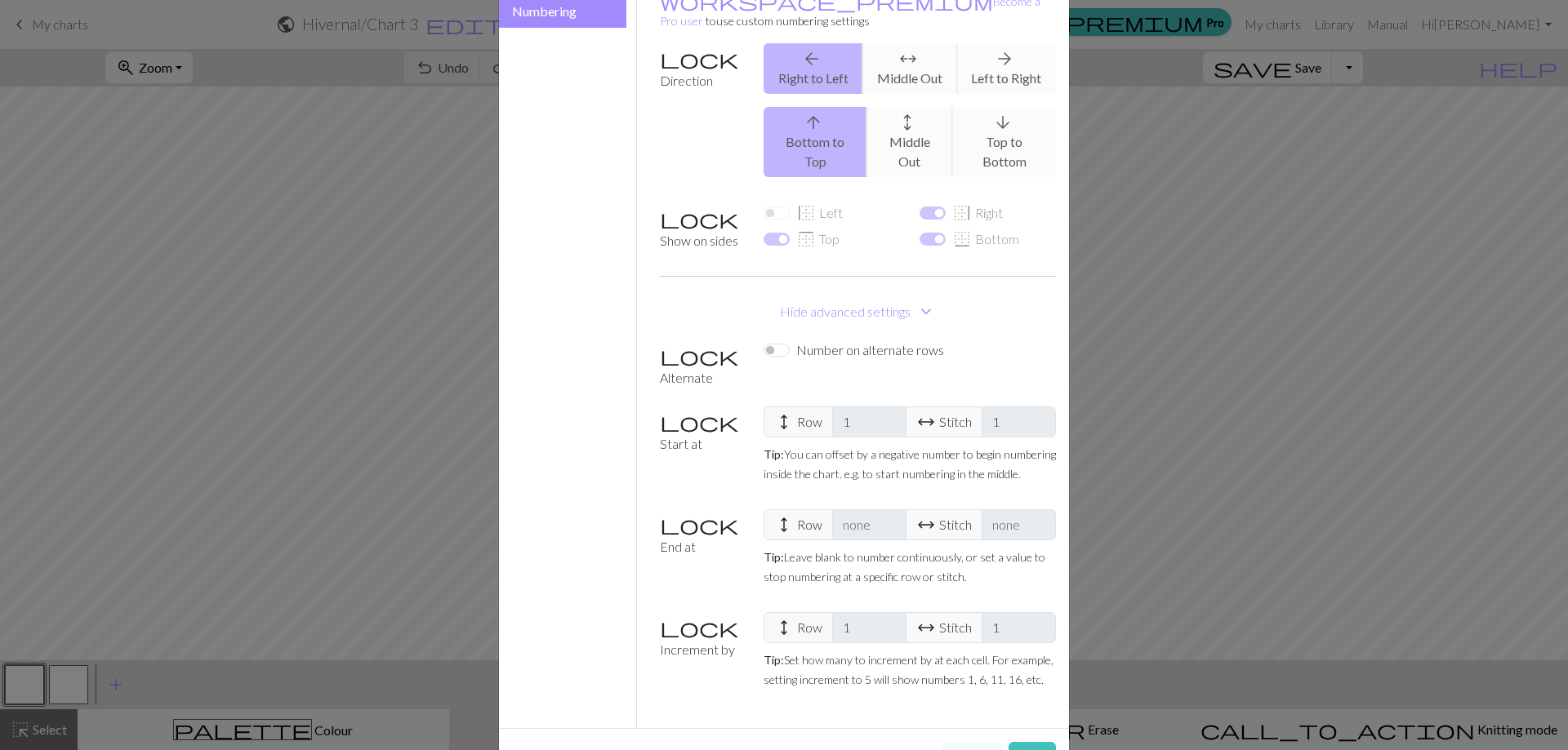
scroll to position [282, 0]
click at [956, 611] on span "arrow_range Stitch" at bounding box center [944, 627] width 77 height 31
click at [1021, 741] on button "Save" at bounding box center [1032, 756] width 47 height 31
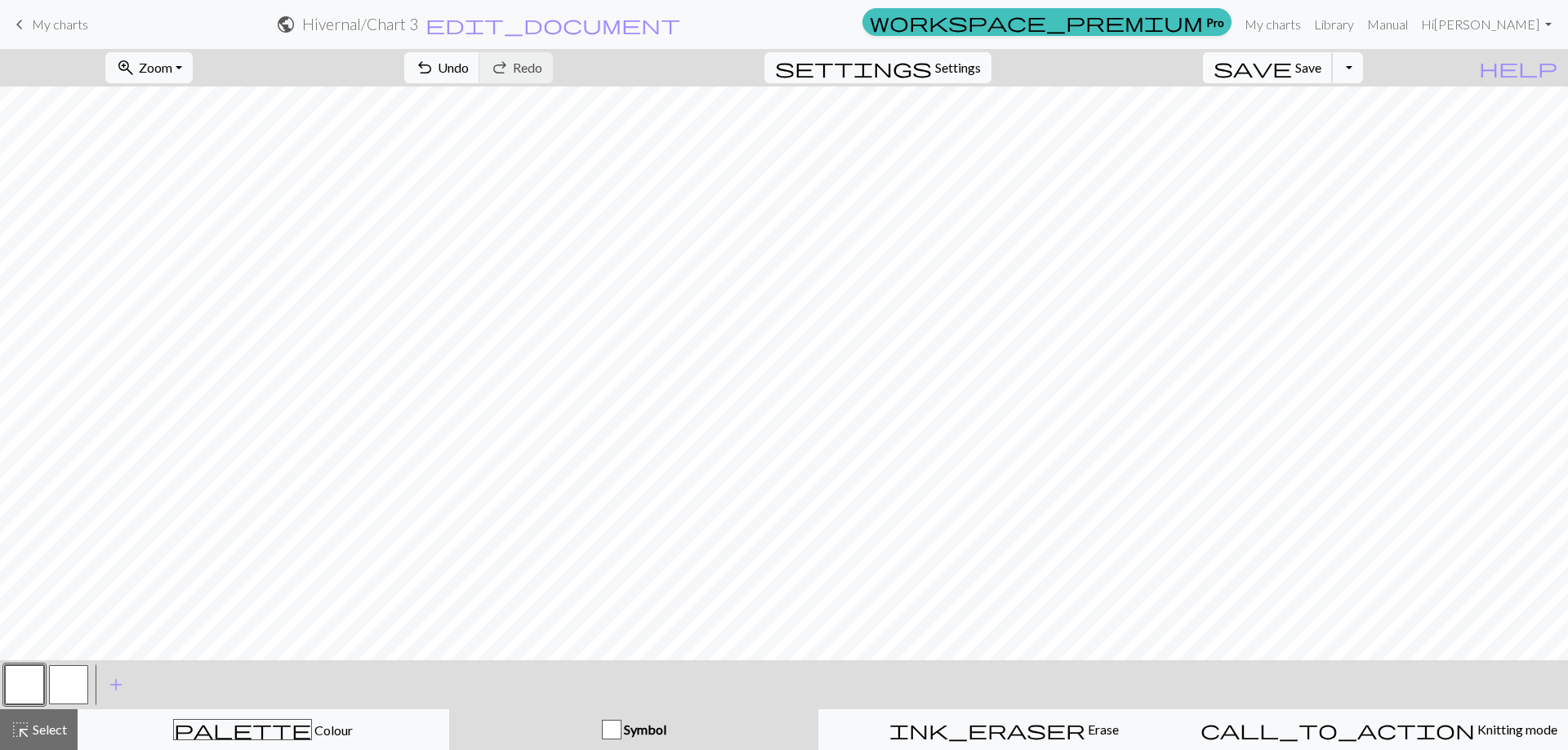
click at [1321, 68] on span "Save" at bounding box center [1308, 67] width 26 height 16
click at [1307, 23] on link "My charts" at bounding box center [1272, 25] width 69 height 33
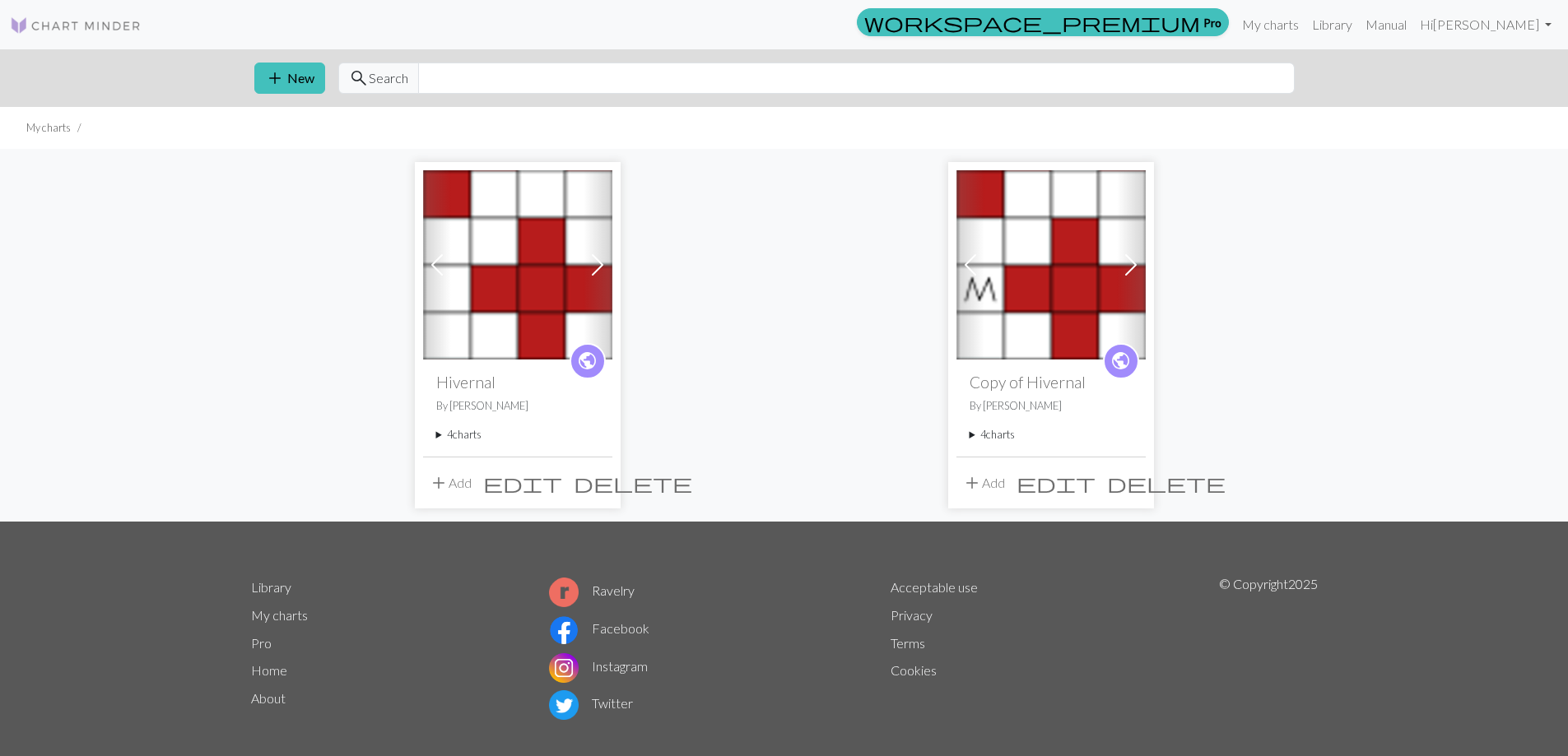
click at [972, 435] on summary "4 charts" at bounding box center [1051, 434] width 163 height 16
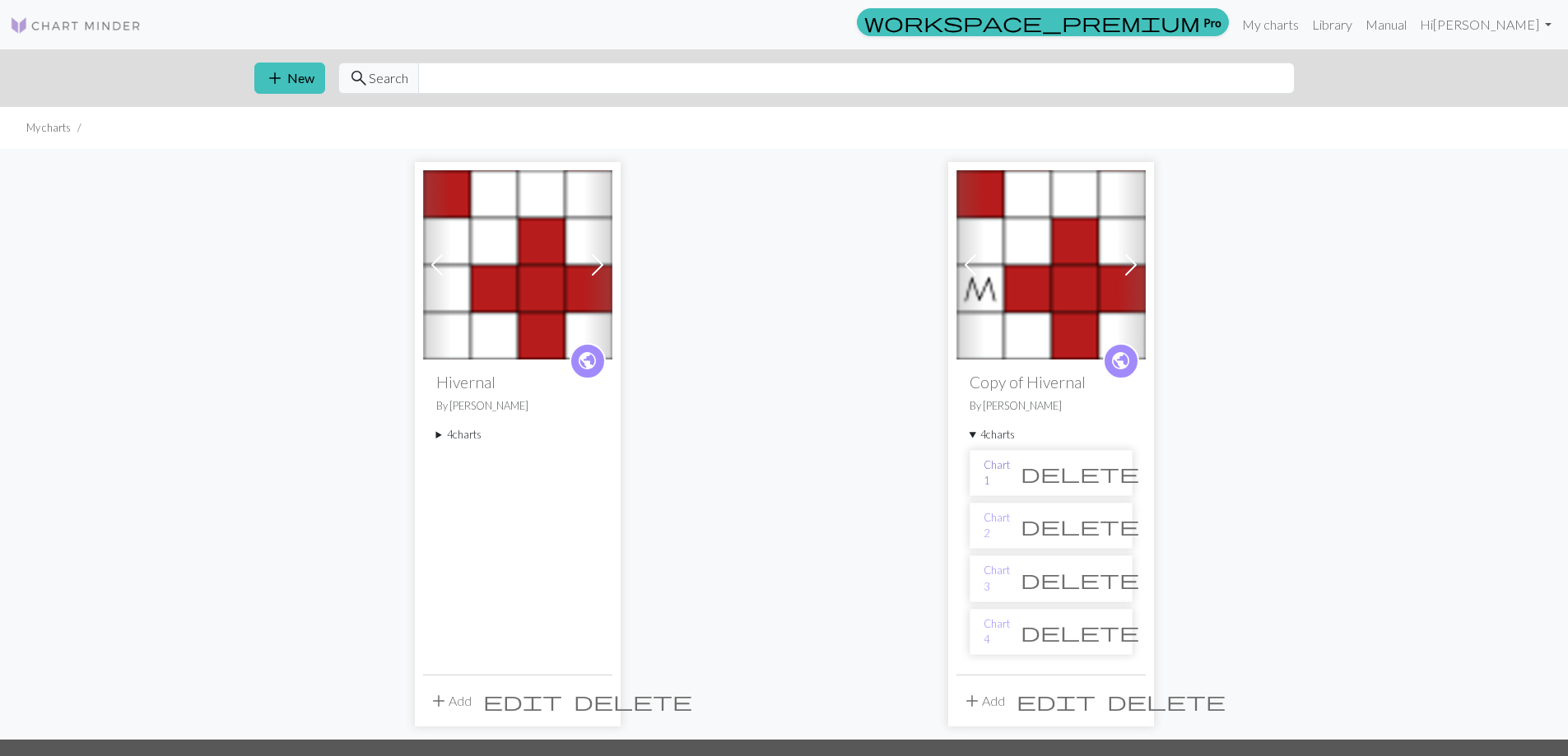
click at [994, 473] on link "Chart 1" at bounding box center [997, 473] width 27 height 31
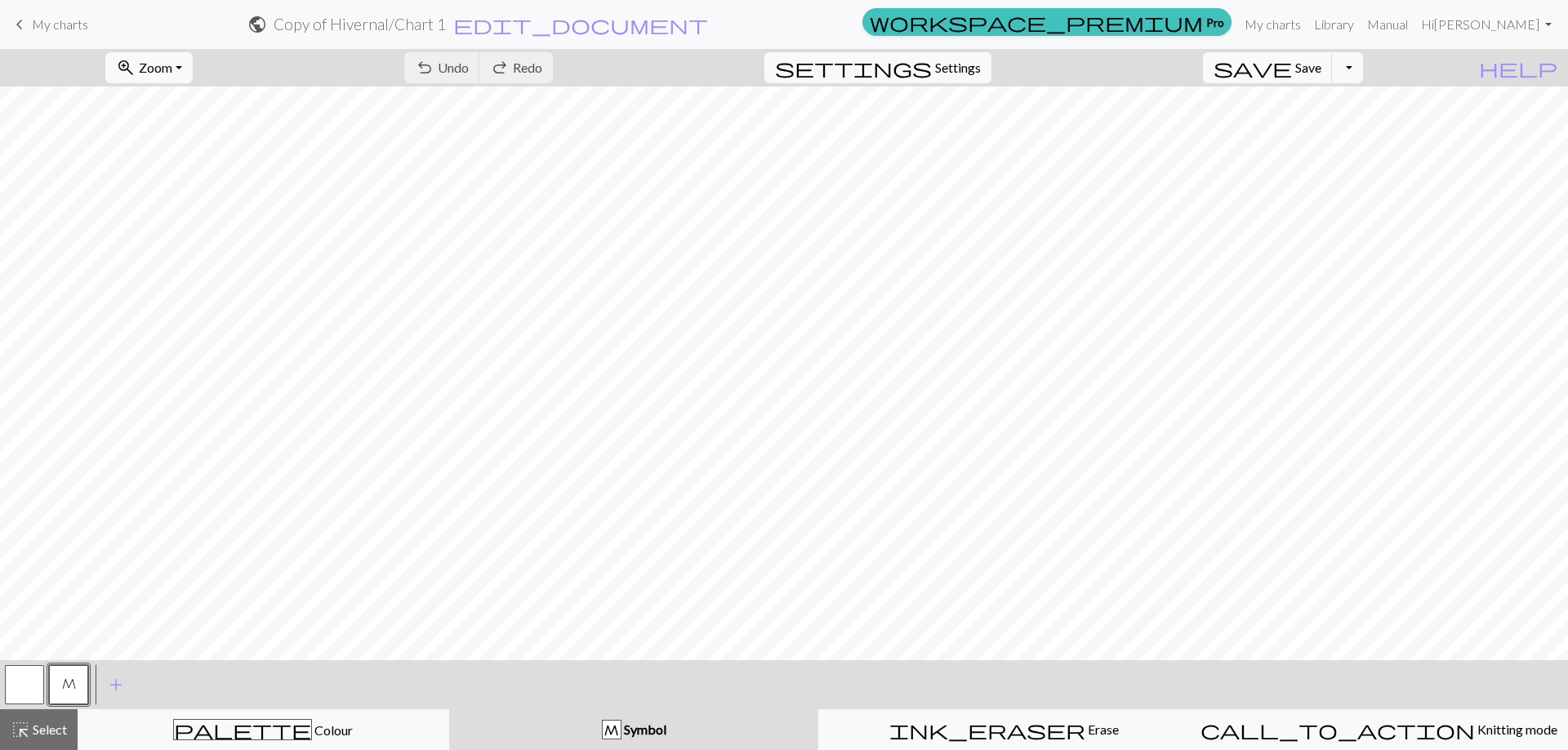
click at [35, 23] on span "My charts" at bounding box center [60, 24] width 57 height 16
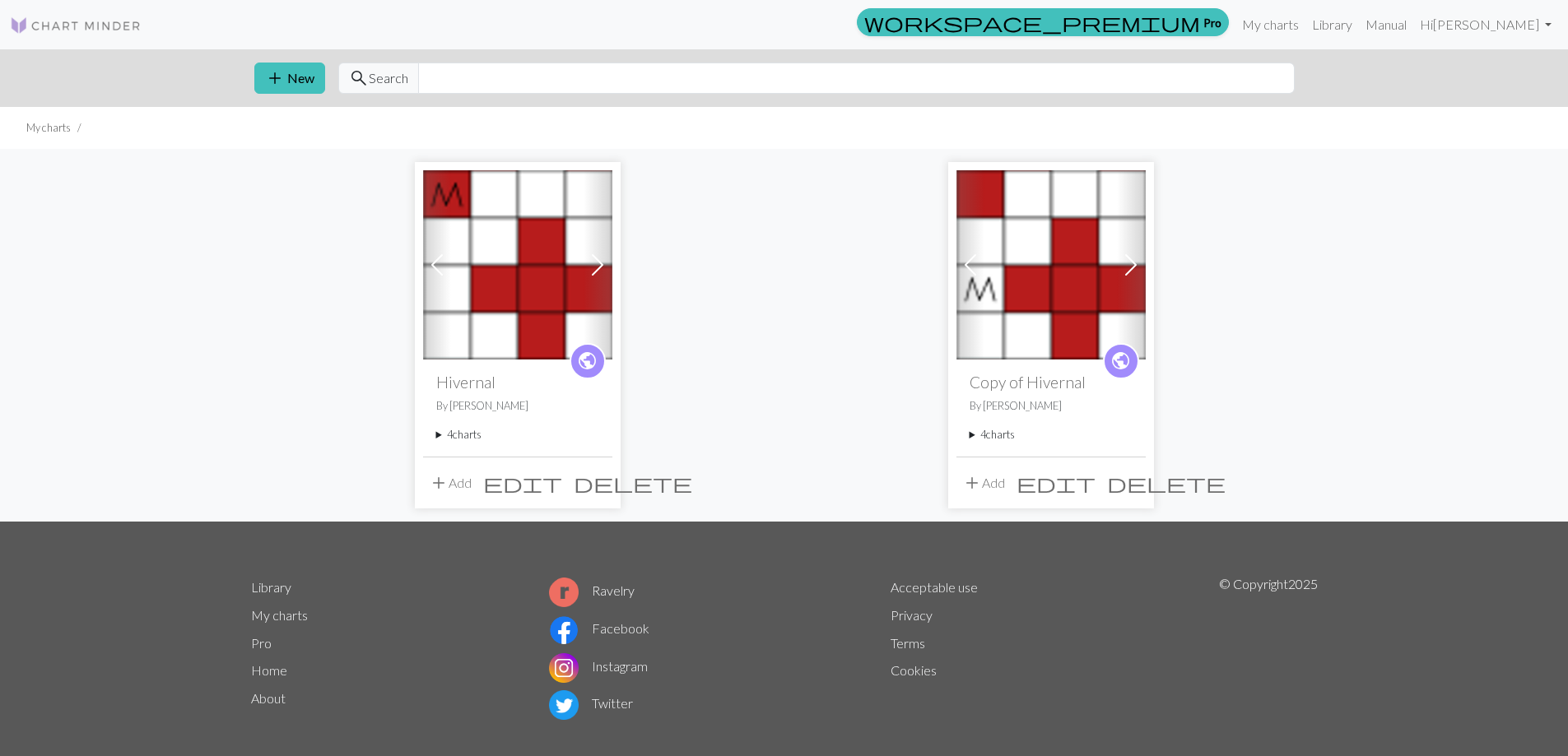
click at [439, 433] on summary "4 charts" at bounding box center [517, 434] width 163 height 16
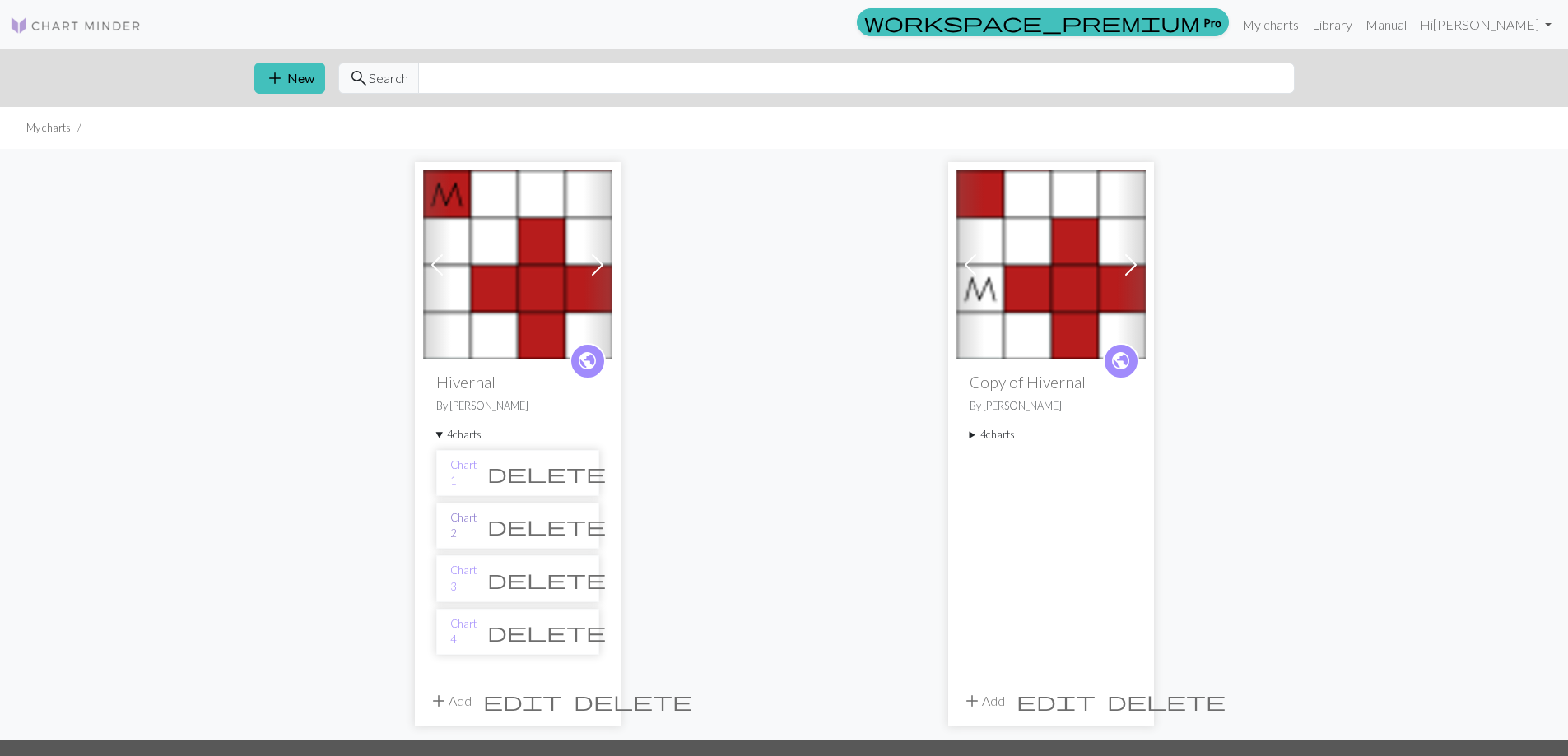
click at [467, 524] on link "Chart 2" at bounding box center [463, 526] width 27 height 31
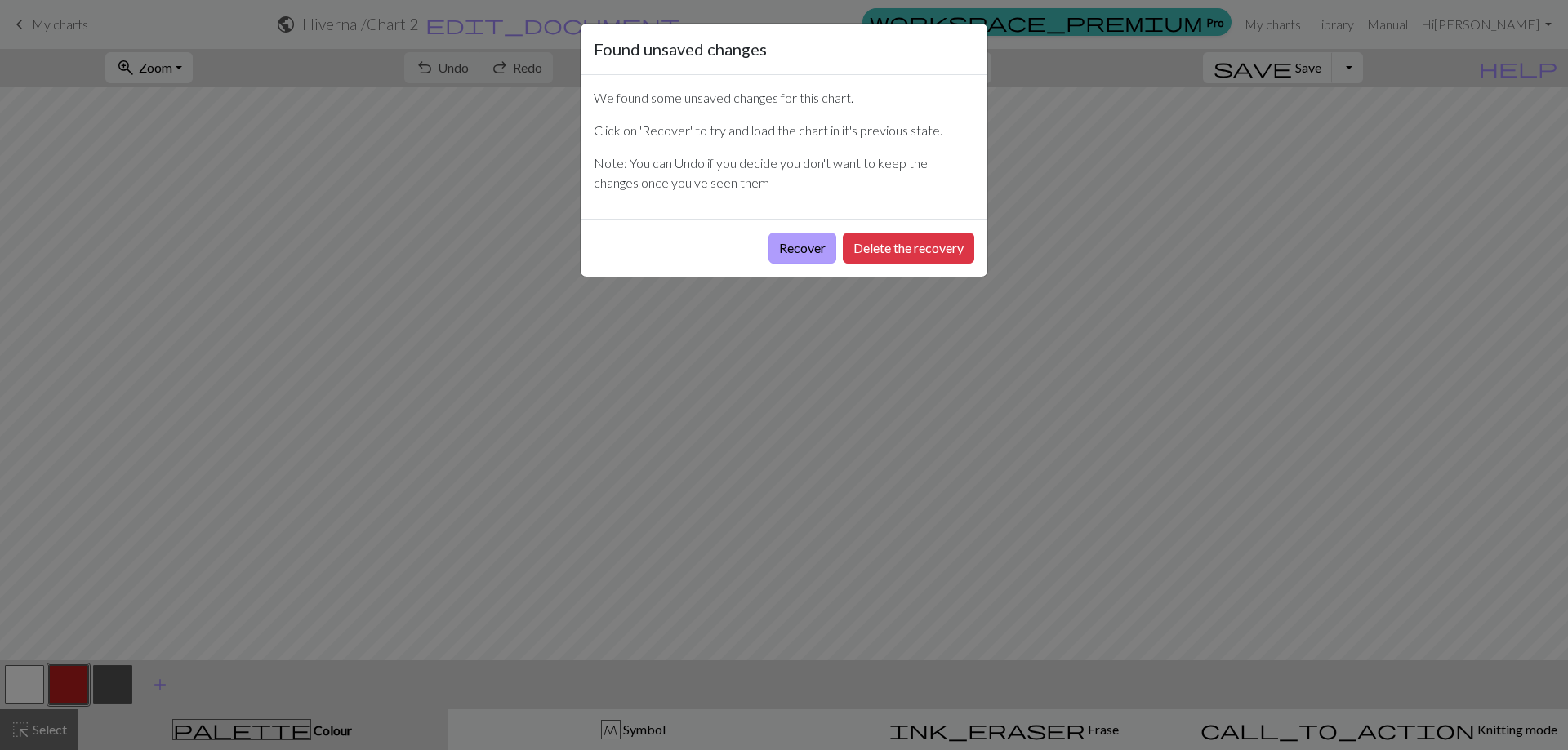
click at [812, 253] on button "Recover" at bounding box center [802, 248] width 68 height 31
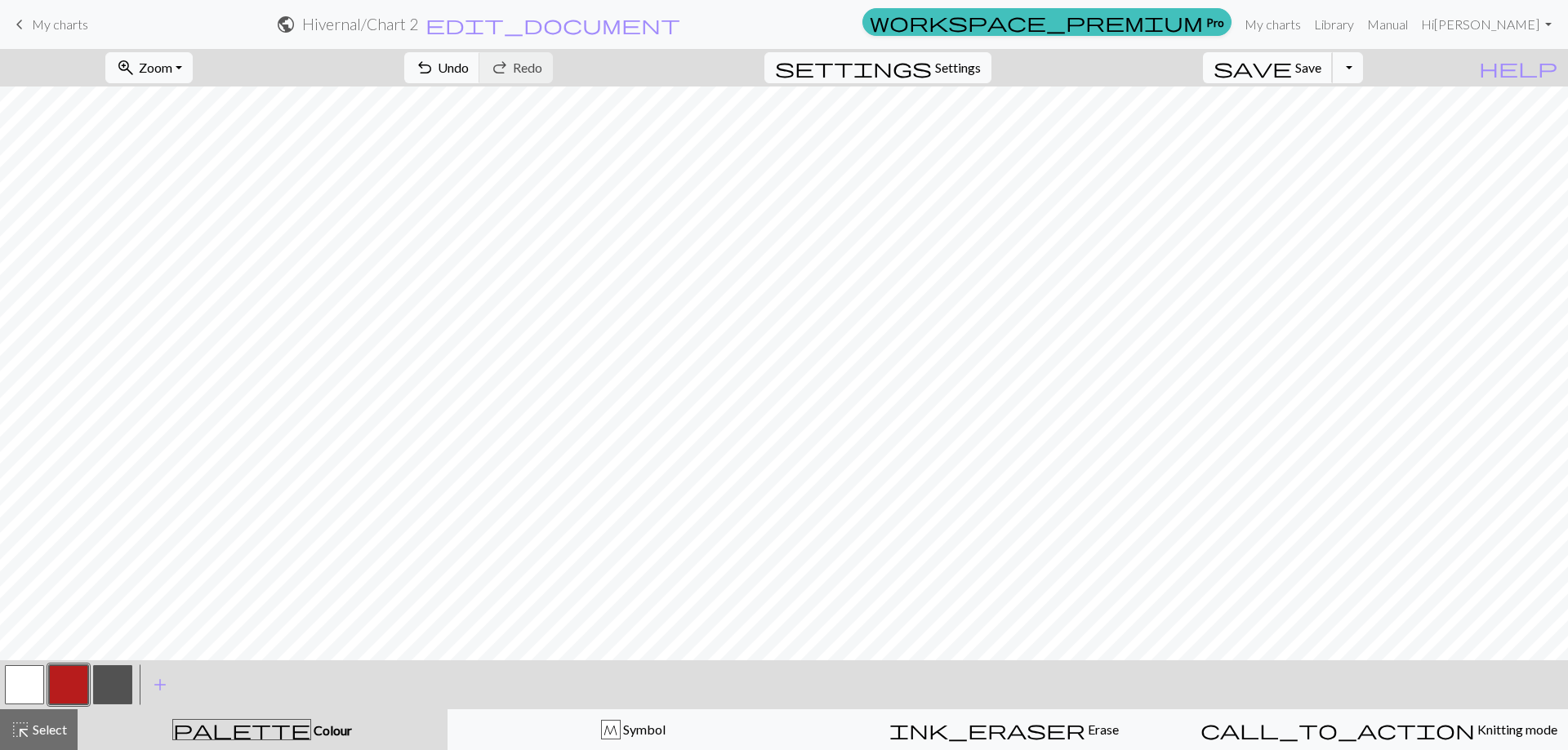
click at [1321, 73] on span "Save" at bounding box center [1308, 67] width 26 height 16
click at [26, 23] on span "keyboard_arrow_left" at bounding box center [19, 24] width 19 height 23
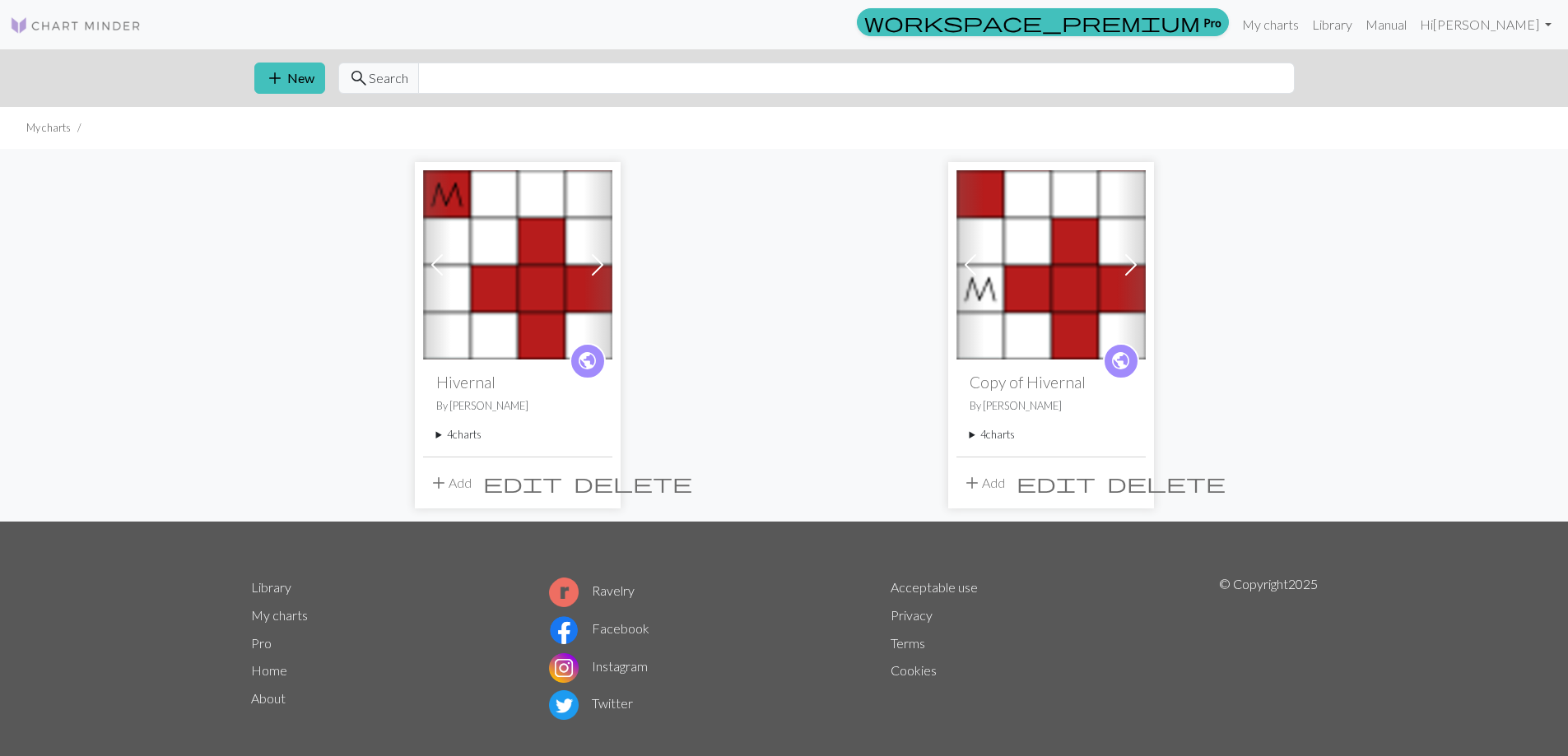
click at [439, 434] on summary "4 charts" at bounding box center [517, 434] width 163 height 16
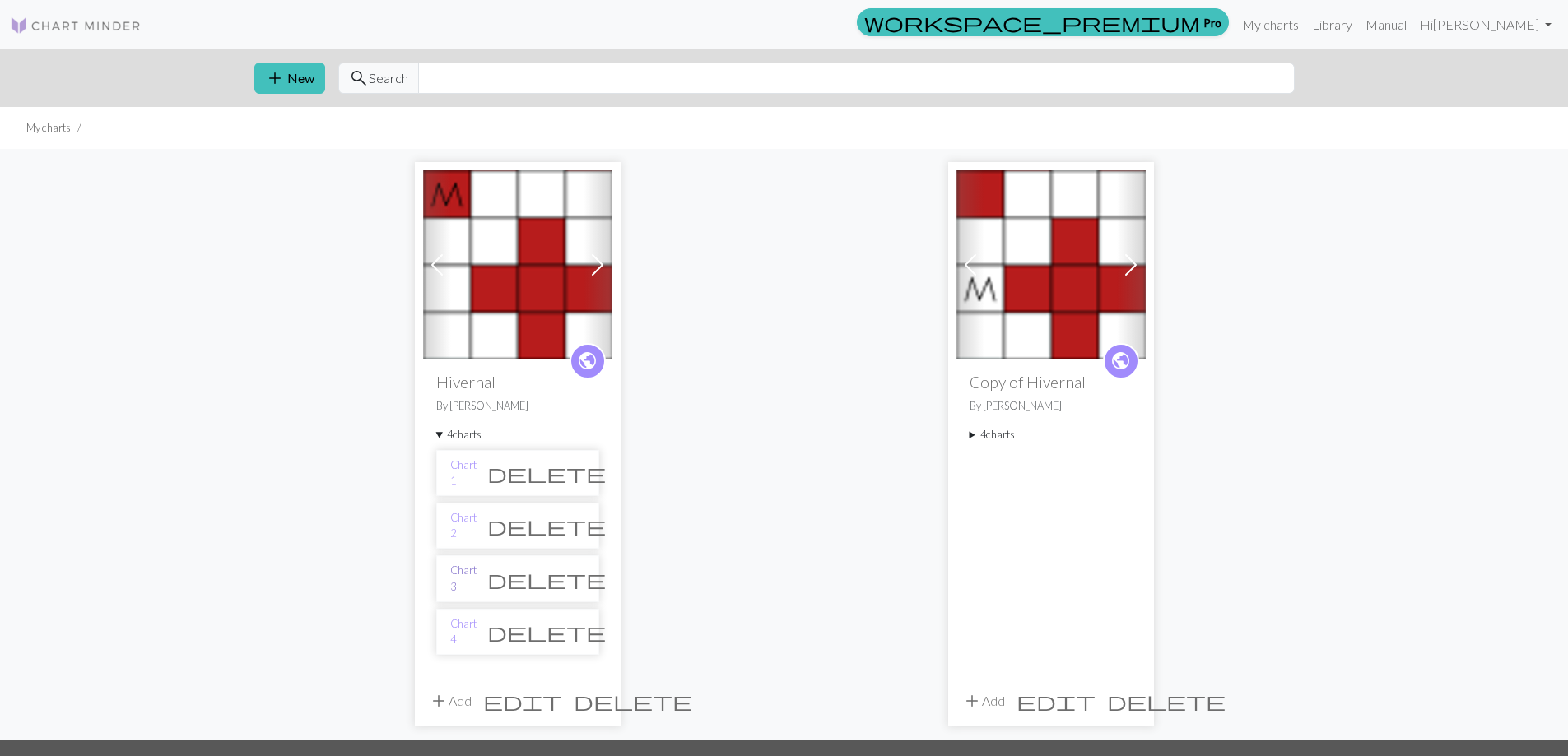
click at [467, 577] on link "Chart 3" at bounding box center [463, 578] width 27 height 31
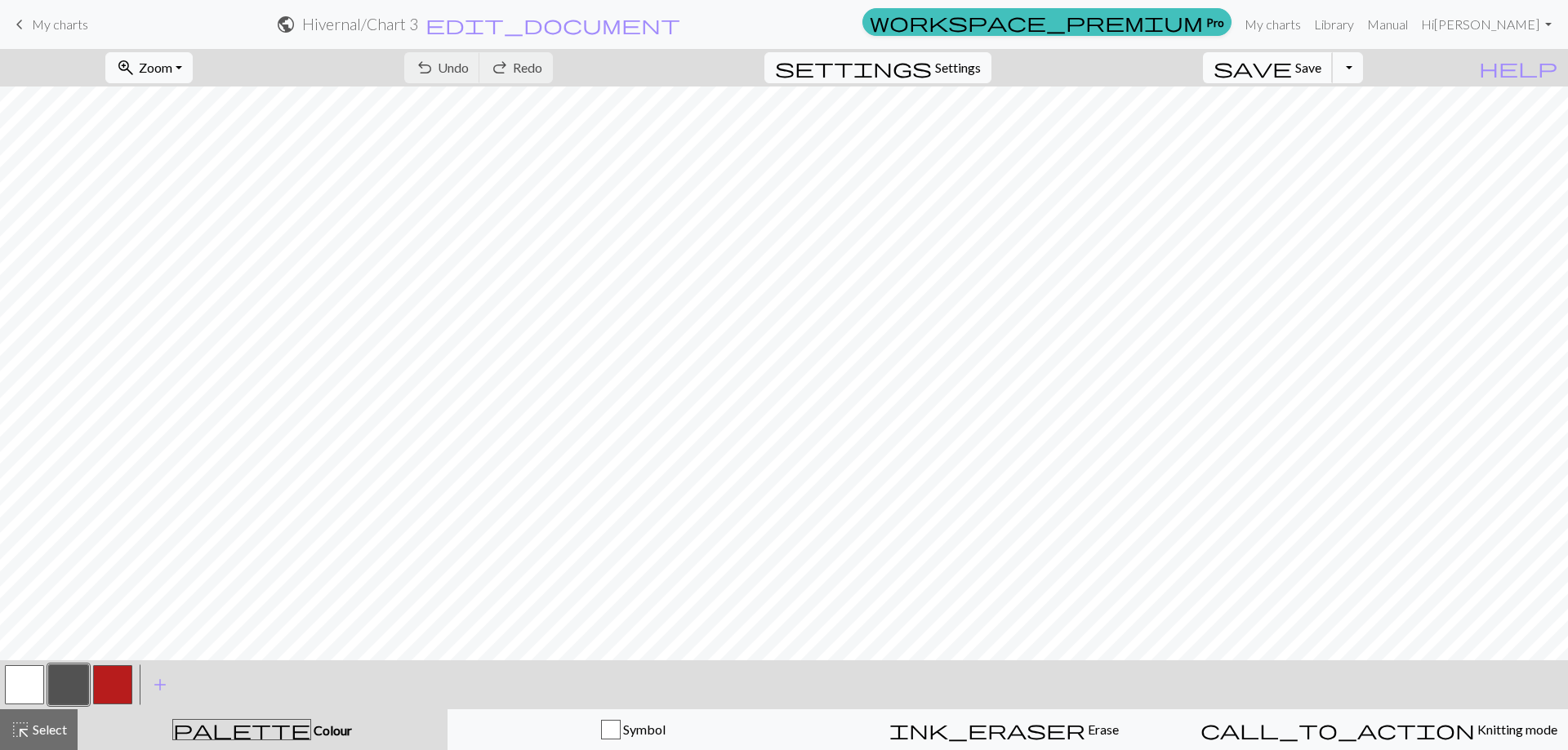
click at [1321, 66] on button "save Save Save" at bounding box center [1268, 68] width 130 height 31
click at [20, 23] on span "keyboard_arrow_left" at bounding box center [19, 24] width 19 height 23
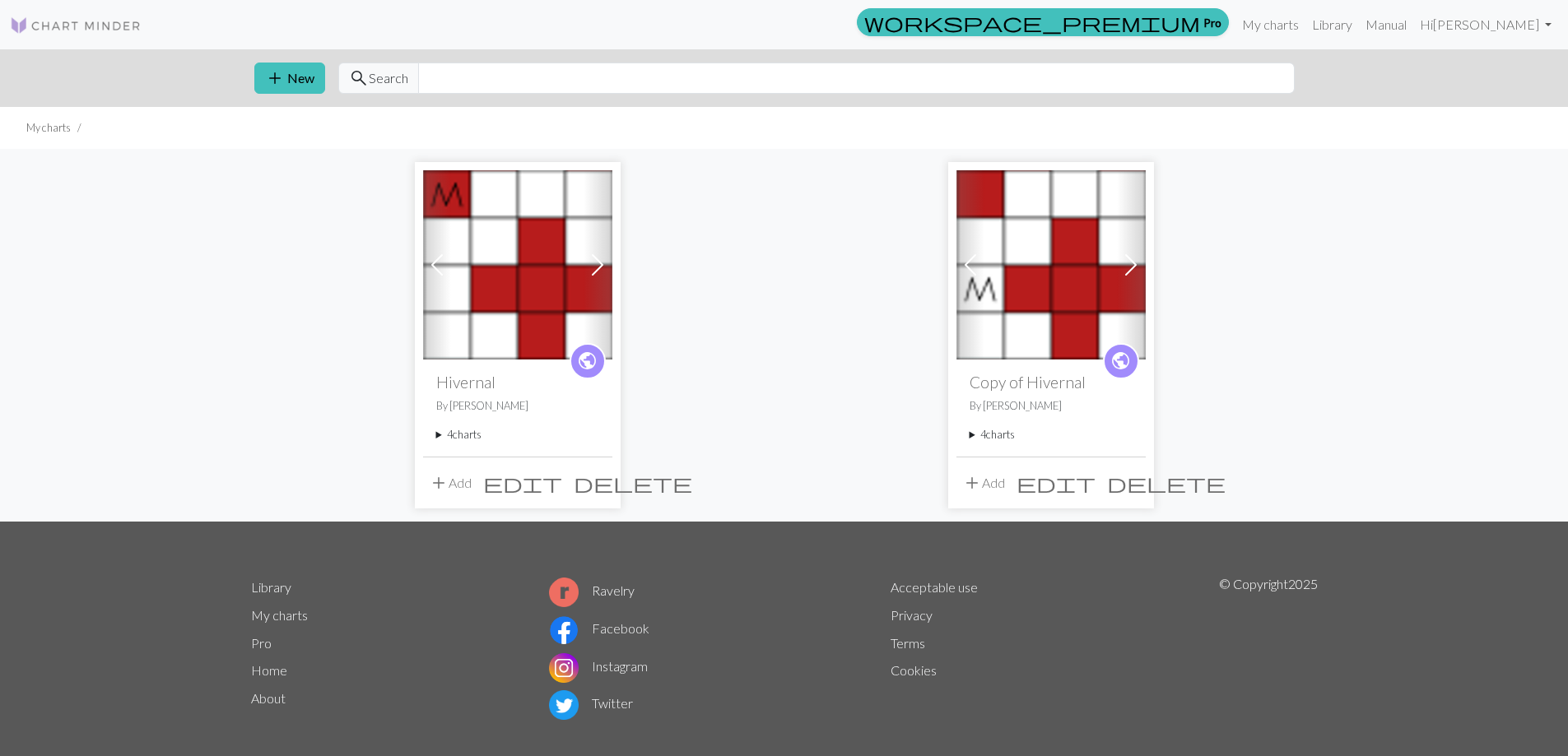
click at [441, 434] on summary "4 charts" at bounding box center [517, 434] width 163 height 16
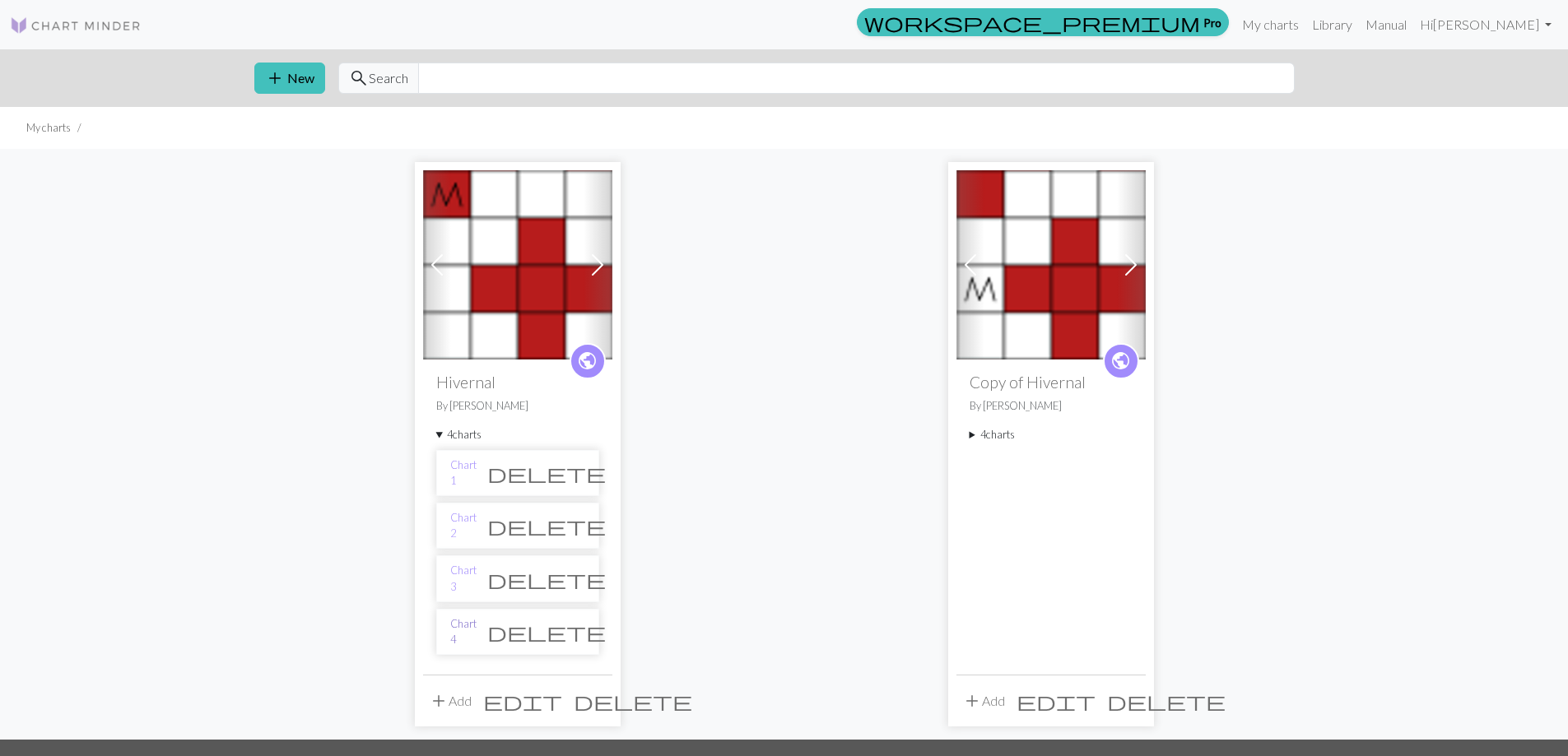
click at [468, 629] on link "Chart 4" at bounding box center [463, 632] width 27 height 31
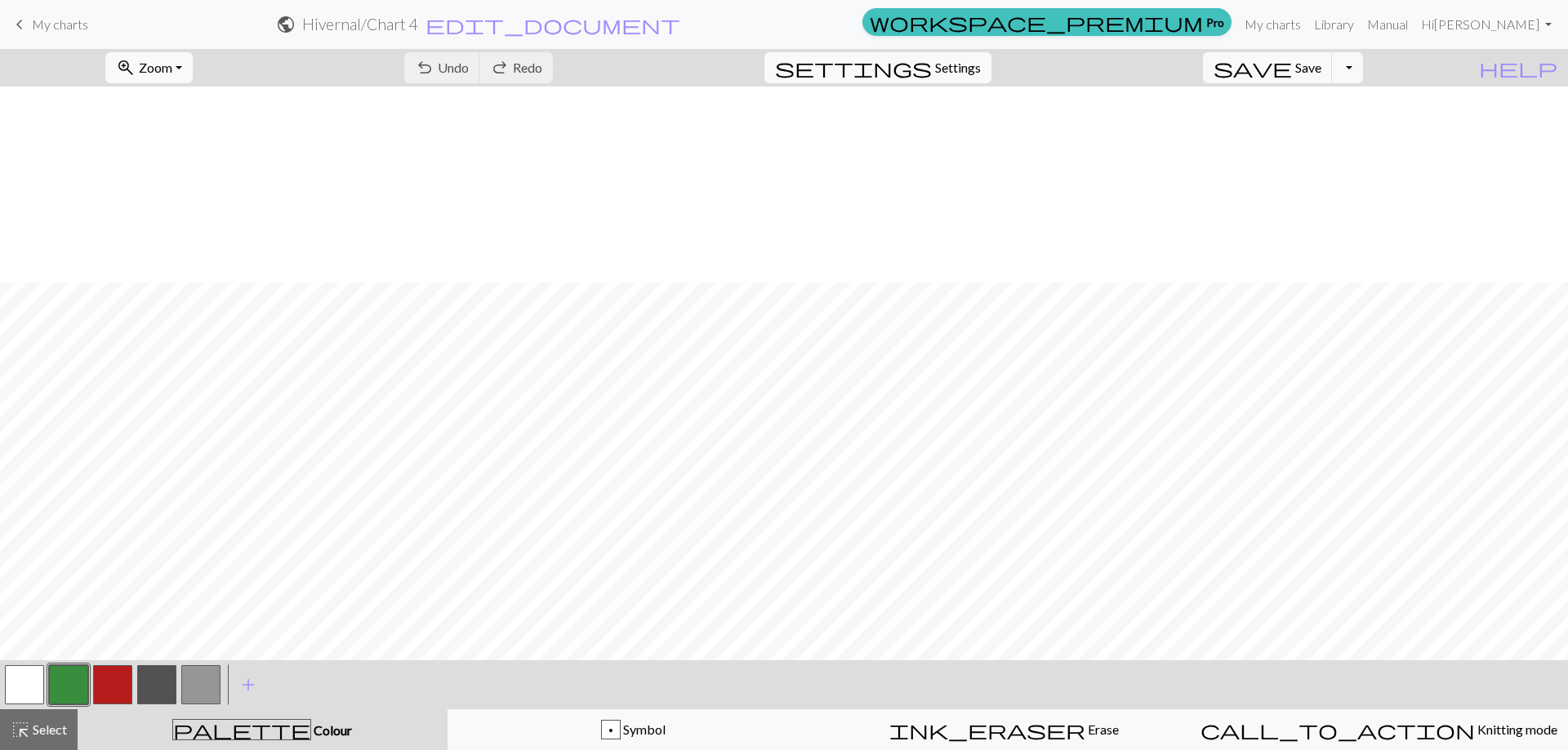
scroll to position [197, 0]
click at [159, 693] on button "button" at bounding box center [156, 684] width 39 height 39
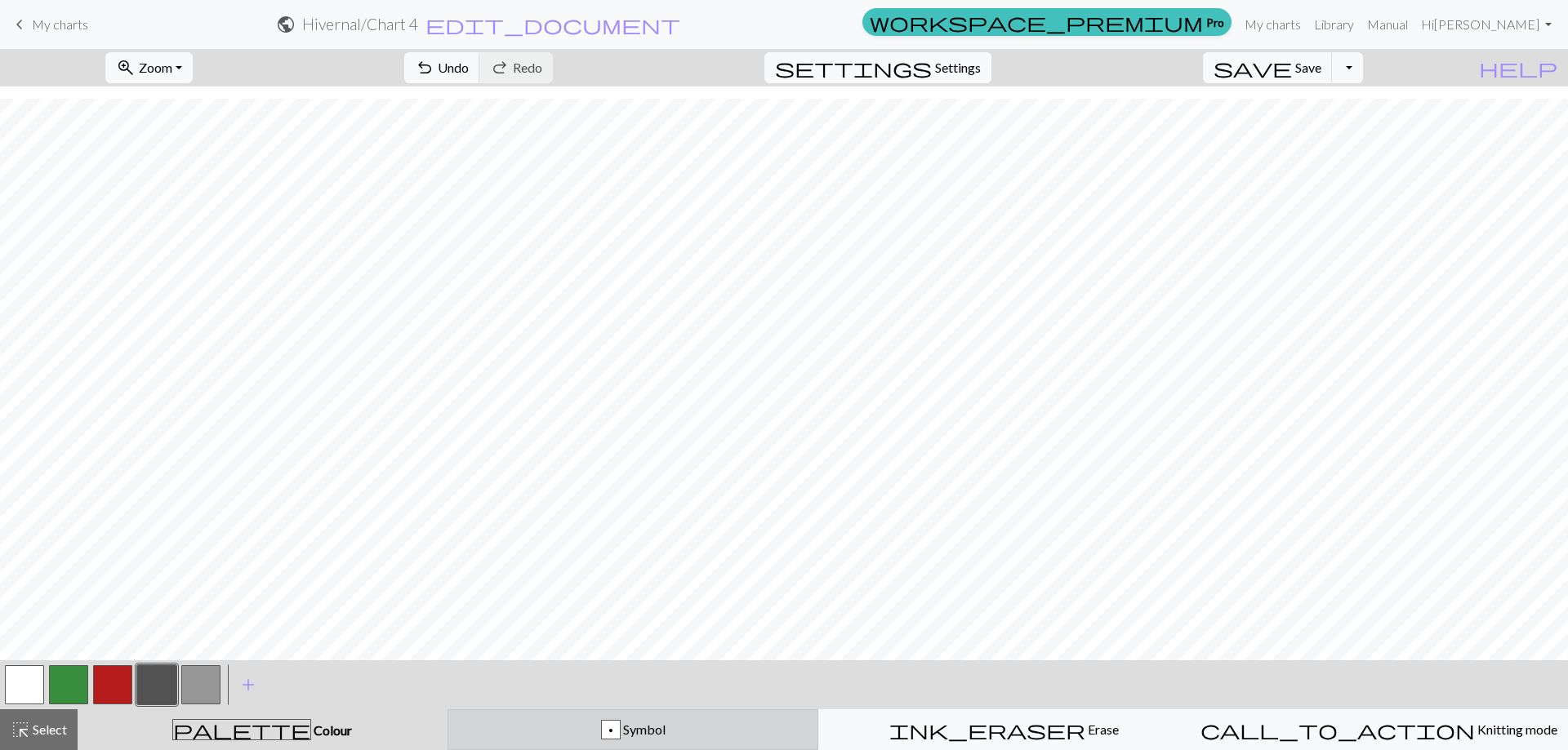
click at [610, 730] on div "p" at bounding box center [611, 730] width 18 height 19
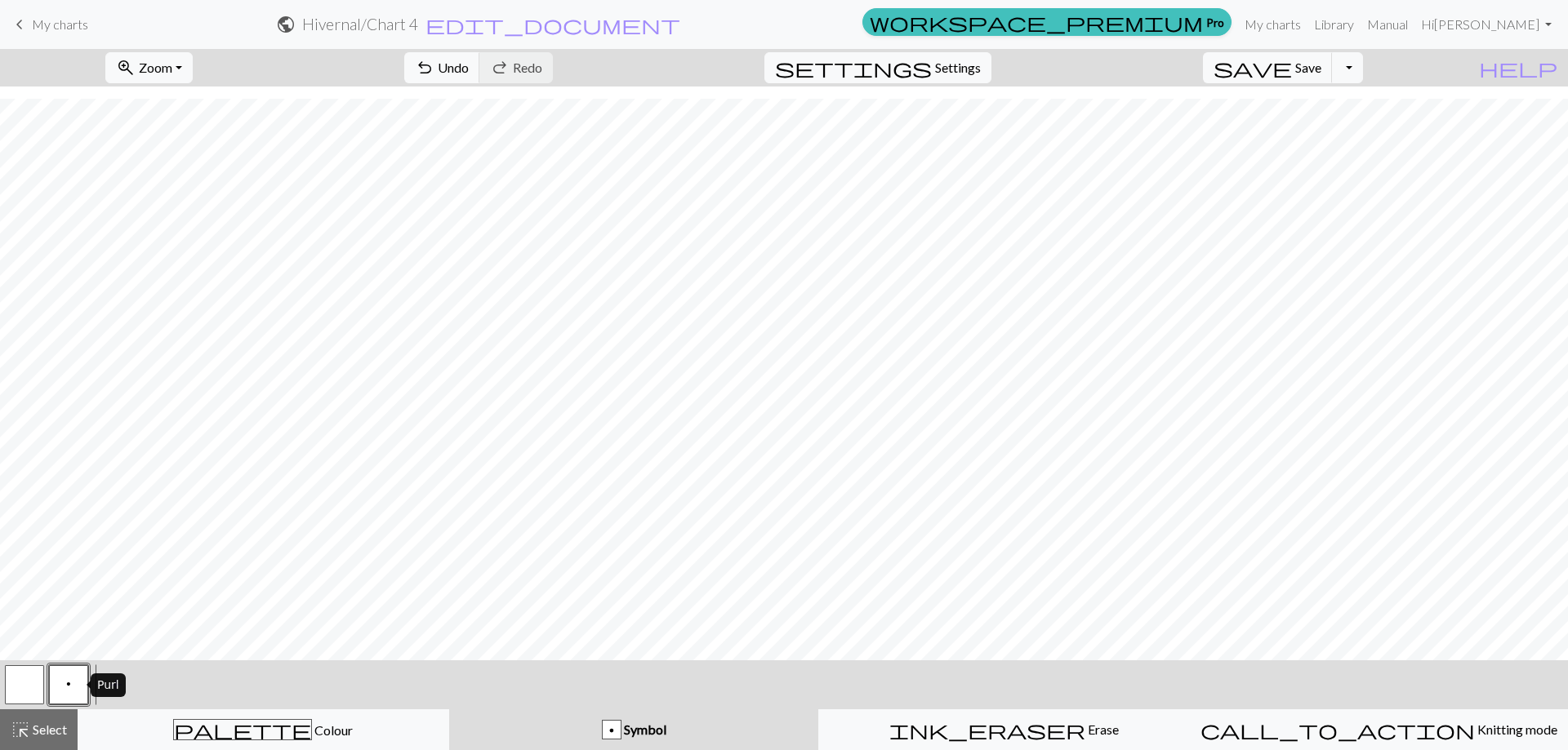
click at [66, 691] on button "p" at bounding box center [68, 684] width 39 height 39
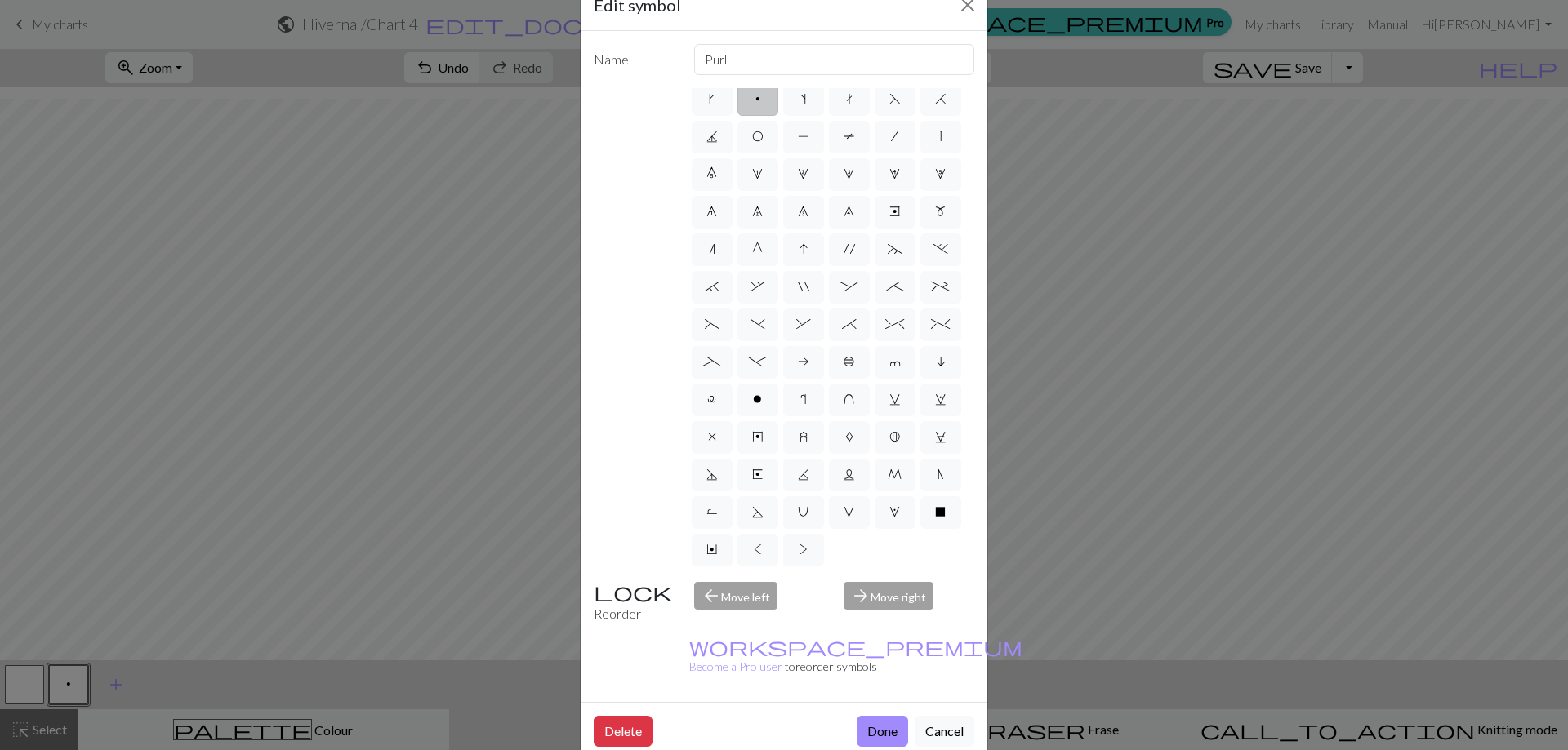
scroll to position [158, 0]
click at [887, 471] on span "M" at bounding box center [894, 474] width 14 height 13
click at [887, 509] on input "M" at bounding box center [893, 515] width 11 height 11
radio input "true"
type input "m1"
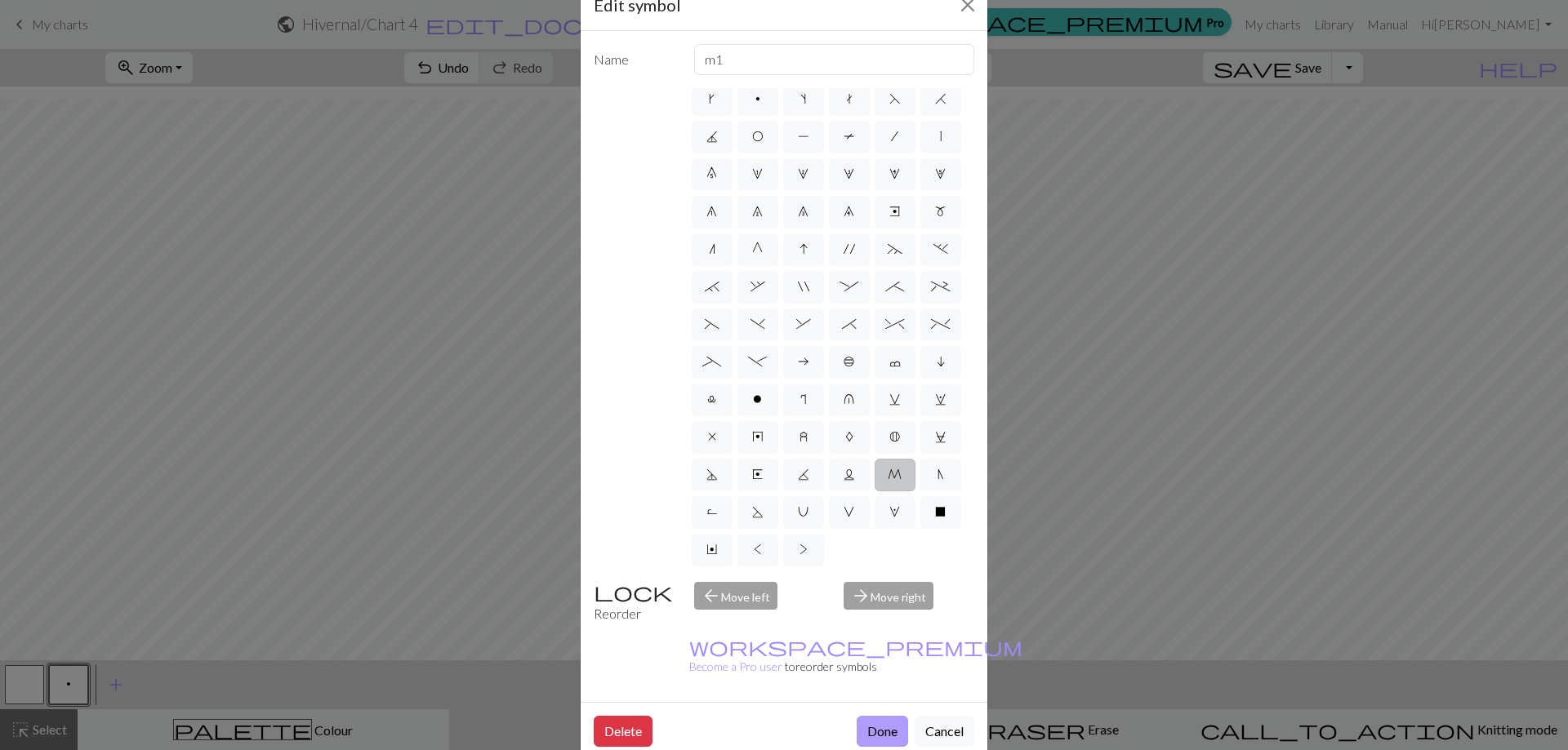
click at [864, 716] on button "Done" at bounding box center [882, 732] width 51 height 31
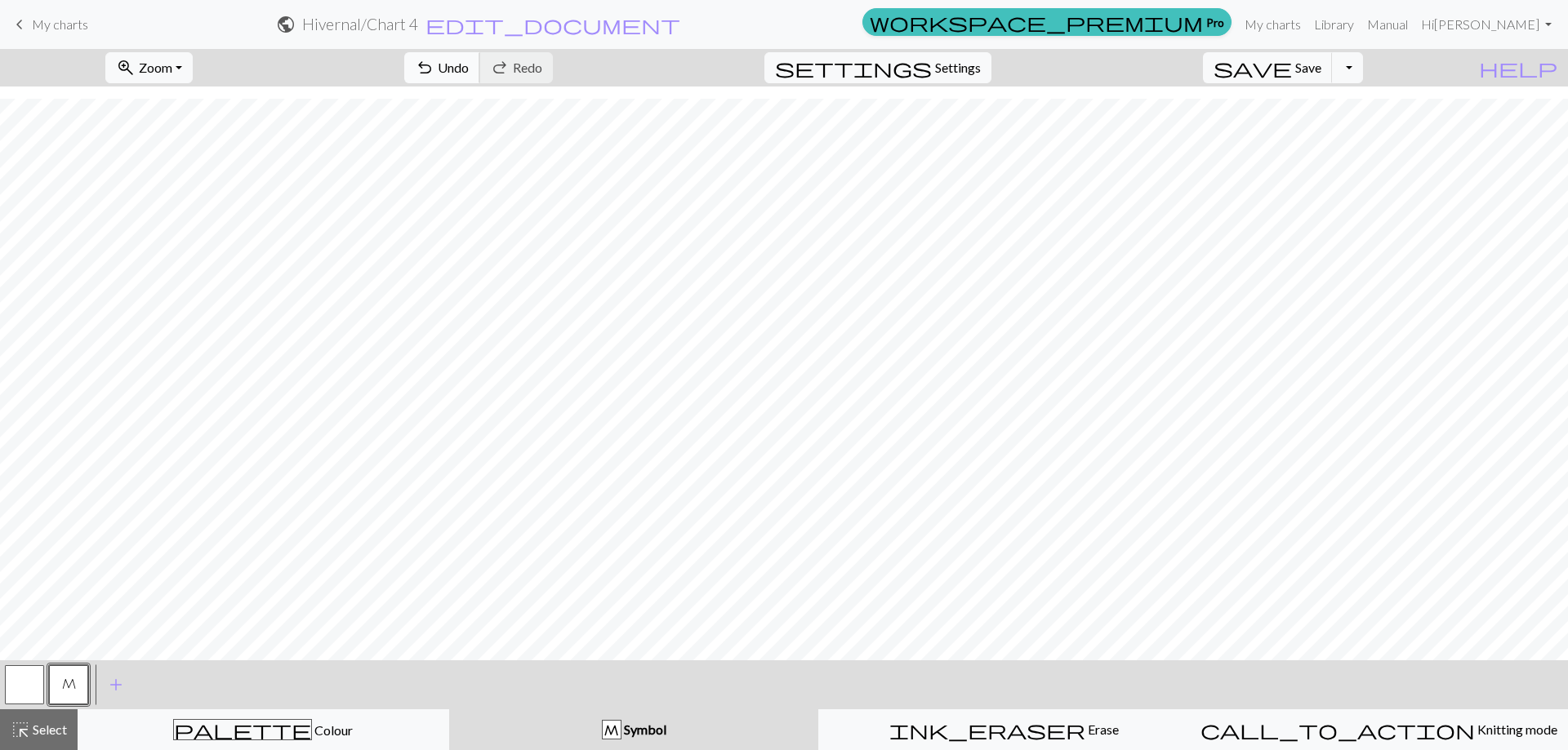
click at [468, 68] on span "Undo" at bounding box center [453, 67] width 31 height 16
click at [468, 64] on span "Undo" at bounding box center [453, 67] width 31 height 16
click at [1320, 71] on button "save Save Save" at bounding box center [1268, 68] width 130 height 31
click at [1320, 66] on button "save Save Save" at bounding box center [1268, 68] width 130 height 31
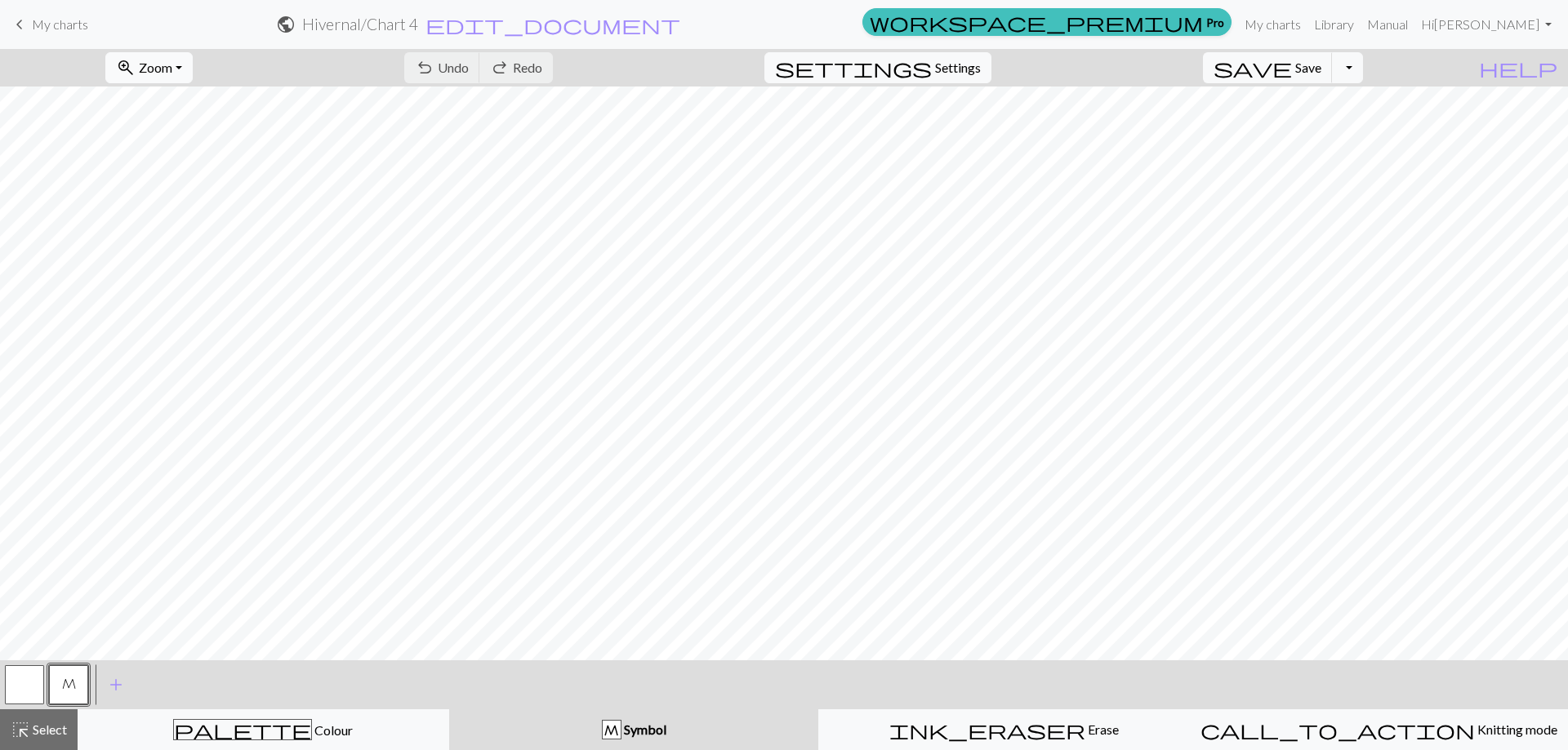
click at [172, 66] on span "Zoom" at bounding box center [155, 67] width 34 height 16
click at [180, 199] on button "50%" at bounding box center [170, 195] width 129 height 26
click at [193, 69] on button "zoom_in Zoom Zoom" at bounding box center [149, 68] width 88 height 31
click at [183, 220] on button "100%" at bounding box center [170, 222] width 129 height 26
click at [172, 68] on span "Zoom" at bounding box center [155, 67] width 34 height 16
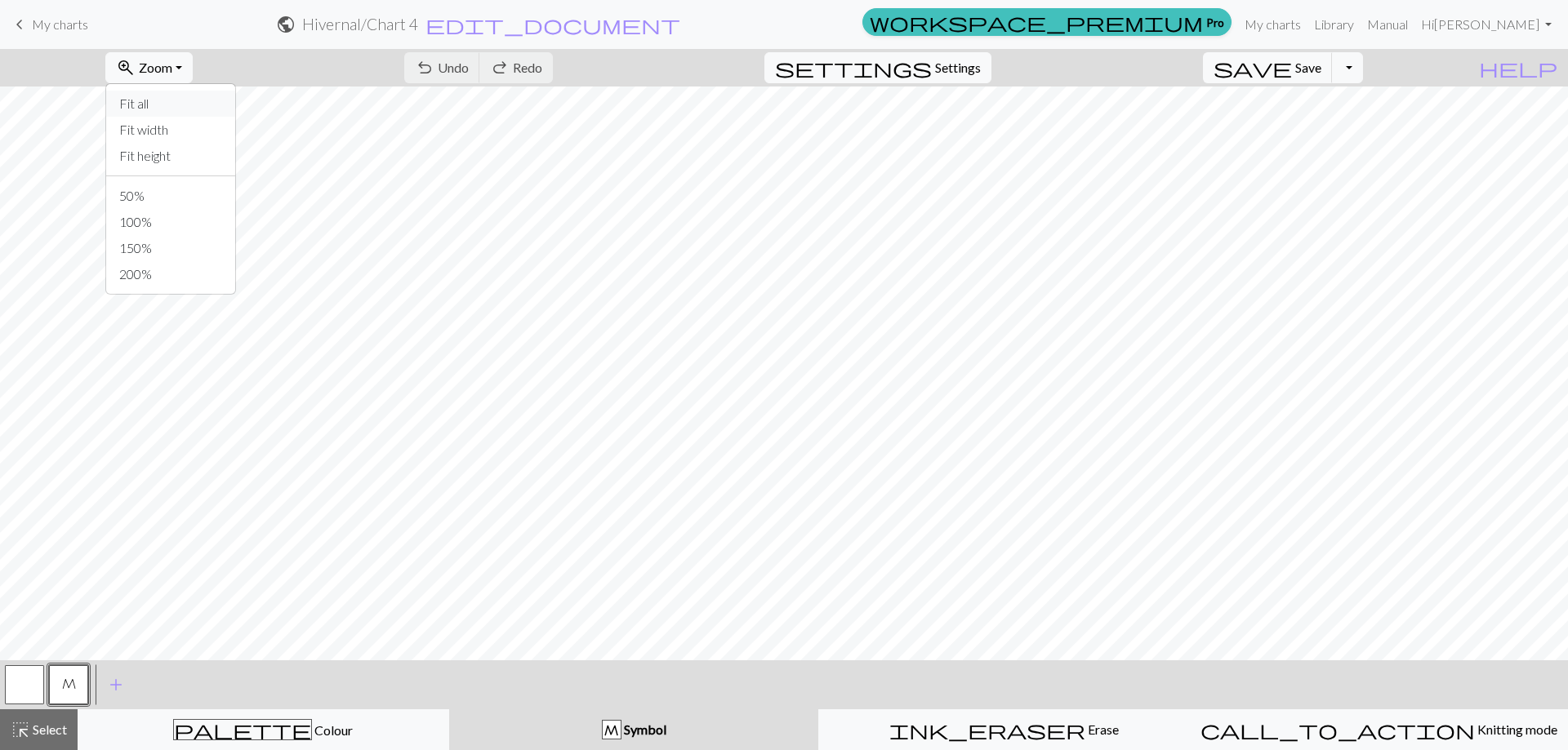
click at [173, 102] on button "Fit all" at bounding box center [170, 103] width 129 height 26
click at [1321, 67] on span "Save" at bounding box center [1308, 67] width 26 height 16
click at [35, 26] on span "My charts" at bounding box center [60, 24] width 57 height 16
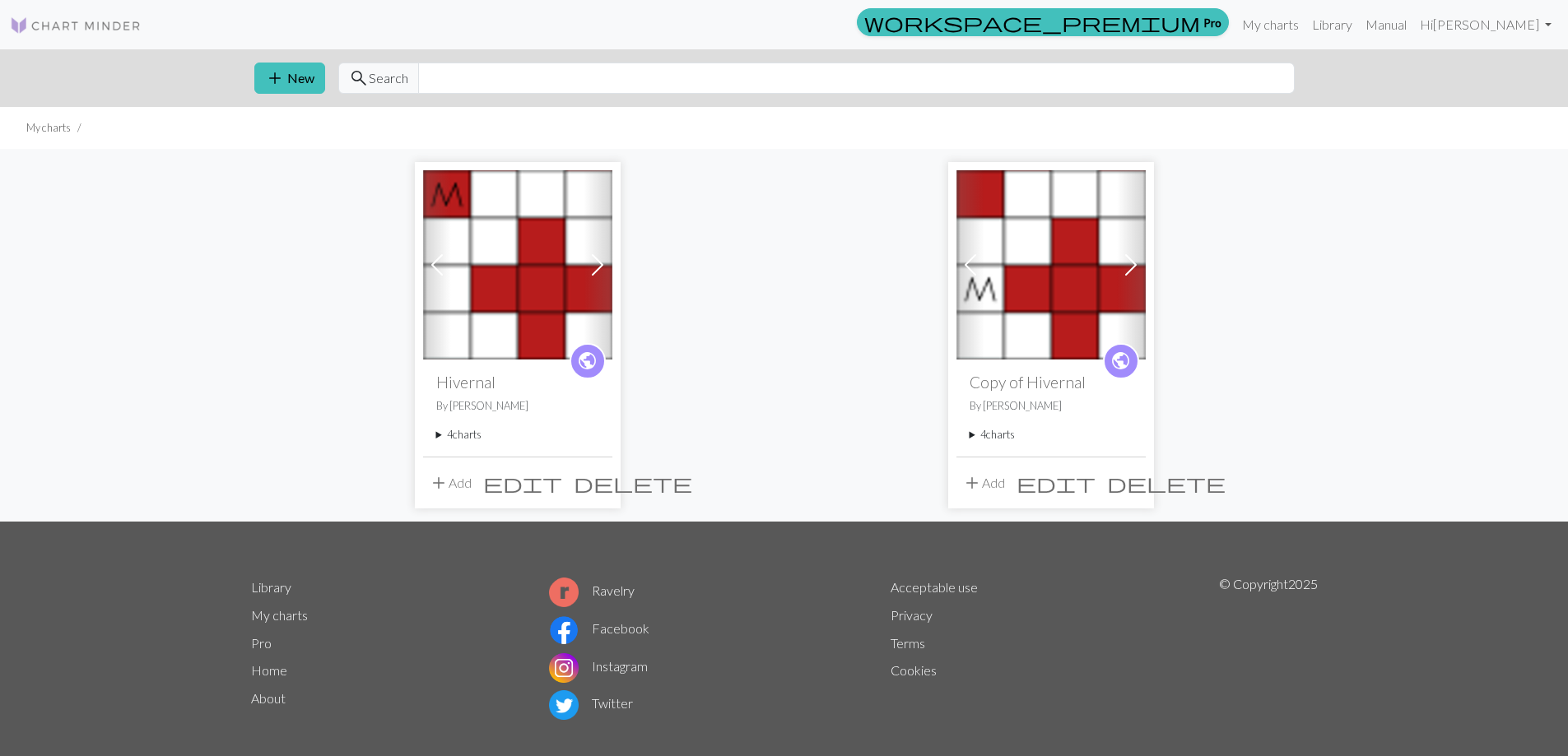
click at [441, 433] on summary "4 charts" at bounding box center [517, 434] width 163 height 16
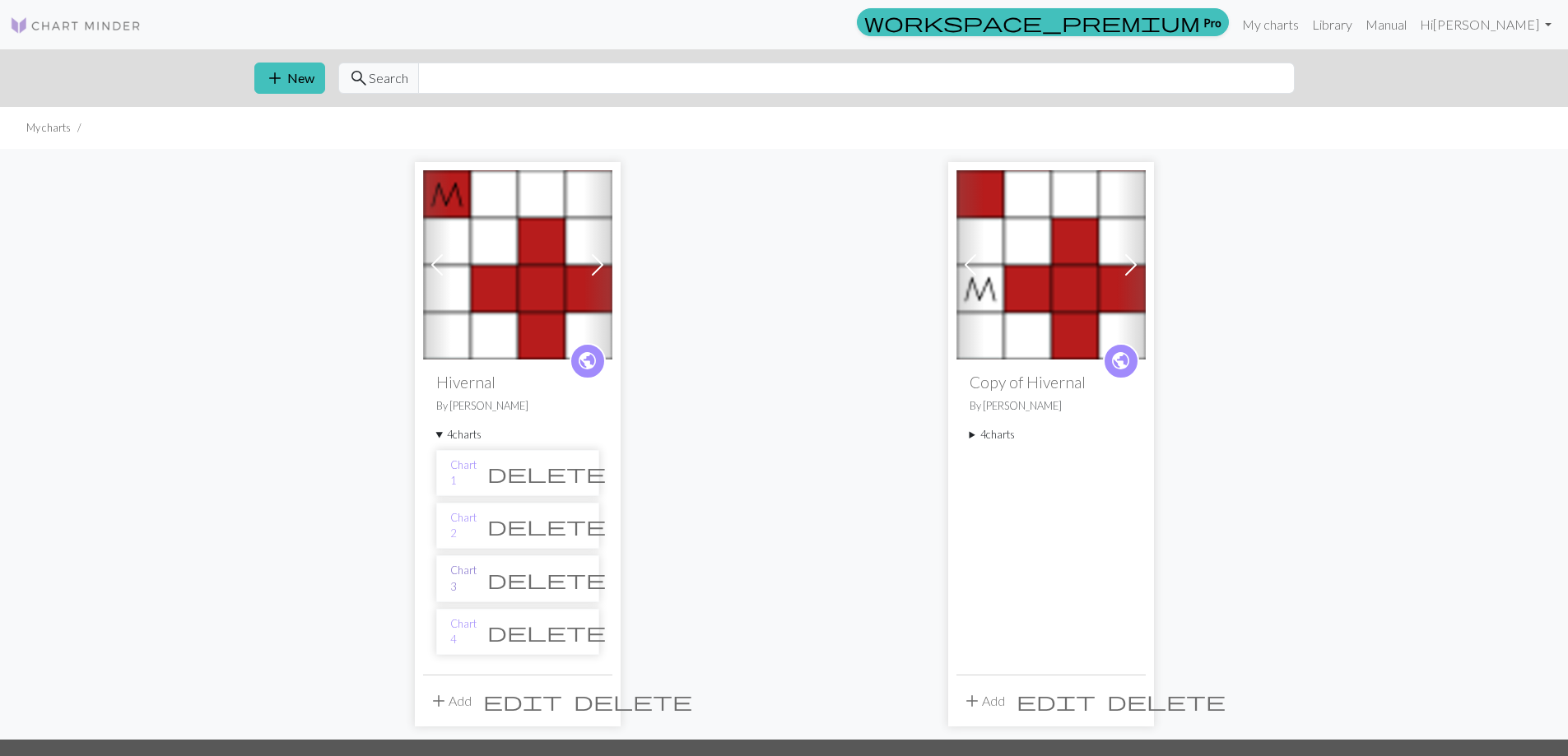
click at [472, 579] on link "Chart 3" at bounding box center [463, 578] width 27 height 31
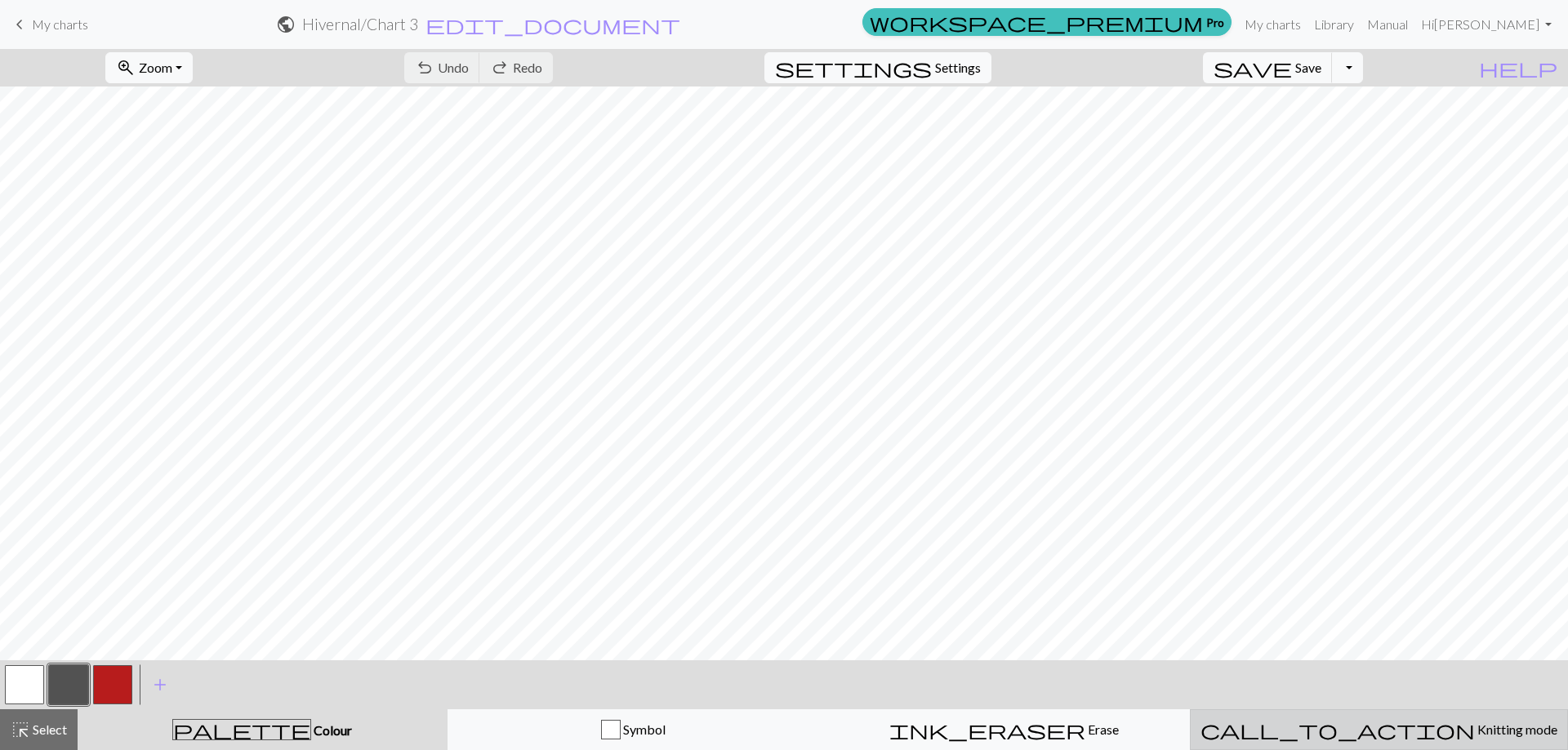
click at [1347, 734] on span "call_to_action" at bounding box center [1337, 729] width 275 height 23
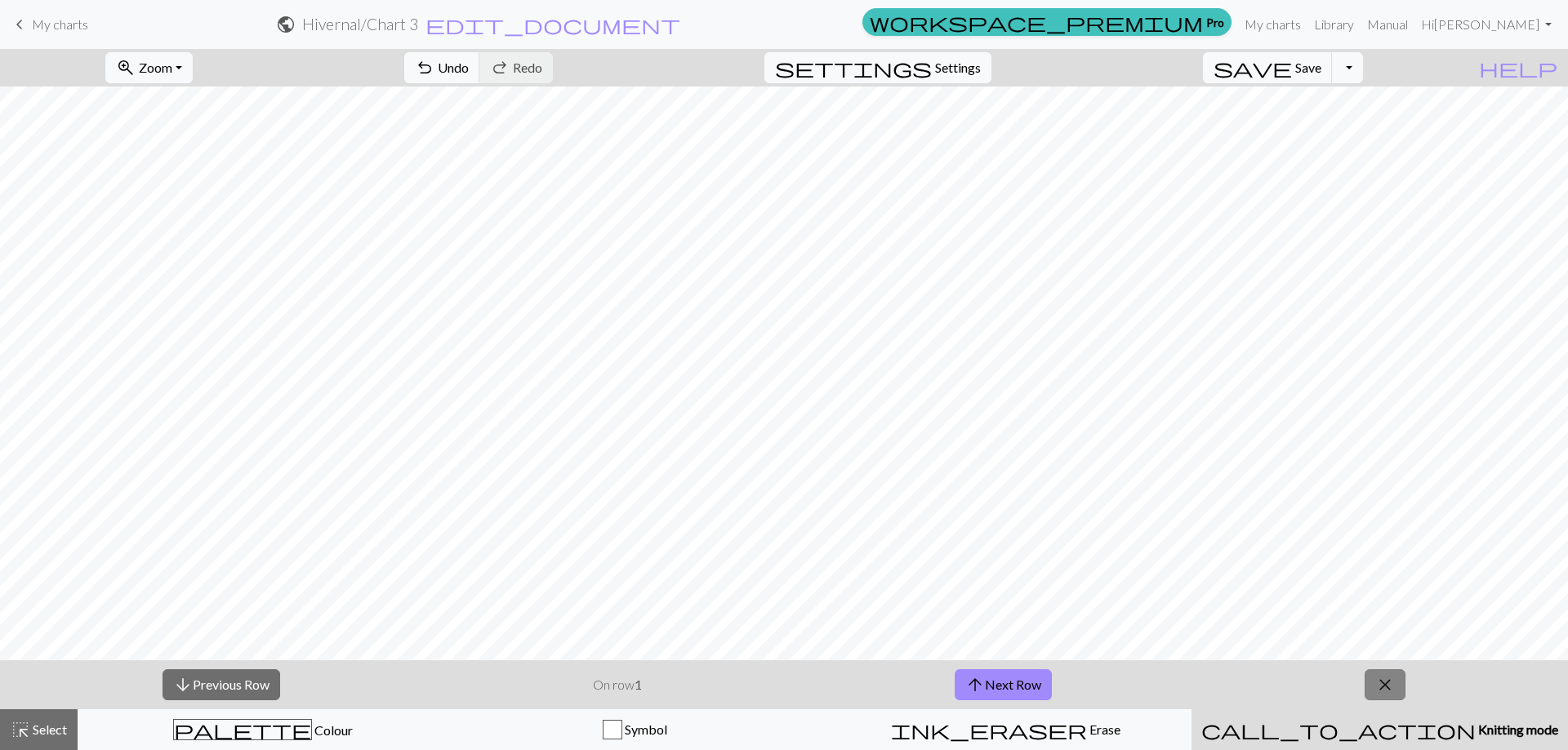
click at [1388, 682] on span "close" at bounding box center [1384, 684] width 19 height 23
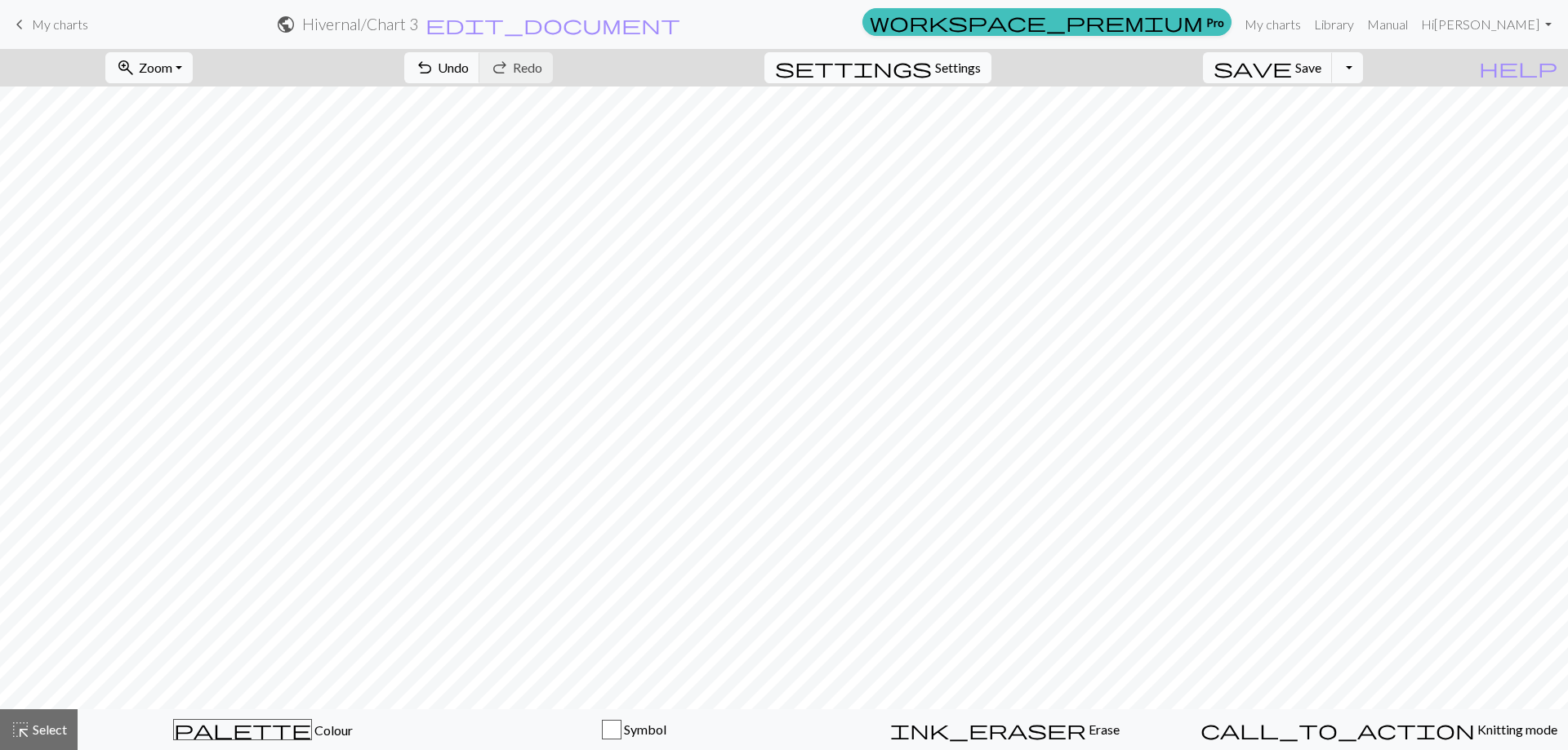
click at [975, 63] on span "Settings" at bounding box center [957, 68] width 46 height 19
select select "worsted"
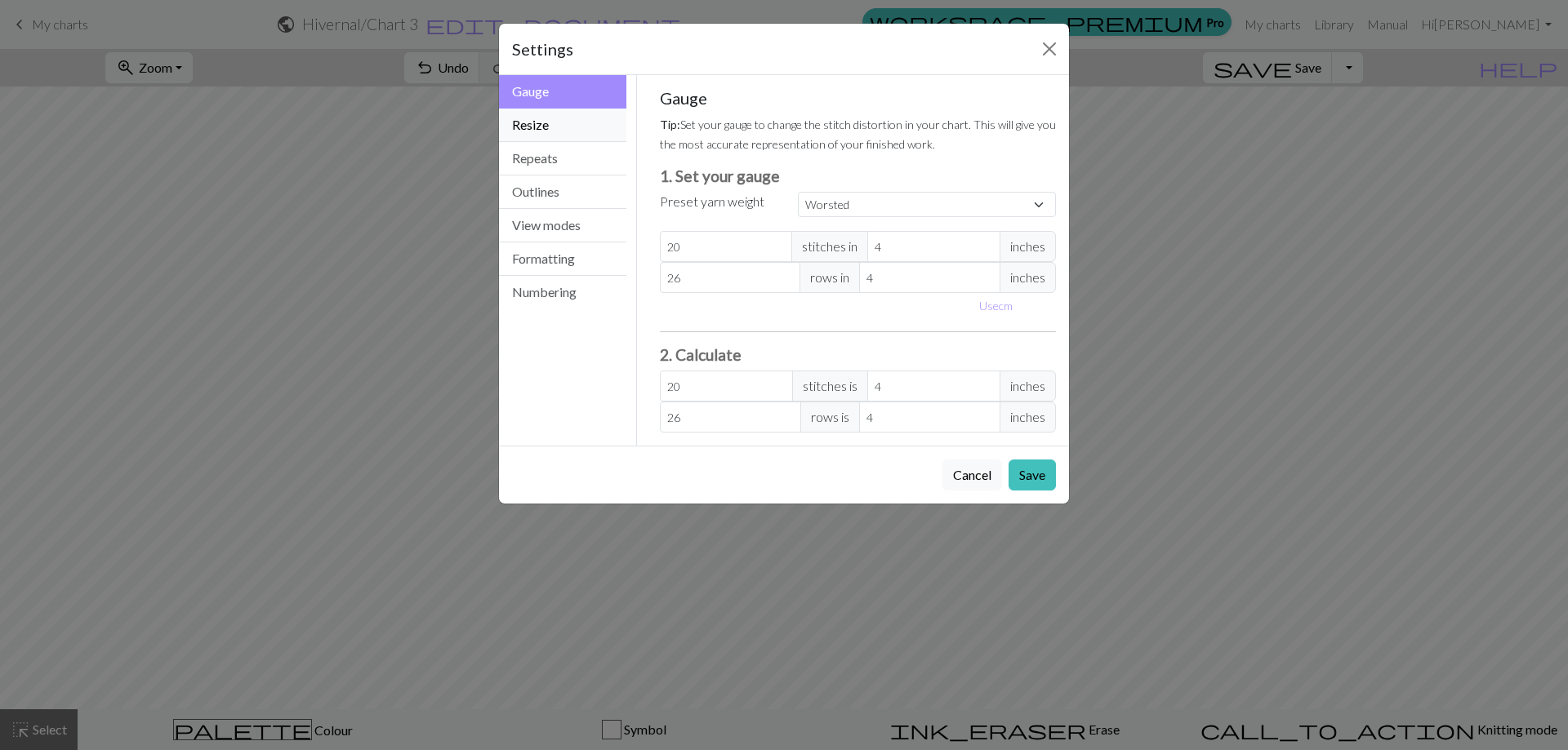
click at [550, 121] on button "Resize" at bounding box center [563, 125] width 128 height 34
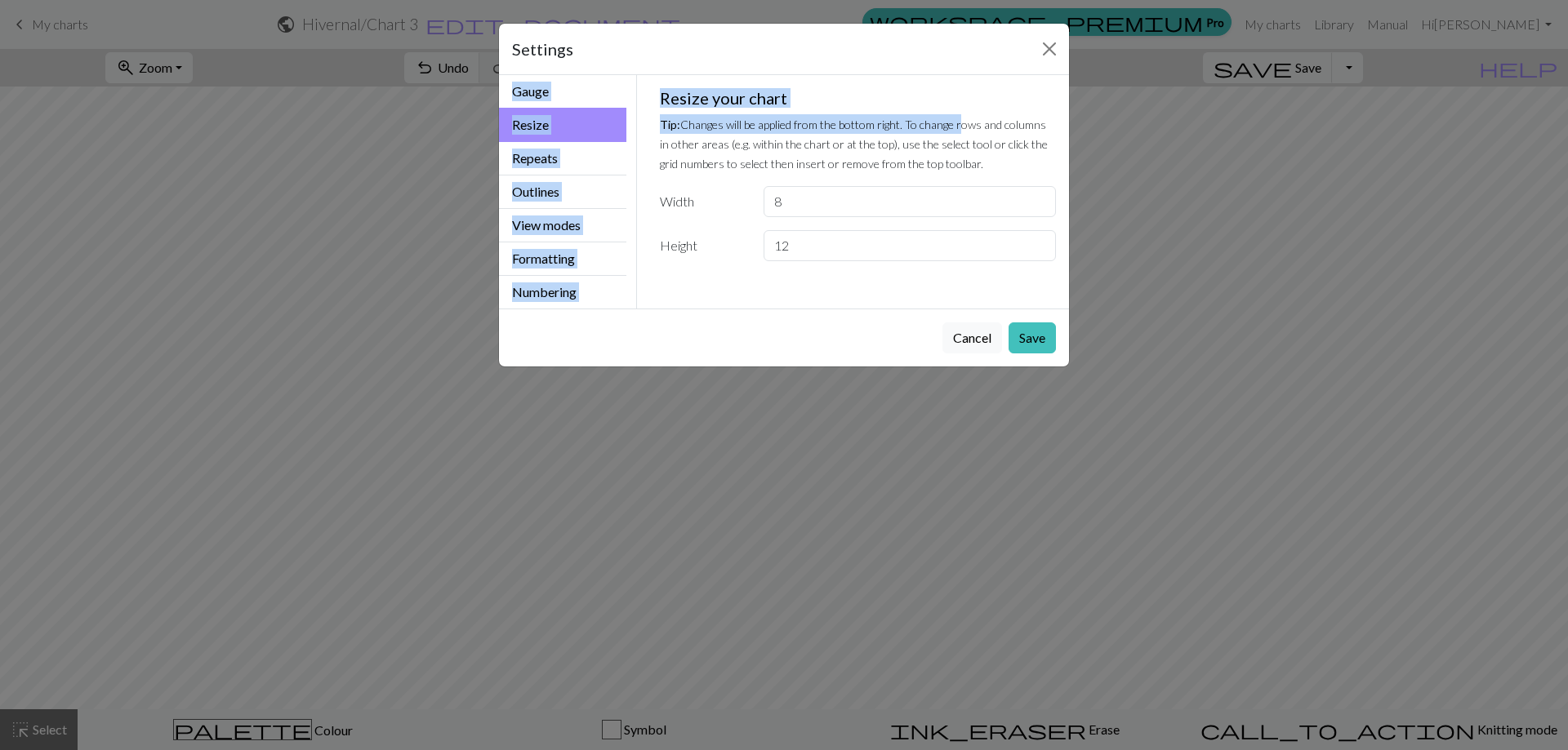
drag, startPoint x: 815, startPoint y: 48, endPoint x: 963, endPoint y: 118, distance: 163.7
click at [963, 118] on div "Settings Resize Gauge Resize Repeats Outlines View modes Formatting Numbering G…" at bounding box center [784, 194] width 571 height 344
click at [852, 95] on h5 "Resize your chart" at bounding box center [858, 98] width 397 height 19
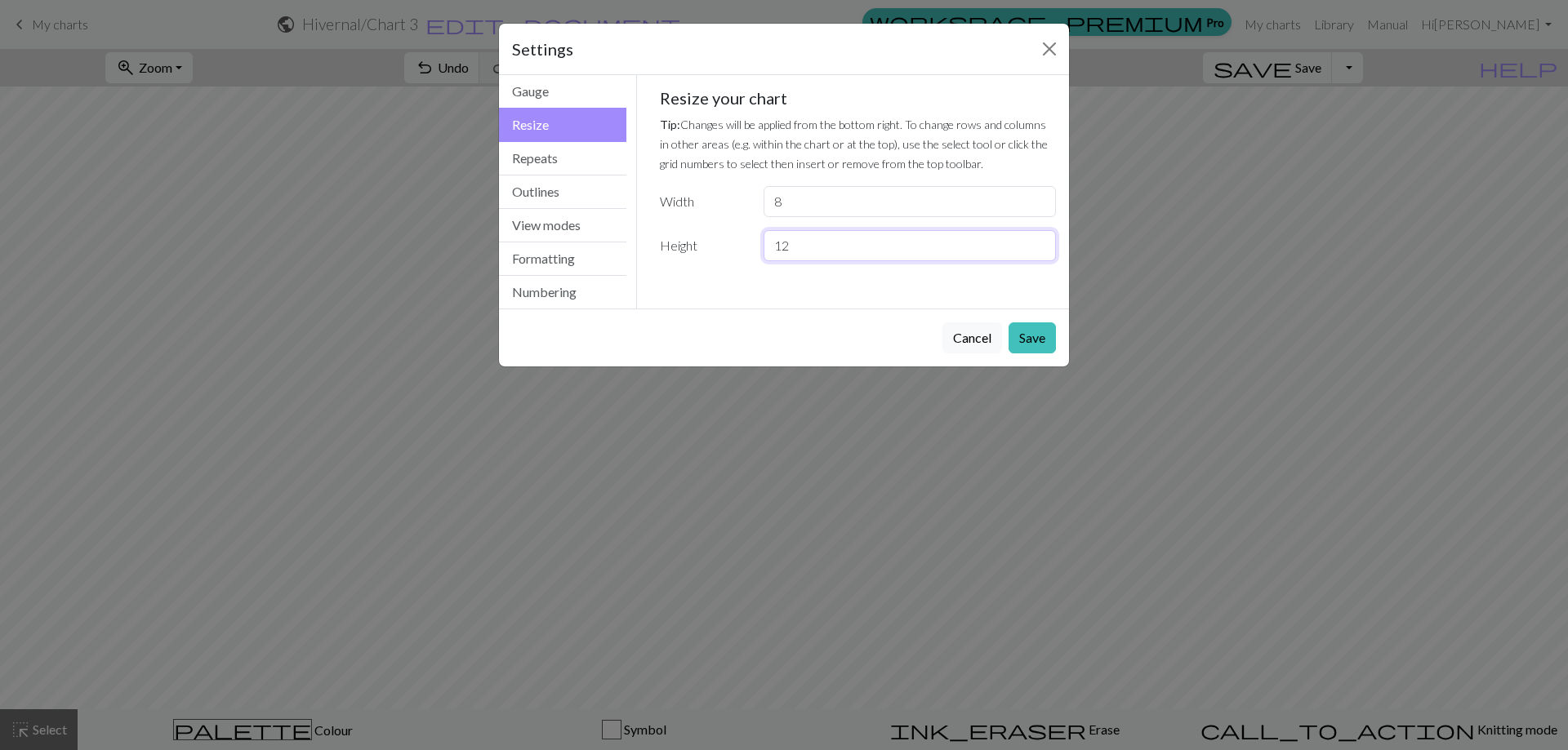
click at [797, 247] on input "12" at bounding box center [909, 245] width 292 height 31
type input "14"
click at [1032, 339] on button "Save" at bounding box center [1032, 338] width 47 height 31
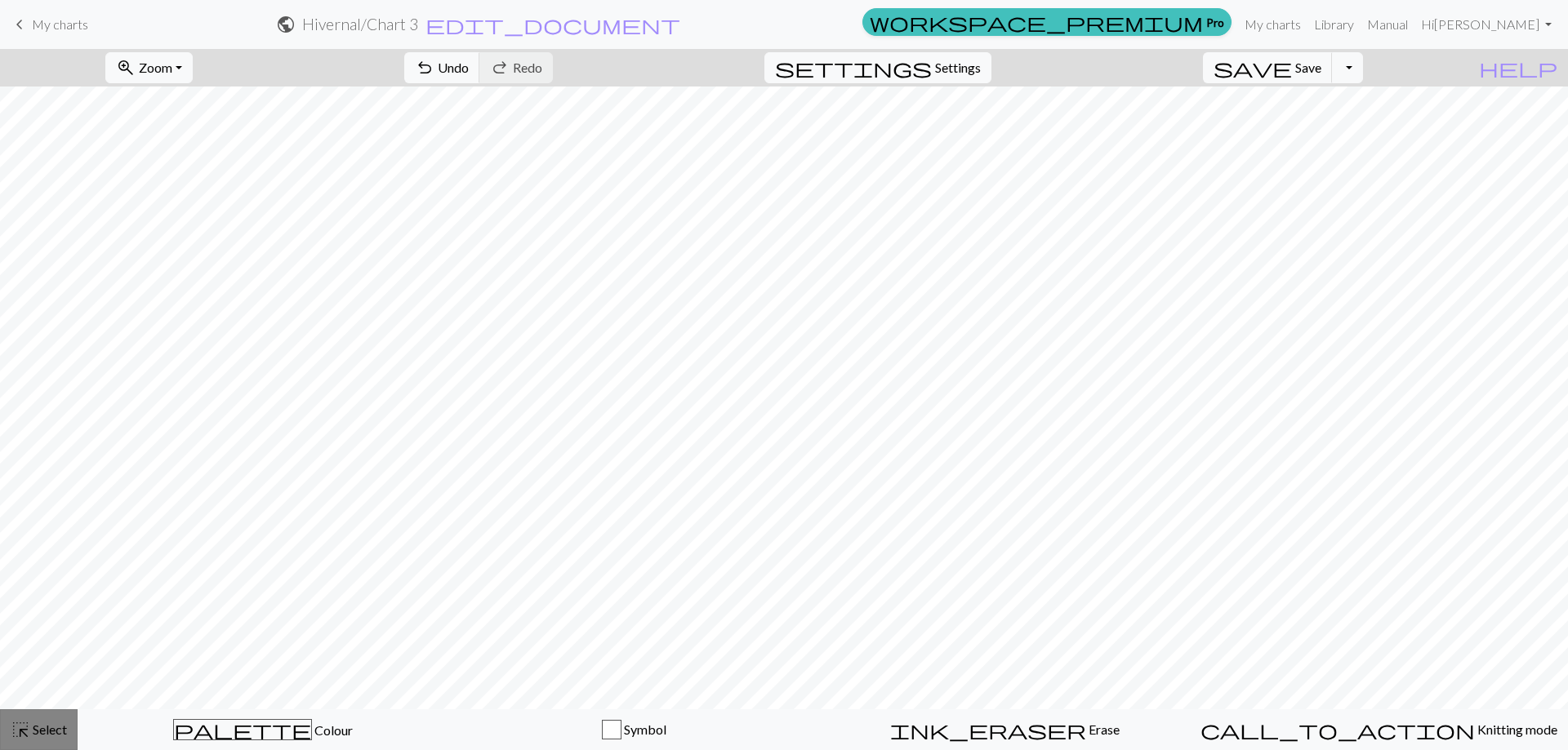
click at [46, 732] on span "Select" at bounding box center [48, 729] width 37 height 16
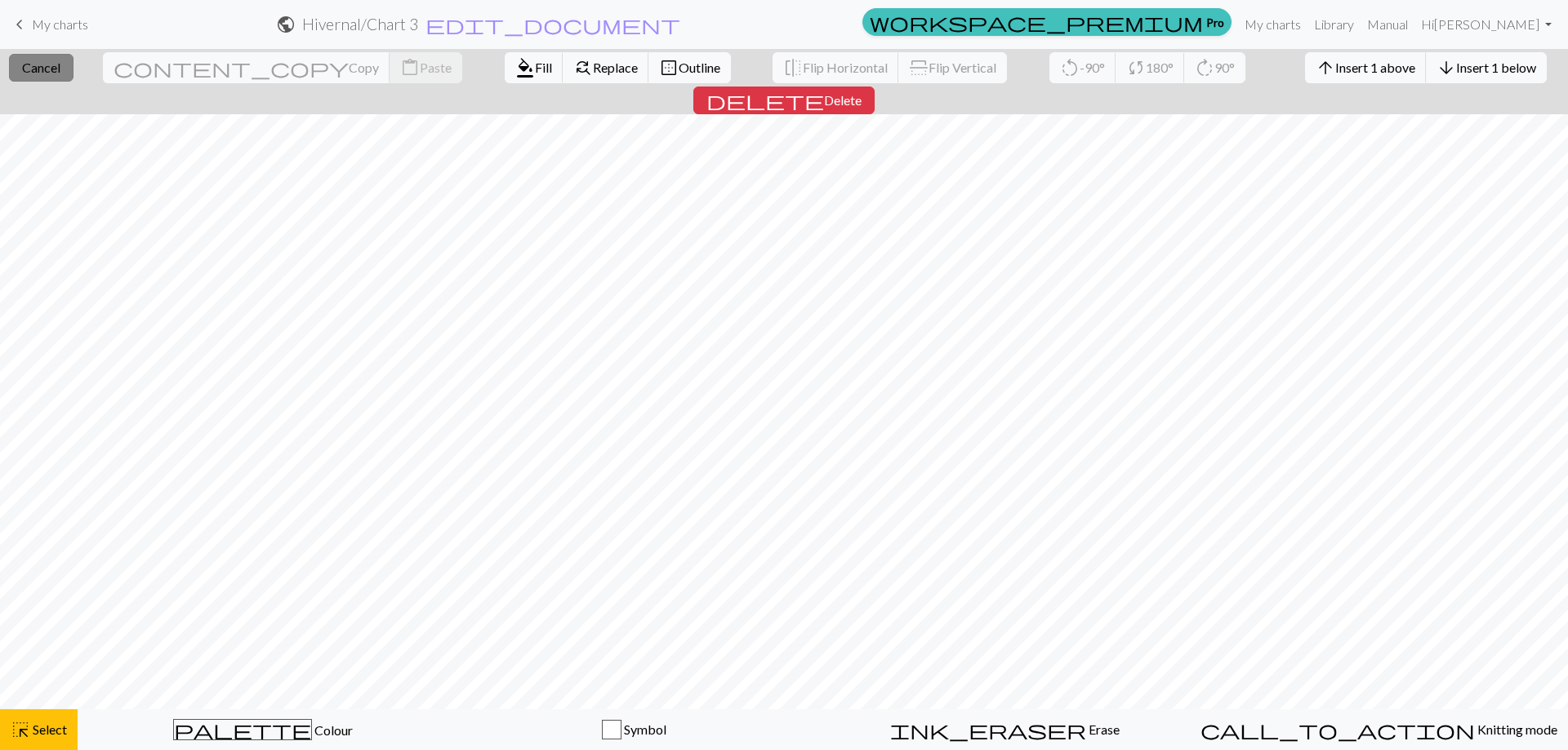
click at [45, 65] on span "Cancel" at bounding box center [41, 67] width 38 height 16
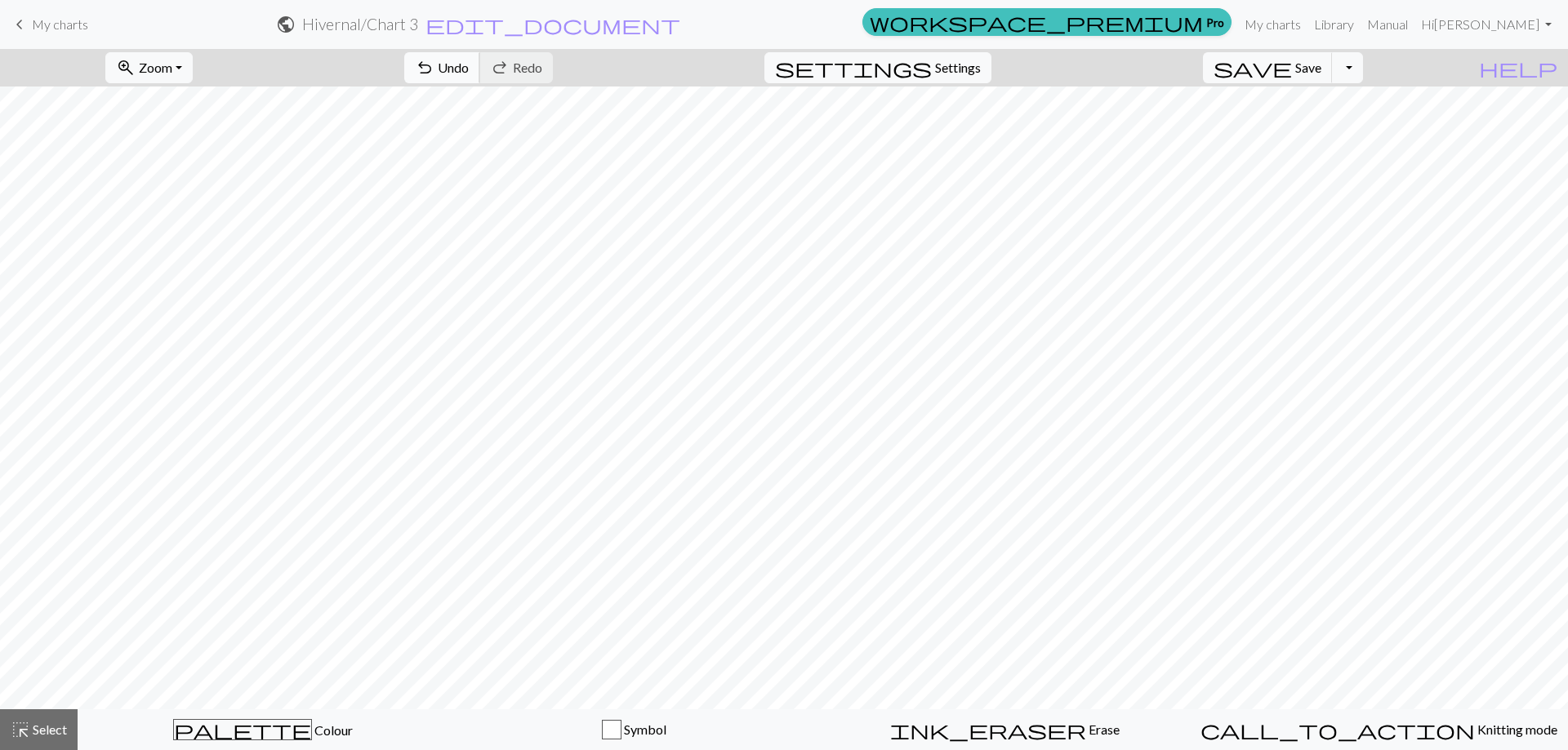
click at [468, 66] on span "Undo" at bounding box center [453, 67] width 31 height 16
click at [42, 726] on span "Select" at bounding box center [48, 729] width 37 height 16
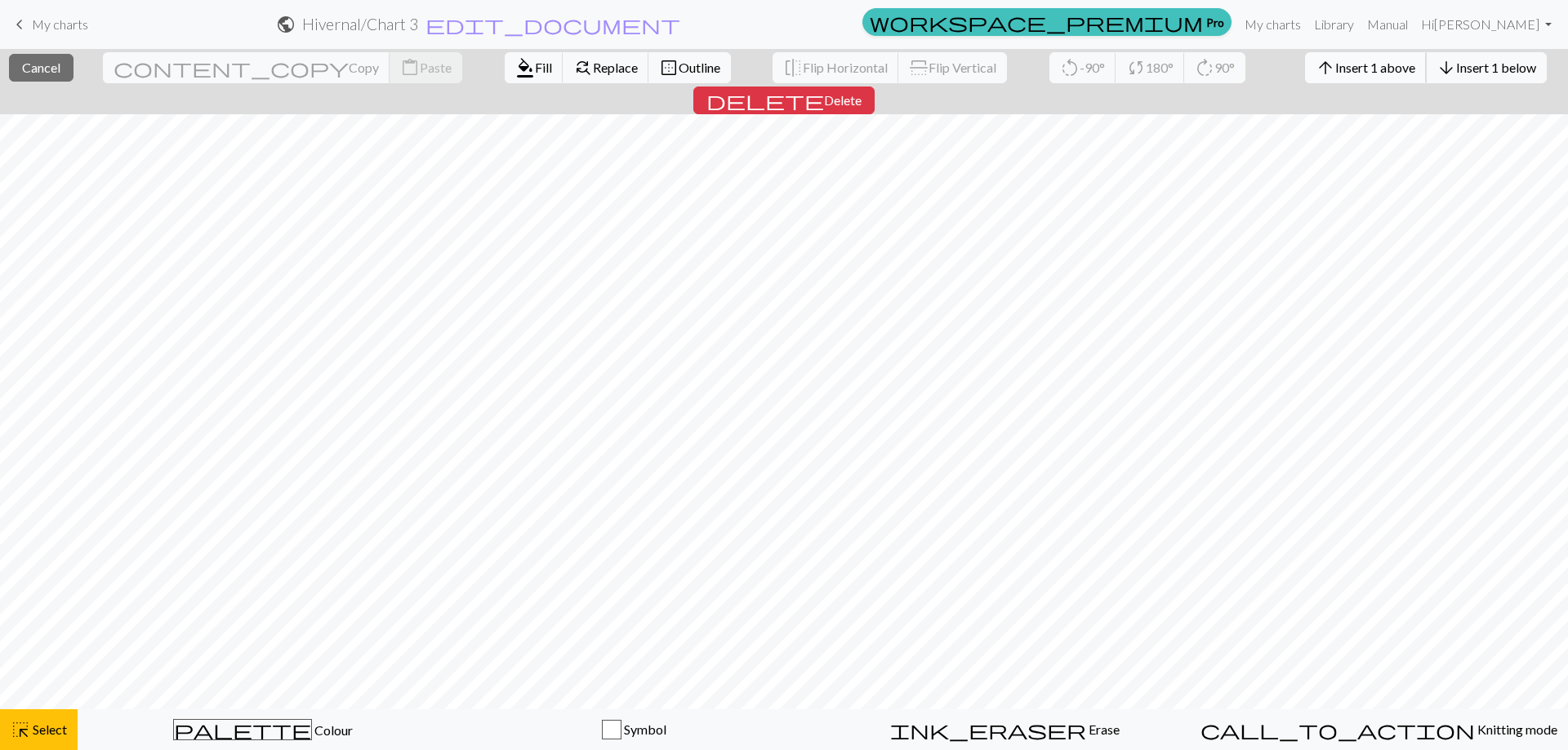
click at [1335, 67] on span "Insert 1 above" at bounding box center [1375, 67] width 80 height 16
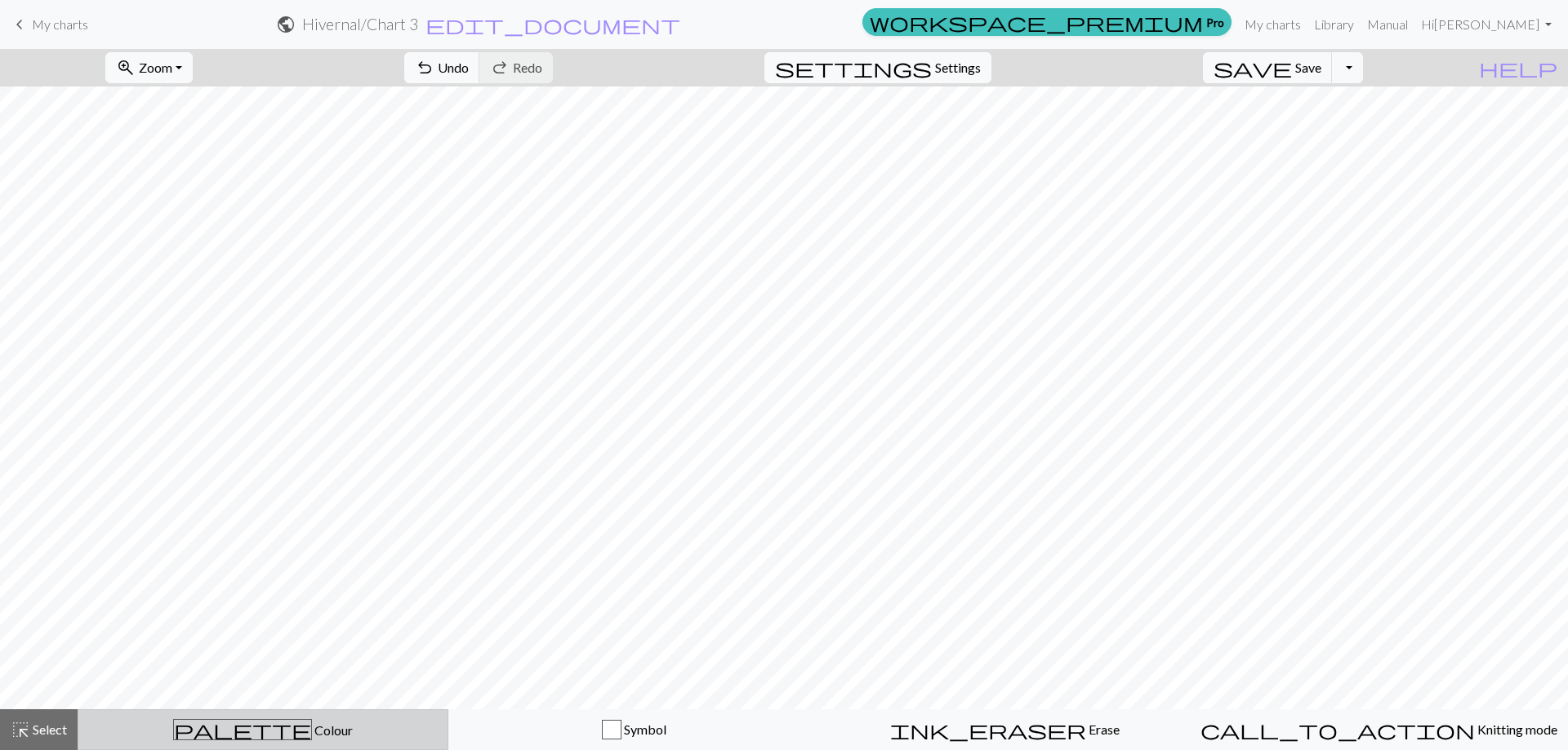
click at [211, 734] on div "palette Colour Colour" at bounding box center [263, 729] width 350 height 21
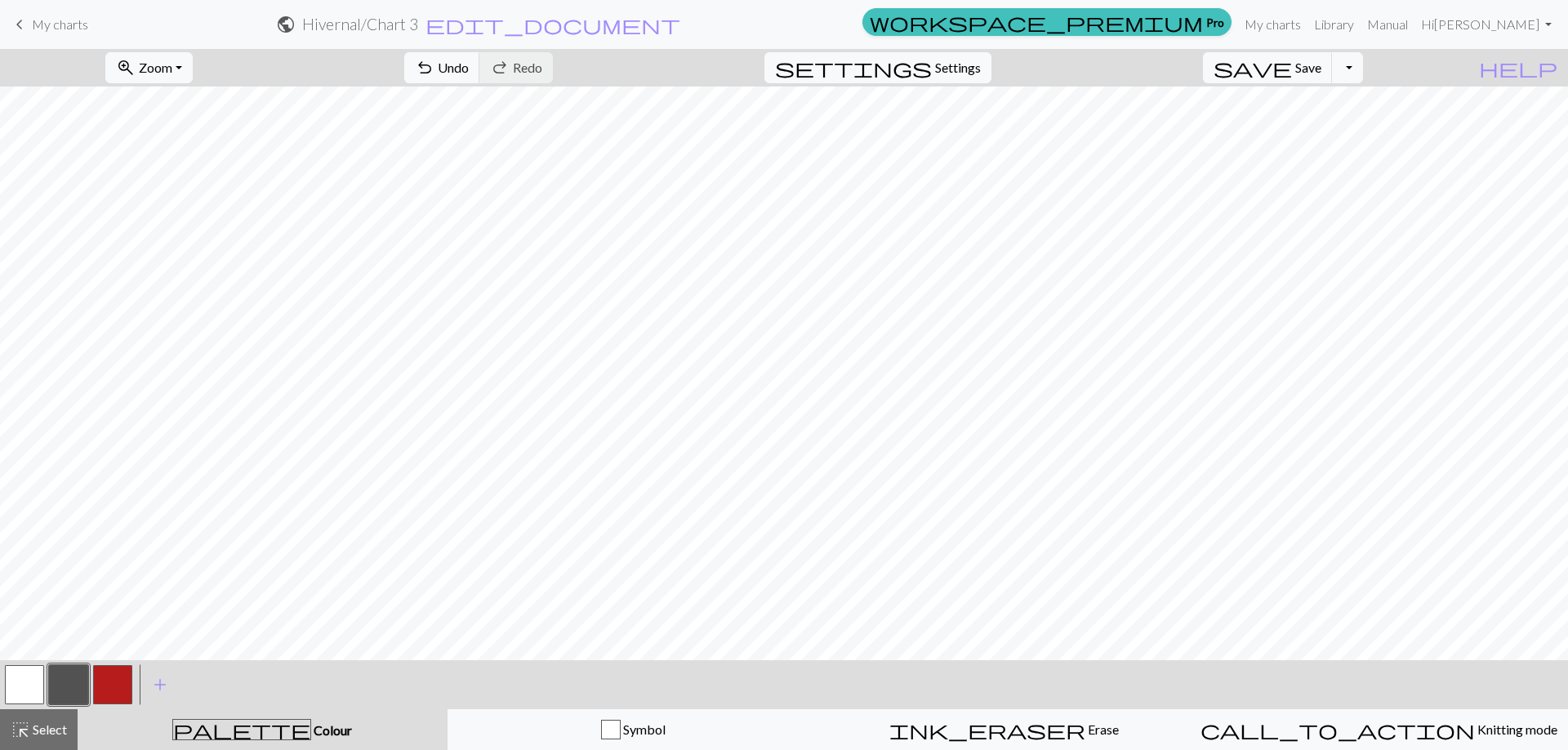
click at [71, 690] on button "button" at bounding box center [68, 684] width 39 height 39
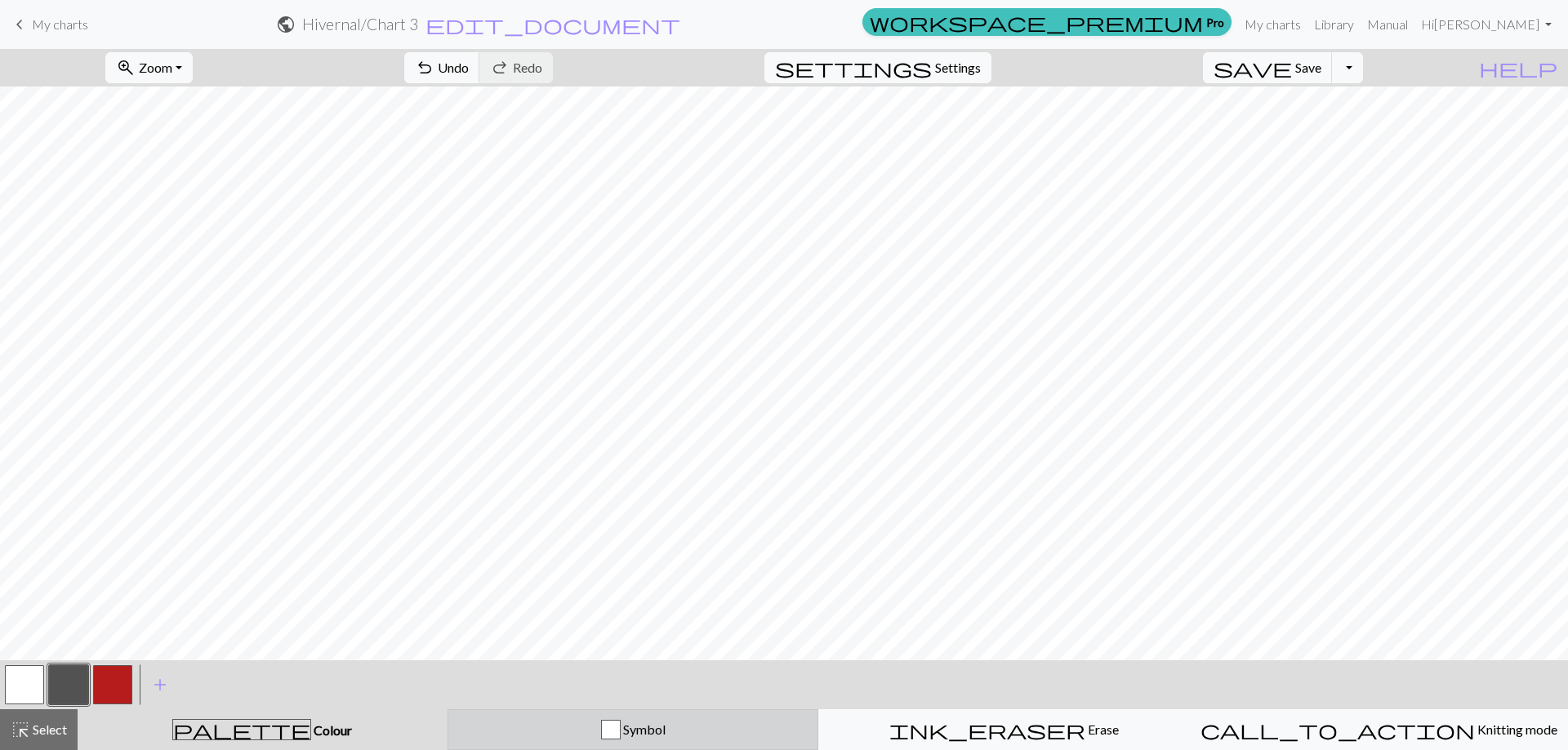
click at [461, 725] on div "Symbol" at bounding box center [633, 729] width 350 height 19
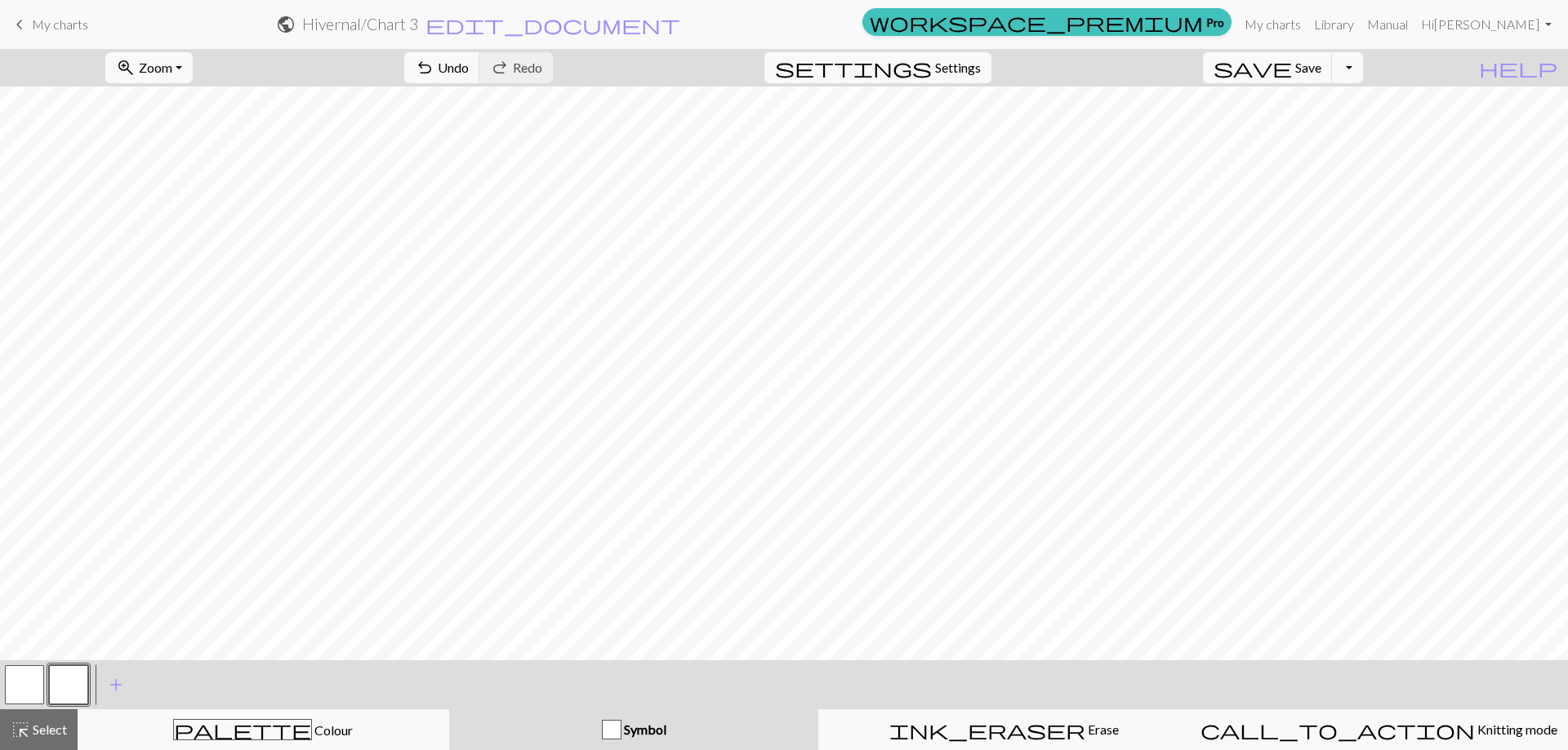
click at [66, 687] on button "button" at bounding box center [68, 684] width 39 height 39
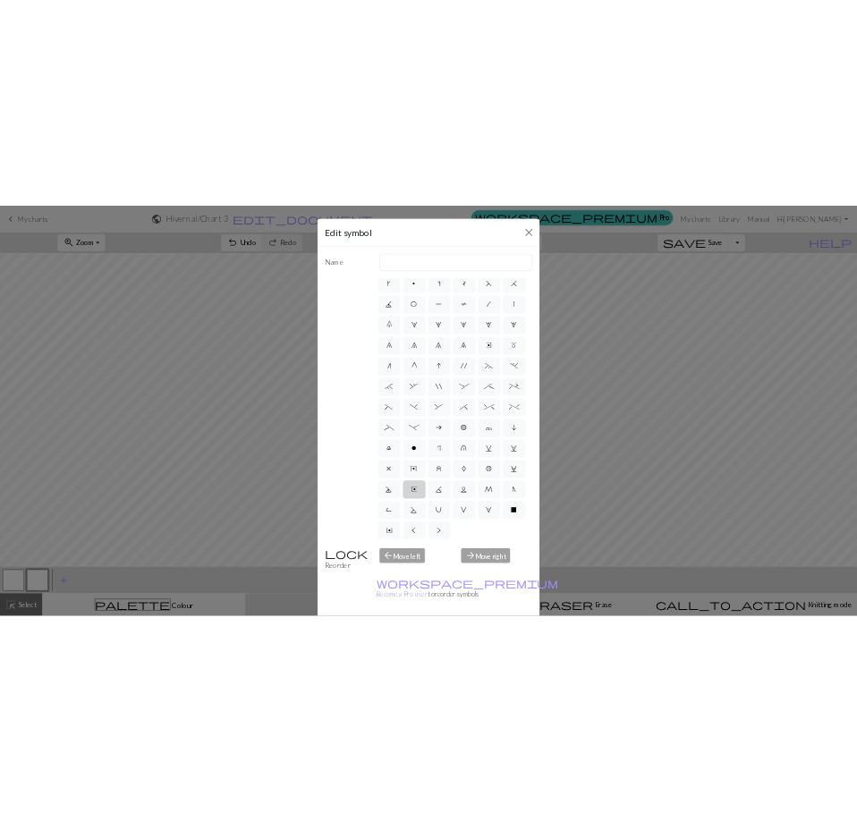
scroll to position [173, 0]
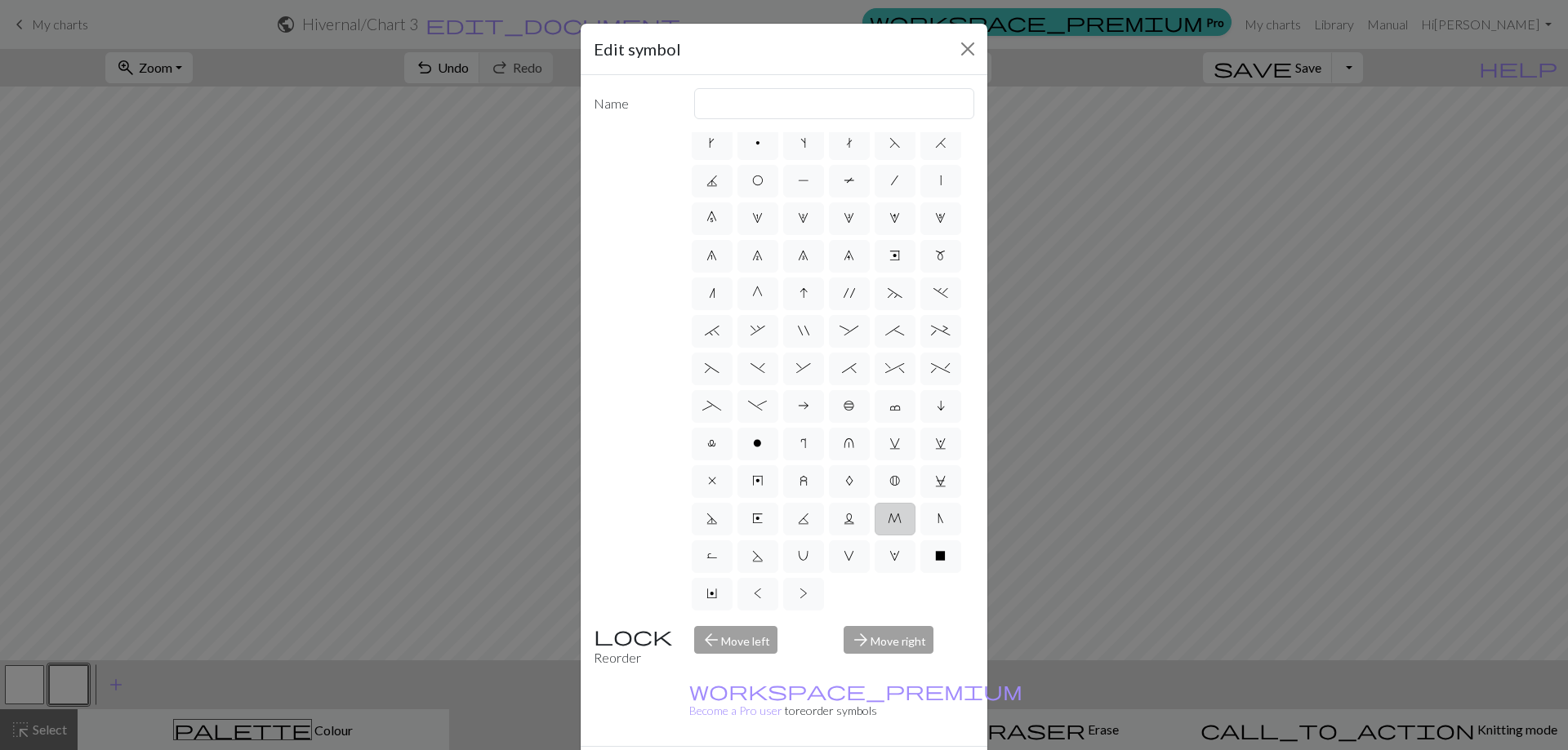
click at [887, 518] on span "M" at bounding box center [894, 518] width 14 height 13
click at [887, 554] on input "M" at bounding box center [893, 559] width 11 height 11
radio input "true"
type input "m1"
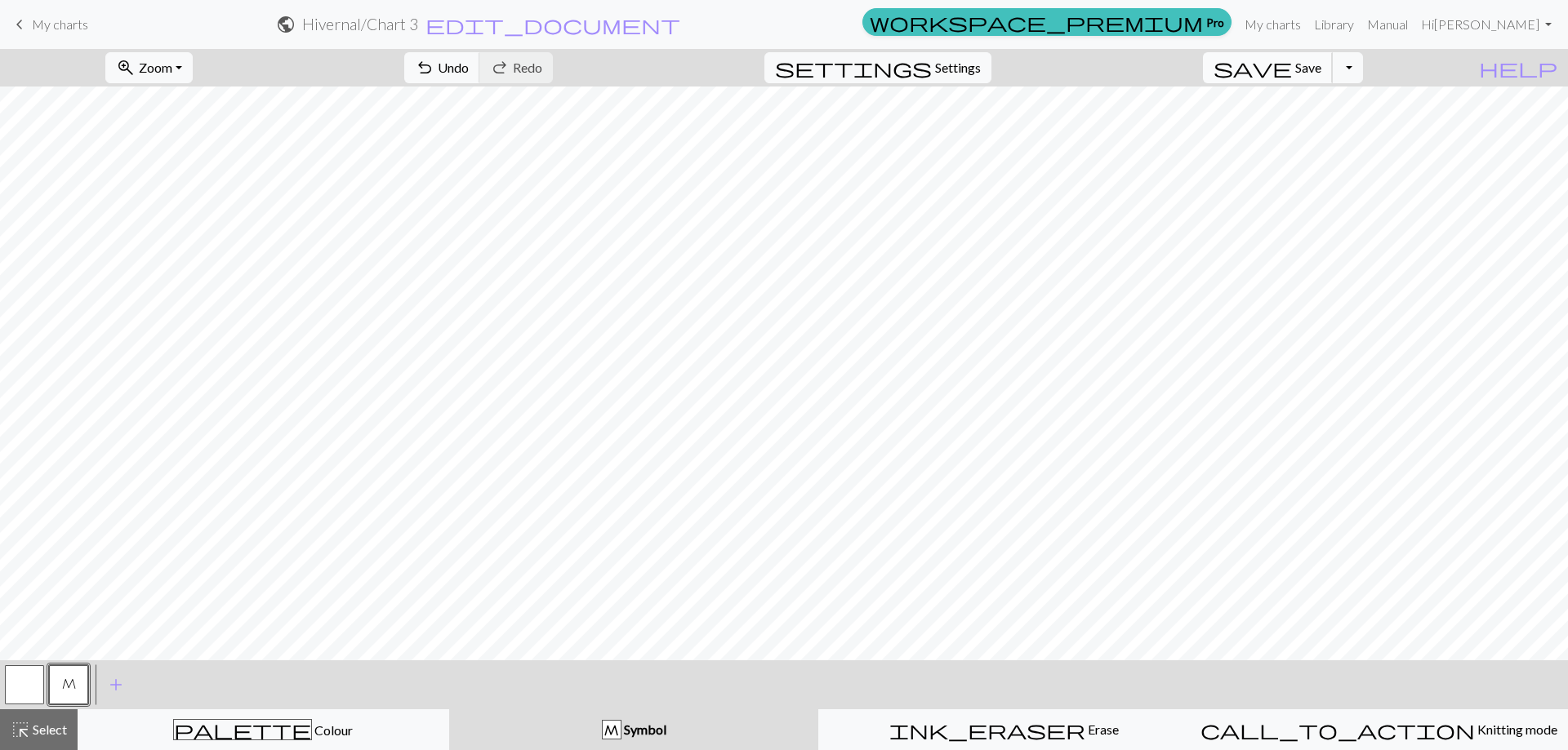
click at [1321, 67] on span "Save" at bounding box center [1308, 67] width 26 height 16
click at [1319, 64] on button "save Save Save" at bounding box center [1268, 68] width 130 height 31
click at [21, 22] on span "keyboard_arrow_left" at bounding box center [19, 24] width 19 height 23
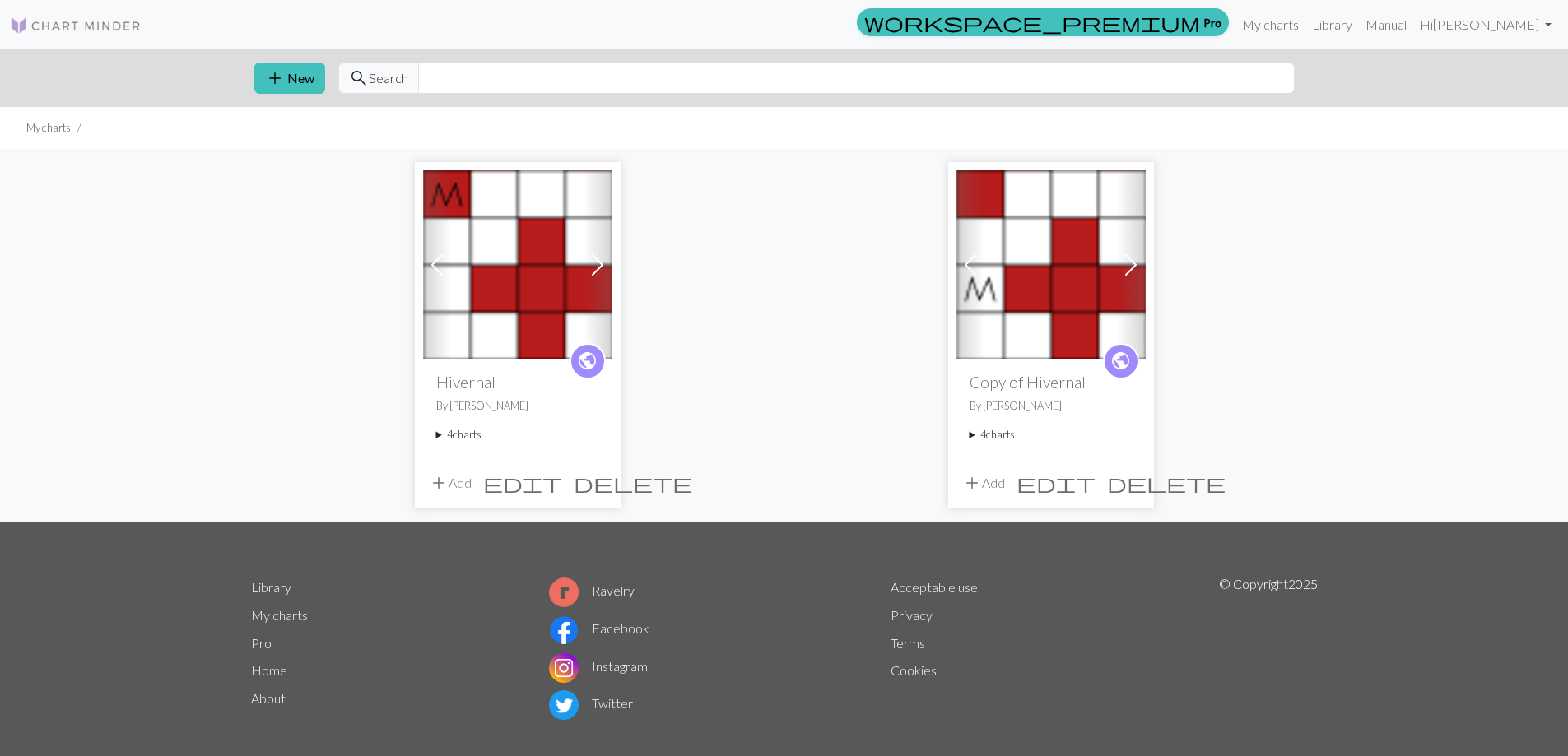
click at [456, 483] on button "add Add" at bounding box center [450, 483] width 54 height 31
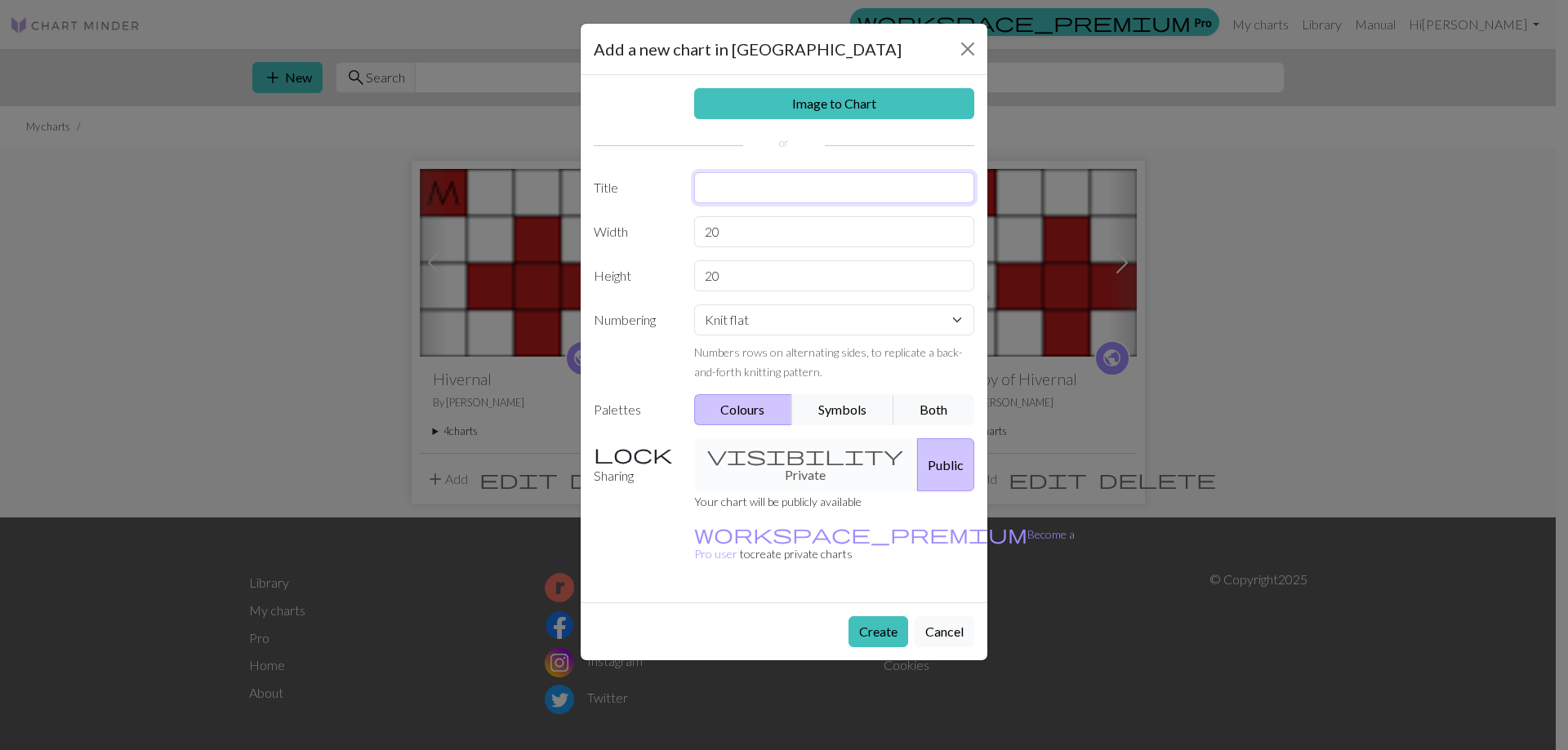
click at [715, 188] on input "text" at bounding box center [834, 188] width 281 height 31
type input "Chart 5"
click at [794, 451] on div "visibility Private Public" at bounding box center [834, 464] width 300 height 53
click at [938, 410] on button "Both" at bounding box center [934, 410] width 81 height 31
click at [917, 454] on button "Public" at bounding box center [946, 464] width 57 height 53
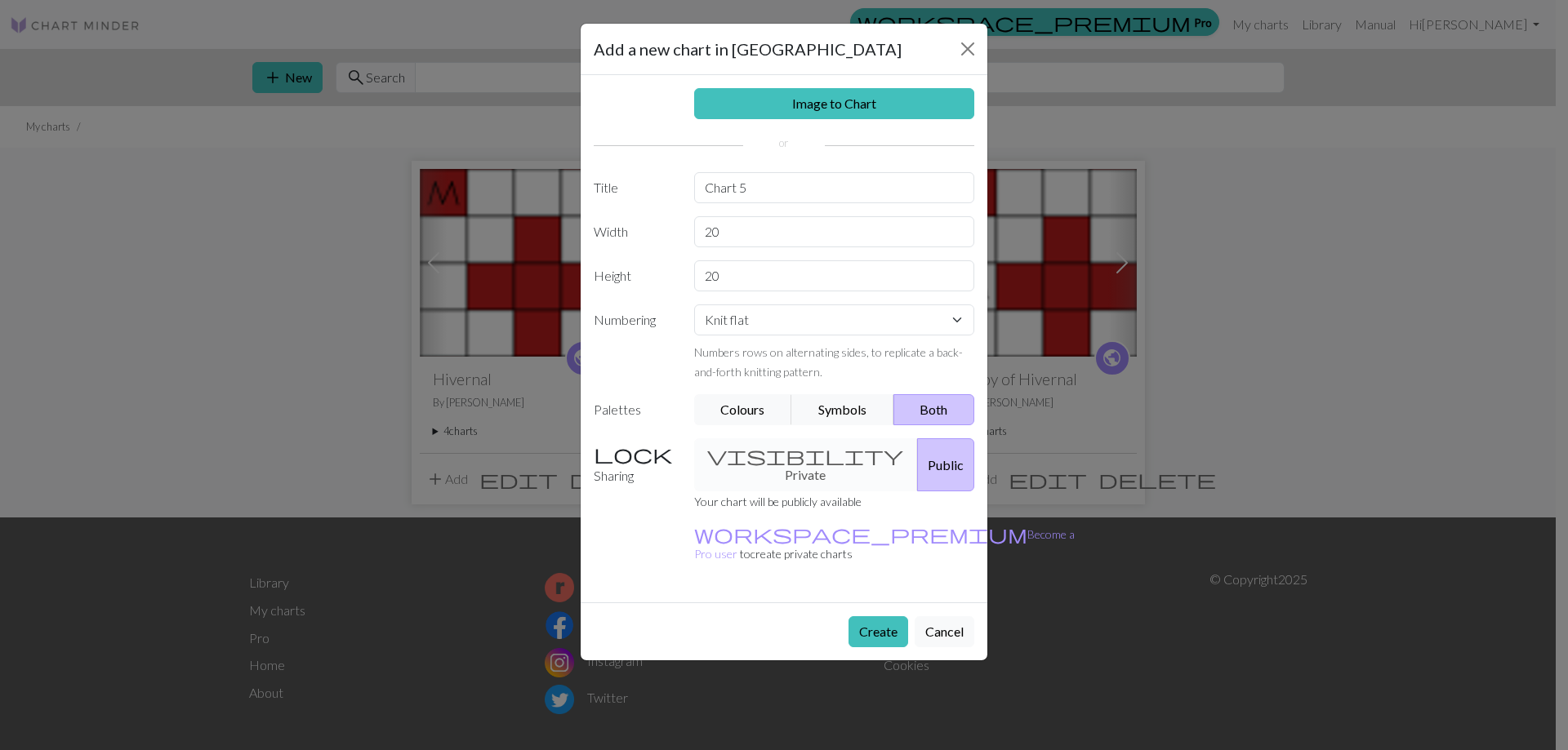
click at [770, 457] on div "visibility Private Public" at bounding box center [834, 464] width 300 height 53
click at [628, 460] on label "Sharing" at bounding box center [634, 464] width 100 height 53
click at [956, 319] on select "Knit flat Knit in the round Lace knitting Cross stitch" at bounding box center [834, 320] width 281 height 31
select select "round"
click at [694, 305] on select "Knit flat Knit in the round Lace knitting Cross stitch" at bounding box center [834, 320] width 281 height 31
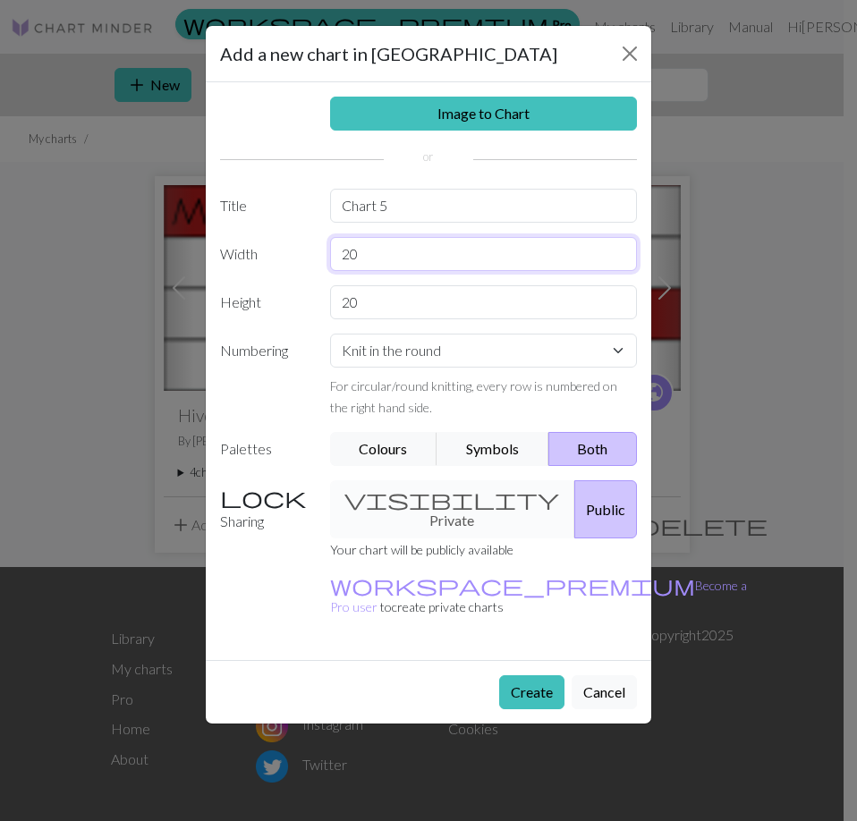
click at [369, 254] on input "20" at bounding box center [484, 254] width 308 height 34
type input "24"
click at [361, 300] on input "20" at bounding box center [484, 302] width 308 height 34
type input "2"
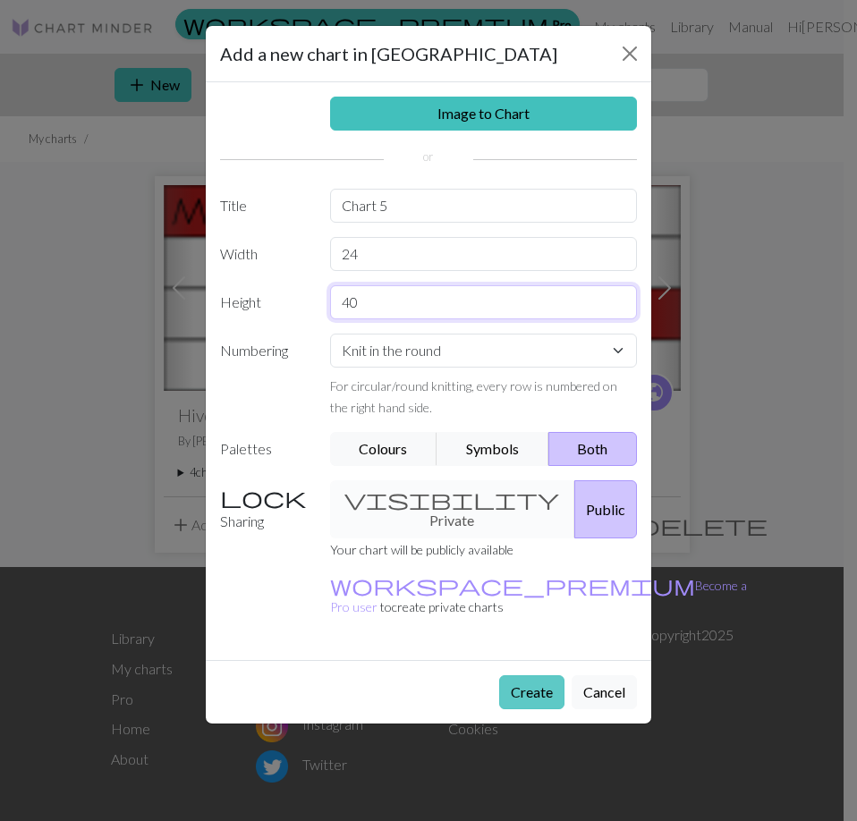
type input "40"
click at [541, 675] on button "Create" at bounding box center [531, 692] width 65 height 34
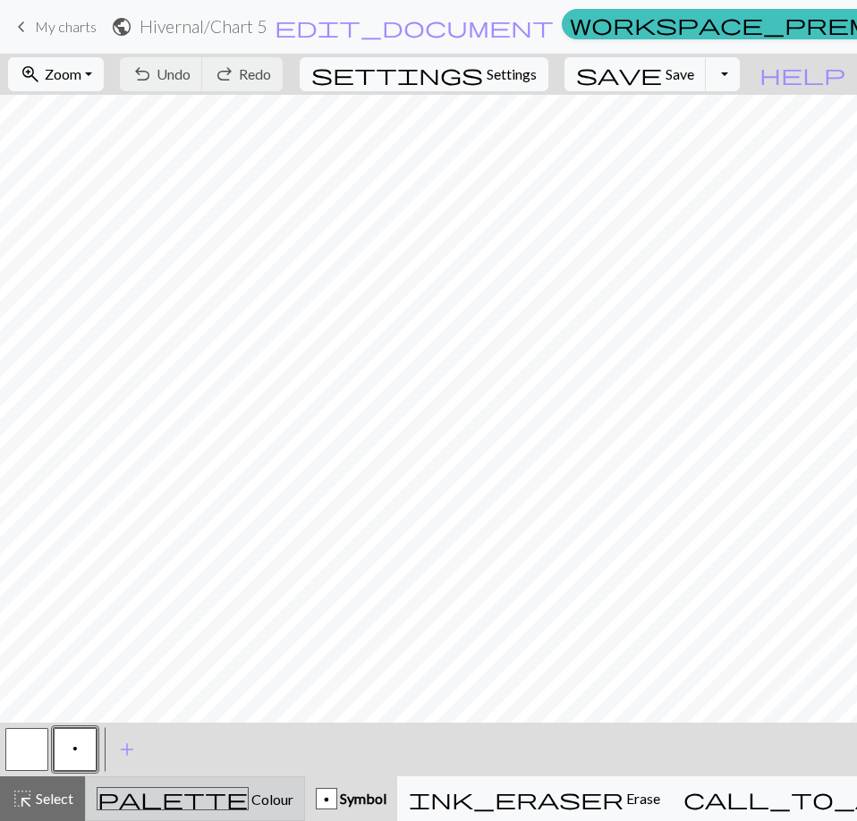
click at [227, 797] on div "palette Colour Colour" at bounding box center [195, 798] width 197 height 23
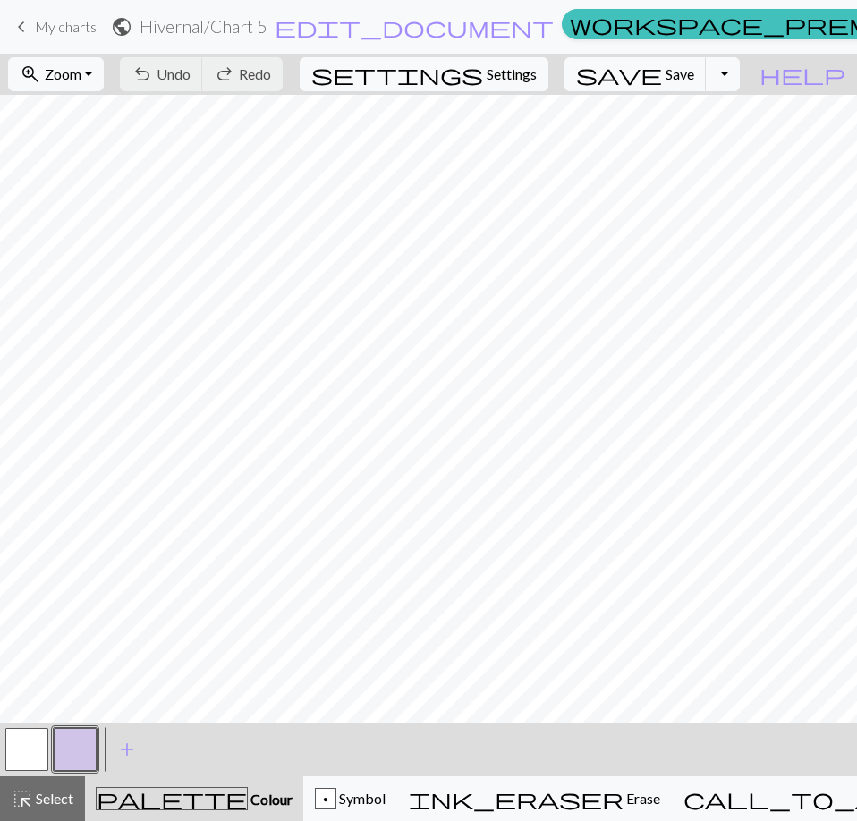
click at [84, 749] on button "button" at bounding box center [75, 749] width 43 height 43
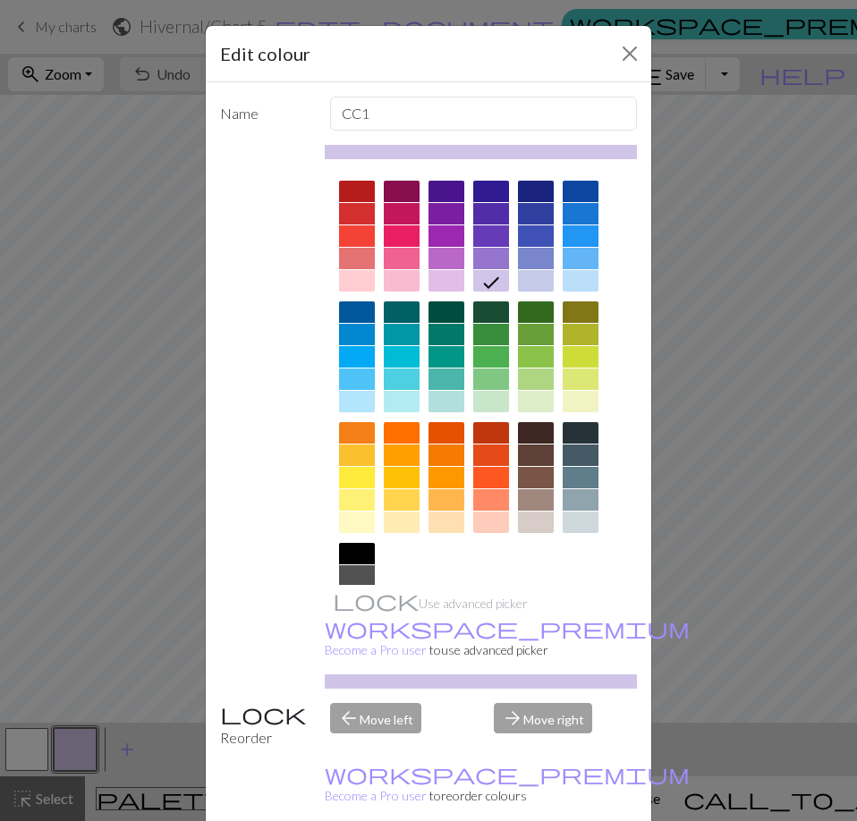
click at [348, 186] on div at bounding box center [357, 191] width 36 height 21
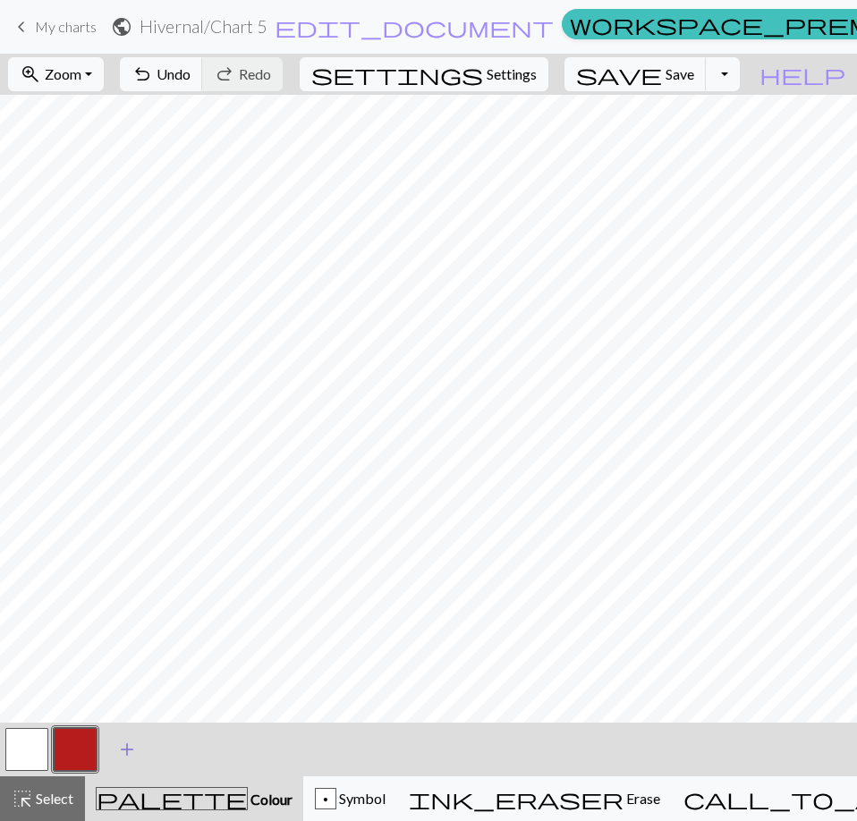
click at [126, 747] on span "add" at bounding box center [126, 749] width 21 height 25
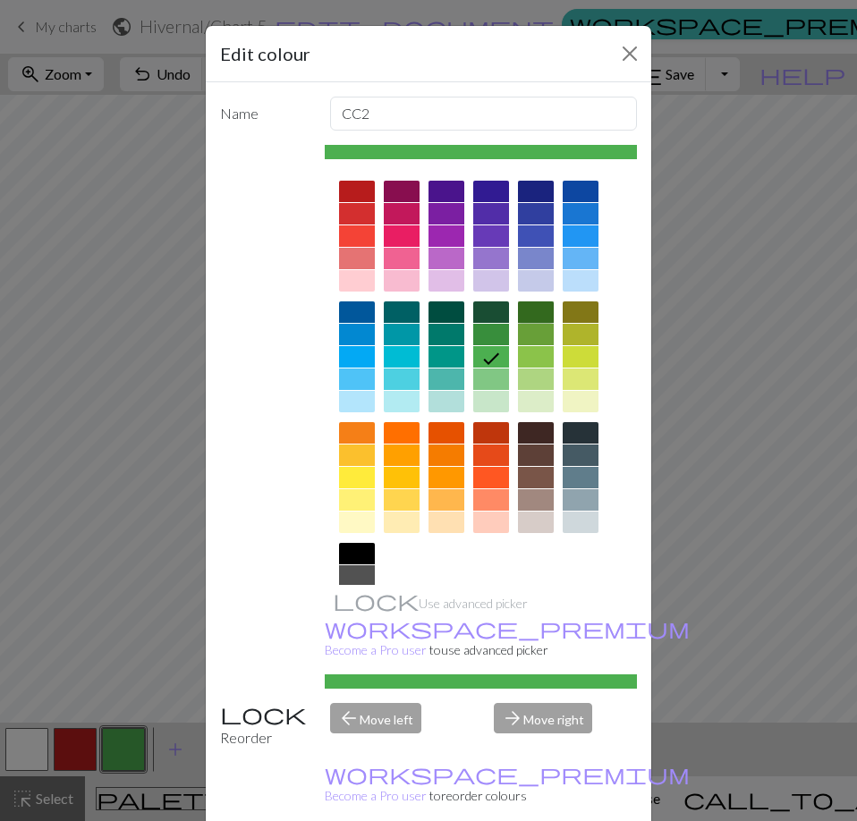
click at [531, 311] on div at bounding box center [536, 311] width 36 height 21
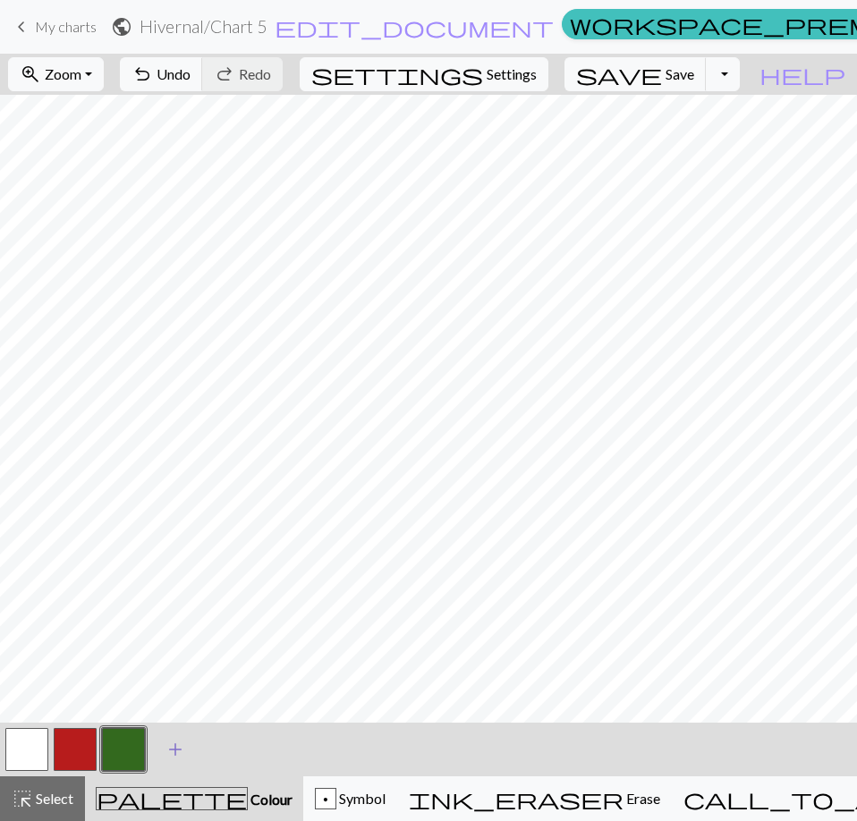
click at [176, 749] on span "add" at bounding box center [175, 749] width 21 height 25
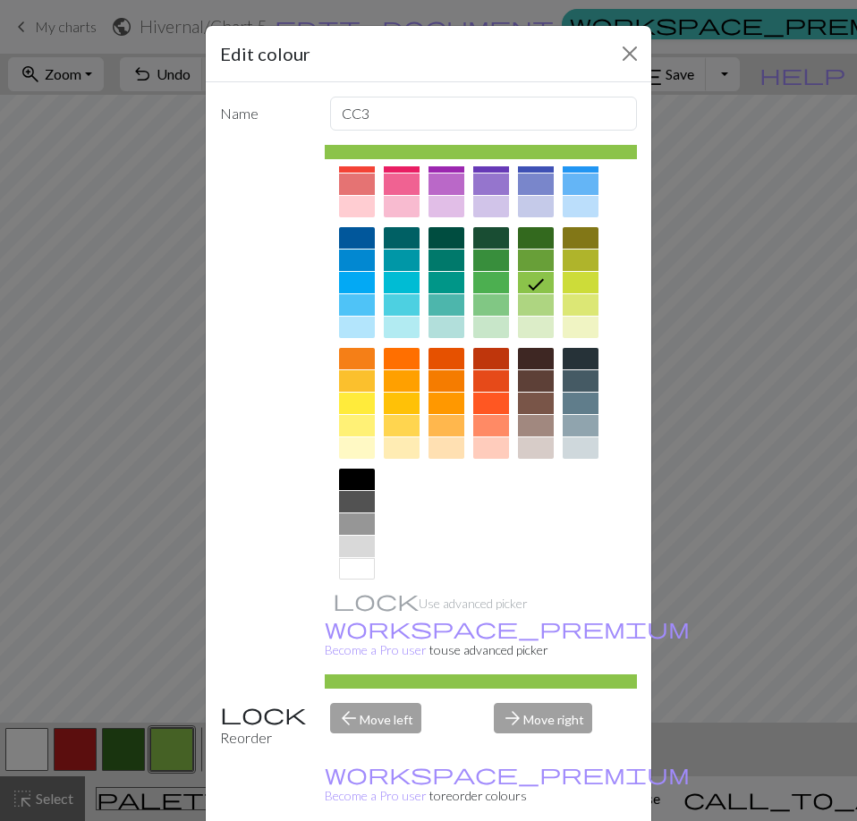
scroll to position [75, 0]
click at [360, 498] on div at bounding box center [357, 500] width 36 height 21
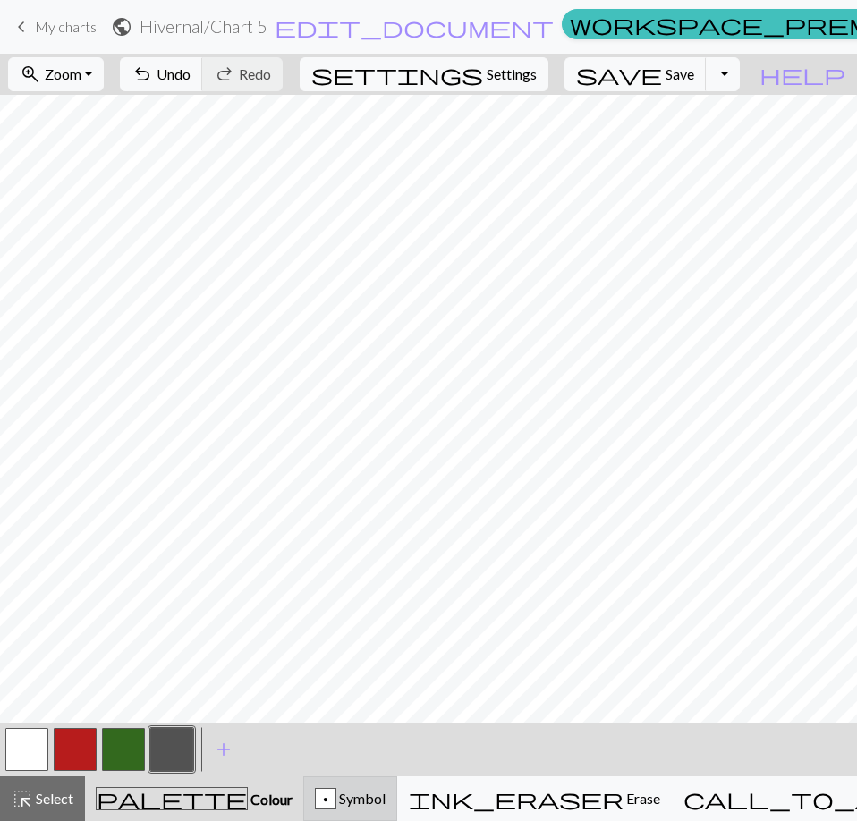
click at [386, 798] on div "p Symbol" at bounding box center [350, 798] width 71 height 21
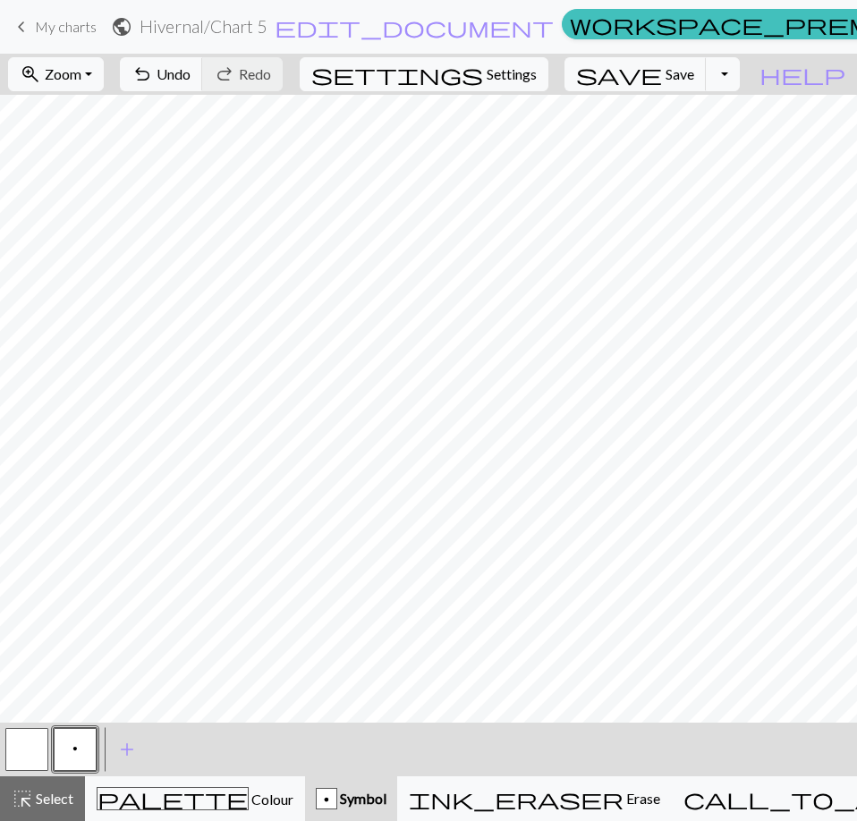
click at [336, 803] on div "p" at bounding box center [327, 799] width 20 height 21
click at [79, 743] on button "p" at bounding box center [75, 749] width 43 height 43
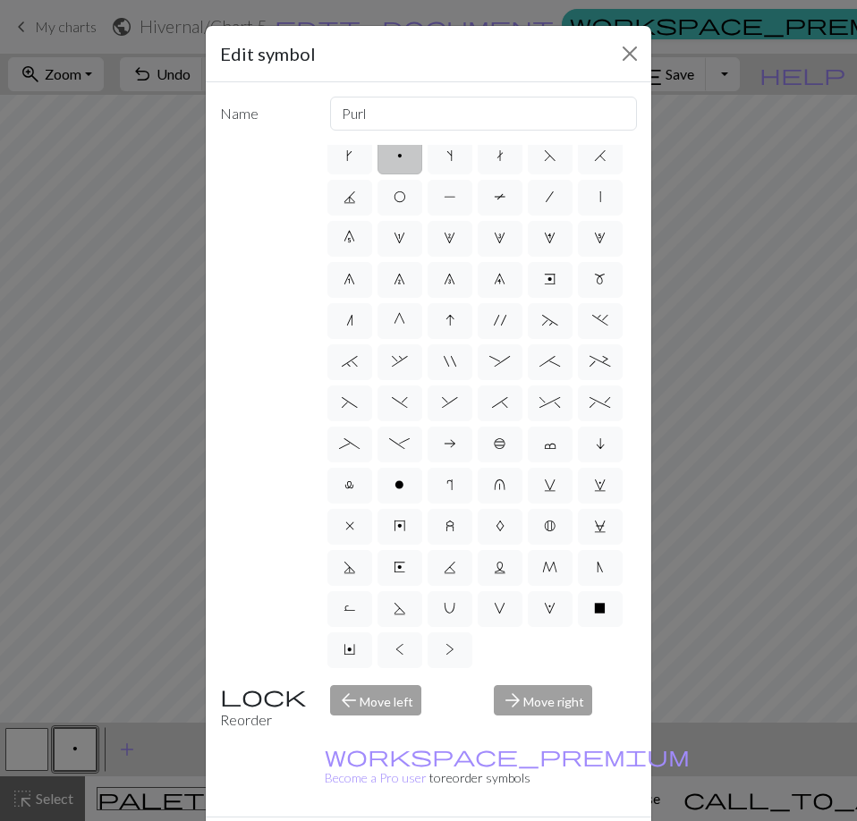
scroll to position [174, 0]
click at [542, 570] on span "M" at bounding box center [549, 567] width 15 height 14
click at [542, 607] on input "M" at bounding box center [548, 613] width 12 height 12
radio input "true"
type input "m1"
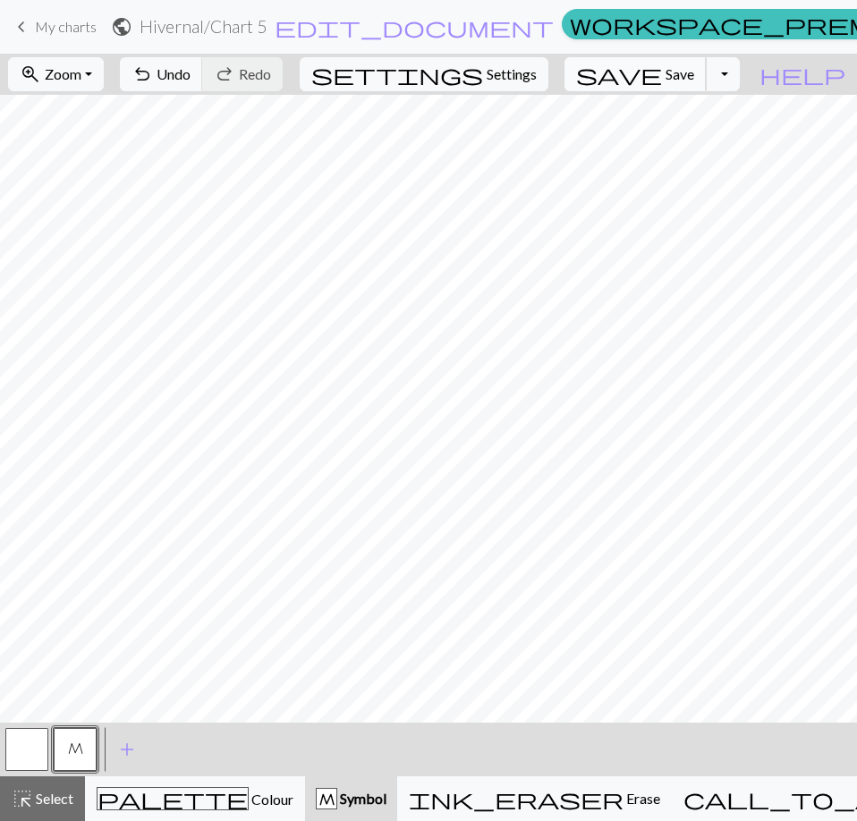
click at [694, 81] on span "Save" at bounding box center [680, 73] width 29 height 17
click at [694, 70] on span "Save" at bounding box center [680, 73] width 29 height 17
click at [27, 27] on div "Chart saved" at bounding box center [428, 35] width 857 height 71
click at [20, 24] on span "keyboard_arrow_left" at bounding box center [21, 26] width 21 height 25
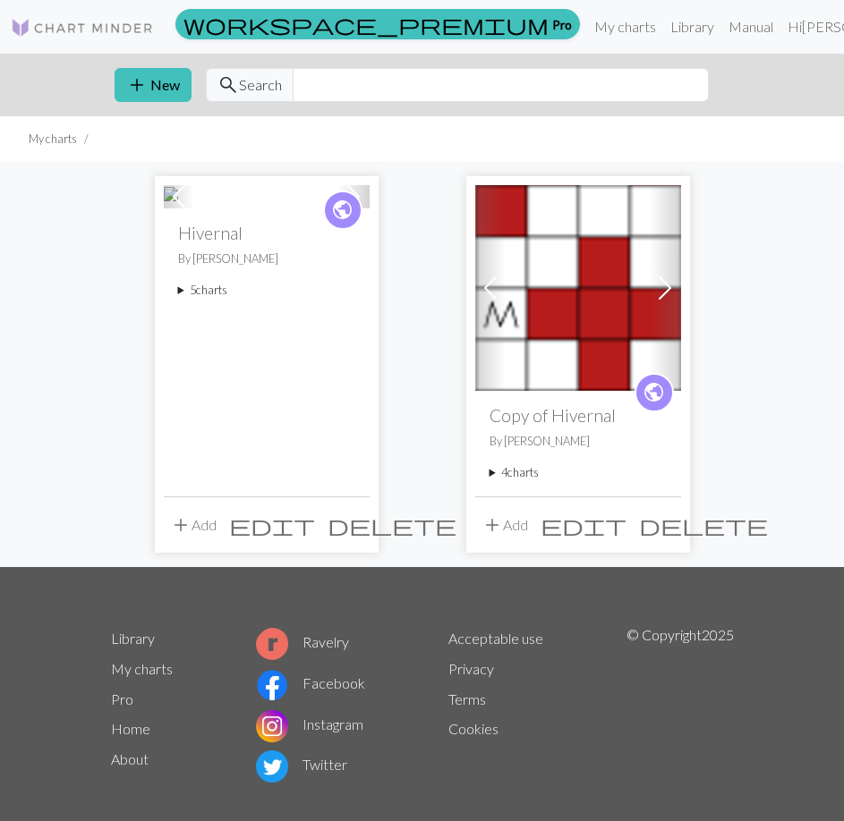
click at [182, 299] on summary "5 charts" at bounding box center [266, 290] width 177 height 17
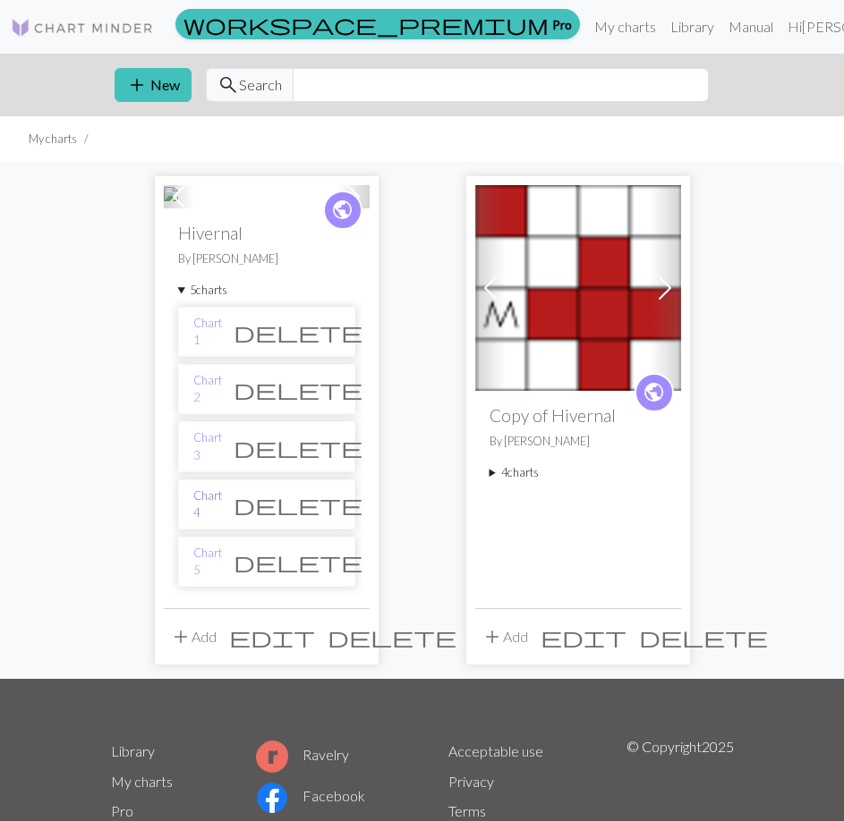
click at [205, 522] on link "Chart 4" at bounding box center [207, 505] width 29 height 34
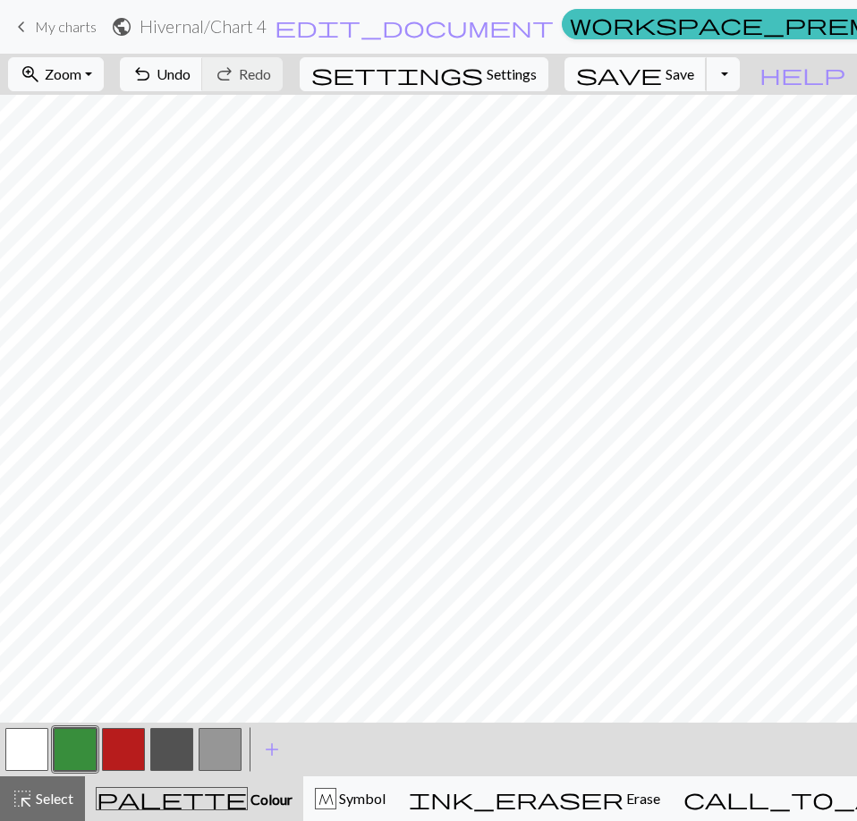
click at [694, 74] on span "Save" at bounding box center [680, 73] width 29 height 17
click at [694, 68] on span "Save" at bounding box center [680, 73] width 29 height 17
click at [662, 72] on span "save" at bounding box center [619, 74] width 86 height 25
click at [22, 26] on span "keyboard_arrow_left" at bounding box center [21, 26] width 21 height 25
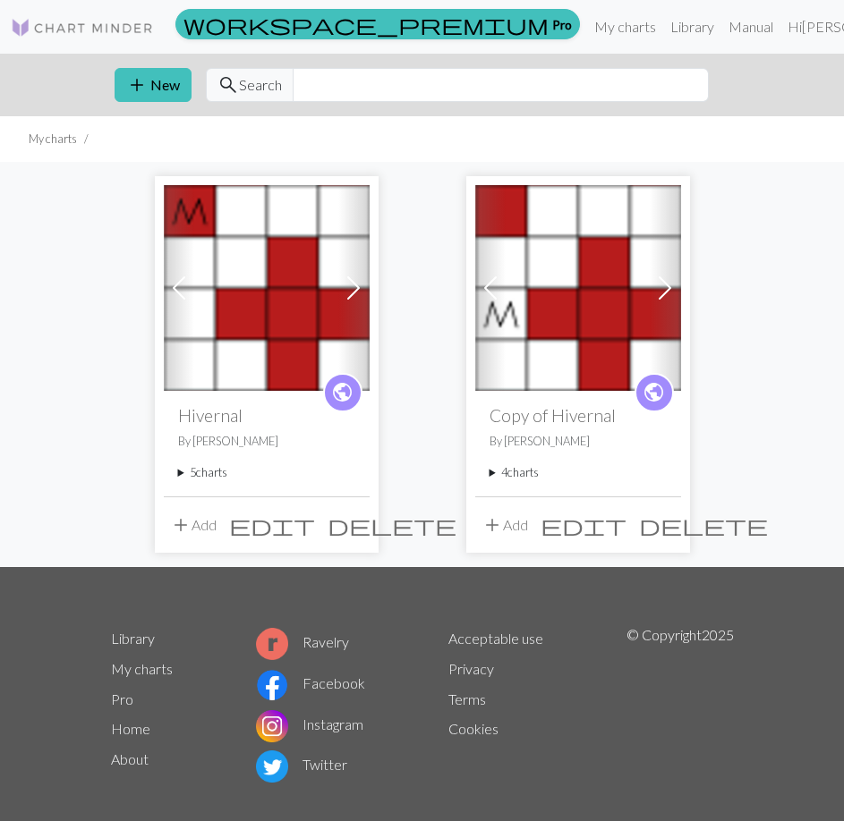
click at [179, 471] on summary "5 charts" at bounding box center [266, 472] width 177 height 17
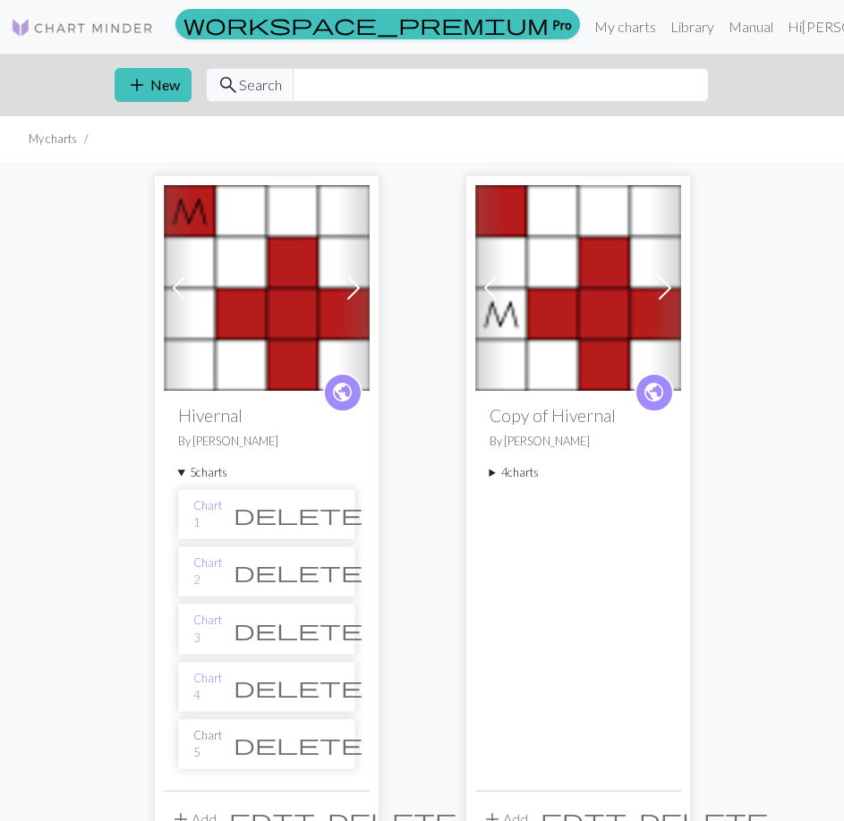
click at [215, 742] on link "Chart 5" at bounding box center [207, 744] width 29 height 34
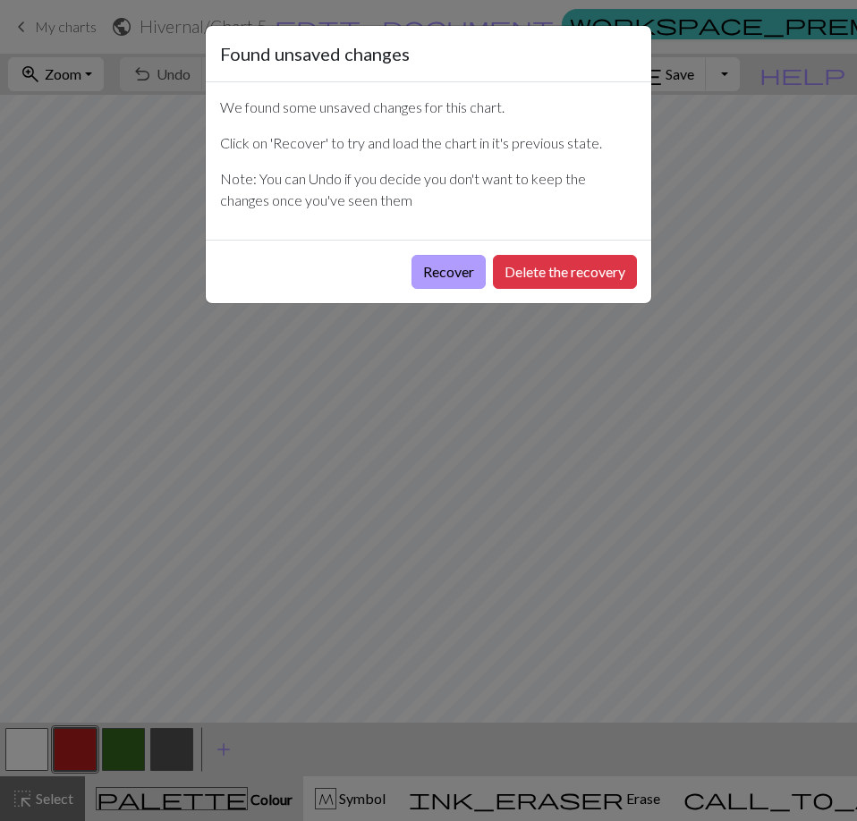
click at [454, 274] on button "Recover" at bounding box center [448, 272] width 74 height 34
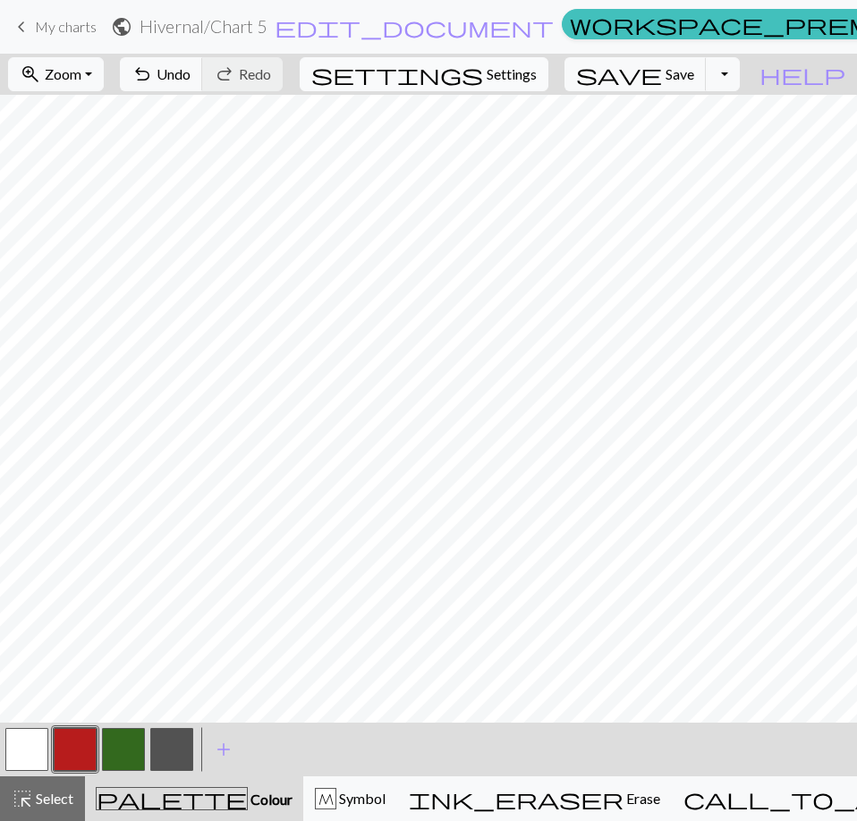
click at [531, 74] on span "Settings" at bounding box center [512, 74] width 50 height 21
select select "aran"
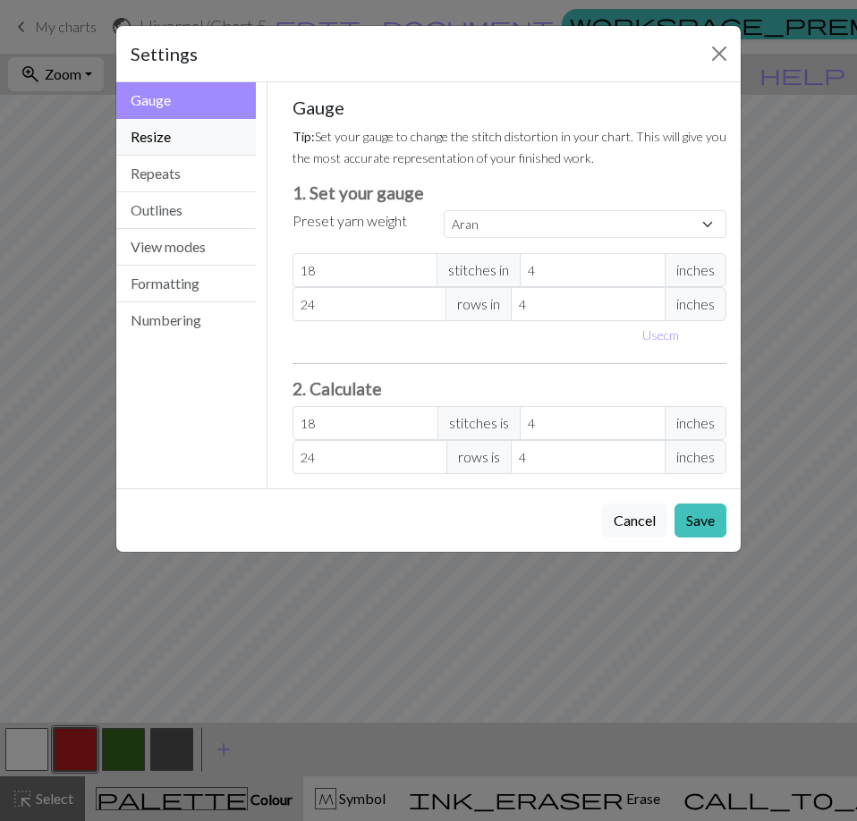
click at [165, 141] on button "Resize" at bounding box center [186, 137] width 140 height 37
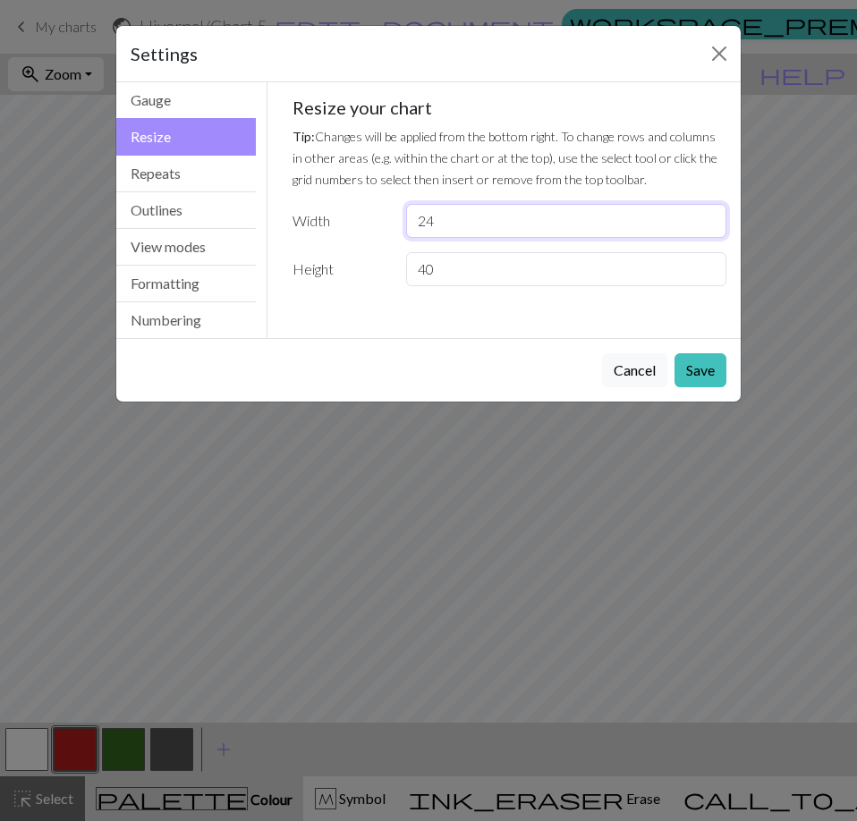
click at [454, 225] on input "24" at bounding box center [566, 221] width 320 height 34
type input "2"
type input "16"
click at [713, 370] on button "Save" at bounding box center [700, 370] width 52 height 34
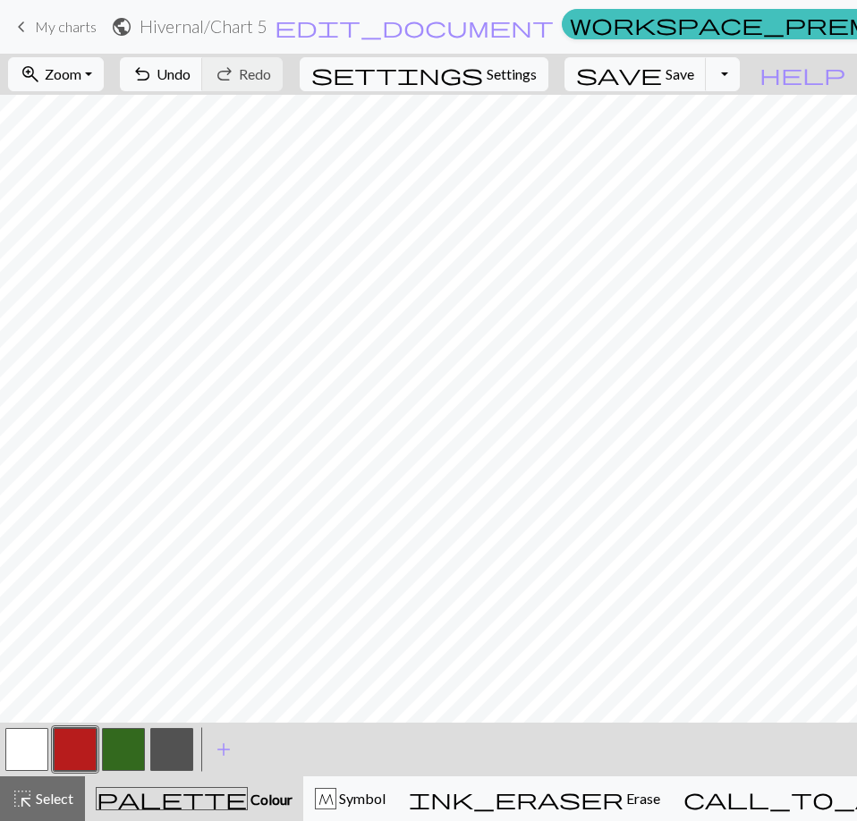
click at [116, 759] on button "button" at bounding box center [123, 749] width 43 height 43
click at [33, 747] on button "button" at bounding box center [26, 749] width 43 height 43
click at [191, 74] on span "Undo" at bounding box center [174, 73] width 34 height 17
click at [129, 751] on button "button" at bounding box center [123, 749] width 43 height 43
drag, startPoint x: 30, startPoint y: 745, endPoint x: 46, endPoint y: 740, distance: 17.0
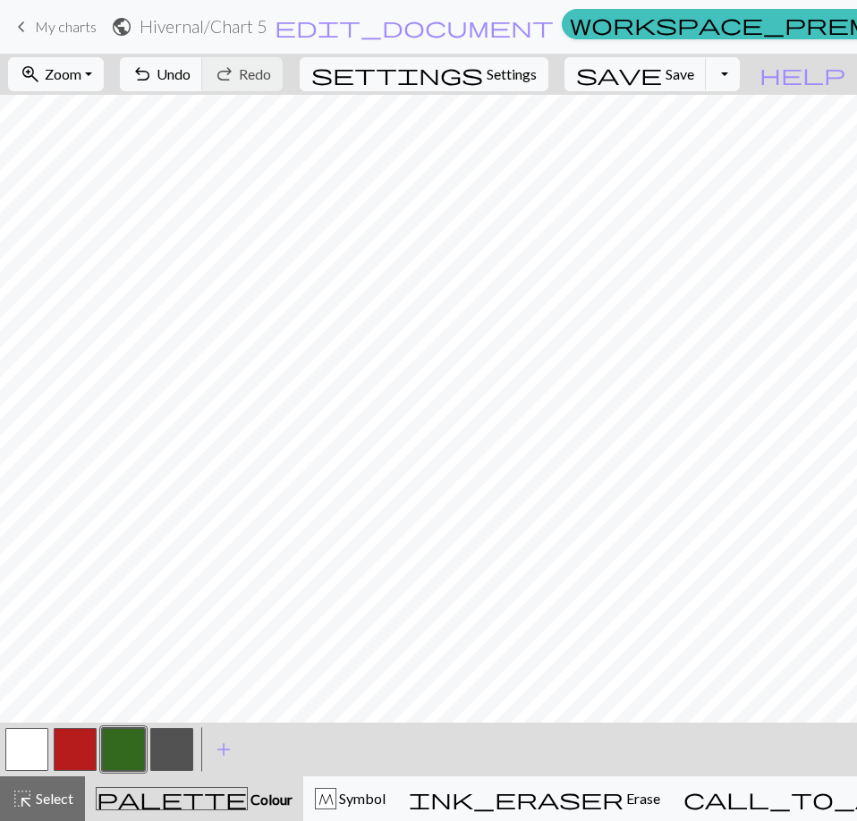
click at [30, 745] on button "button" at bounding box center [26, 749] width 43 height 43
click at [126, 747] on button "button" at bounding box center [123, 749] width 43 height 43
click at [288, 69] on div "undo Undo Undo redo Redo Redo" at bounding box center [202, 74] width 174 height 41
click at [288, 79] on div "undo Undo Undo redo Redo Redo" at bounding box center [202, 74] width 174 height 41
drag, startPoint x: 27, startPoint y: 754, endPoint x: 94, endPoint y: 710, distance: 80.1
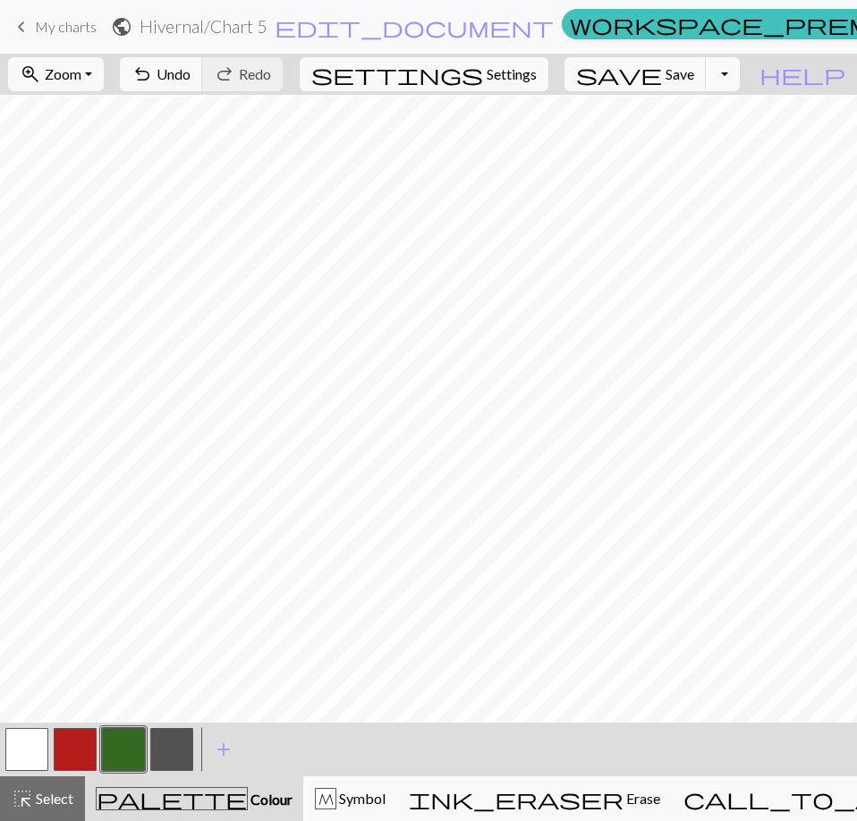
click at [27, 753] on button "button" at bounding box center [26, 749] width 43 height 43
click at [129, 759] on button "button" at bounding box center [123, 749] width 43 height 43
click at [68, 743] on button "button" at bounding box center [75, 749] width 43 height 43
click at [118, 757] on button "button" at bounding box center [123, 749] width 43 height 43
drag, startPoint x: 49, startPoint y: 799, endPoint x: 55, endPoint y: 789, distance: 11.2
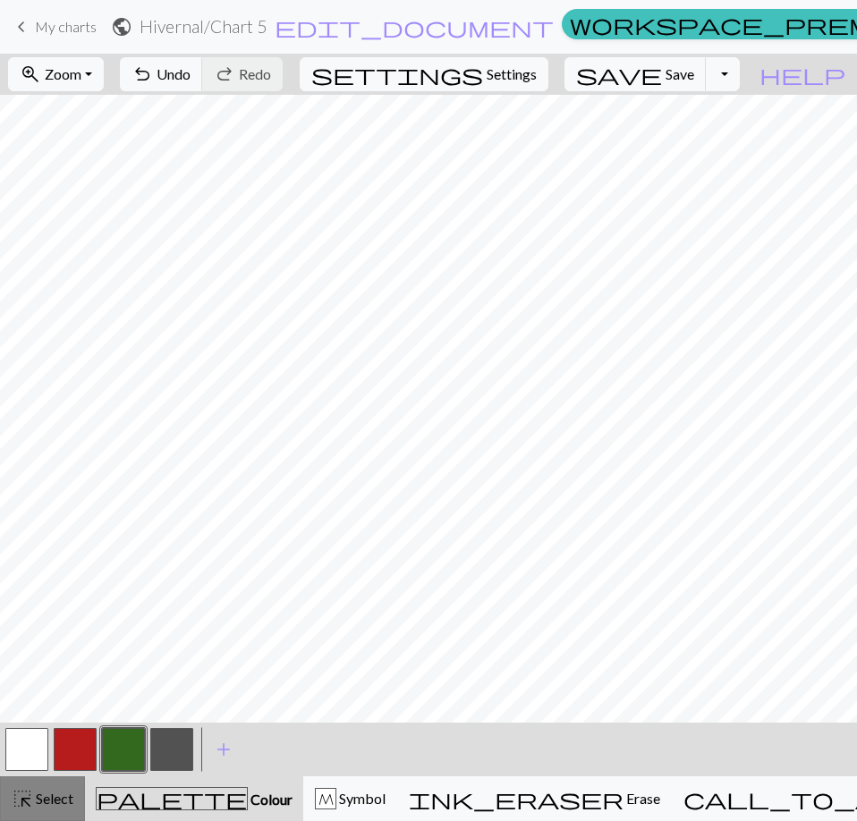
click at [50, 799] on span "Select" at bounding box center [53, 798] width 40 height 17
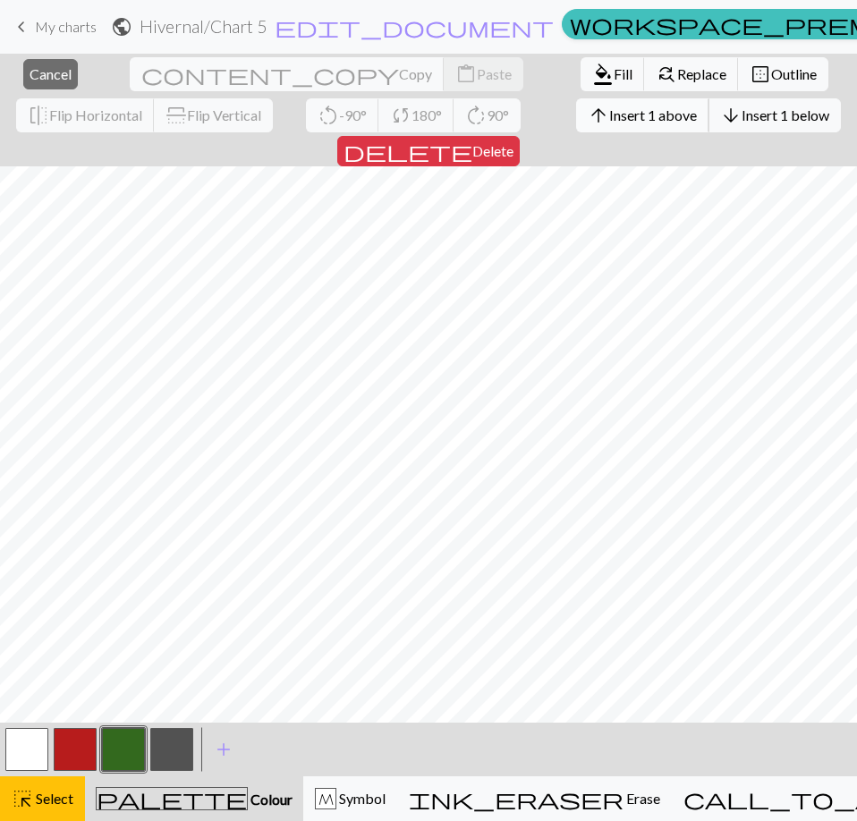
click at [609, 112] on span "Insert 1 above" at bounding box center [653, 114] width 88 height 17
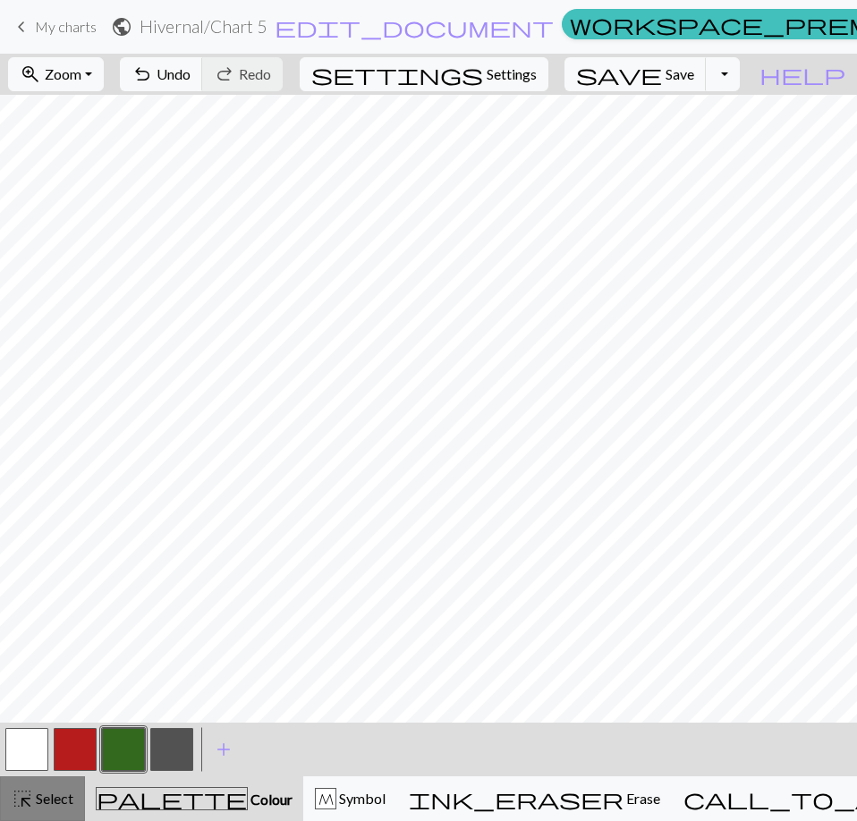
click at [54, 797] on span "Select" at bounding box center [53, 798] width 40 height 17
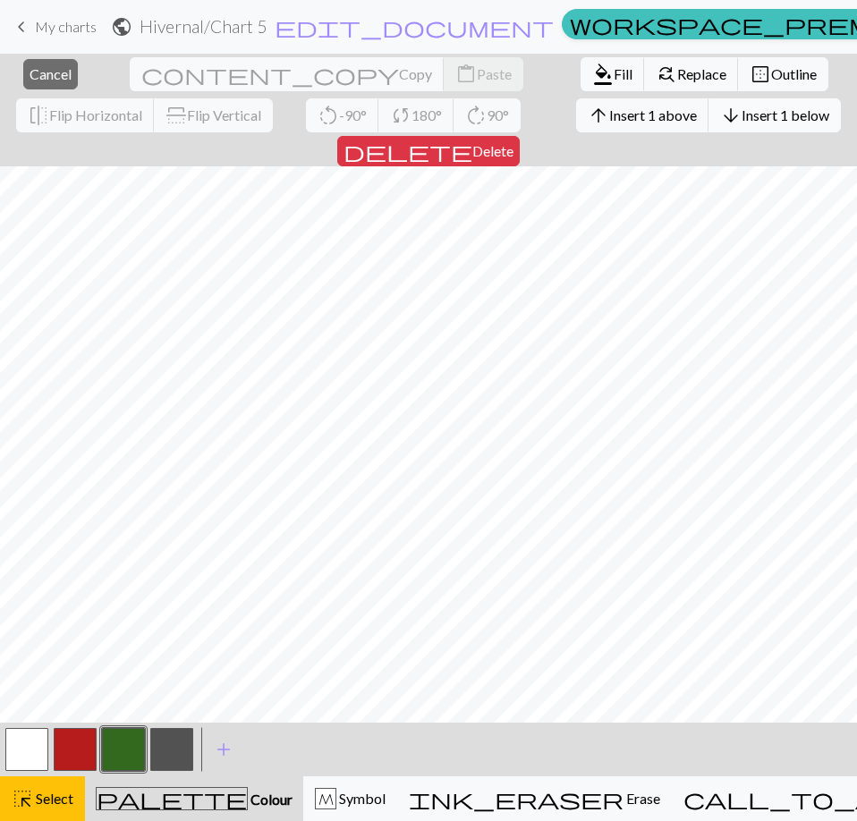
click at [742, 121] on span "Insert 1 below" at bounding box center [786, 114] width 88 height 17
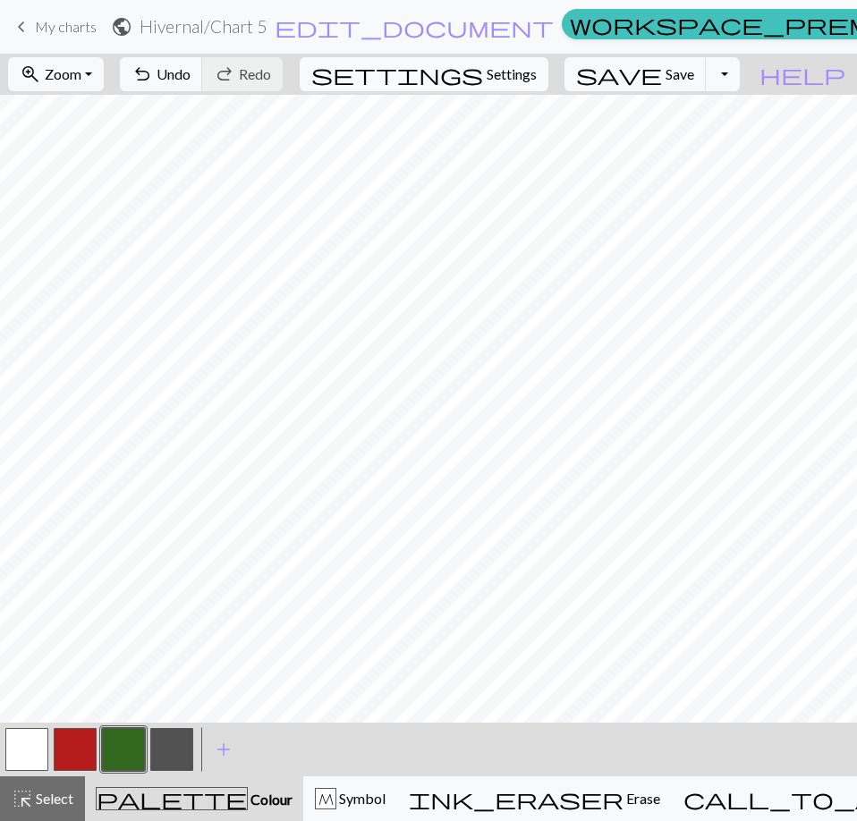
click at [537, 75] on span "Settings" at bounding box center [512, 74] width 50 height 21
select select "aran"
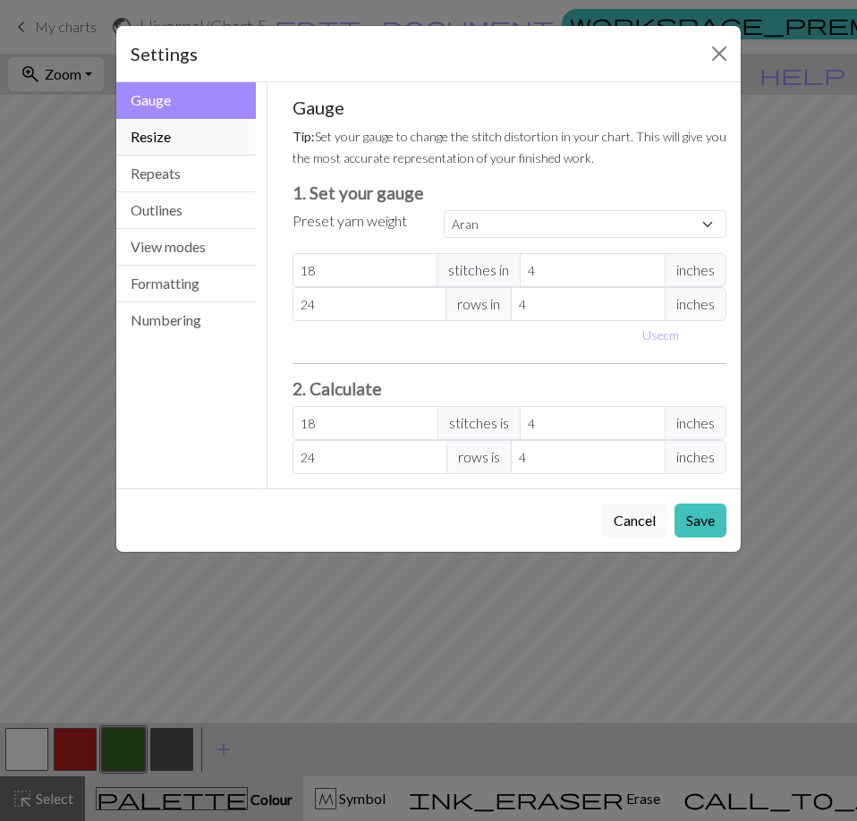
drag, startPoint x: 207, startPoint y: 133, endPoint x: 220, endPoint y: 144, distance: 17.2
click at [207, 132] on button "Resize" at bounding box center [186, 137] width 140 height 37
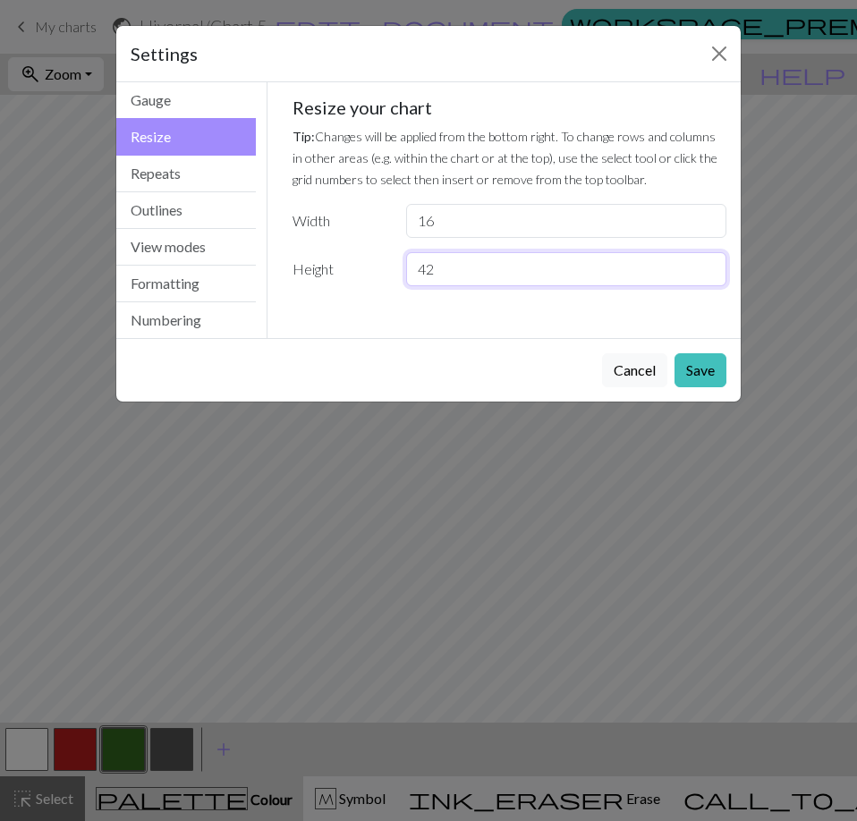
click at [442, 268] on input "42" at bounding box center [566, 269] width 320 height 34
type input "48"
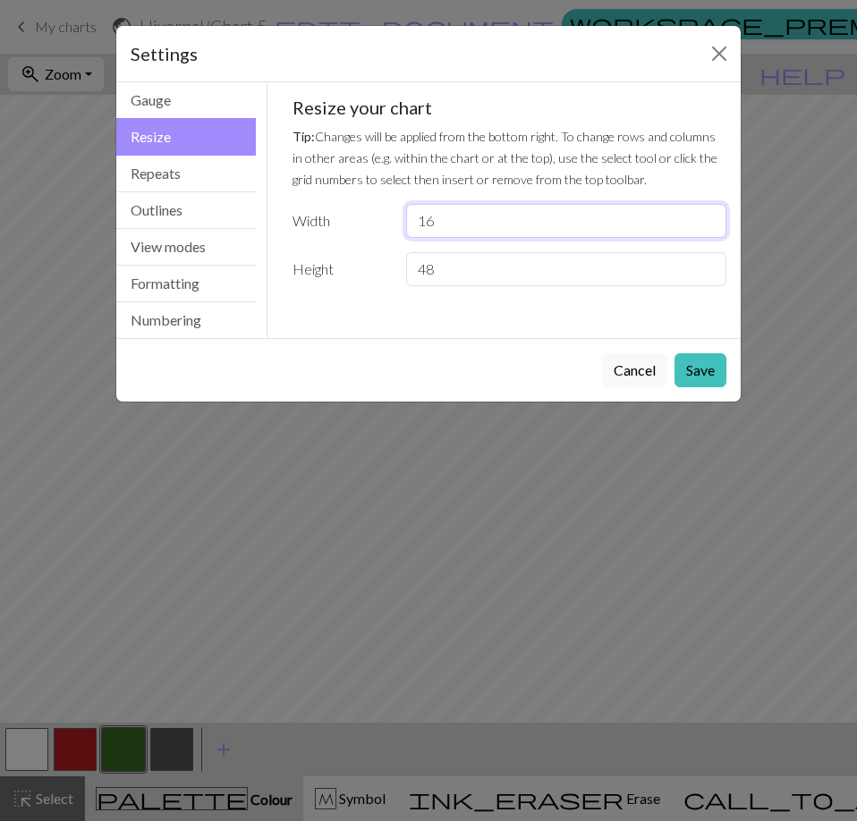
click at [441, 222] on input "16" at bounding box center [566, 221] width 320 height 34
type input "1"
type input "24"
click at [716, 367] on button "Save" at bounding box center [700, 370] width 52 height 34
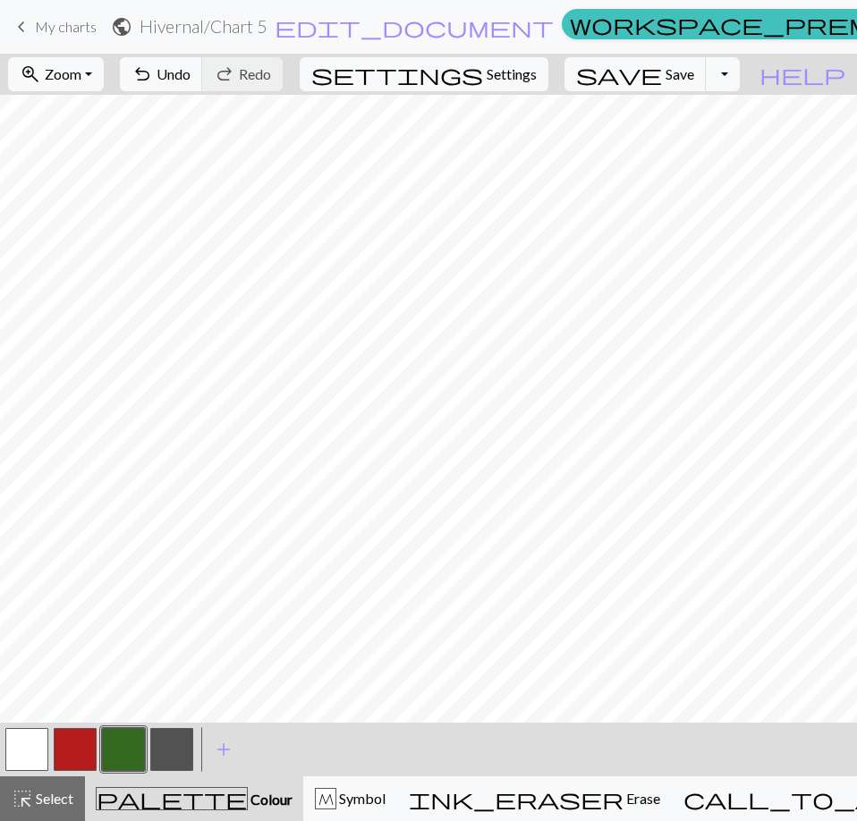
click at [33, 744] on button "button" at bounding box center [26, 749] width 43 height 43
click at [70, 748] on button "button" at bounding box center [75, 749] width 43 height 43
click at [37, 751] on button "button" at bounding box center [26, 749] width 43 height 43
drag, startPoint x: 116, startPoint y: 751, endPoint x: 132, endPoint y: 742, distance: 18.0
click at [116, 751] on button "button" at bounding box center [123, 749] width 43 height 43
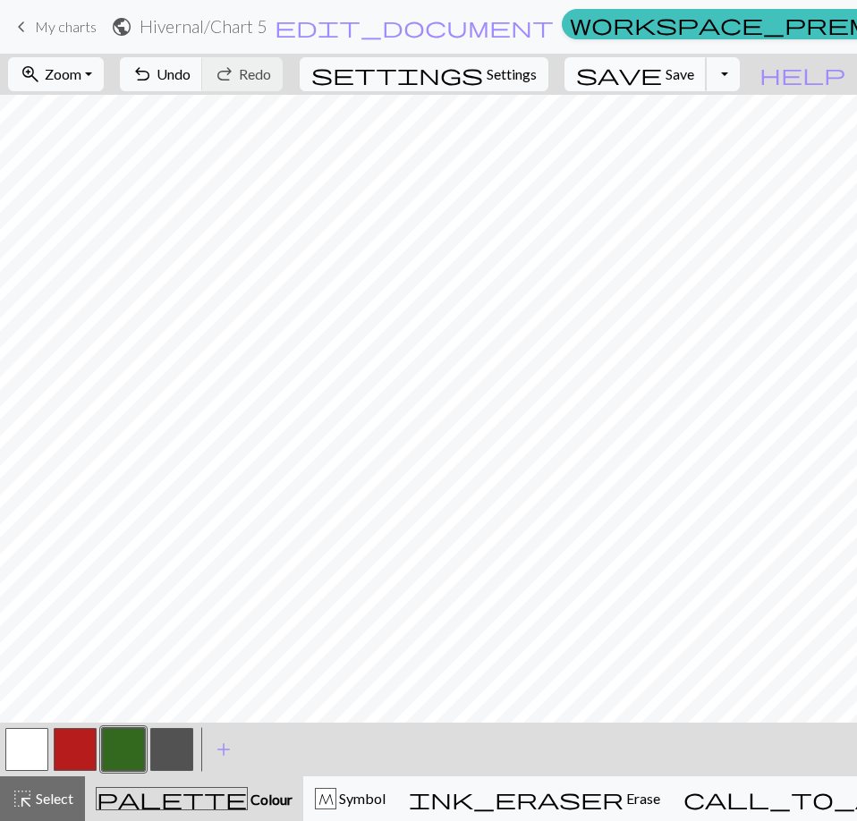
click at [694, 72] on span "Save" at bounding box center [680, 73] width 29 height 17
click at [694, 73] on span "Save" at bounding box center [680, 73] width 29 height 17
click at [694, 72] on span "Save" at bounding box center [680, 73] width 29 height 17
click at [694, 71] on span "Save" at bounding box center [680, 73] width 29 height 17
